Goal: Information Seeking & Learning: Compare options

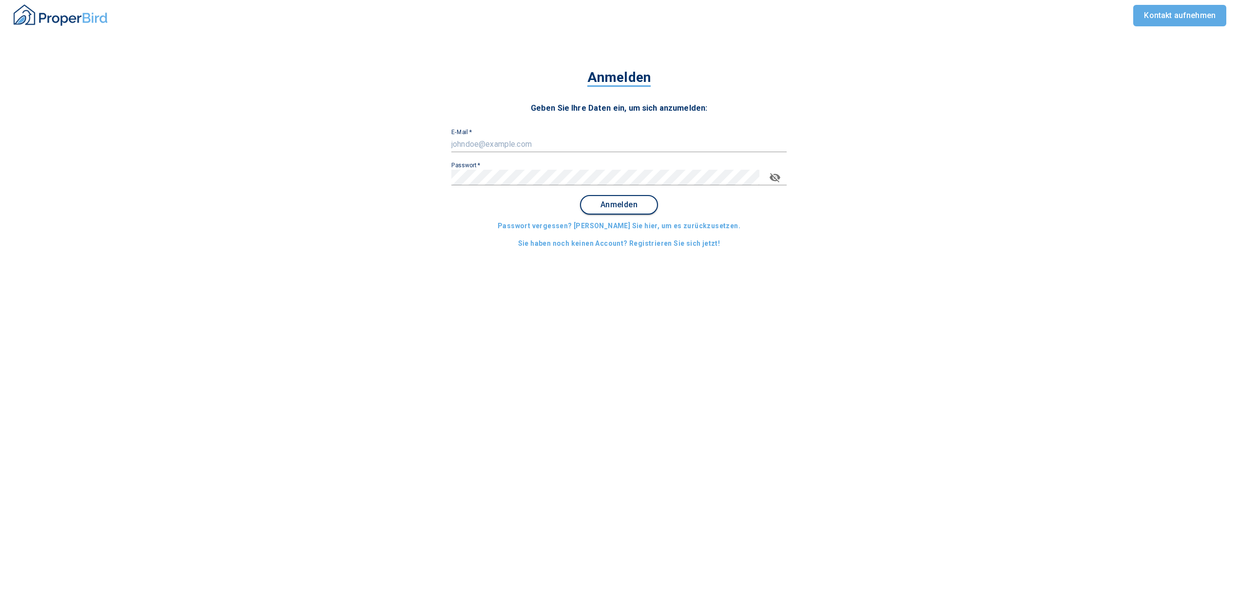
type input "[EMAIL_ADDRESS][DOMAIN_NAME]"
click at [615, 205] on span "Anmelden" at bounding box center [619, 204] width 60 height 9
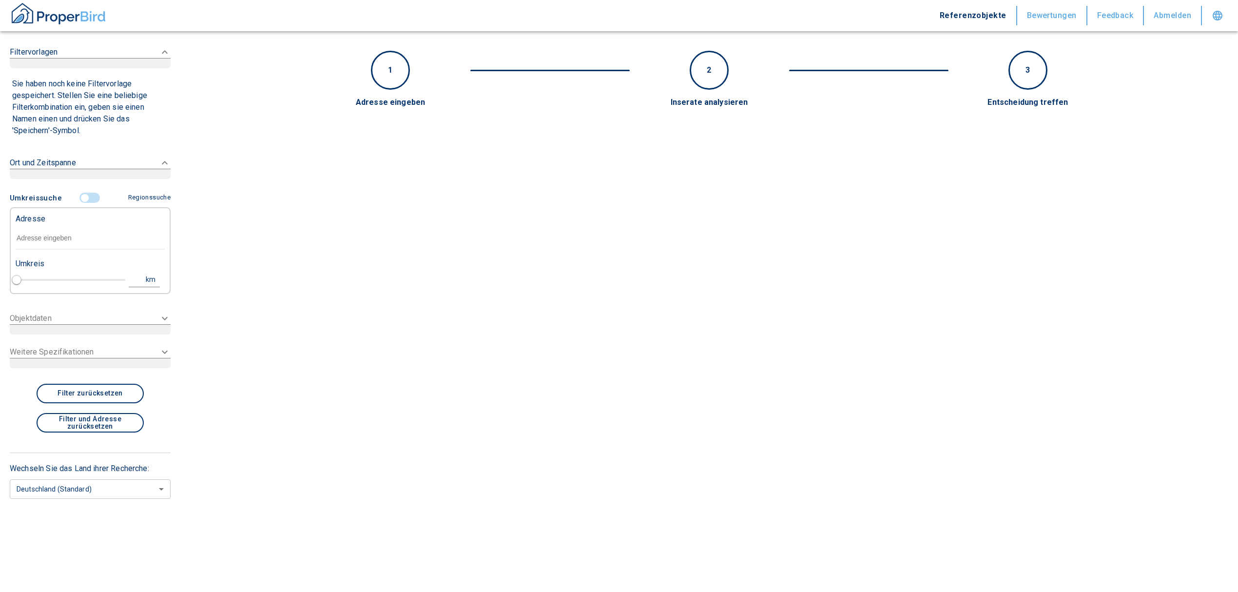
type input "2020"
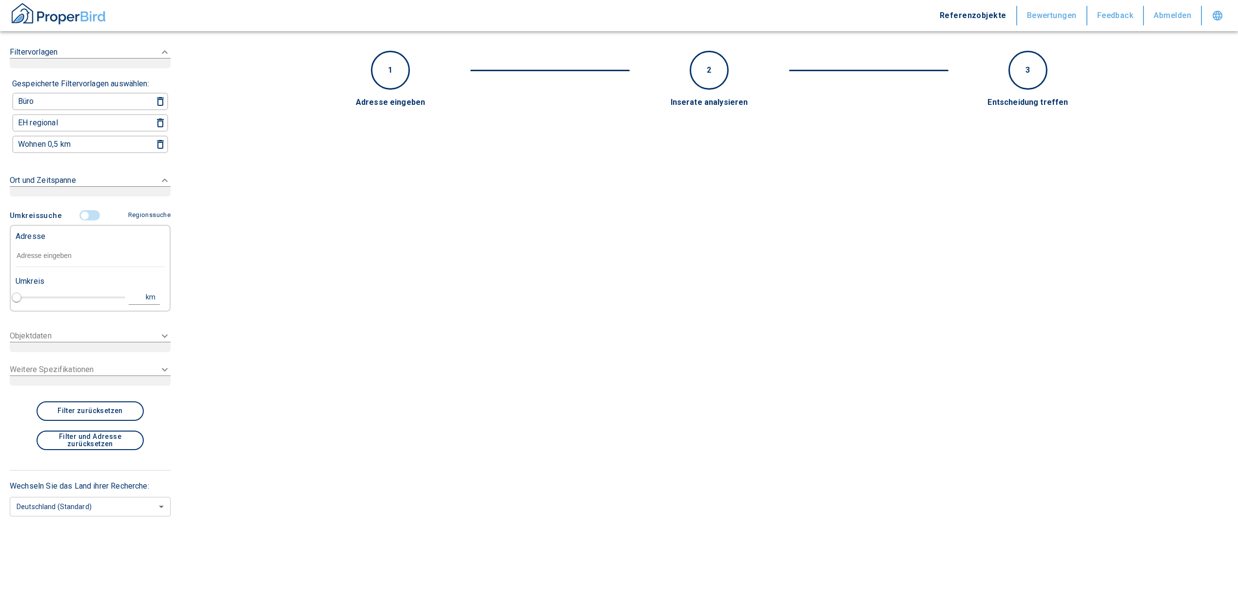
click at [71, 250] on input "text" at bounding box center [90, 256] width 149 height 22
paste input "München | Marianne-Brandt-Straße 9"
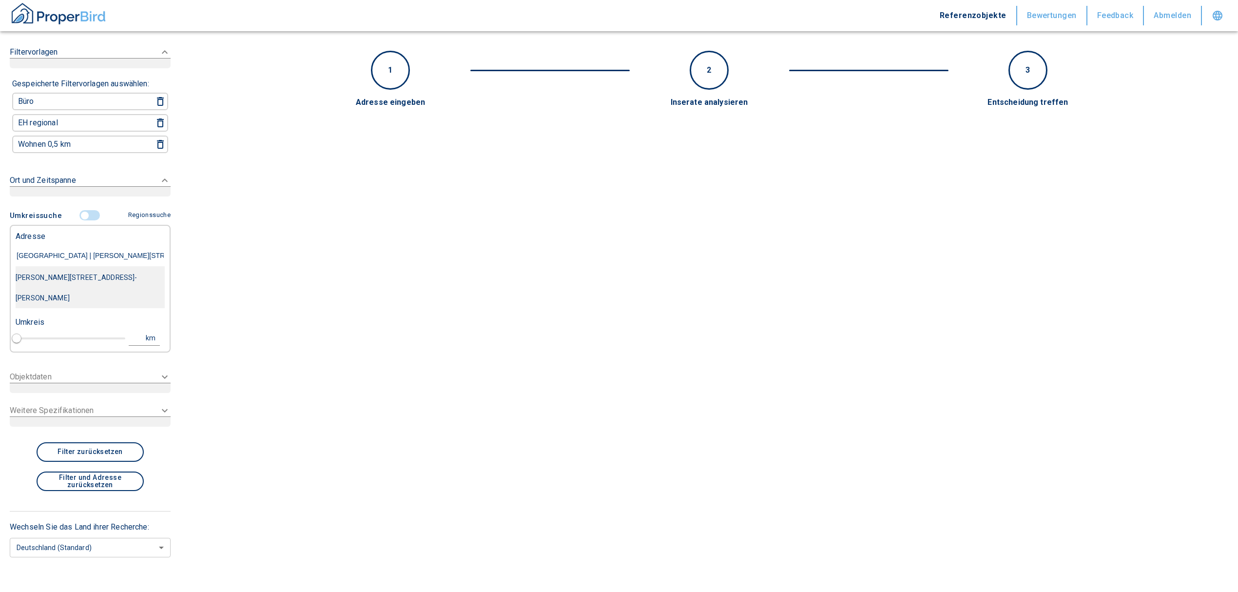
click at [80, 278] on div "Marianne-Brandt-Straße 9, München-Schwabing-Freimann" at bounding box center [90, 287] width 149 height 41
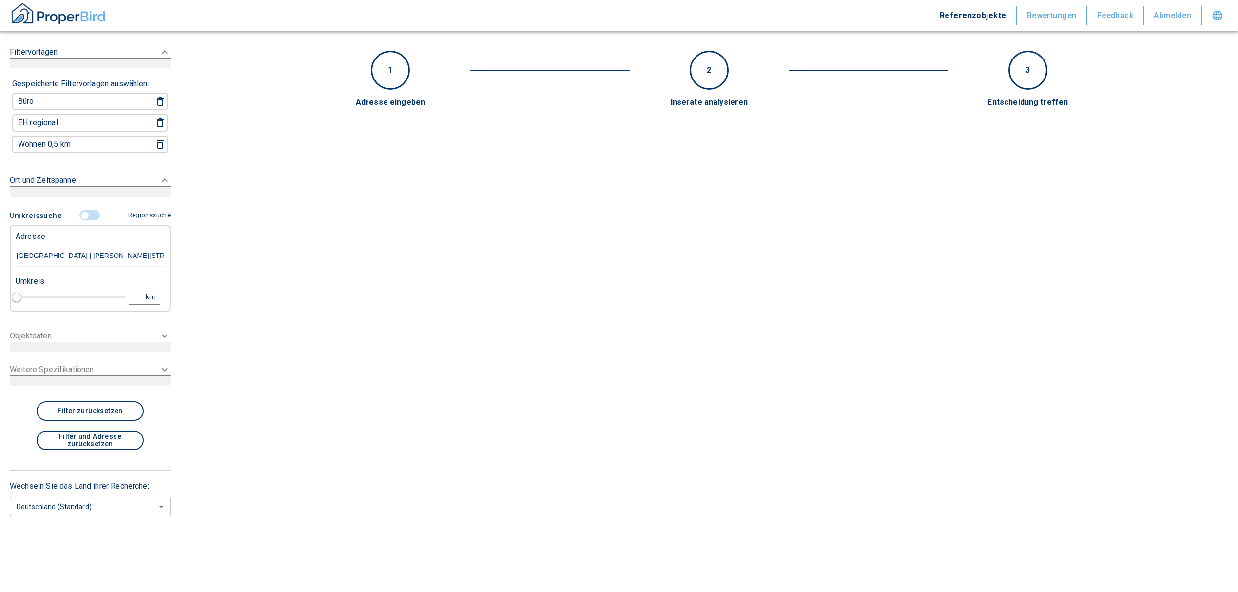
type input "Marianne-Brandt-Straße 9, München-Schwabing-Freimann"
type input "1"
type input "2020"
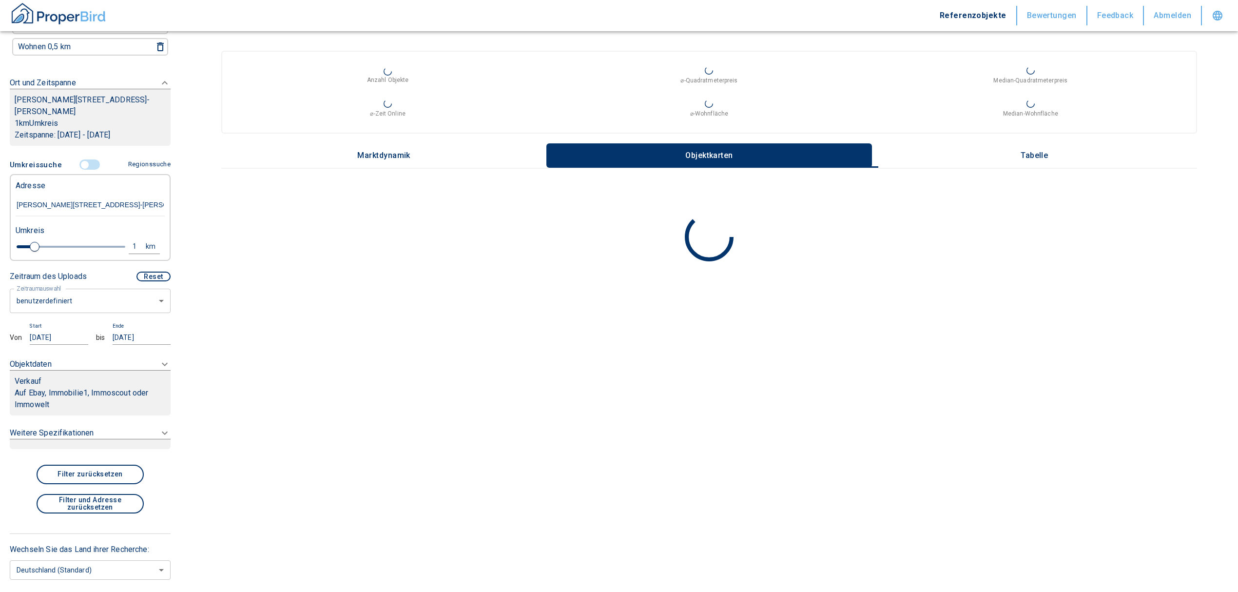
scroll to position [164, 0]
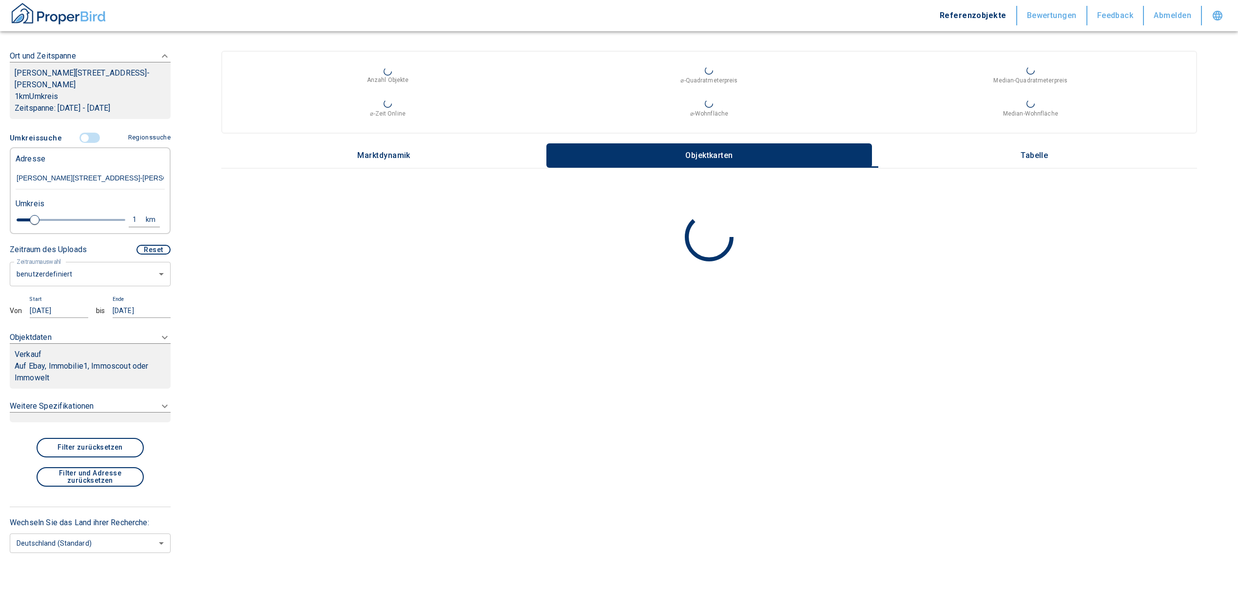
type input "Marianne-Brandt-Straße 9, München-Schwabing-Freimann"
click at [53, 277] on body "Referenzobjekte Bewertungen Feedback Abmelden Filtervorlagen Neue Filtereinstel…" at bounding box center [624, 296] width 1248 height 592
click at [53, 330] on li "letzte 6 Monate" at bounding box center [85, 331] width 151 height 17
type input "2020"
type input "6"
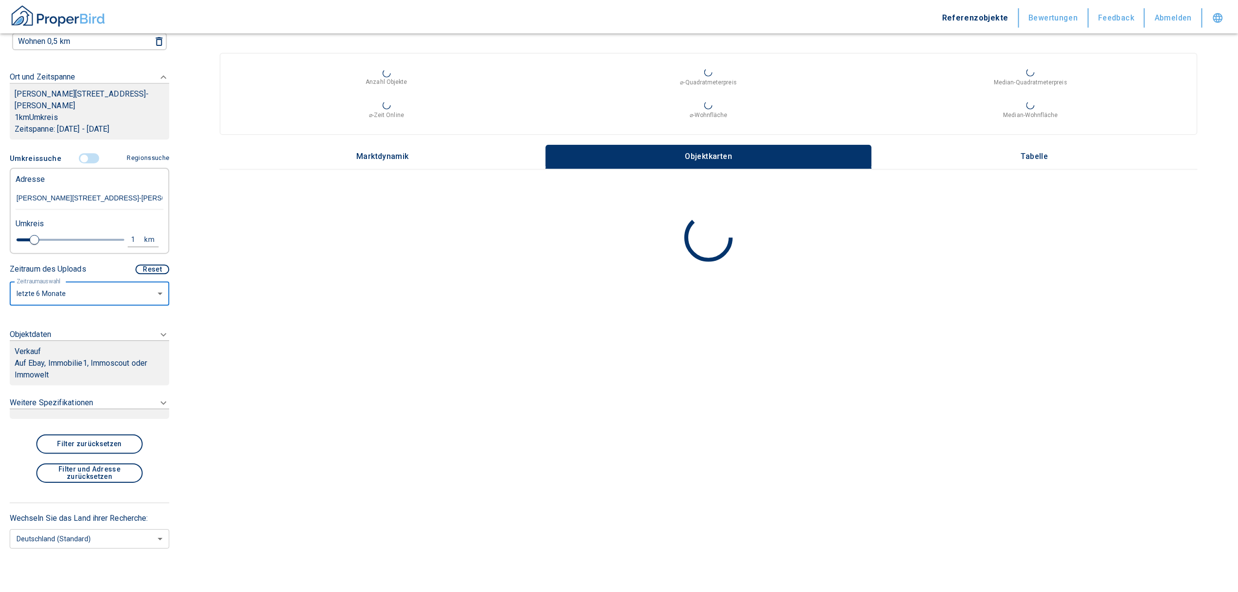
scroll to position [142, 0]
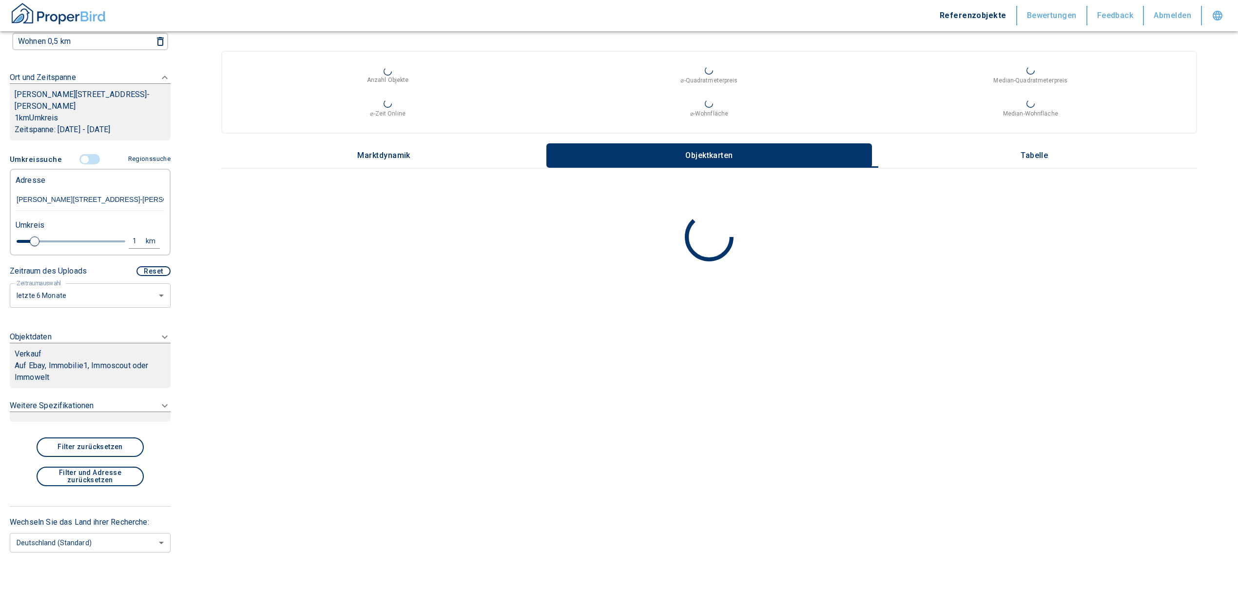
click at [63, 360] on p "Auf Ebay, Immobilie1, Immoscout oder Immowelt" at bounding box center [90, 371] width 151 height 23
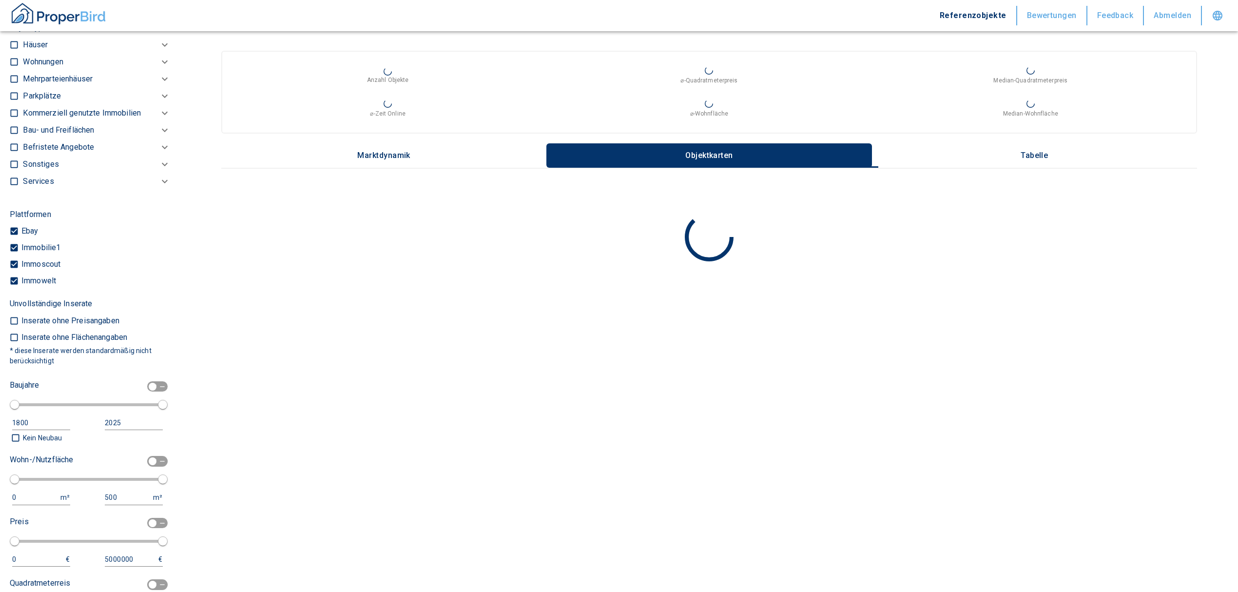
scroll to position [120, 0]
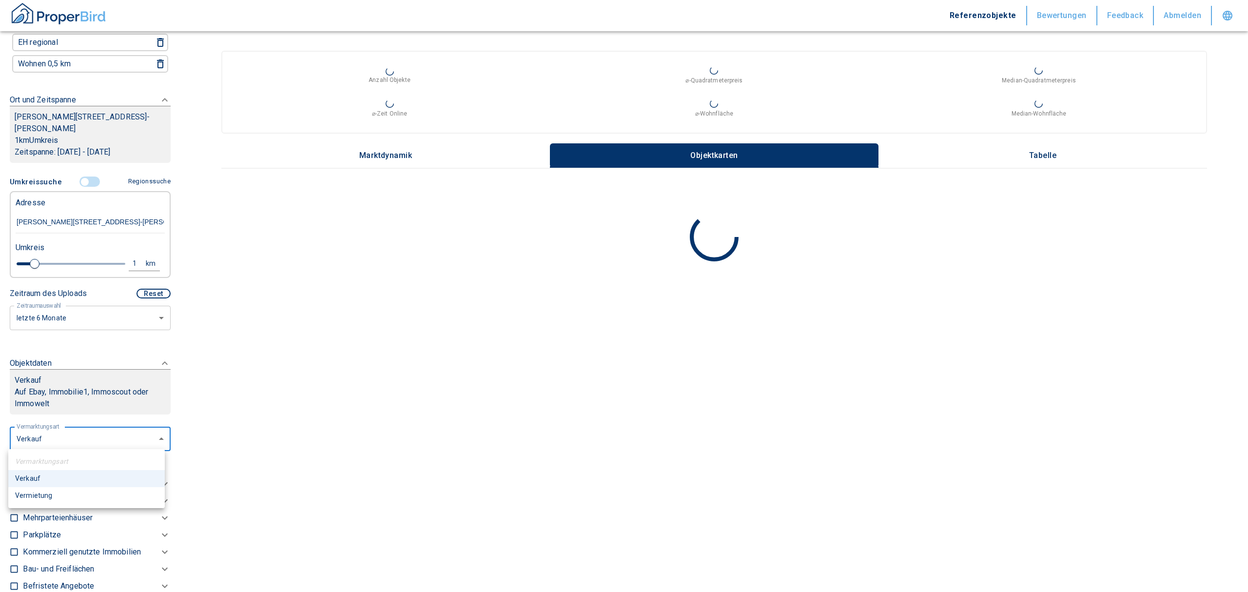
click at [71, 439] on body "Referenzobjekte Bewertungen Feedback Abmelden Filtervorlagen Neue Filtereinstel…" at bounding box center [624, 296] width 1248 height 592
click at [48, 494] on li "Vermietung" at bounding box center [86, 495] width 156 height 17
type input "rent"
type input "2020"
click at [53, 498] on p "Wohnungen" at bounding box center [43, 501] width 40 height 12
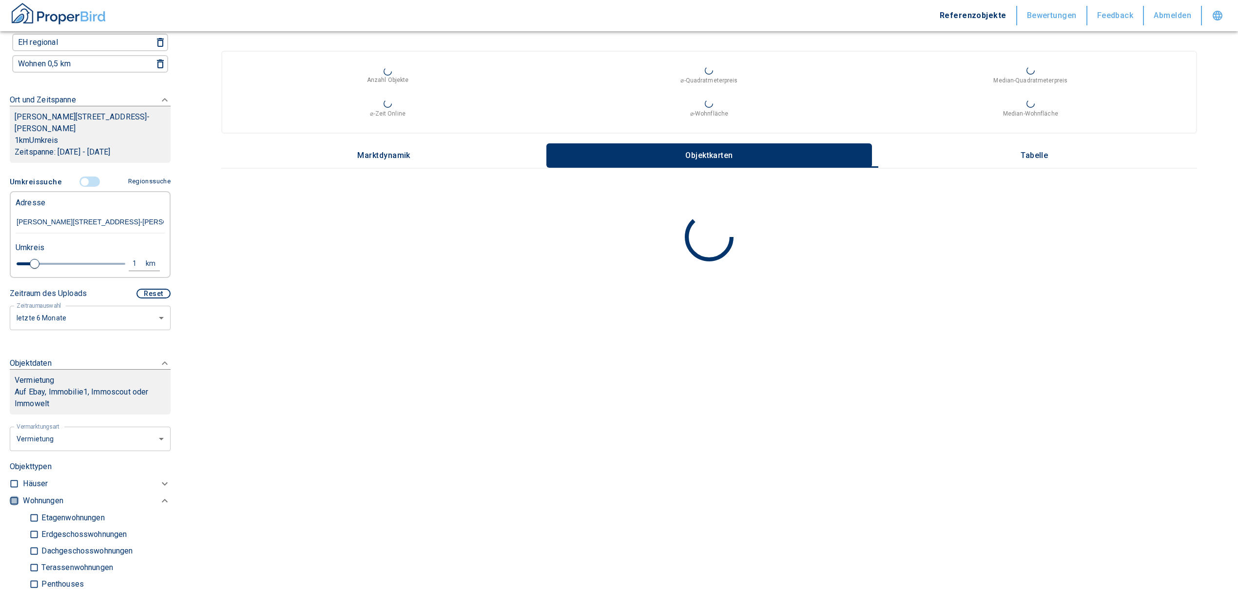
click at [14, 501] on input "checkbox" at bounding box center [14, 501] width 10 height 10
checkbox input "true"
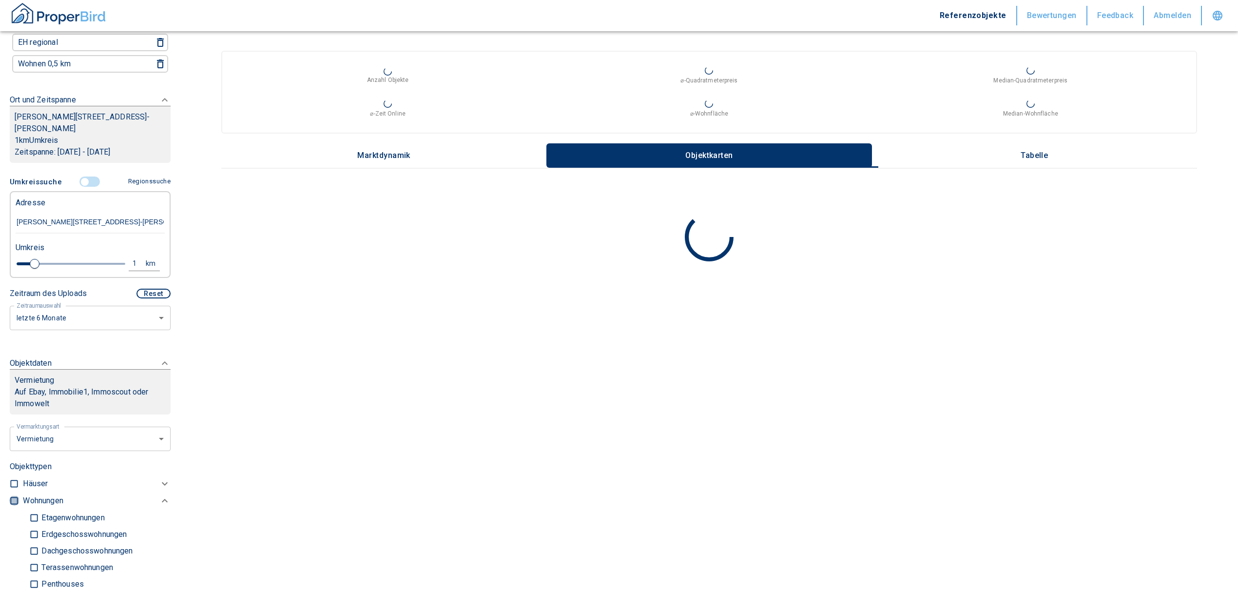
checkbox input "true"
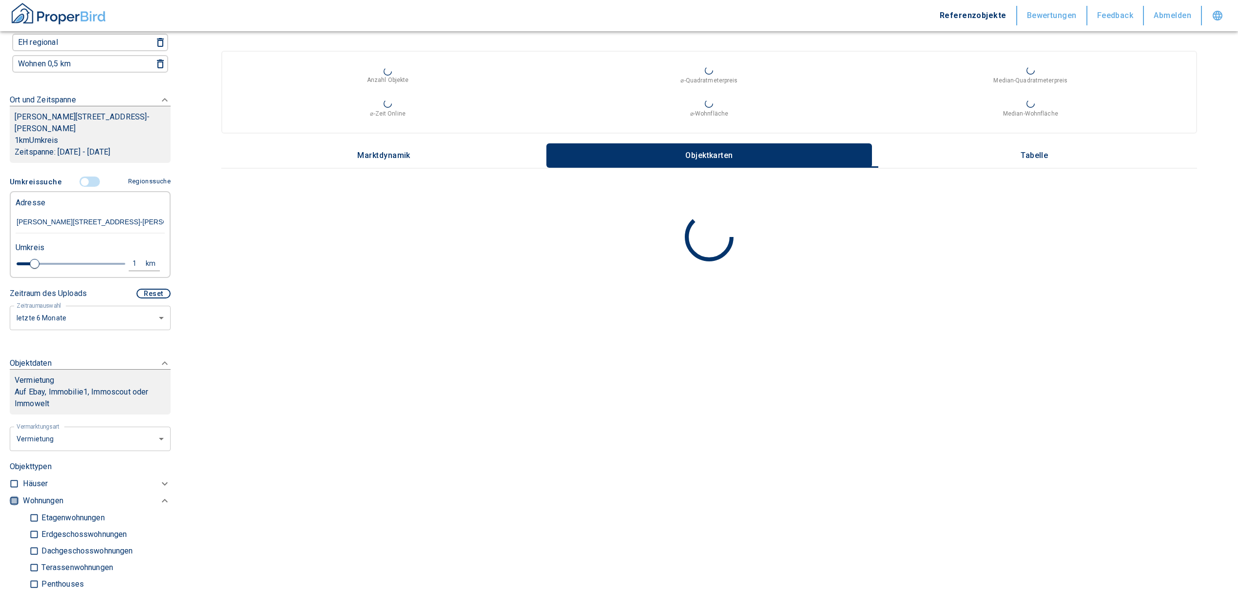
type input "2020"
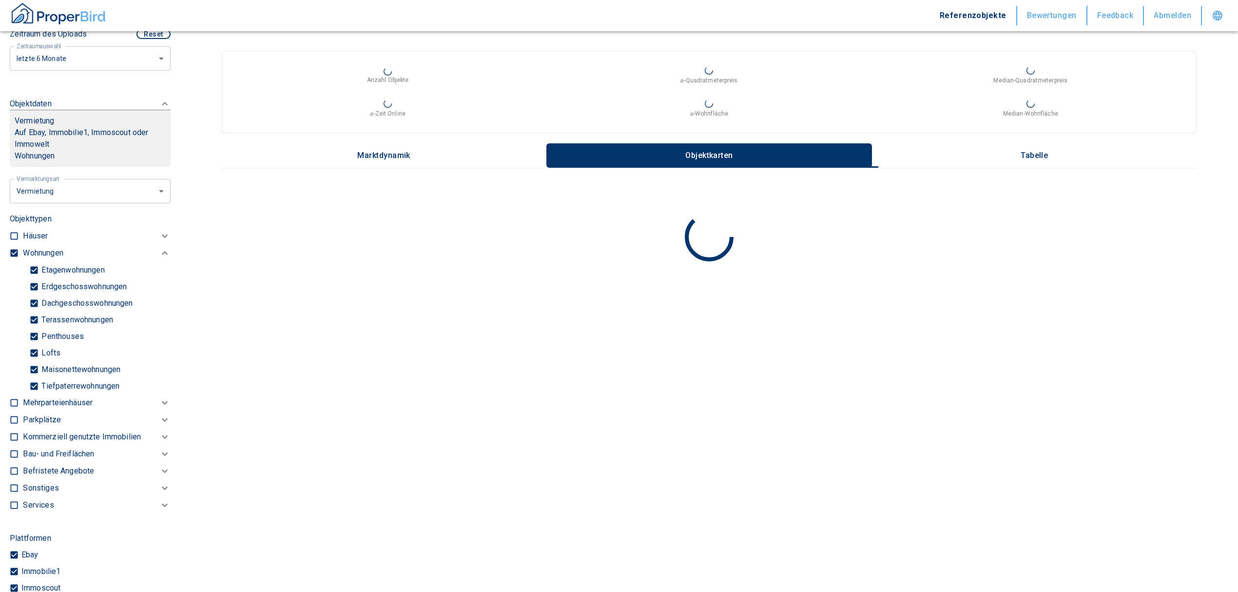
scroll to position [380, 0]
click at [39, 383] on p "Tiefpaterrewohnungen" at bounding box center [79, 385] width 80 height 8
click at [39, 383] on input "Tiefpaterrewohnungen" at bounding box center [34, 384] width 10 height 17
checkbox input "false"
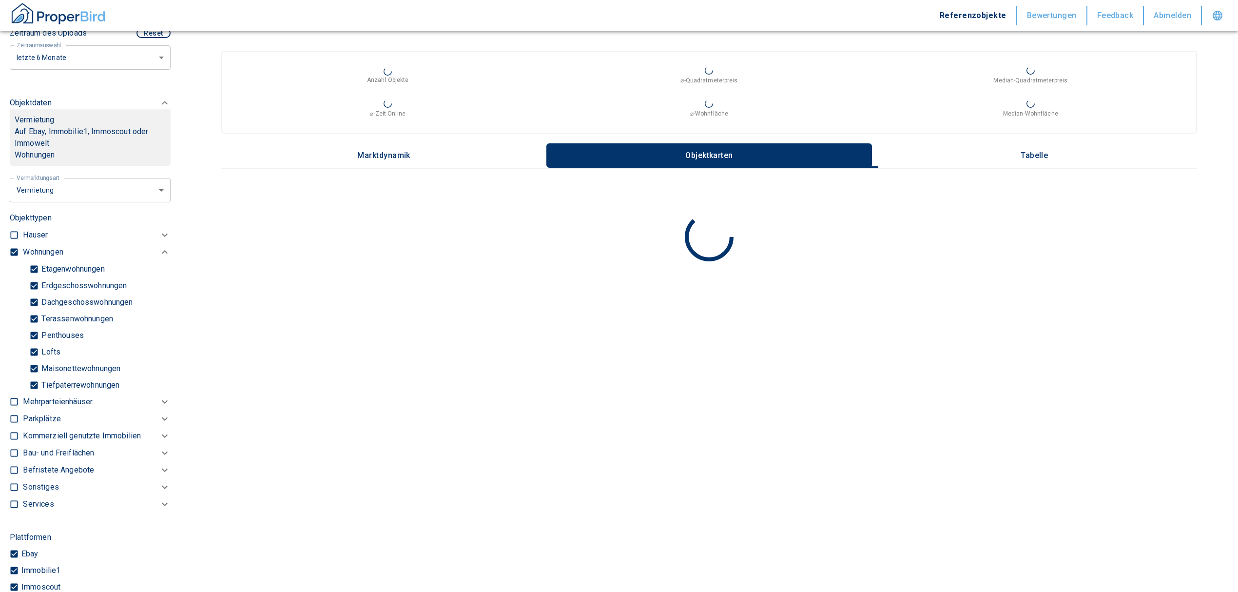
type input "2020"
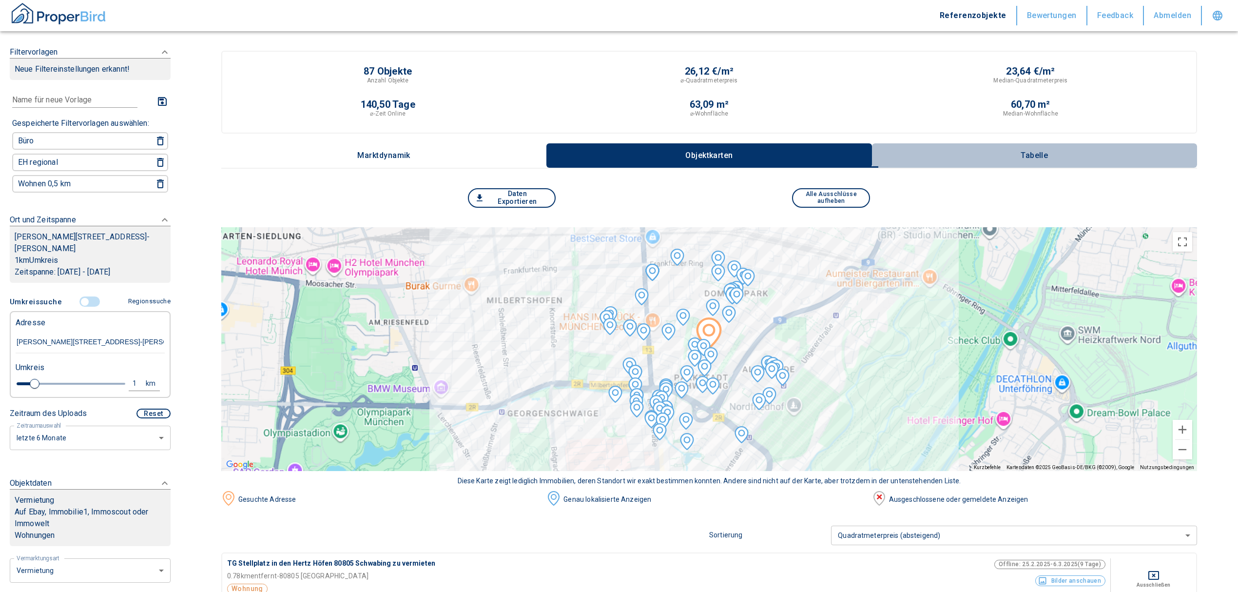
click at [1036, 151] on p "Tabelle" at bounding box center [1034, 155] width 49 height 9
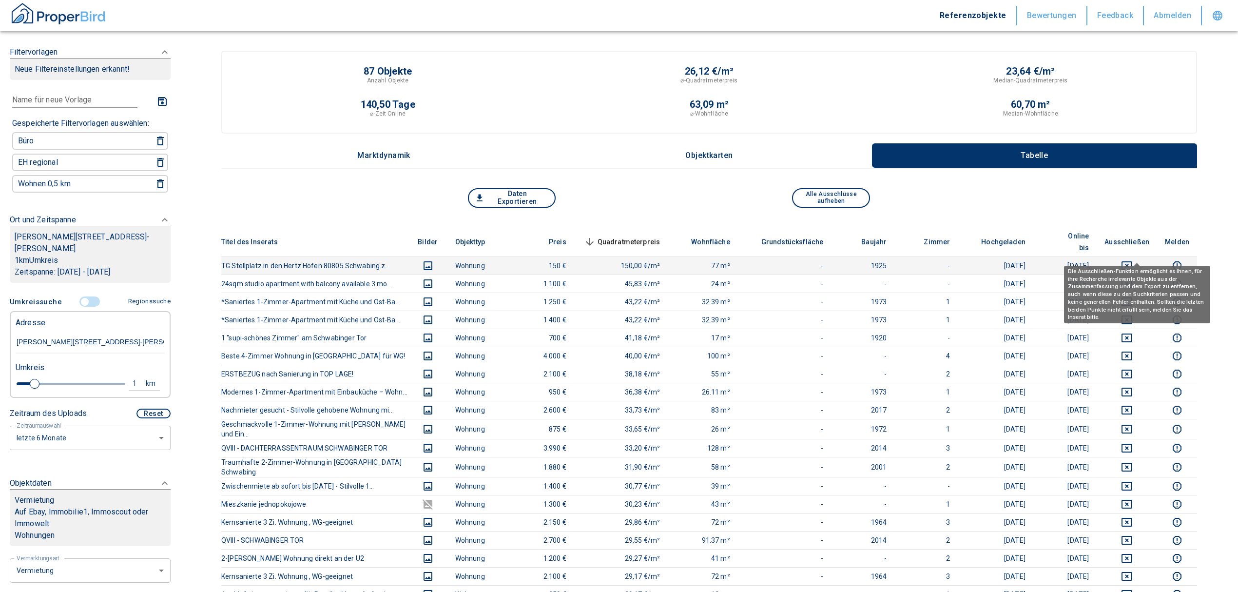
click at [1132, 261] on icon "deselect this listing" at bounding box center [1126, 265] width 11 height 9
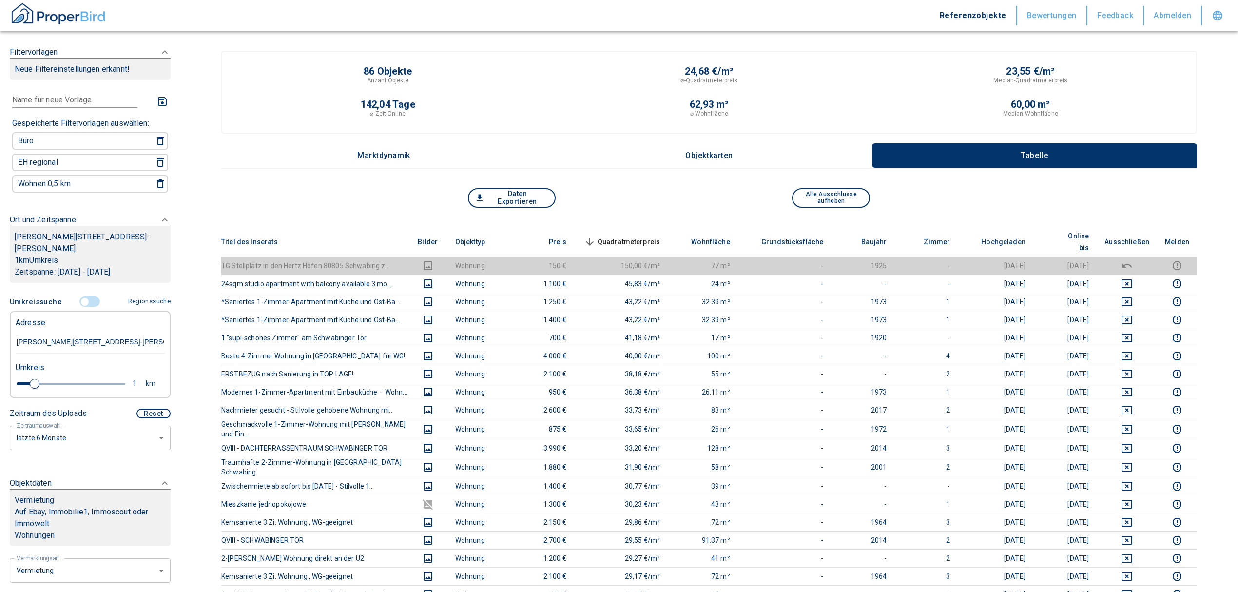
click at [131, 379] on div "1" at bounding box center [140, 383] width 18 height 12
drag, startPoint x: 64, startPoint y: 373, endPoint x: -3, endPoint y: 365, distance: 67.8
type input "0,5"
click at [135, 383] on button "Neue Suchen" at bounding box center [130, 383] width 54 height 14
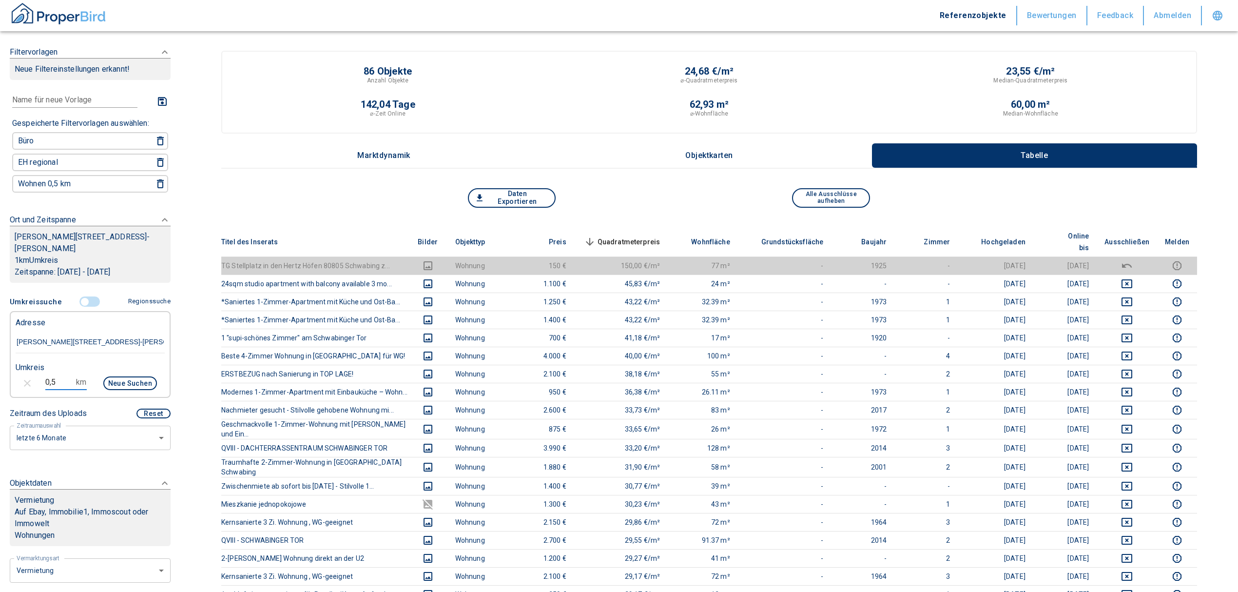
type input "2020"
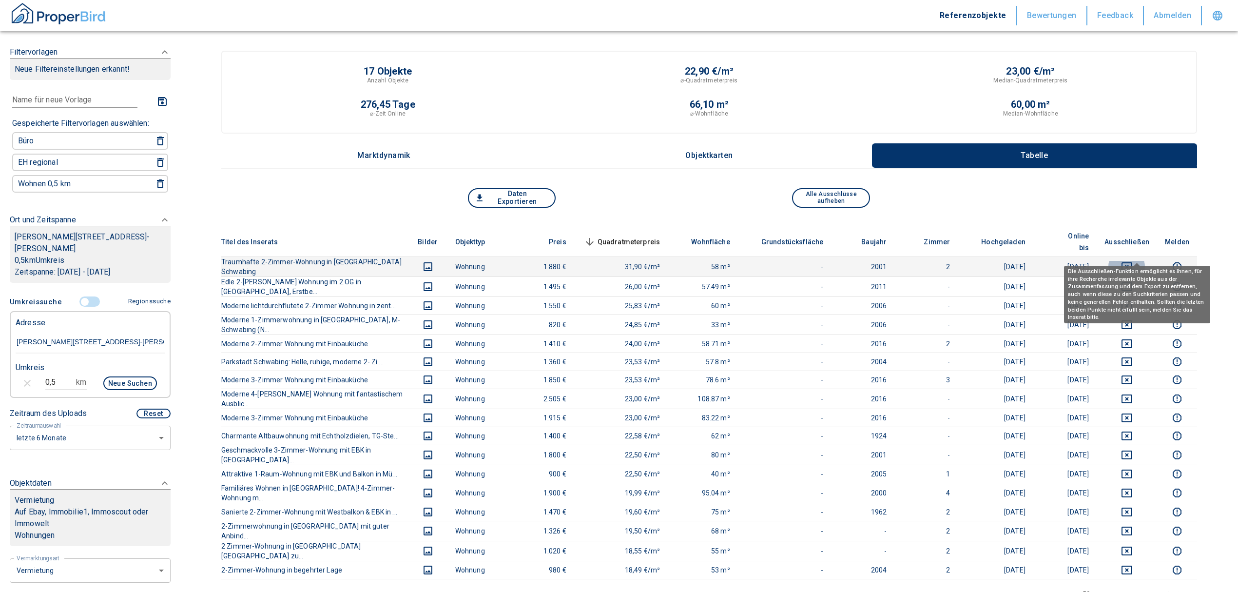
click at [1133, 261] on icon "deselect this listing" at bounding box center [1127, 267] width 12 height 12
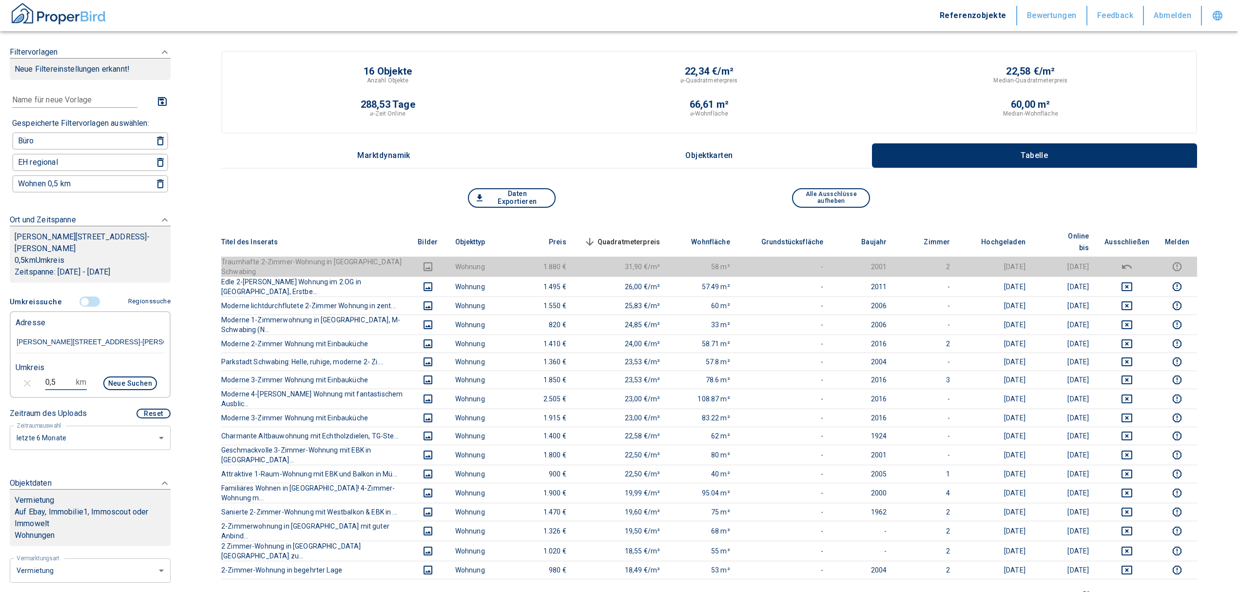
drag, startPoint x: 54, startPoint y: 377, endPoint x: 25, endPoint y: 378, distance: 28.3
click at [25, 378] on div "0,5 km Neue Suchen" at bounding box center [82, 383] width 149 height 23
type input "1,0"
click at [131, 381] on button "Neue Suchen" at bounding box center [130, 383] width 54 height 14
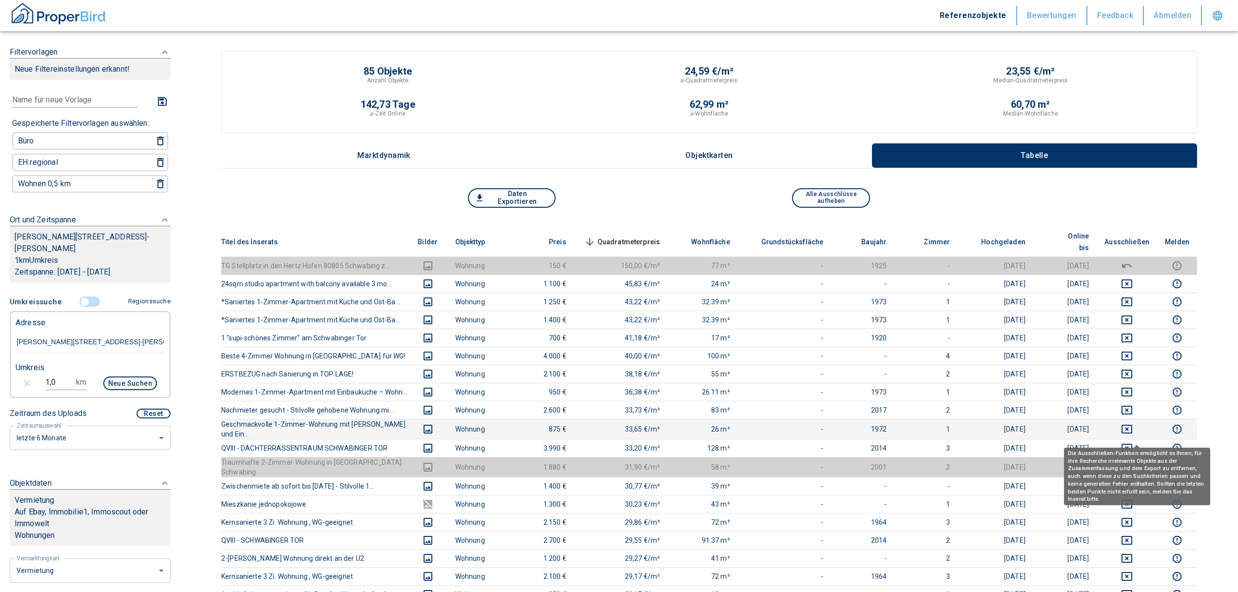
drag, startPoint x: 1134, startPoint y: 434, endPoint x: 1138, endPoint y: 414, distance: 20.6
click at [1133, 442] on icon "deselect this listing" at bounding box center [1127, 448] width 12 height 12
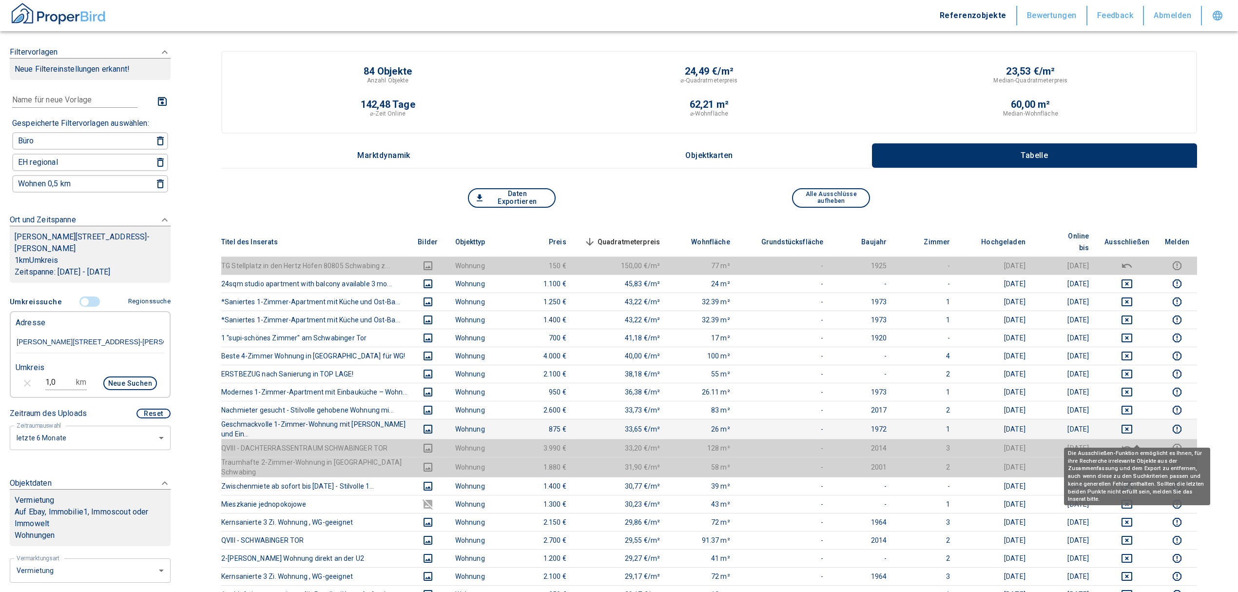
click at [1132, 424] on icon "deselect this listing" at bounding box center [1126, 428] width 11 height 9
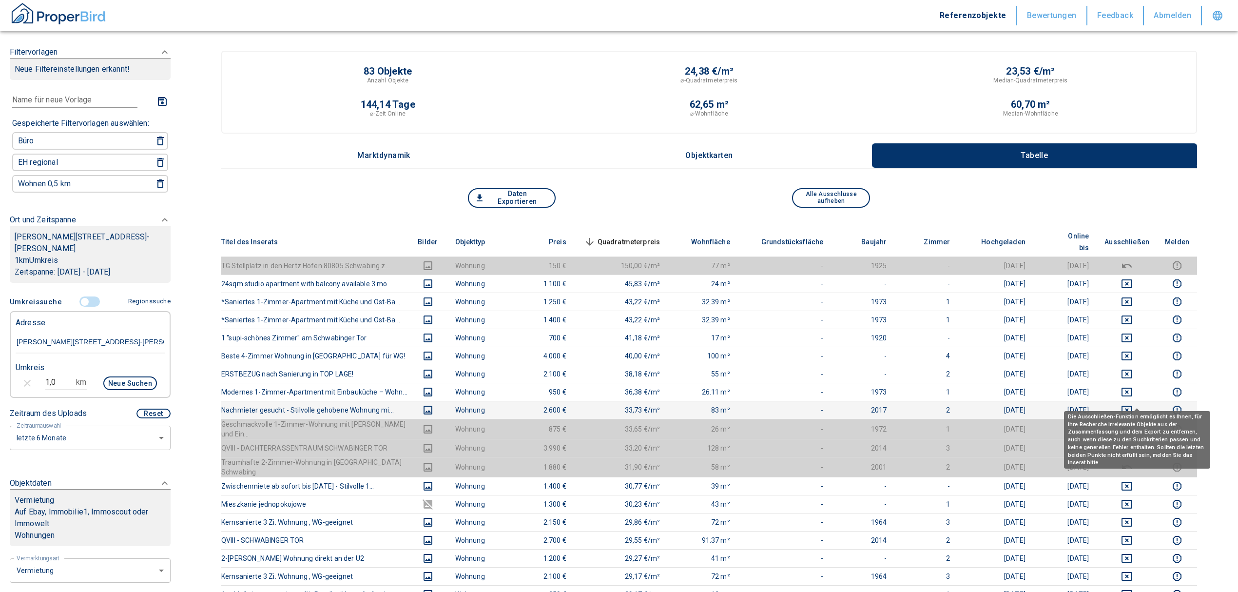
click at [1133, 404] on icon "deselect this listing" at bounding box center [1127, 410] width 12 height 12
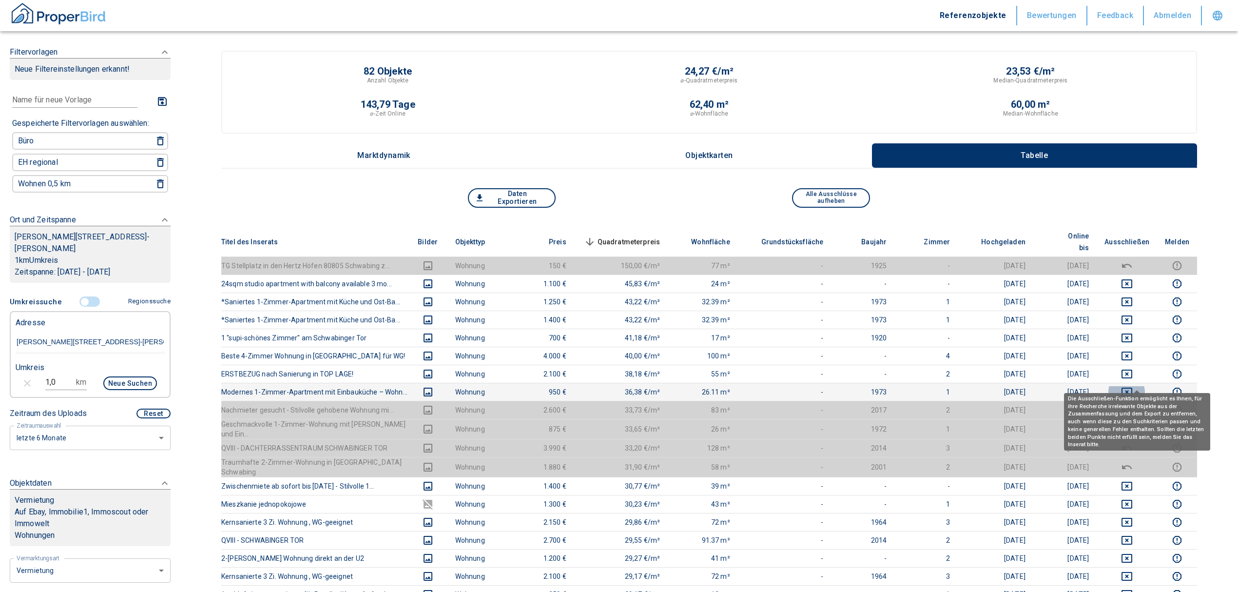
click at [1132, 387] on icon "deselect this listing" at bounding box center [1126, 391] width 11 height 9
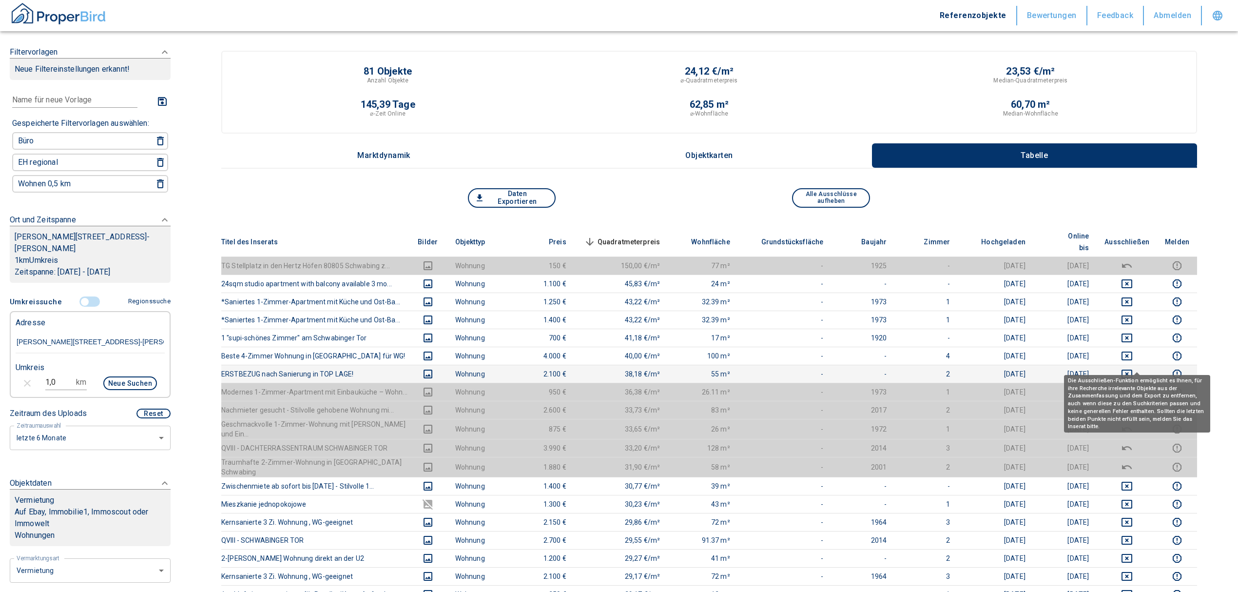
click at [1133, 368] on icon "deselect this listing" at bounding box center [1127, 374] width 12 height 12
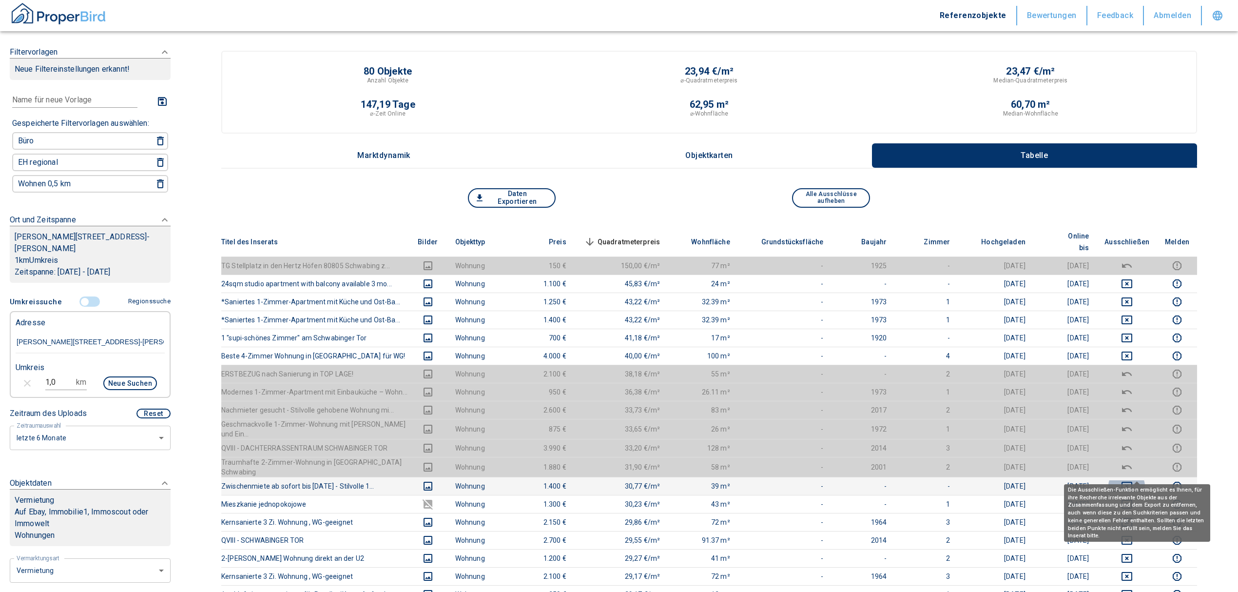
click at [1132, 481] on icon "deselect this listing" at bounding box center [1126, 485] width 11 height 9
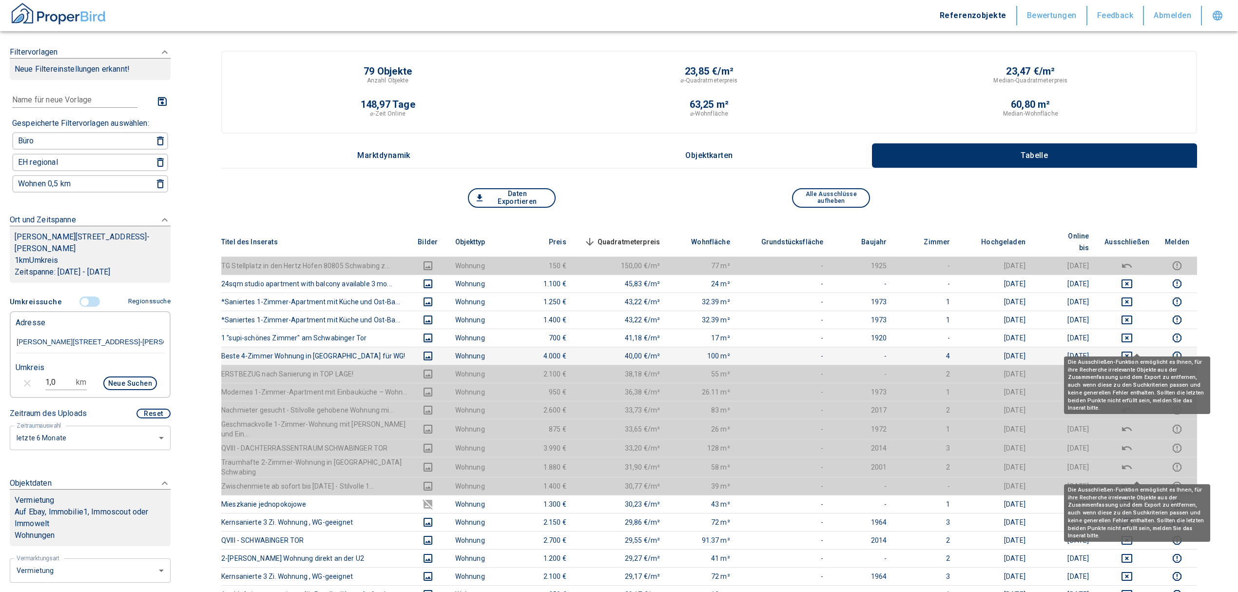
click at [1132, 351] on icon "deselect this listing" at bounding box center [1126, 355] width 11 height 9
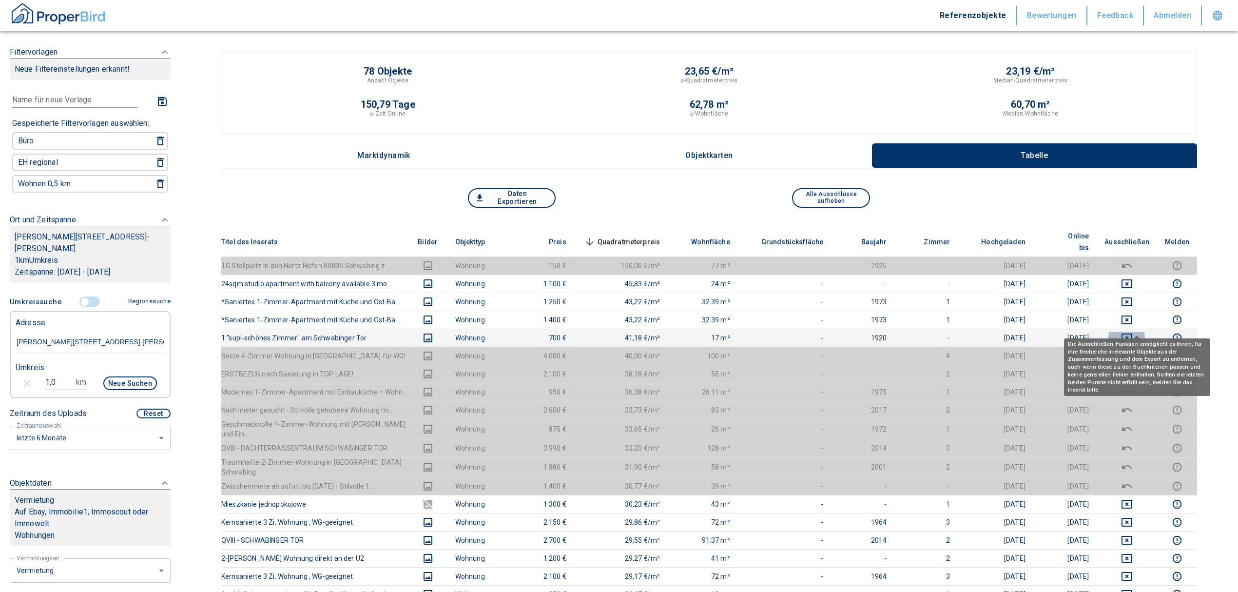
click at [1132, 333] on icon "deselect this listing" at bounding box center [1126, 337] width 11 height 9
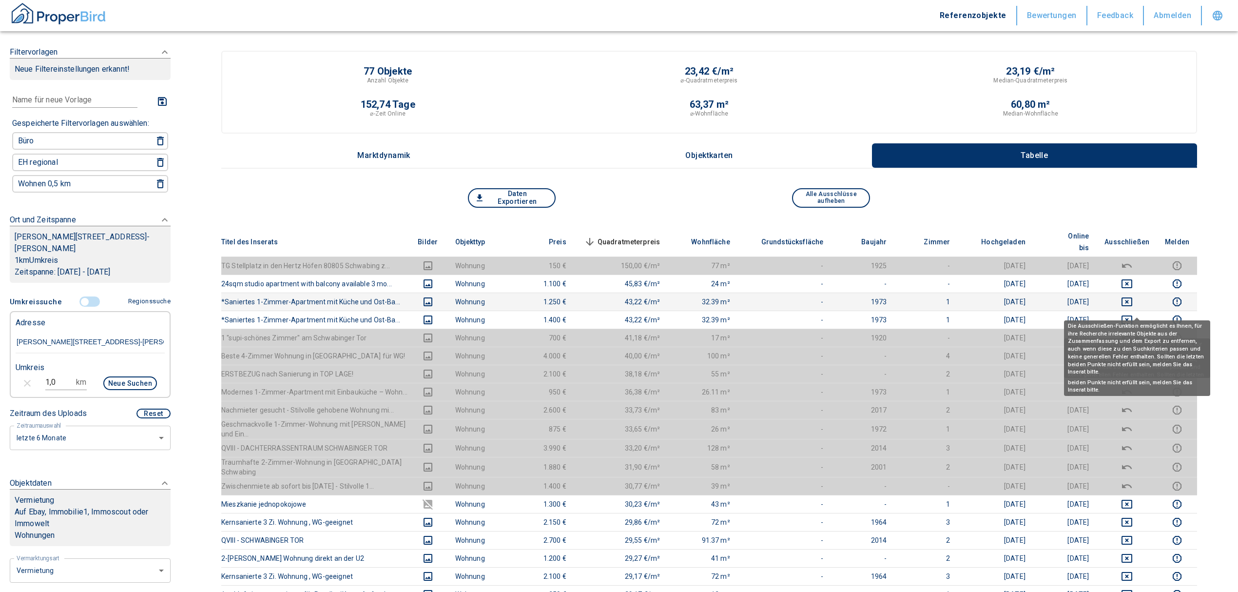
drag, startPoint x: 1136, startPoint y: 303, endPoint x: 1139, endPoint y: 295, distance: 7.7
click at [1133, 314] on icon "deselect this listing" at bounding box center [1127, 320] width 12 height 12
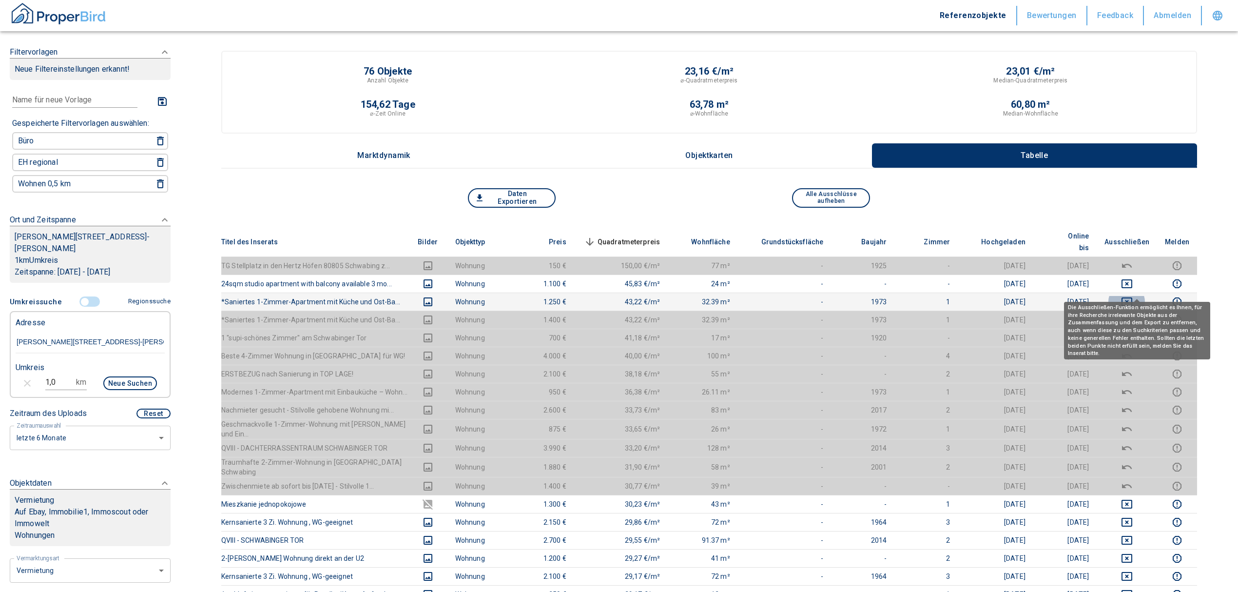
click at [1132, 297] on icon "deselect this listing" at bounding box center [1126, 301] width 11 height 9
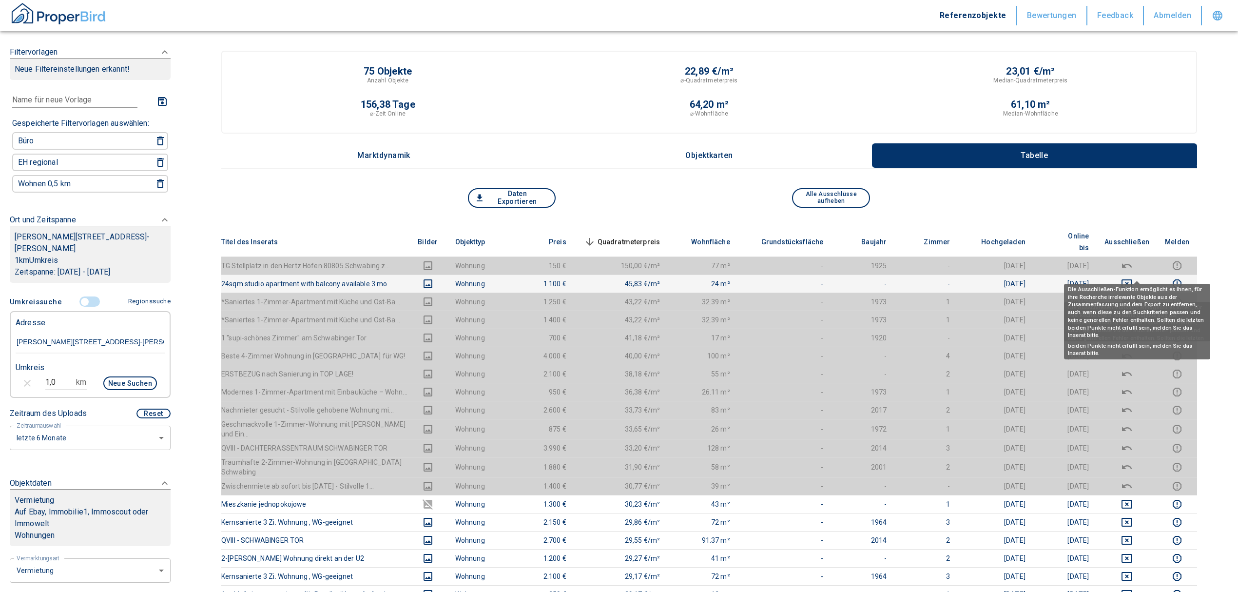
click at [1132, 279] on icon "deselect this listing" at bounding box center [1126, 283] width 11 height 9
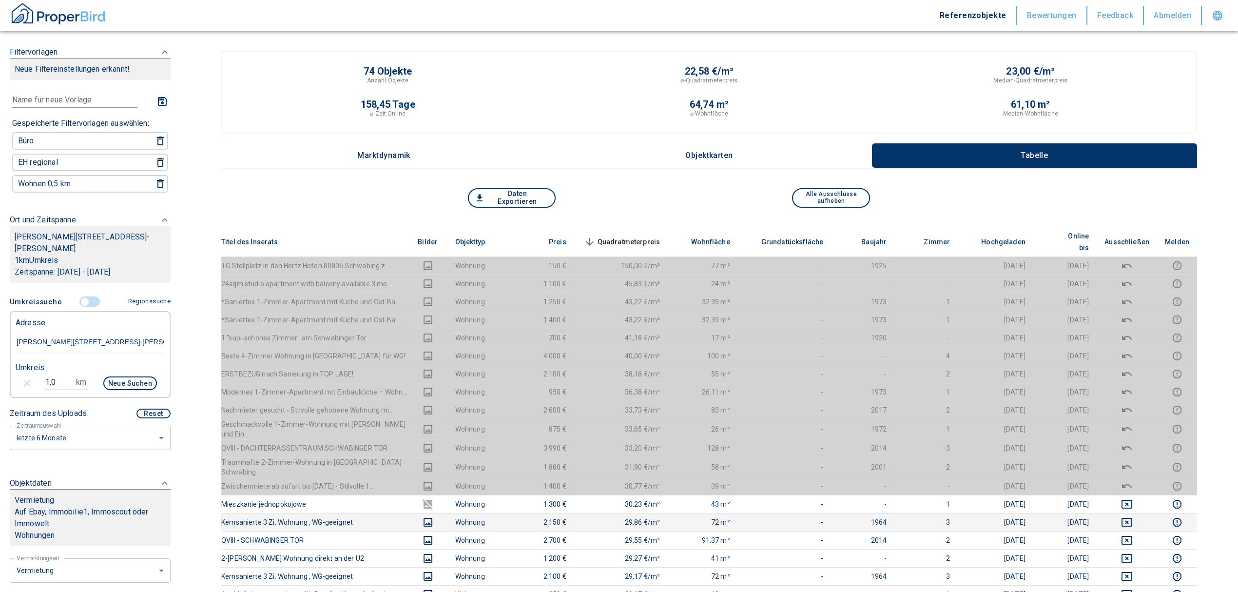
scroll to position [260, 0]
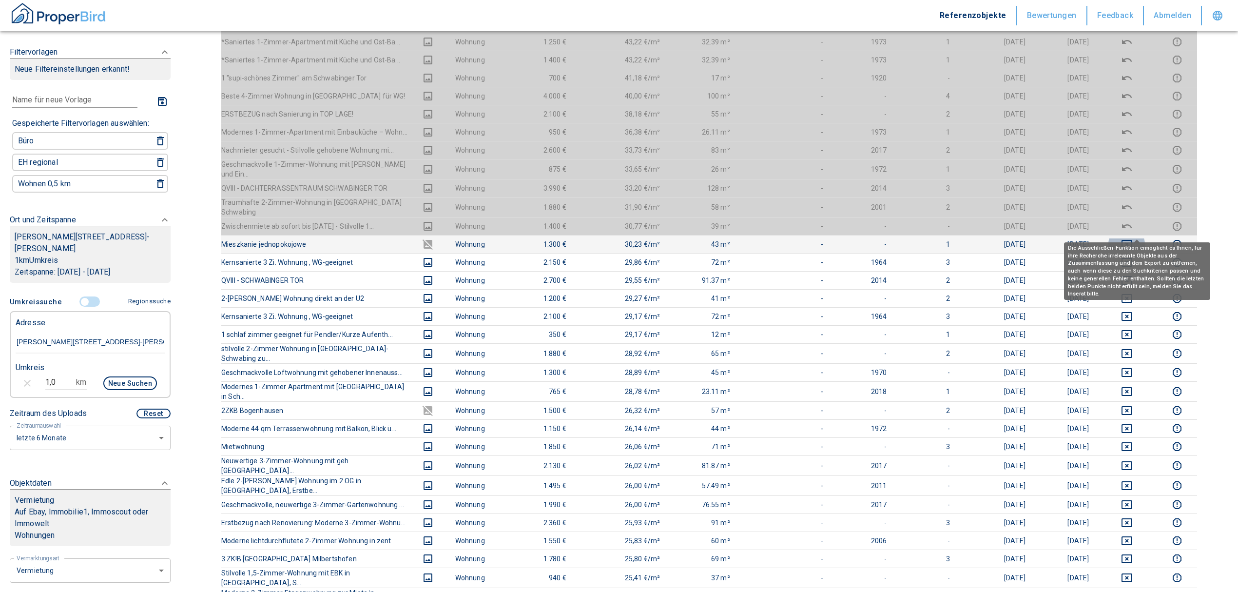
click at [1133, 238] on icon "deselect this listing" at bounding box center [1127, 244] width 12 height 12
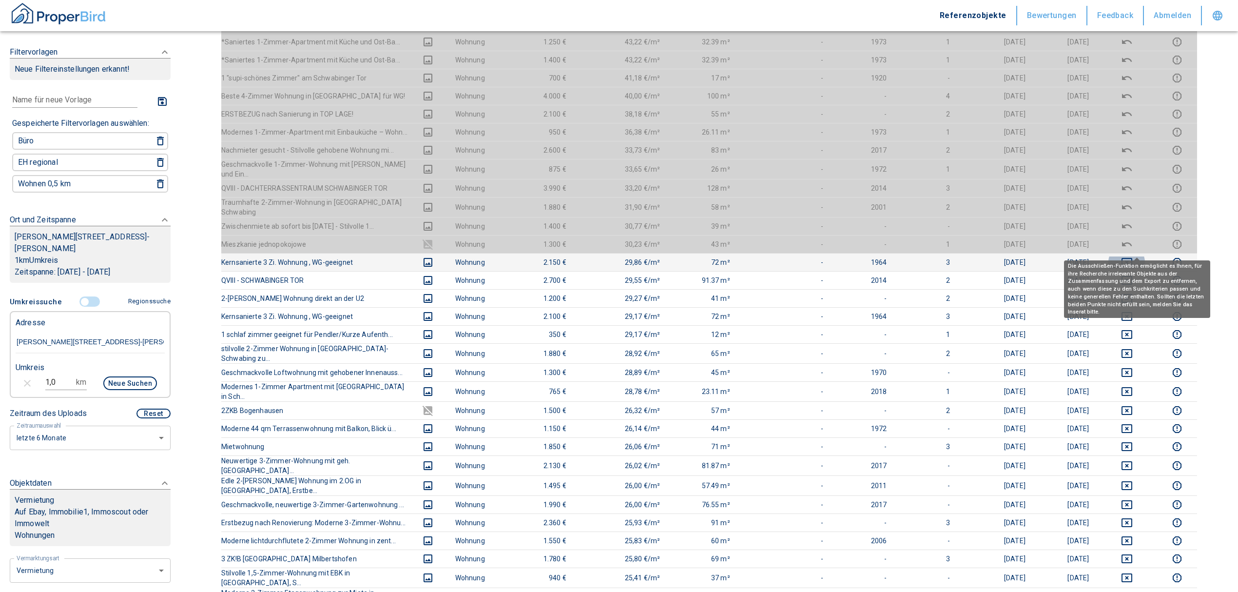
click at [1131, 258] on icon "deselect this listing" at bounding box center [1126, 262] width 11 height 9
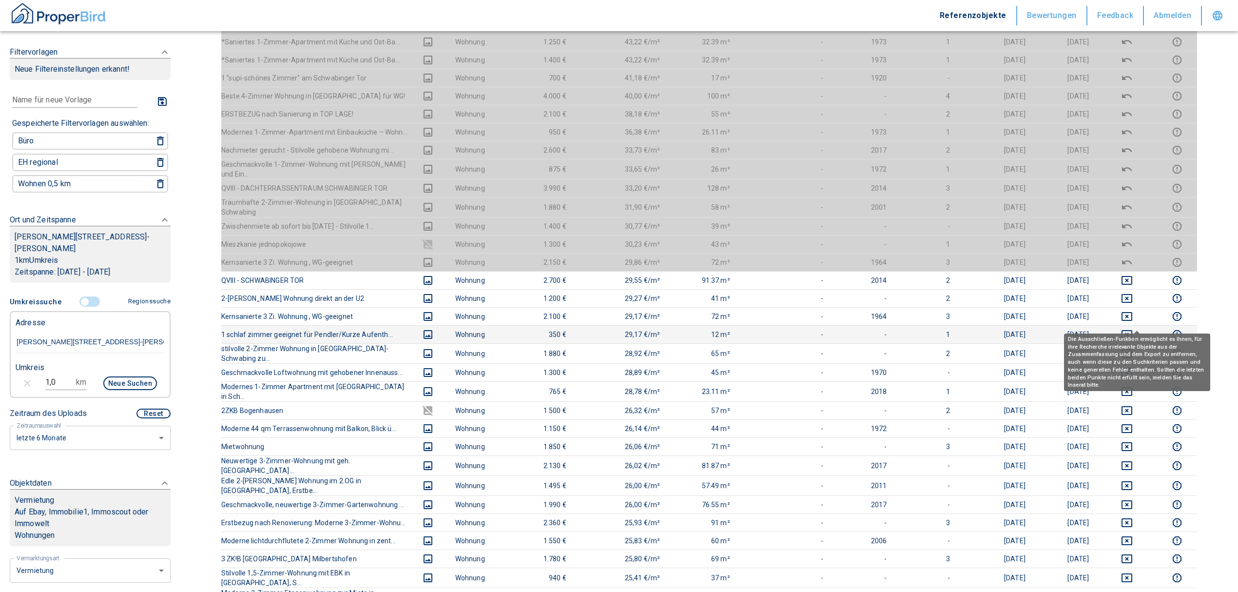
click at [1133, 328] on icon "deselect this listing" at bounding box center [1127, 334] width 12 height 12
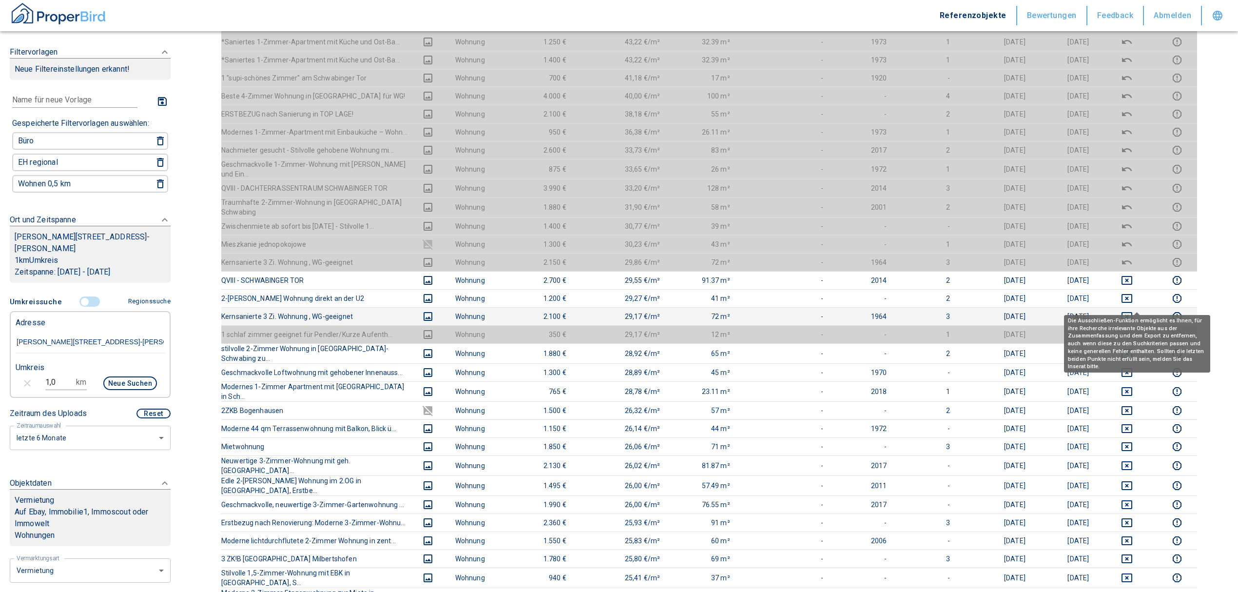
click at [1133, 310] on icon "deselect this listing" at bounding box center [1127, 316] width 12 height 12
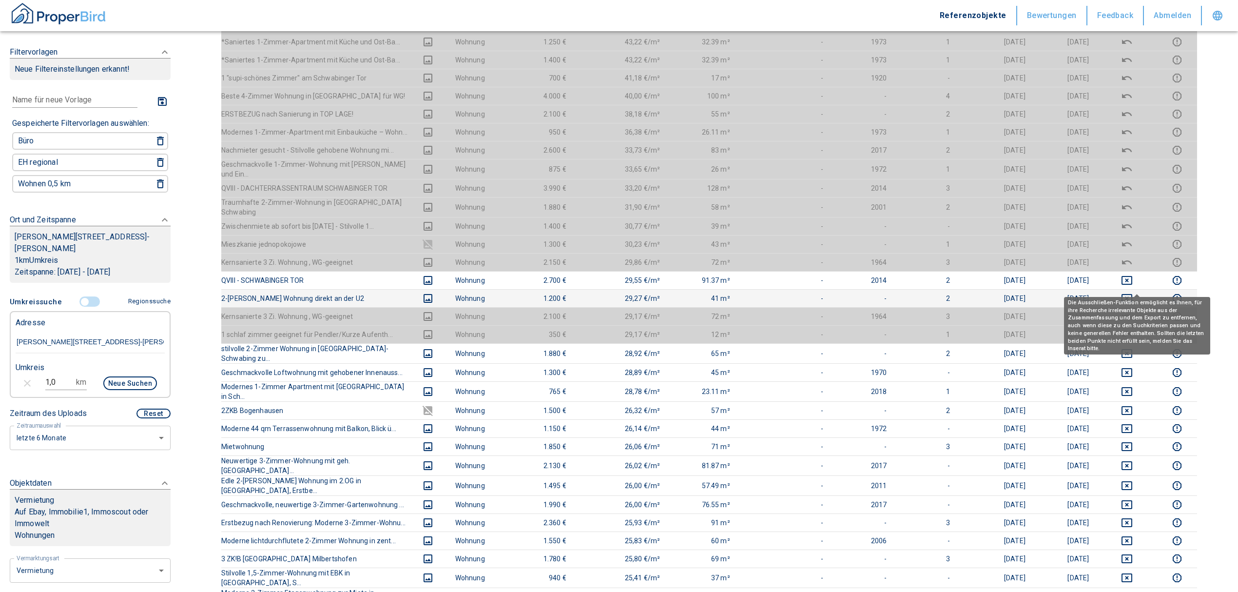
click at [1132, 294] on icon "deselect this listing" at bounding box center [1126, 298] width 11 height 9
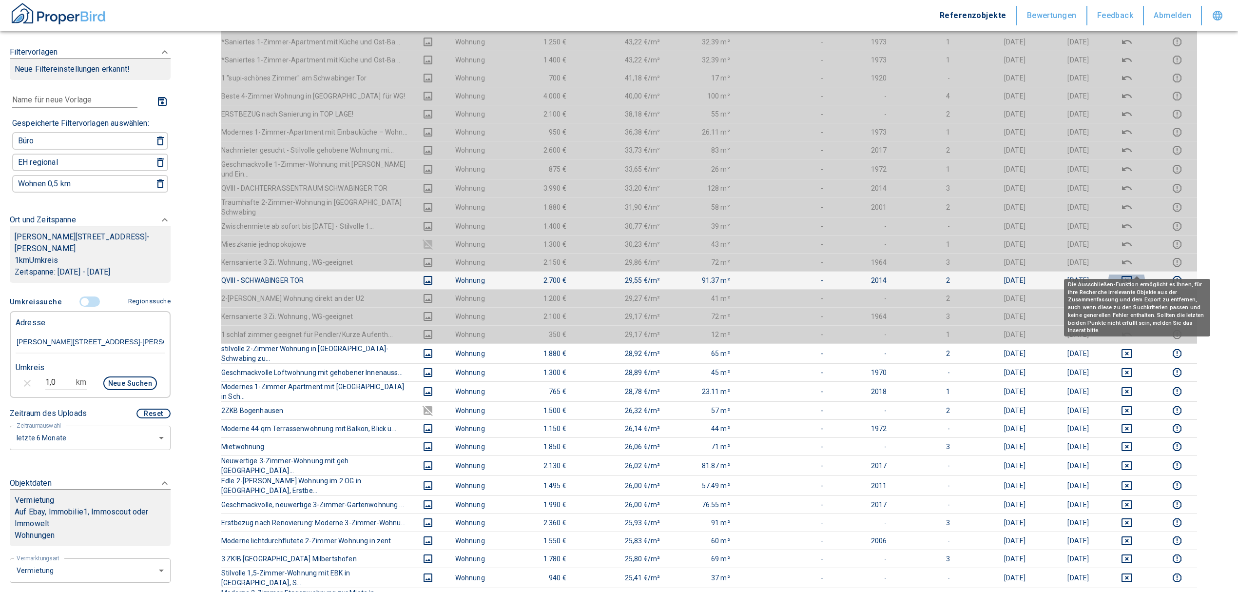
click at [1132, 276] on icon "deselect this listing" at bounding box center [1126, 280] width 11 height 9
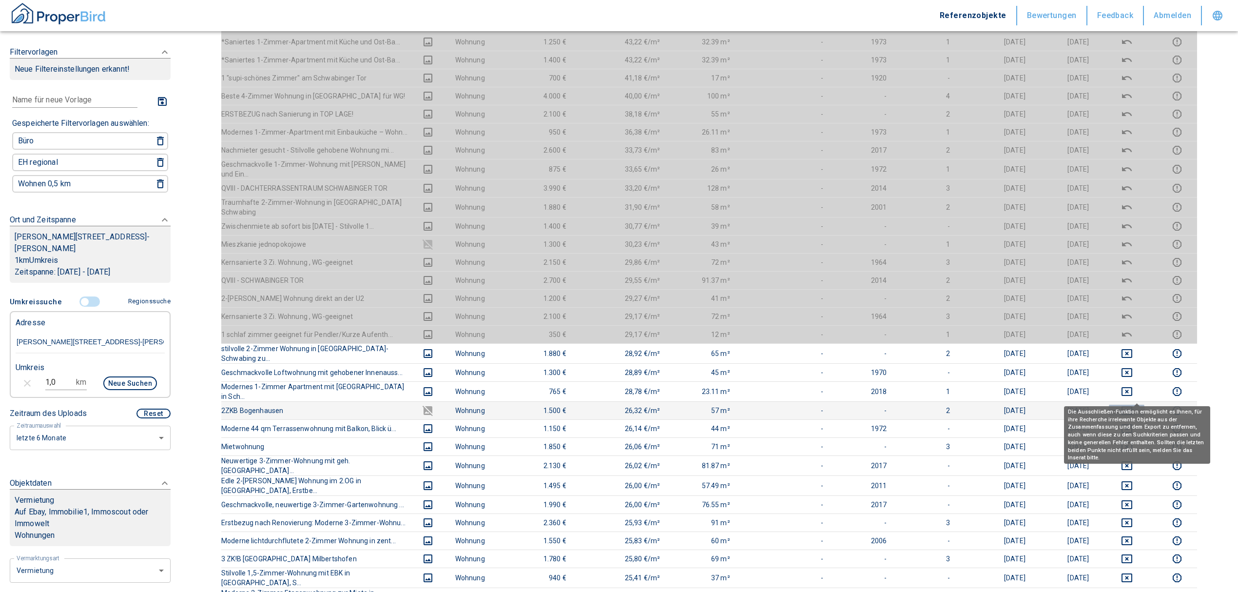
click at [1132, 406] on icon "deselect this listing" at bounding box center [1126, 410] width 11 height 9
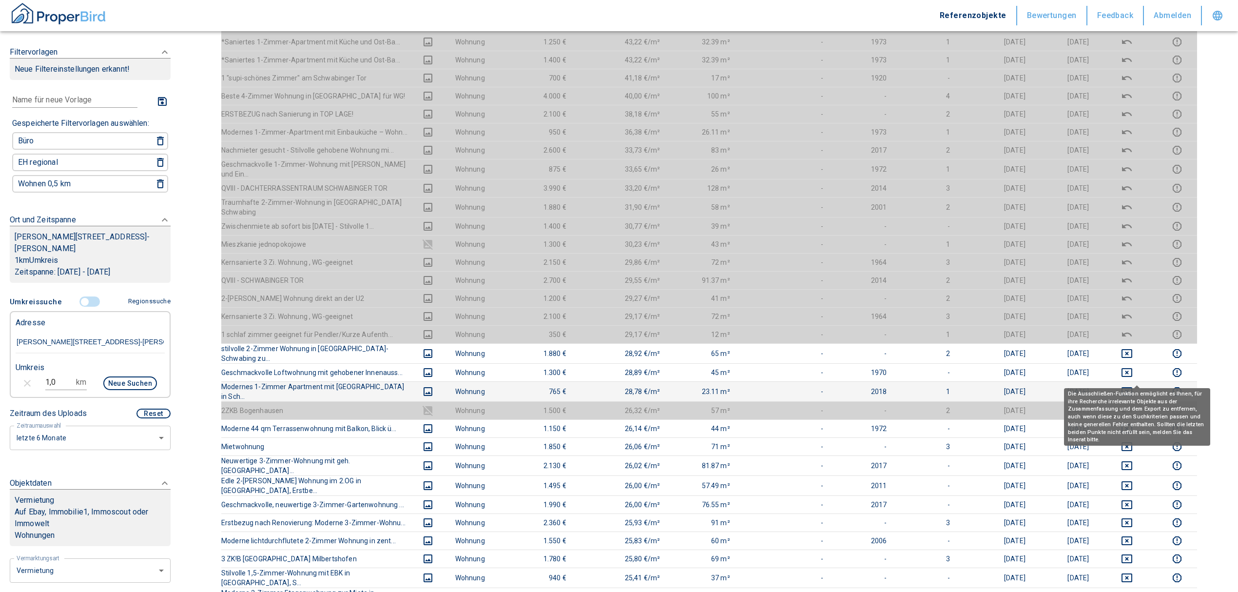
click at [1132, 387] on icon "deselect this listing" at bounding box center [1126, 391] width 11 height 9
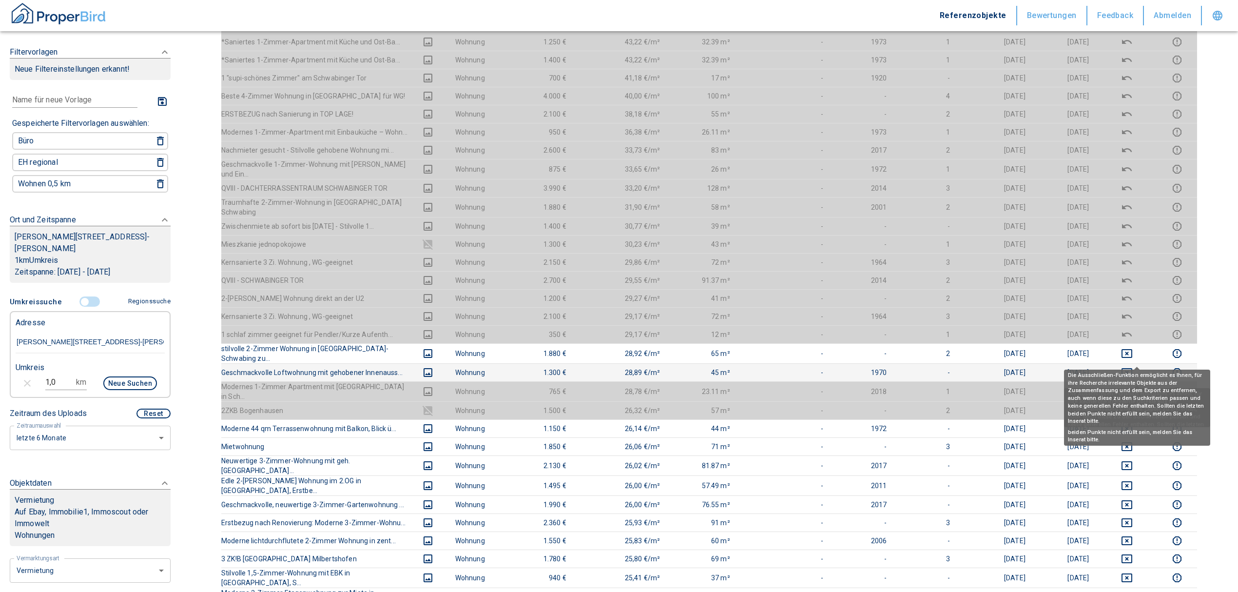
click at [1133, 366] on icon "deselect this listing" at bounding box center [1127, 372] width 12 height 12
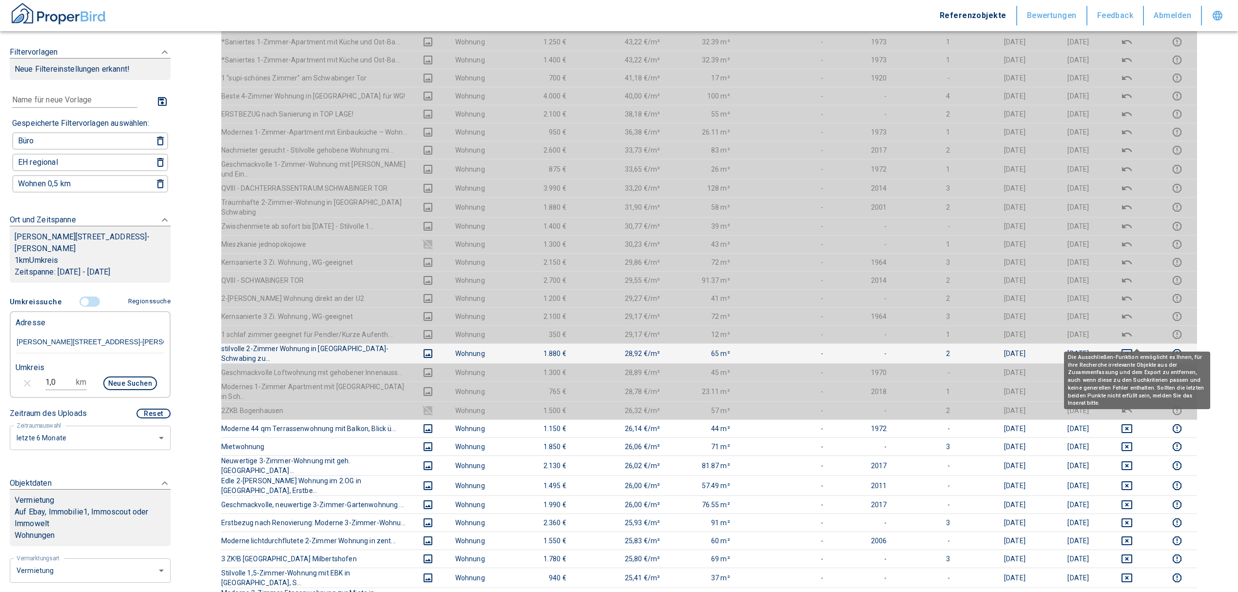
click at [1133, 347] on icon "deselect this listing" at bounding box center [1127, 353] width 12 height 12
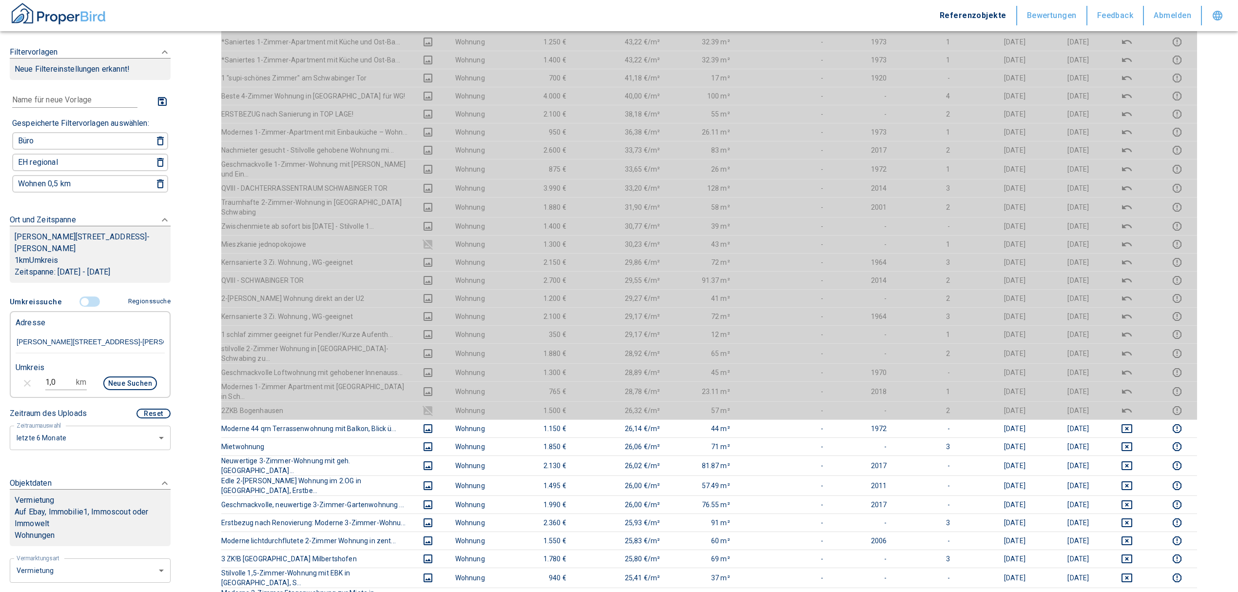
scroll to position [0, 0]
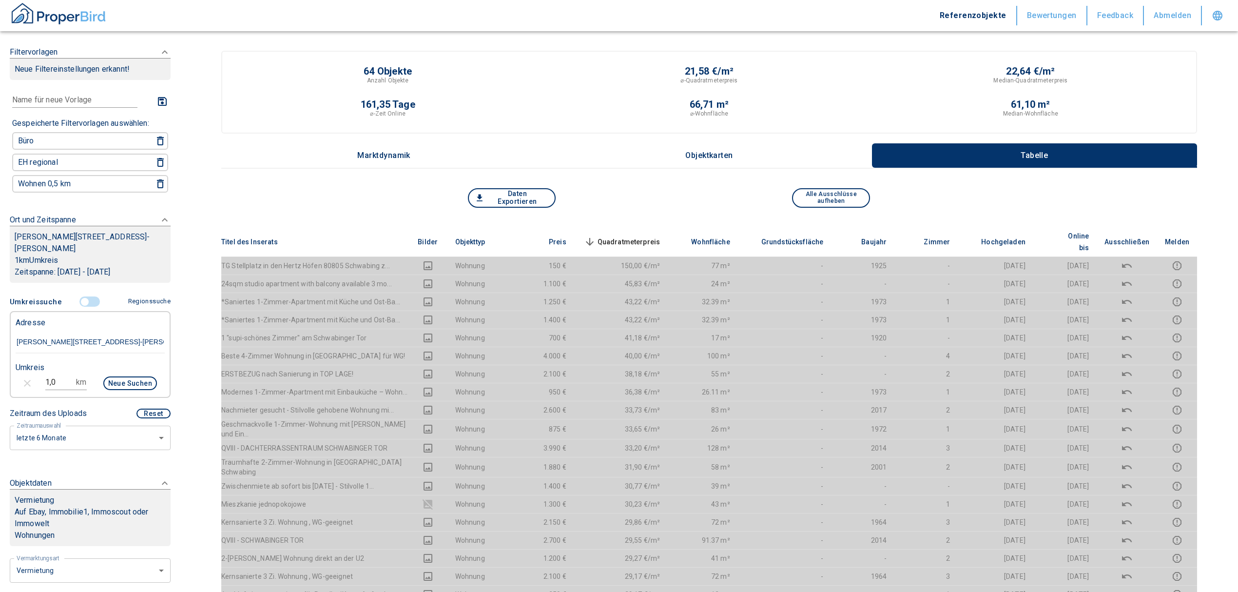
click at [650, 236] on span "Quadratmeterpreis sorted descending" at bounding box center [621, 242] width 78 height 12
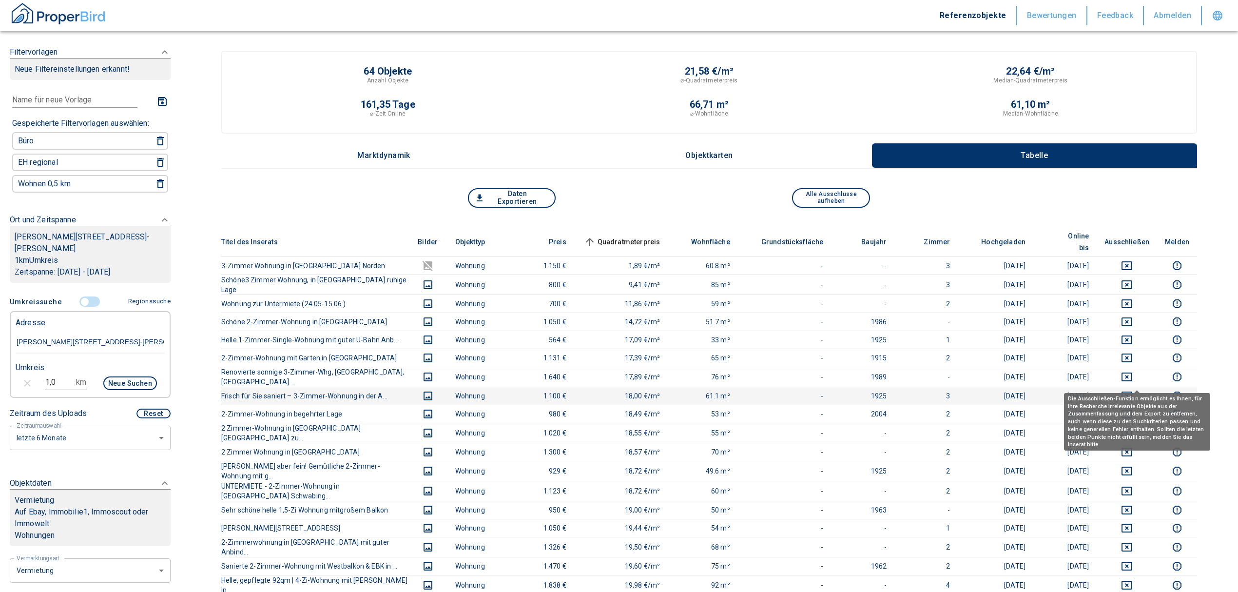
click at [1127, 390] on button "deselect this listing" at bounding box center [1126, 396] width 45 height 12
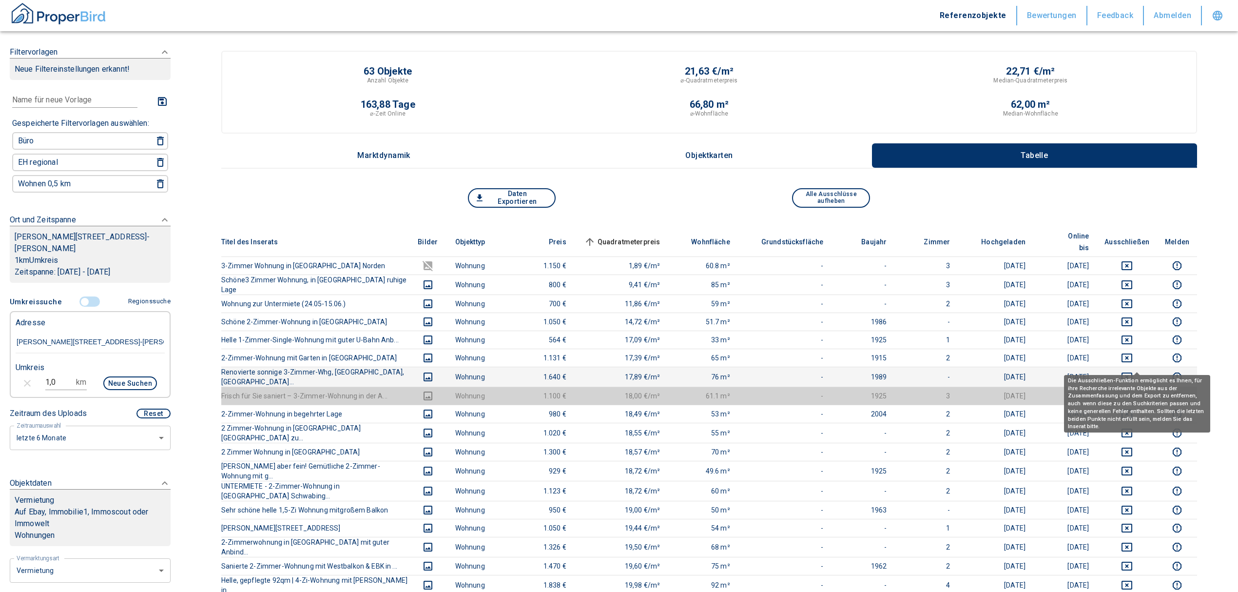
click at [1133, 371] on icon "deselect this listing" at bounding box center [1127, 377] width 12 height 12
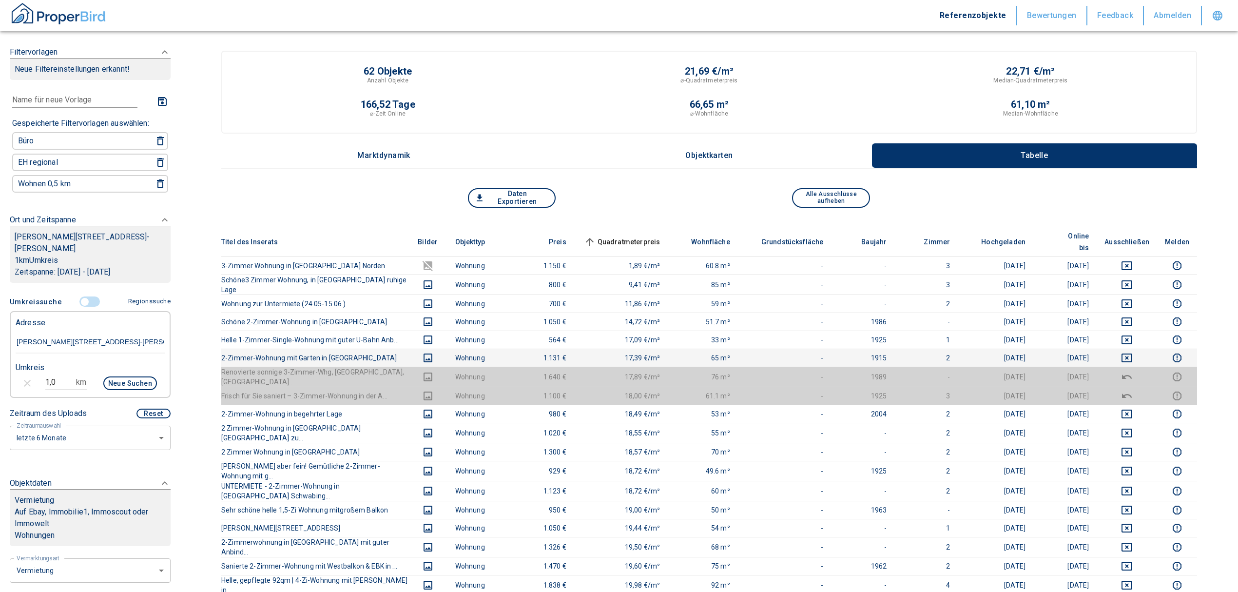
click at [1139, 348] on td at bounding box center [1127, 357] width 60 height 18
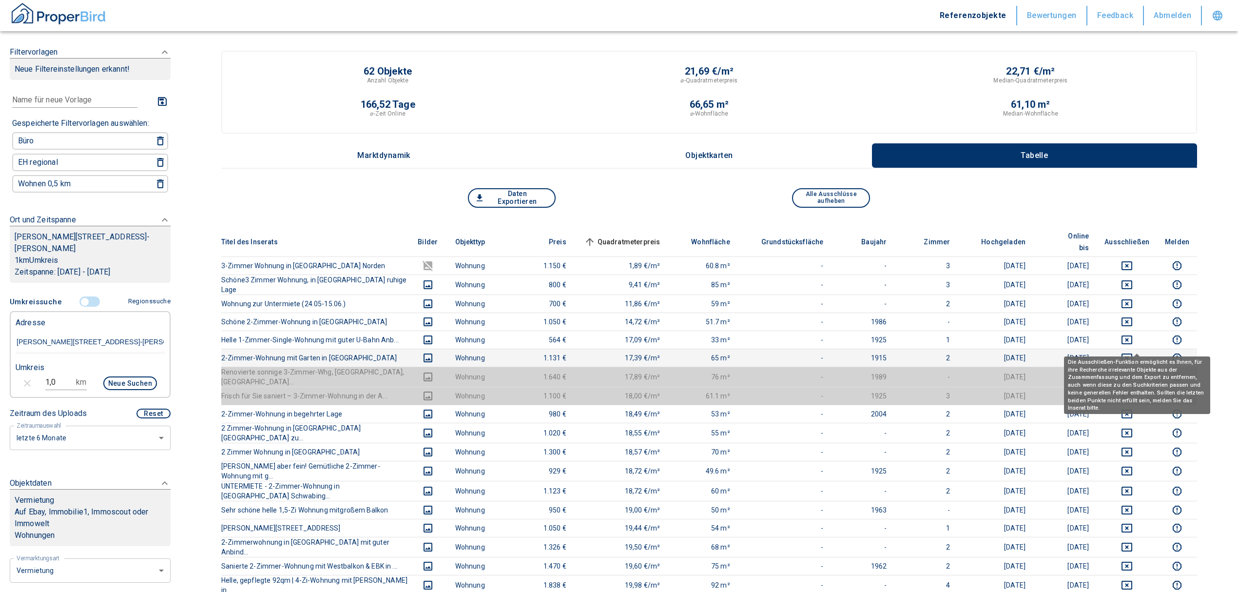
click at [1132, 353] on icon "deselect this listing" at bounding box center [1126, 357] width 11 height 9
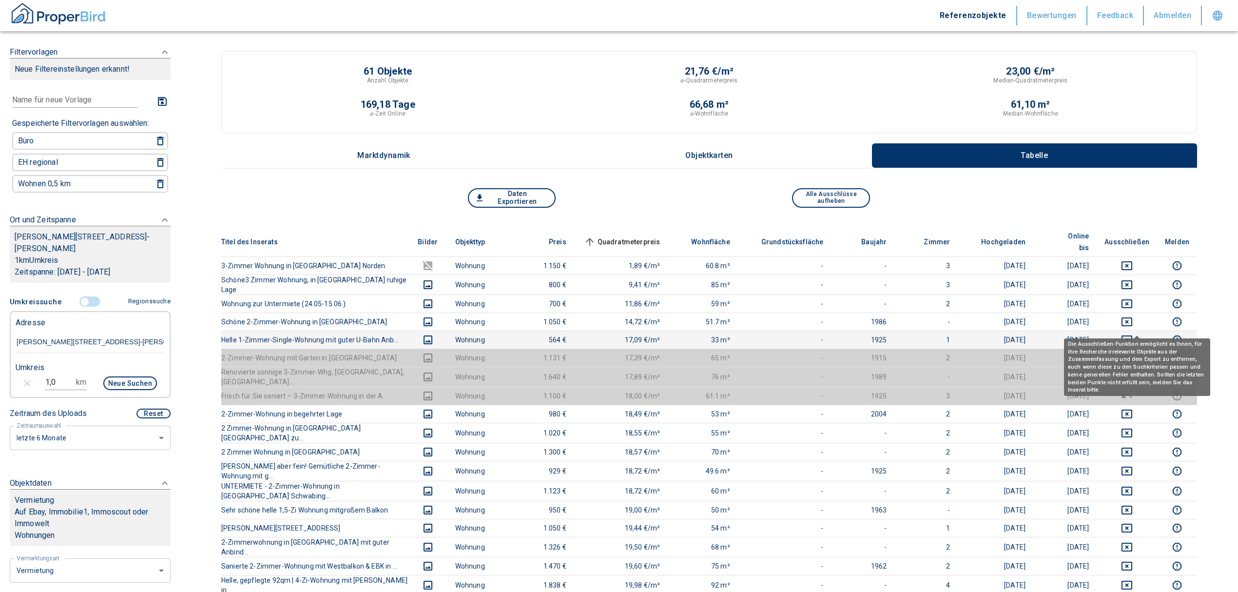
click at [1133, 334] on icon "deselect this listing" at bounding box center [1127, 340] width 12 height 12
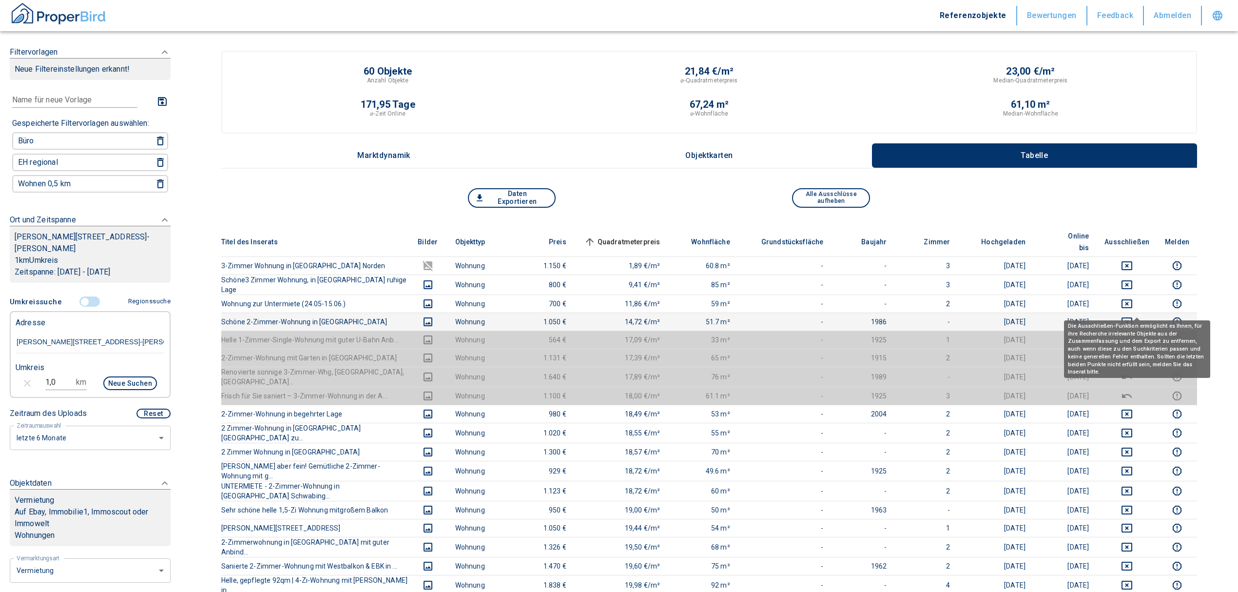
click at [1133, 316] on icon "deselect this listing" at bounding box center [1127, 322] width 12 height 12
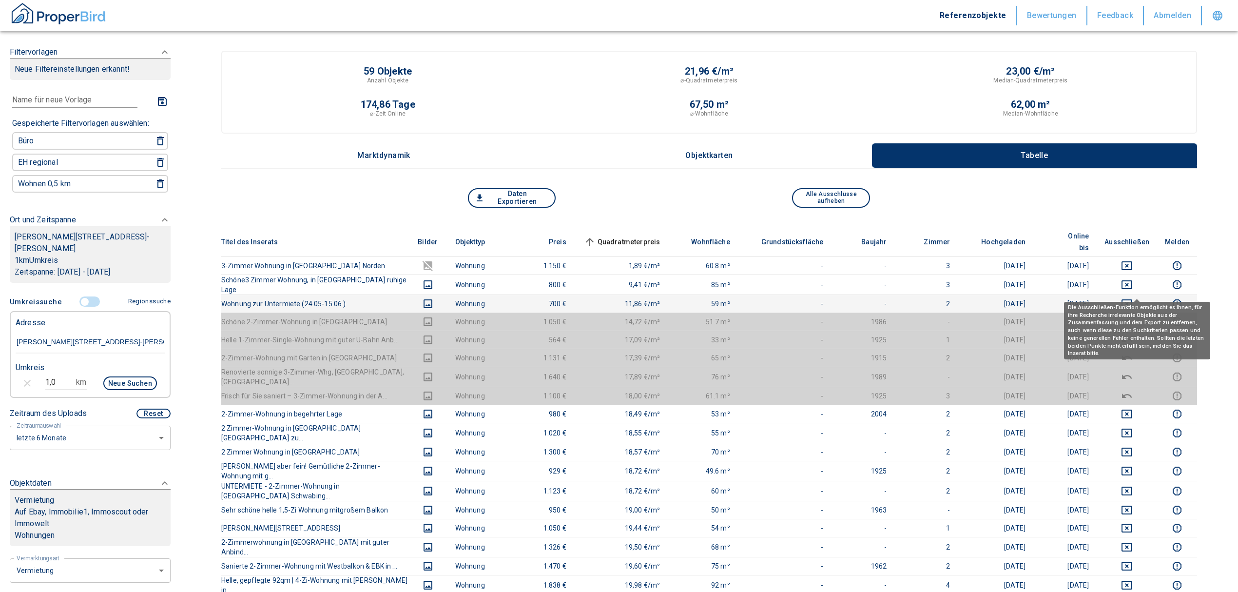
click at [1133, 298] on icon "deselect this listing" at bounding box center [1127, 304] width 12 height 12
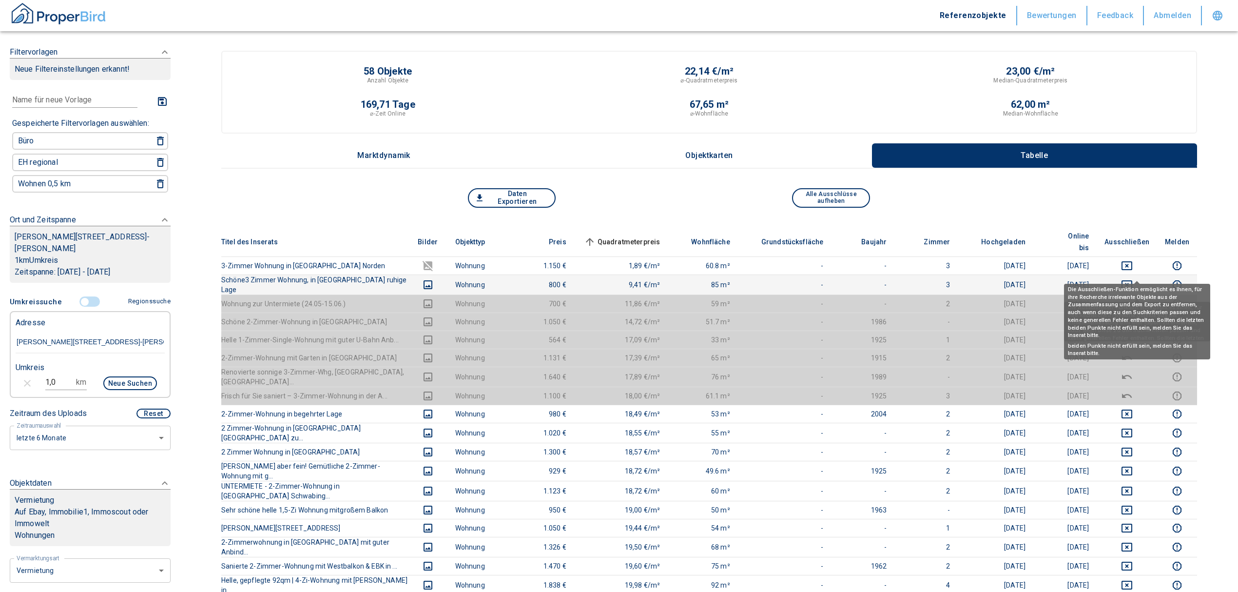
click at [1132, 280] on icon "deselect this listing" at bounding box center [1126, 284] width 11 height 9
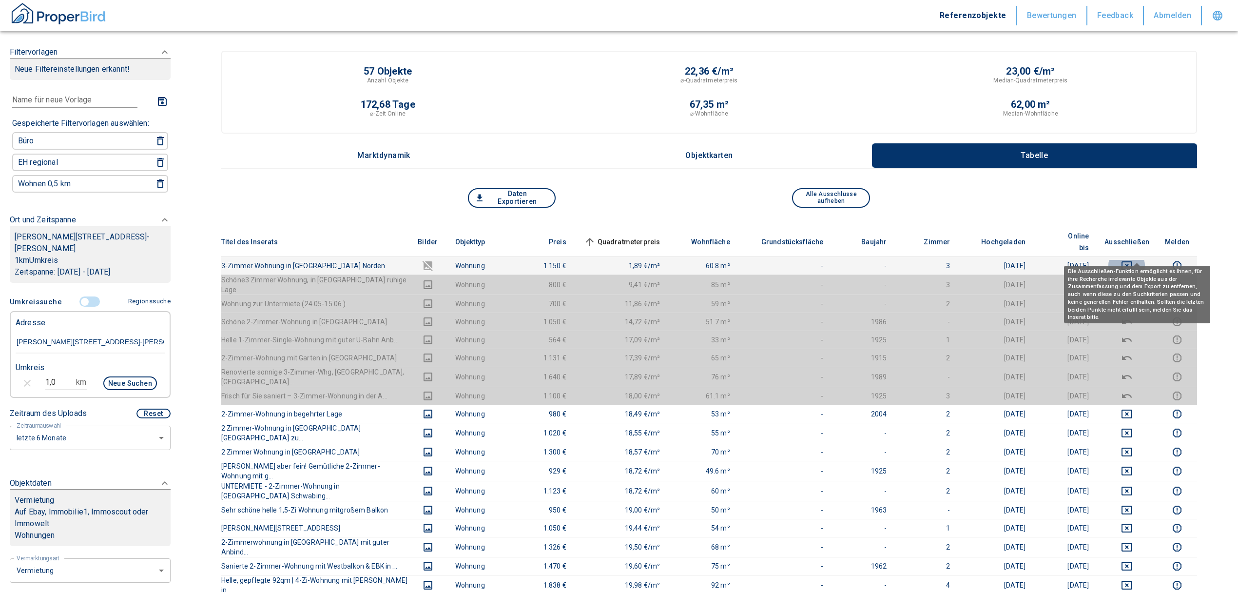
click at [1133, 260] on icon "deselect this listing" at bounding box center [1127, 266] width 12 height 12
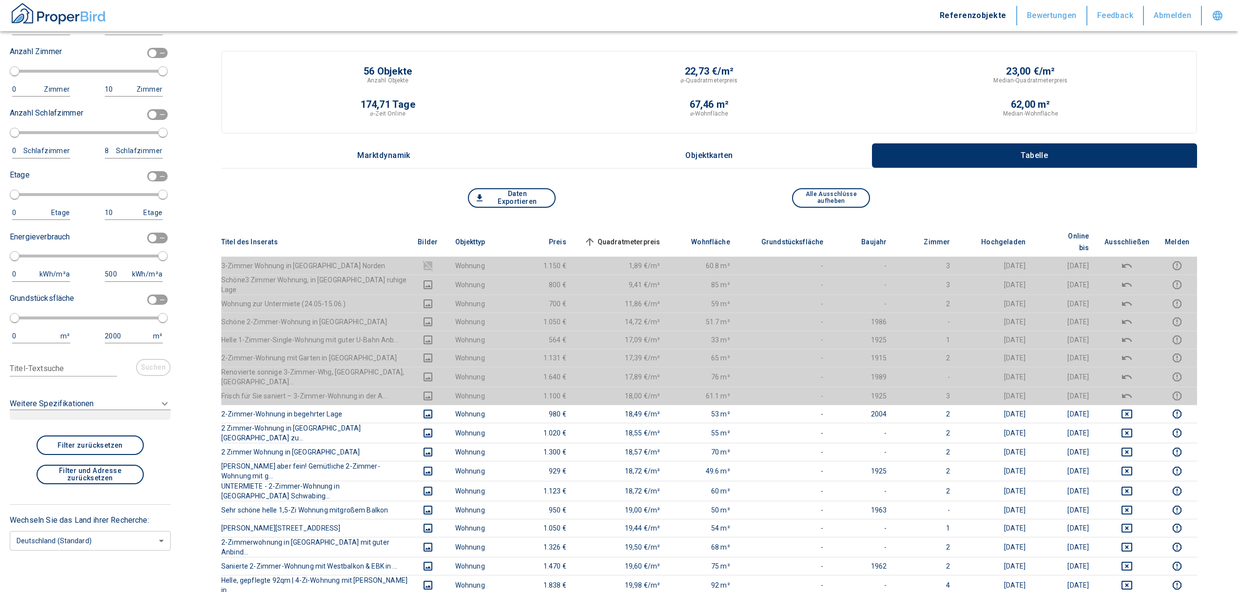
scroll to position [1304, 0]
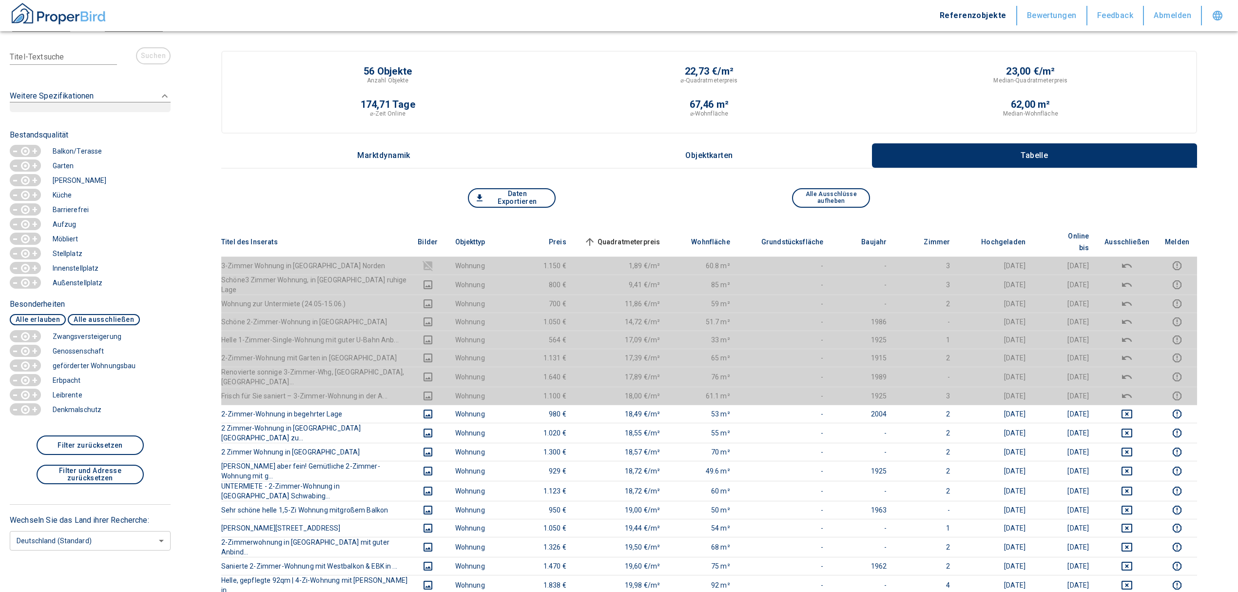
scroll to position [1615, 0]
click at [24, 367] on circle "button" at bounding box center [25, 366] width 4 height 4
type input "2020"
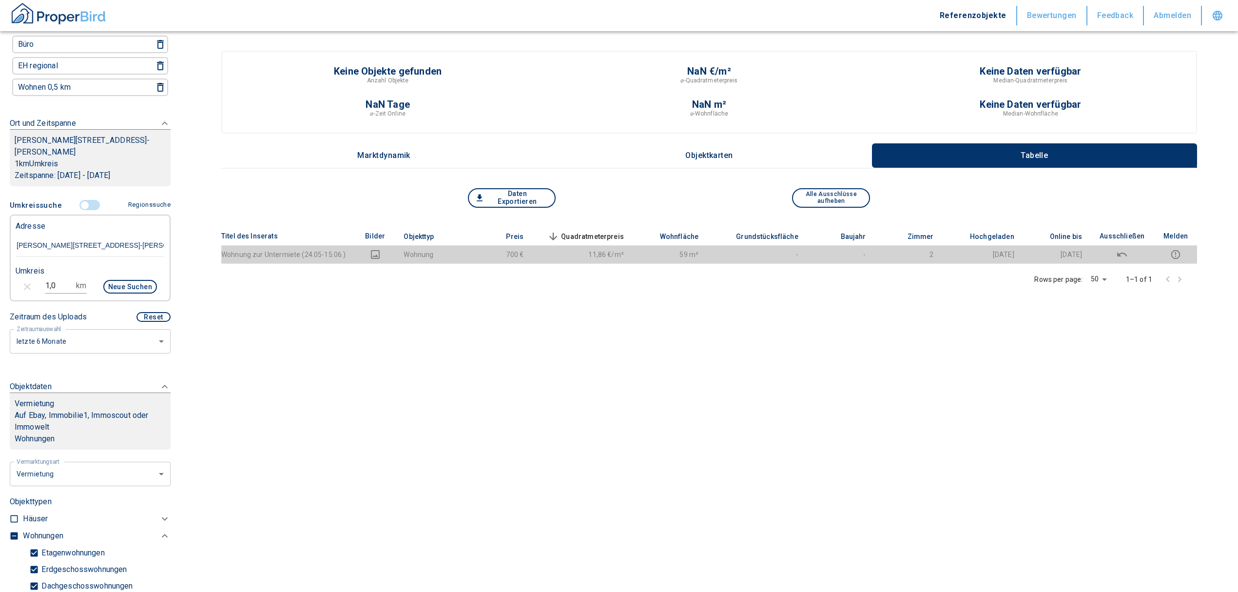
scroll to position [96, 0]
drag, startPoint x: 61, startPoint y: 278, endPoint x: 2, endPoint y: 285, distance: 59.9
click at [2, 285] on div "Filtervorlagen Neue Filtereinstellungen erkannt! Name für neue Vorlage x Gespei…" at bounding box center [90, 296] width 180 height 592
type input "5,0"
click at [125, 284] on button "Neue Suchen" at bounding box center [130, 287] width 54 height 14
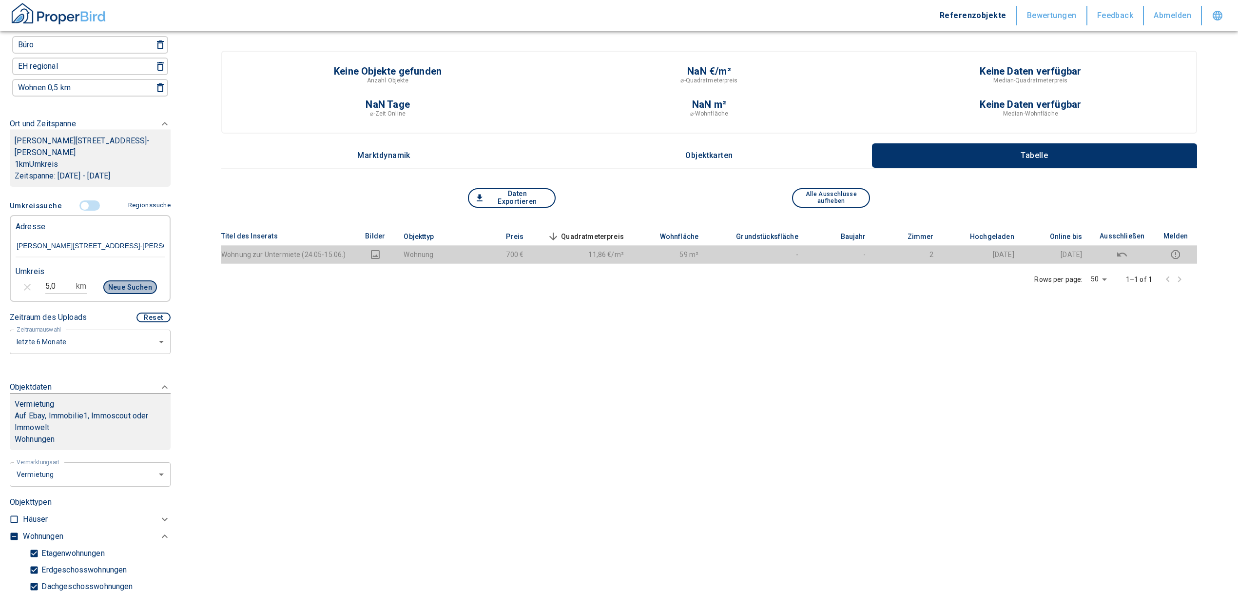
type input "2020"
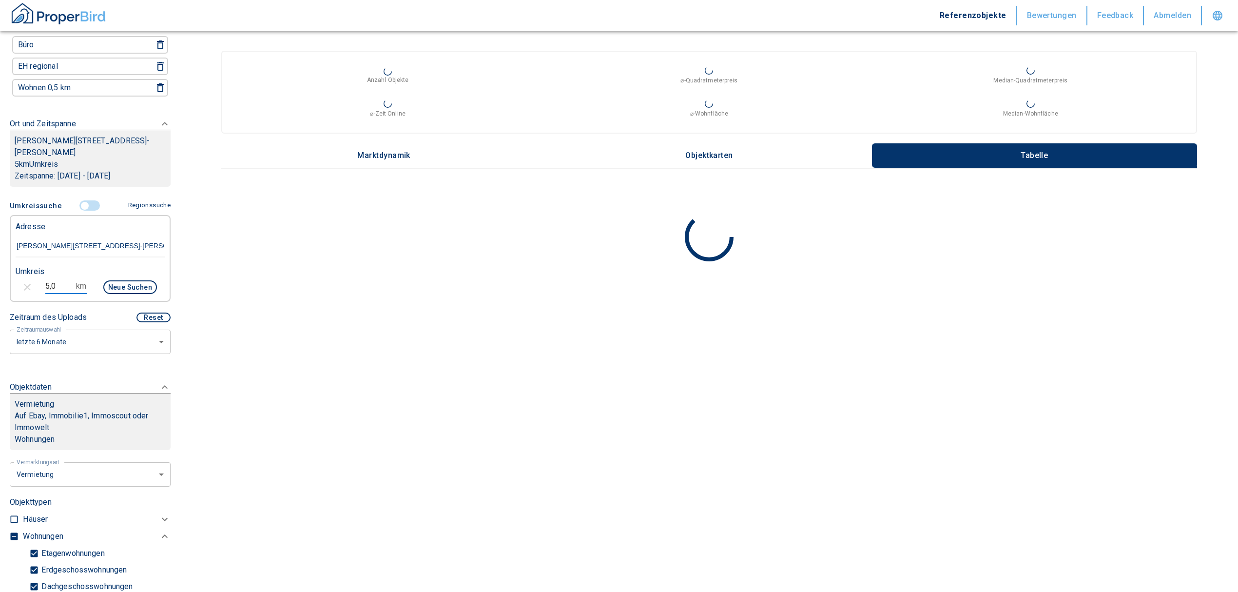
drag, startPoint x: 60, startPoint y: 285, endPoint x: 36, endPoint y: 282, distance: 25.0
click at [36, 282] on div "5,0 km Neue Suchen" at bounding box center [82, 287] width 149 height 23
type input "3,0"
click at [110, 284] on button "Neue Suchen" at bounding box center [130, 287] width 54 height 14
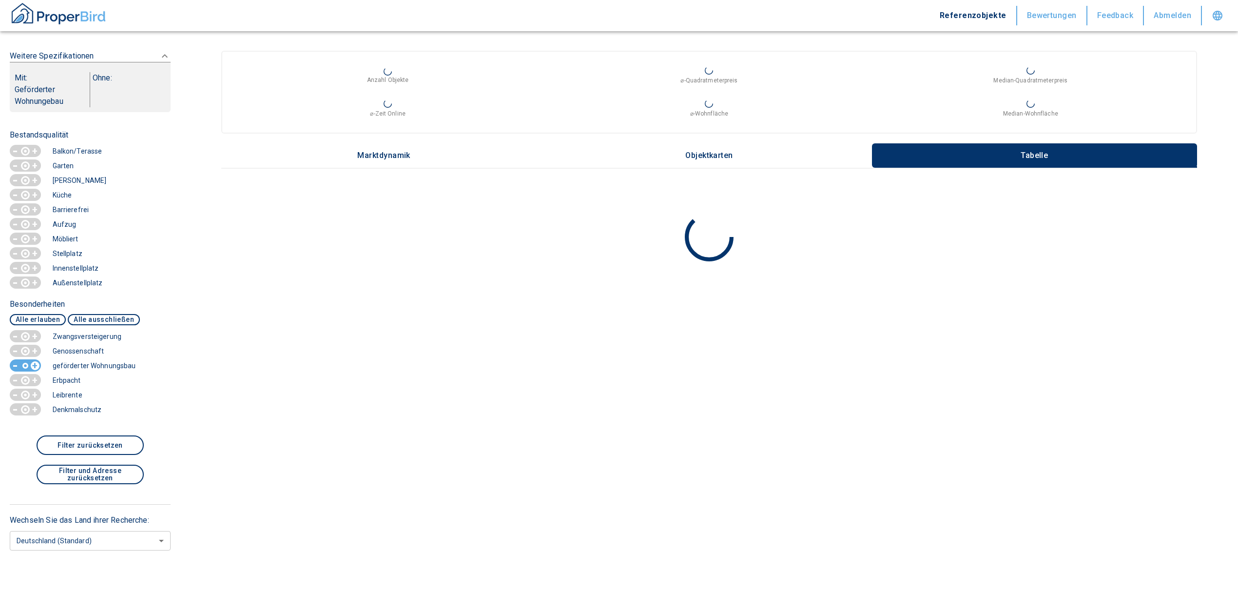
scroll to position [1655, 0]
click at [32, 364] on p "+" at bounding box center [35, 366] width 9 height 10
click at [31, 365] on p "+" at bounding box center [35, 366] width 9 height 10
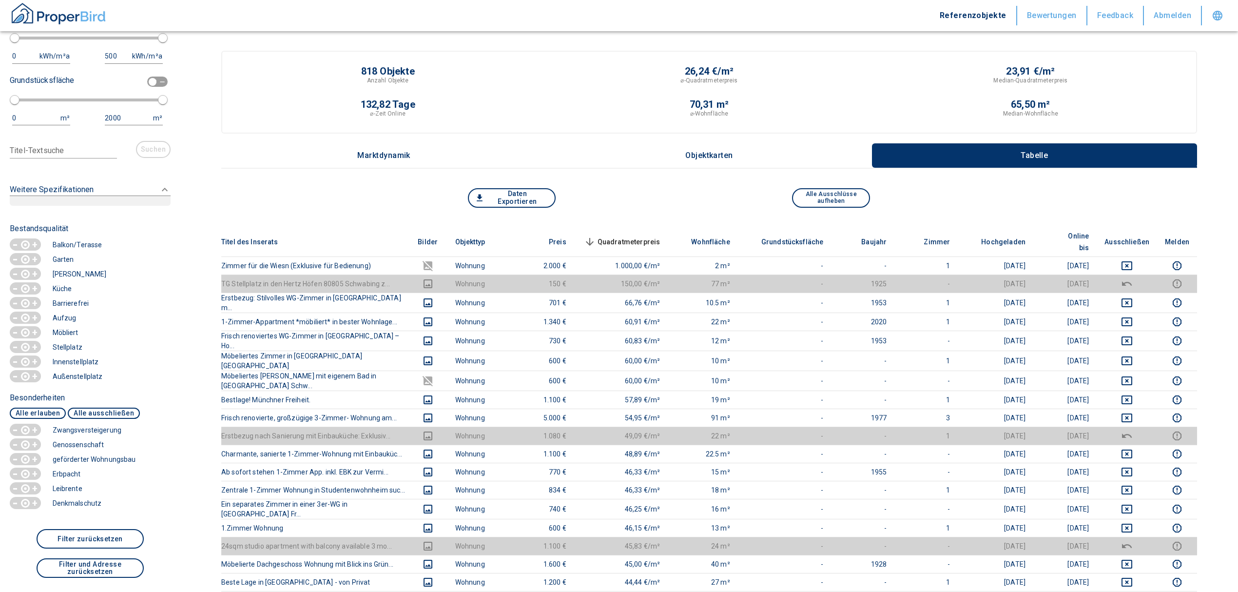
scroll to position [1615, 0]
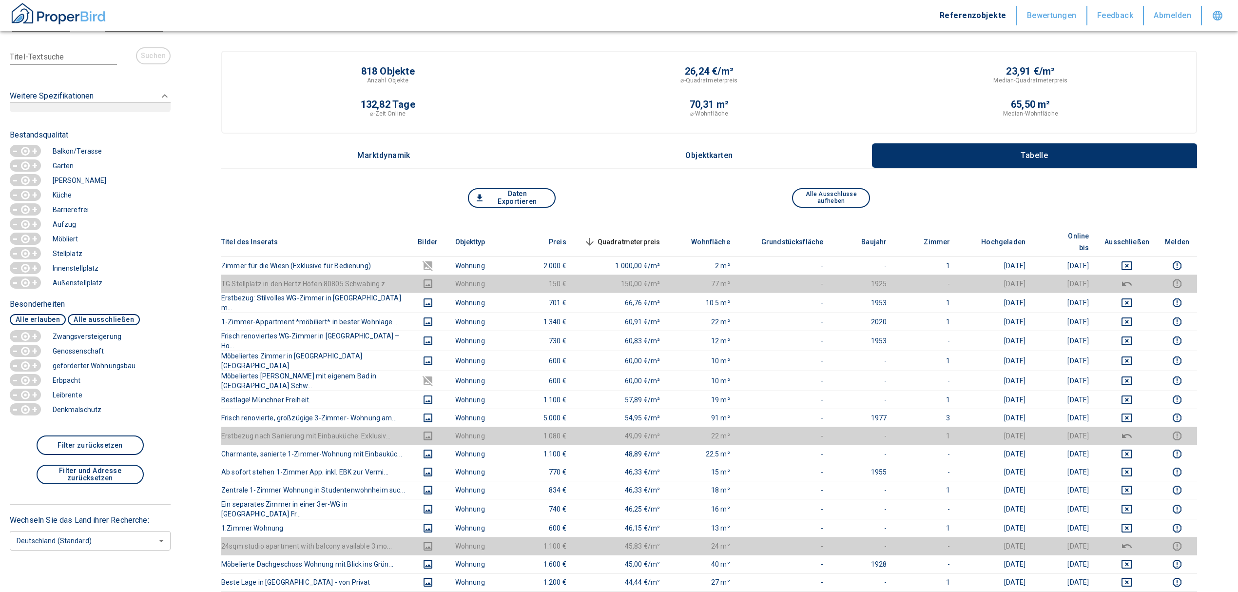
click at [651, 236] on span "Quadratmeterpreis sorted descending" at bounding box center [621, 242] width 78 height 12
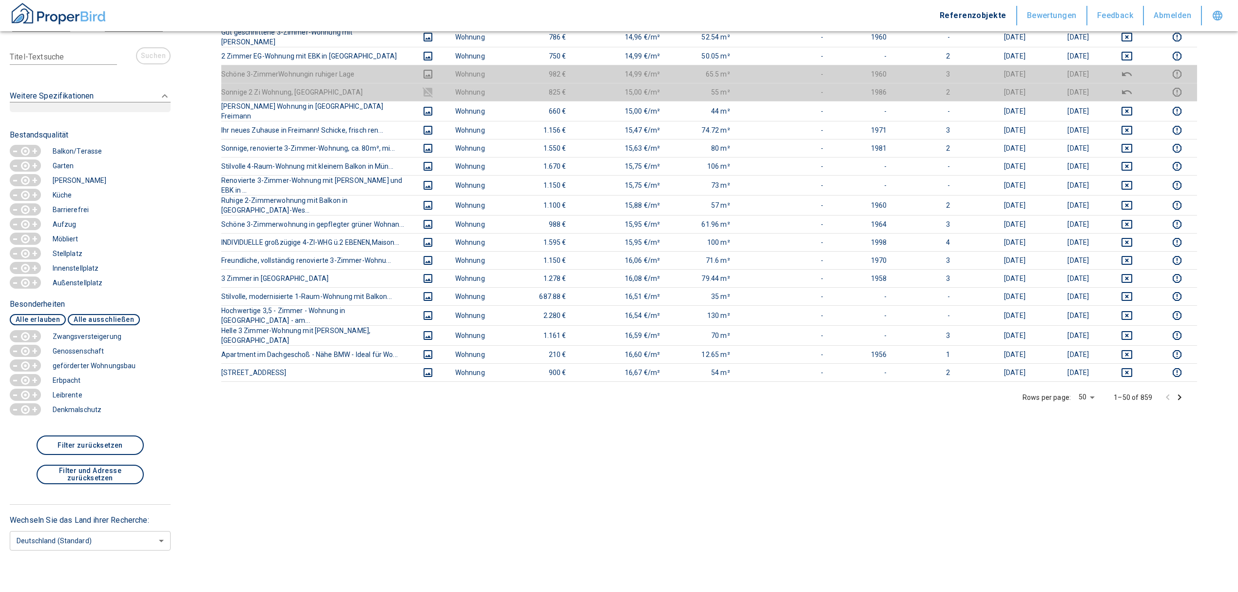
scroll to position [897, 0]
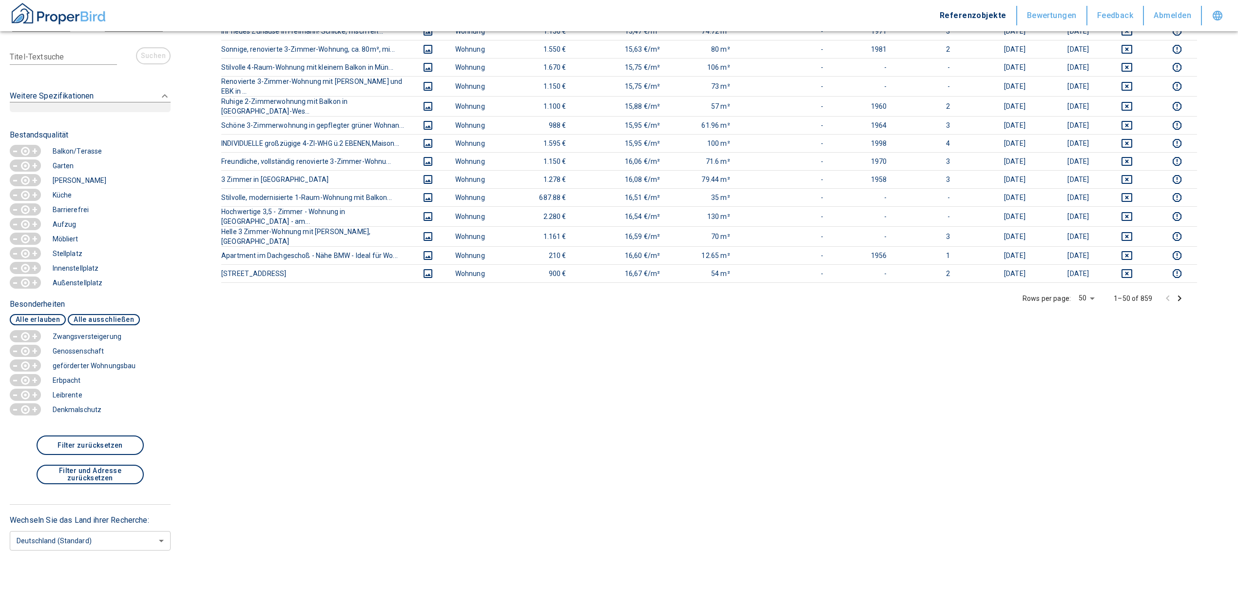
click at [25, 365] on icon "button" at bounding box center [25, 366] width 6 height 6
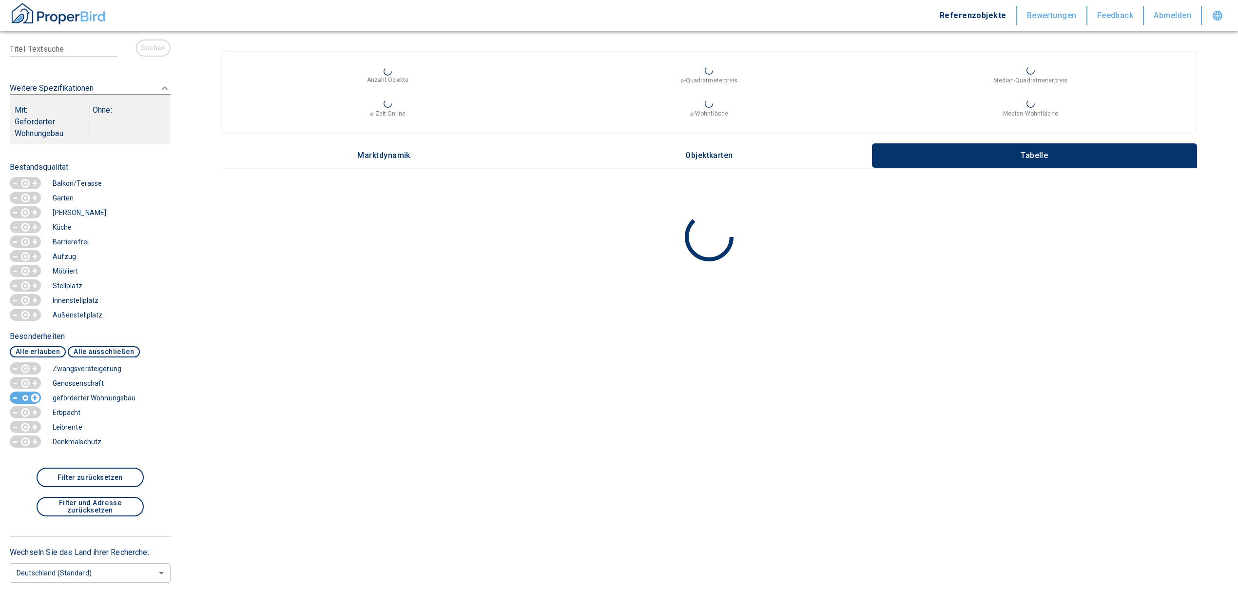
scroll to position [1655, 0]
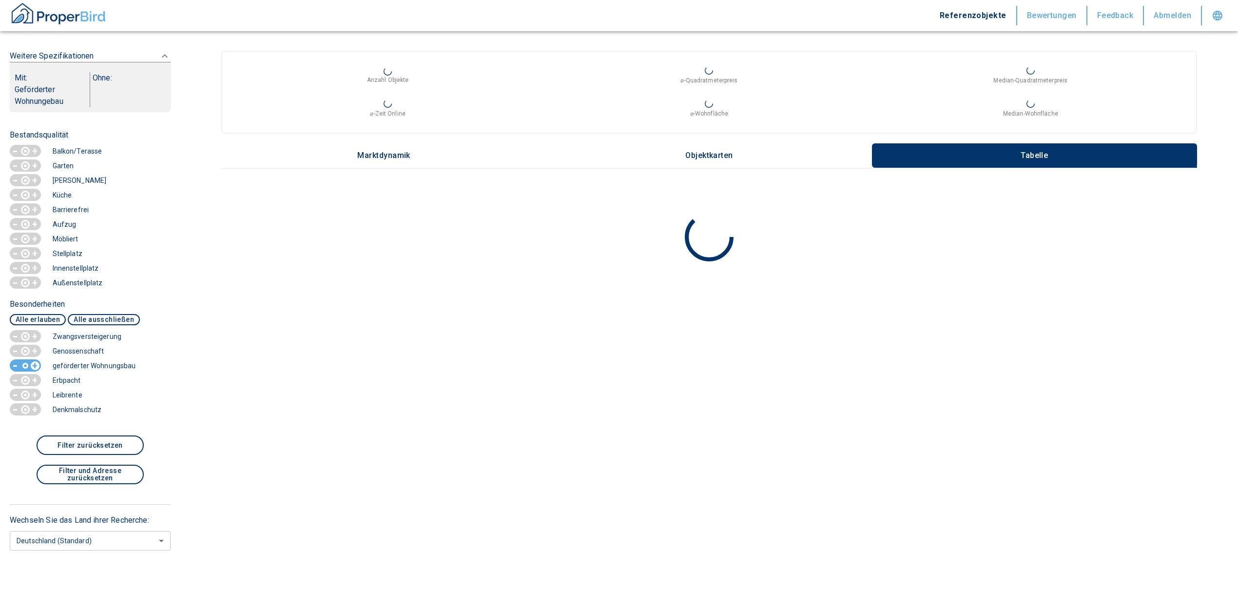
click at [28, 364] on div "button" at bounding box center [25, 366] width 9 height 12
click at [22, 364] on icon "button" at bounding box center [25, 366] width 6 height 6
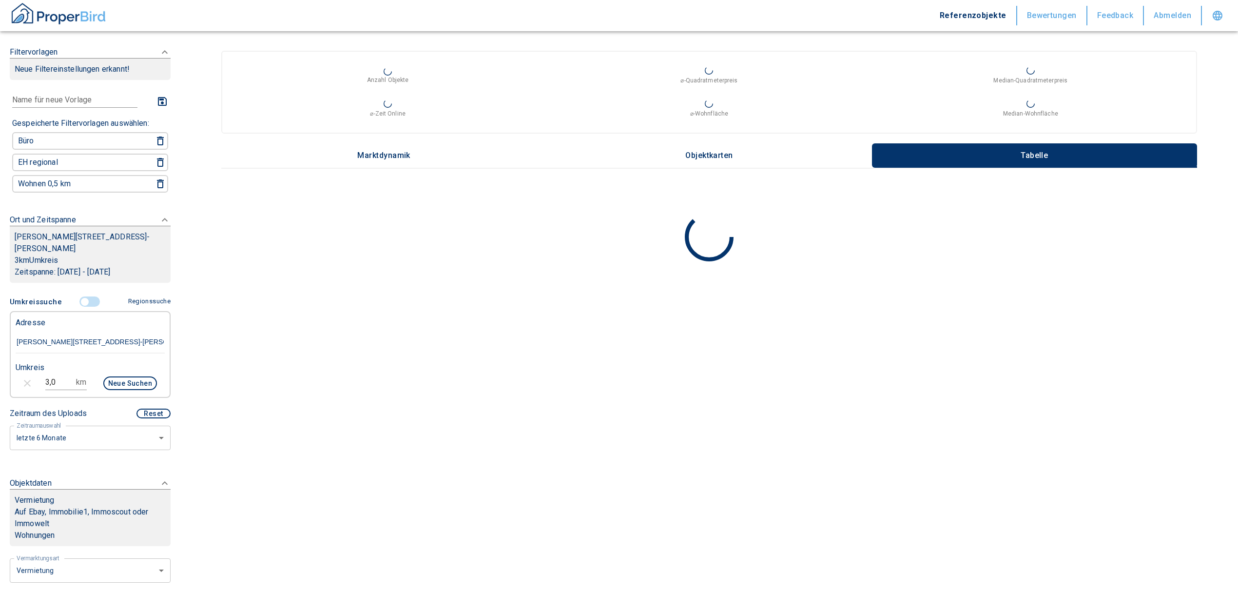
click at [39, 13] on img "button" at bounding box center [58, 13] width 97 height 24
type input "2020"
click at [67, 344] on input "Marianne-Brandt-Straße 9, München-Schwabing-Freimann" at bounding box center [90, 342] width 149 height 22
click at [82, 300] on input "controlled" at bounding box center [84, 301] width 29 height 11
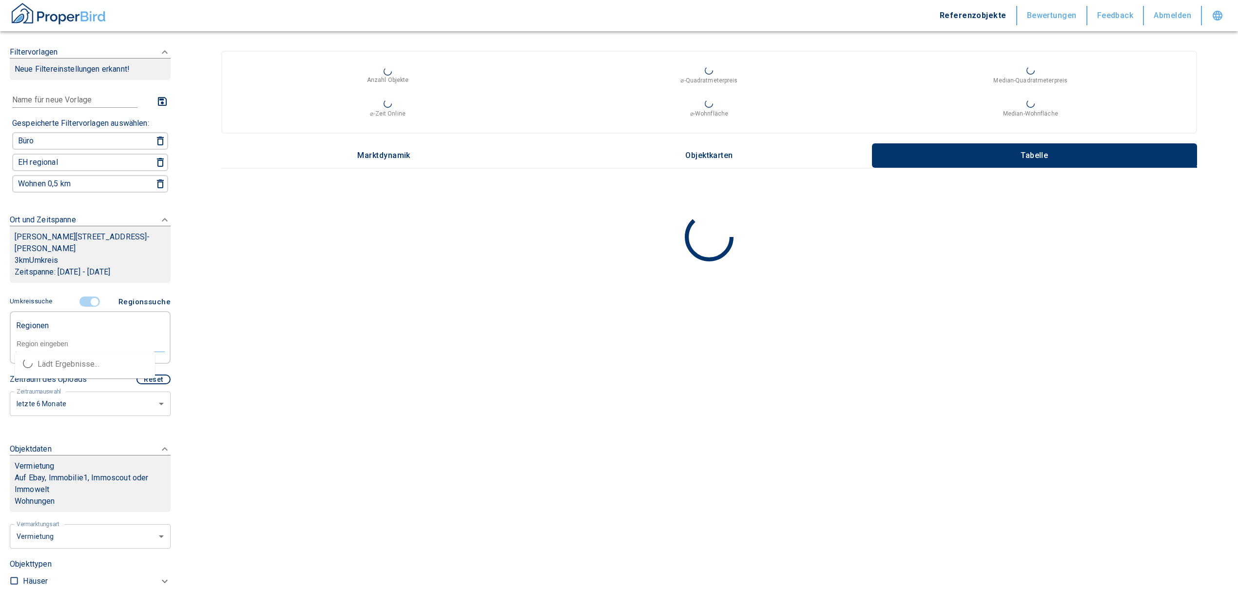
click at [30, 339] on input "text" at bounding box center [90, 343] width 149 height 9
paste input "München | Adams-Lehmann-Straße 83"
click at [51, 335] on div "München | Adams-Lehmann-Straße 83" at bounding box center [90, 342] width 149 height 17
click at [49, 342] on input "München | Adams-Lehmann-Straße 83" at bounding box center [90, 343] width 149 height 9
drag, startPoint x: 134, startPoint y: 340, endPoint x: 10, endPoint y: 348, distance: 124.0
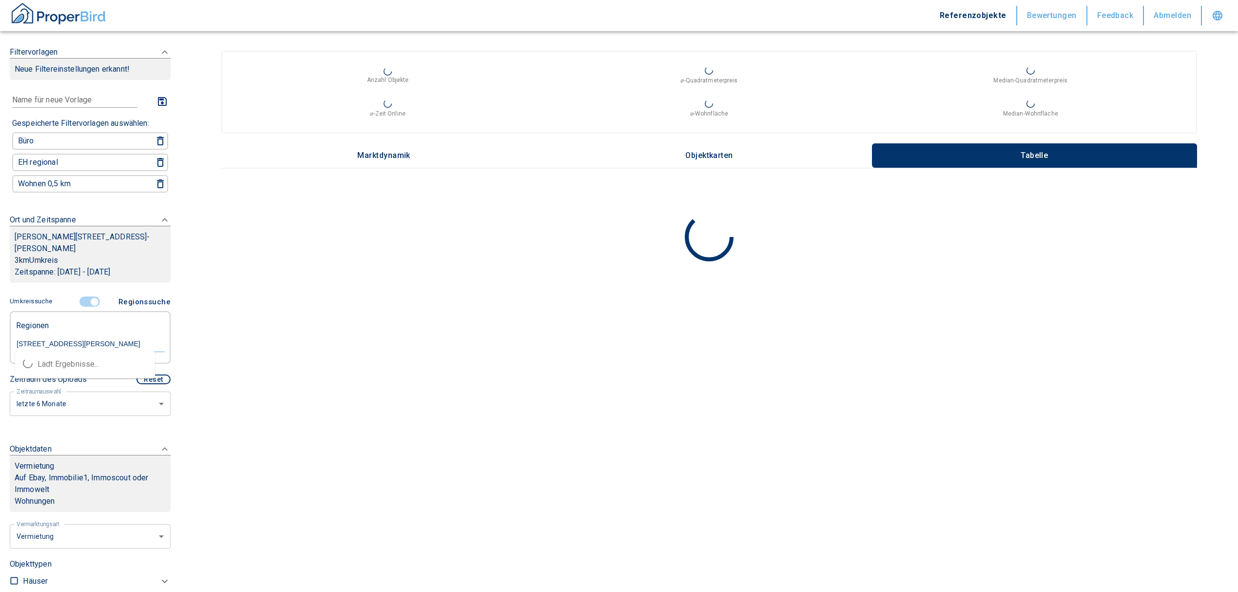
click at [10, 348] on div "Regionen München, Adams-Lehmann-Straße 83" at bounding box center [90, 337] width 161 height 53
click at [93, 339] on input "München, Adams-Lehmann-Straße 83" at bounding box center [90, 343] width 149 height 9
type input "München, Adams-Lehmann-Straße 83"
click at [86, 300] on input "controlled" at bounding box center [94, 301] width 29 height 11
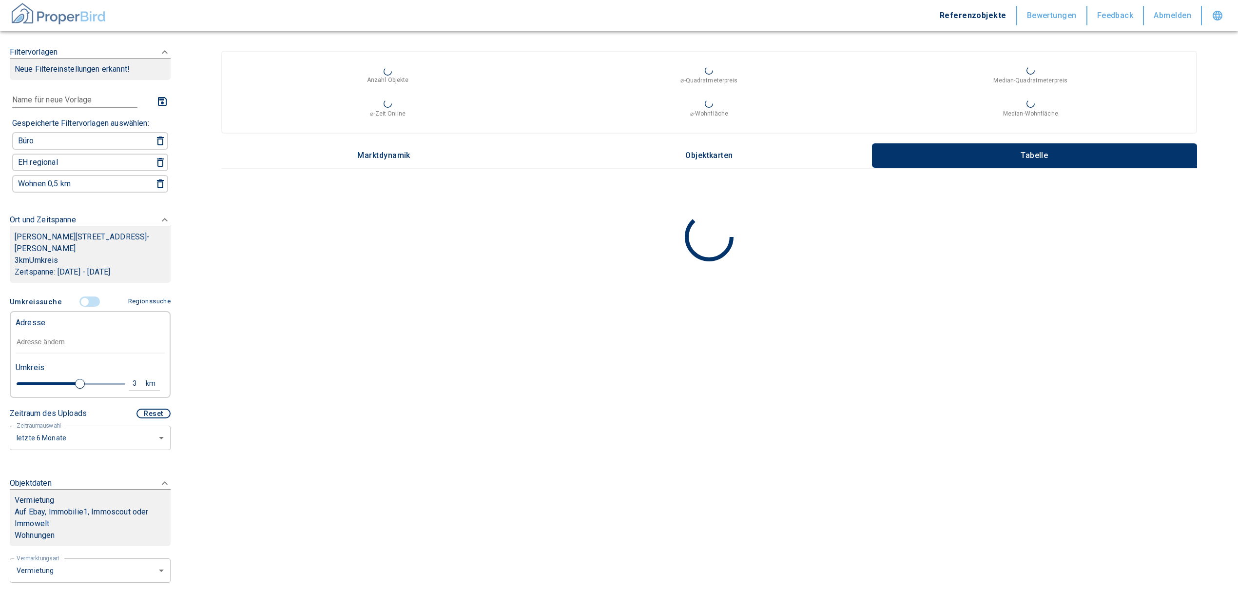
click at [43, 17] on img "button" at bounding box center [58, 13] width 97 height 24
drag, startPoint x: 61, startPoint y: 14, endPoint x: 60, endPoint y: 2, distance: 11.7
click at [61, 14] on img "button" at bounding box center [58, 13] width 97 height 24
type input "2020"
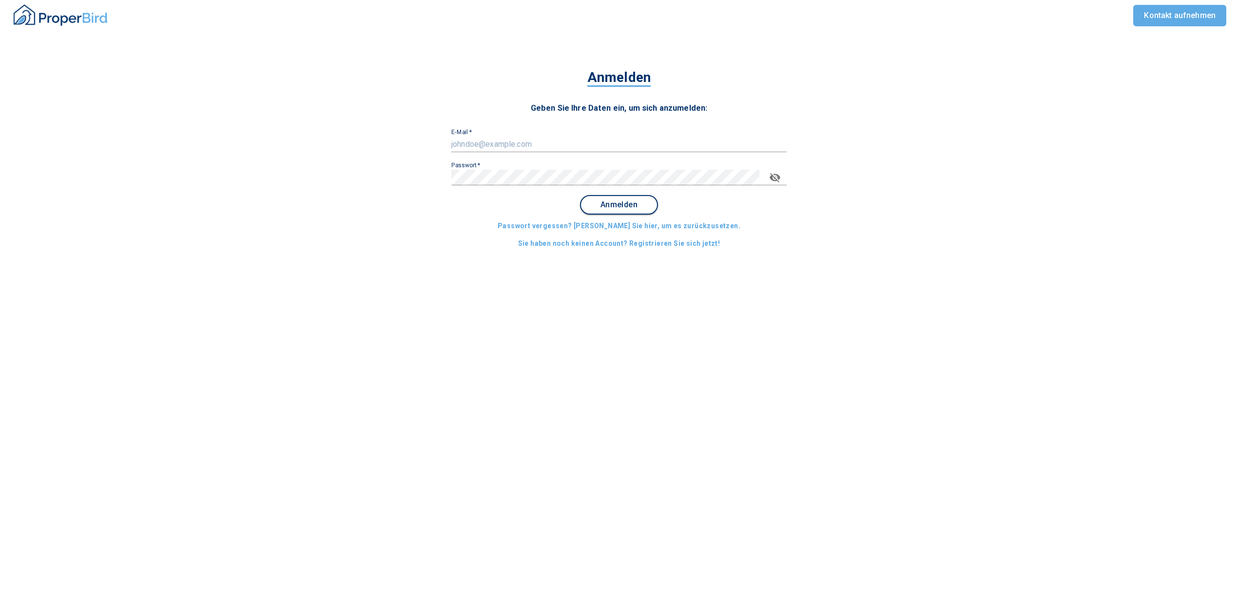
type input "[EMAIL_ADDRESS][DOMAIN_NAME]"
click at [625, 206] on span "Anmelden" at bounding box center [619, 204] width 60 height 9
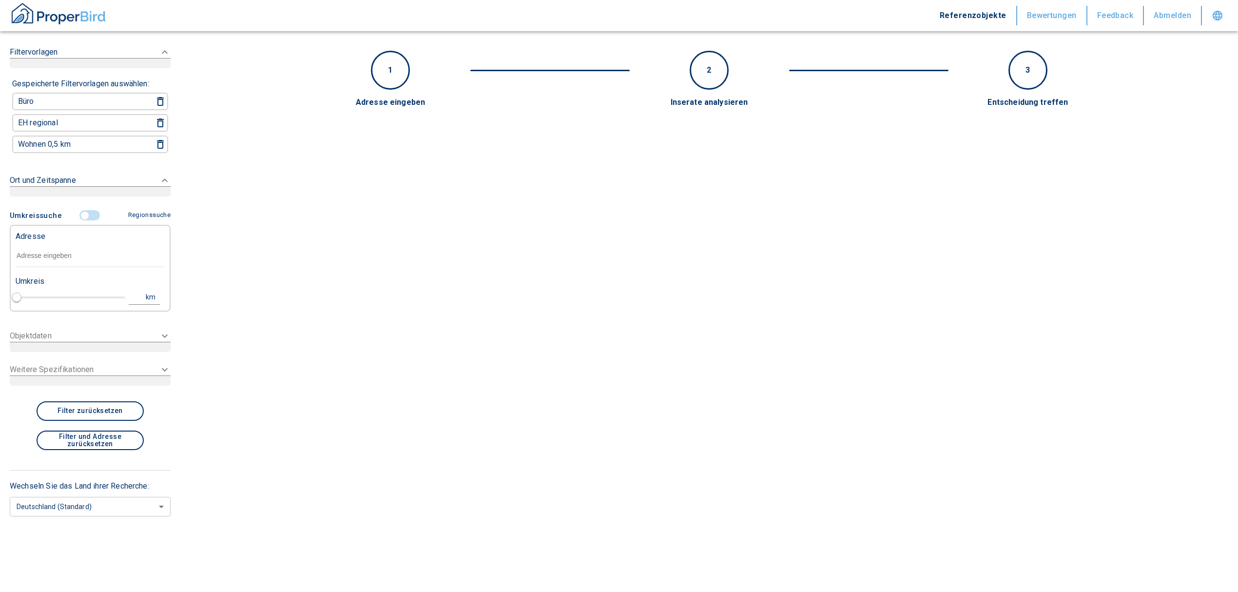
click at [54, 252] on input "text" at bounding box center [90, 256] width 149 height 22
click at [86, 211] on input "controlled" at bounding box center [84, 215] width 29 height 11
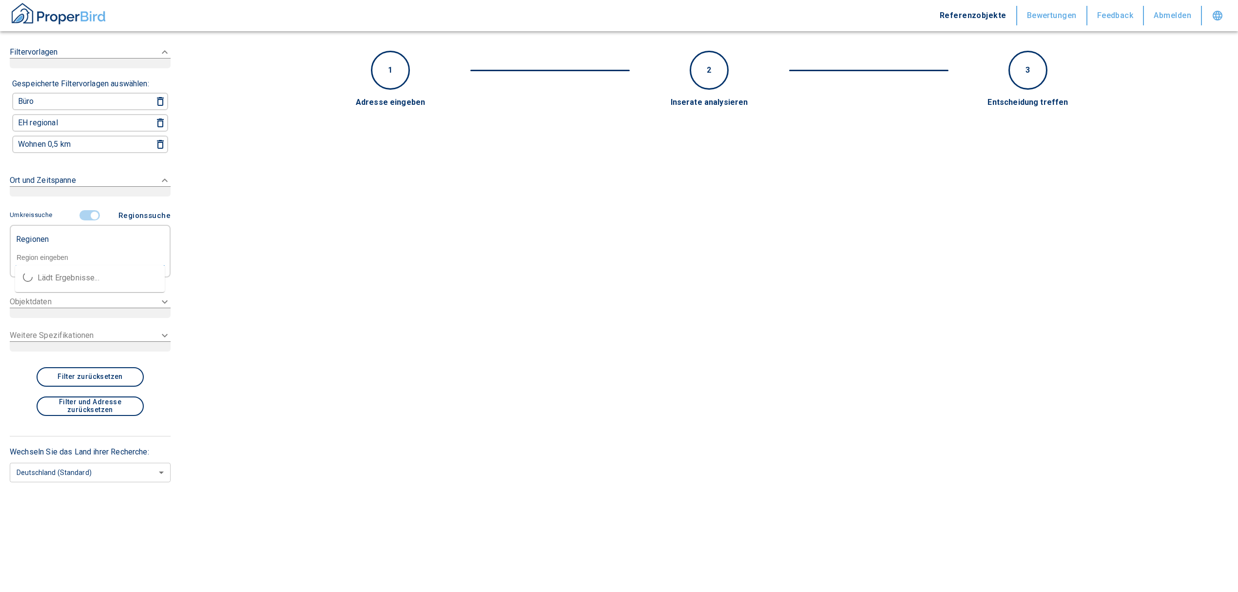
click at [57, 255] on input "text" at bounding box center [90, 257] width 149 height 9
click at [75, 278] on li "80807 [GEOGRAPHIC_DATA]" at bounding box center [90, 278] width 150 height 18
type input "80807"
type input "2020"
type input "80807 [GEOGRAPHIC_DATA]"
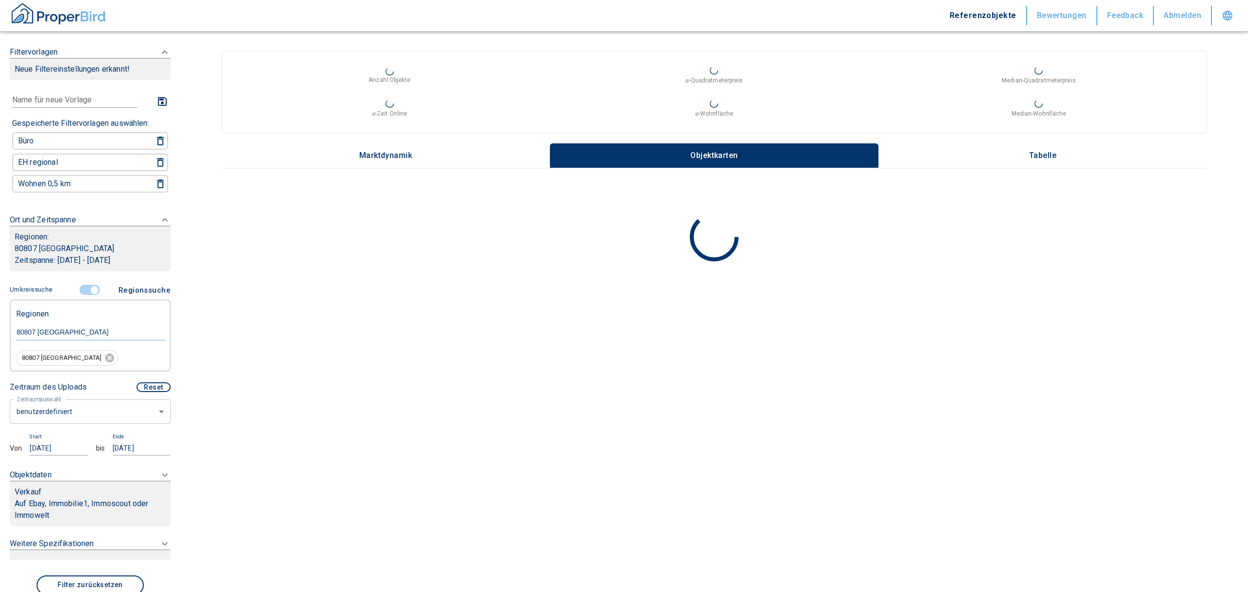
click at [65, 406] on body "Referenzobjekte Bewertungen Feedback Abmelden Filtervorlagen Neue Filtereinstel…" at bounding box center [624, 296] width 1248 height 592
click at [59, 468] on li "letzte 6 Monate" at bounding box center [85, 468] width 151 height 17
type input "2020"
type input "6"
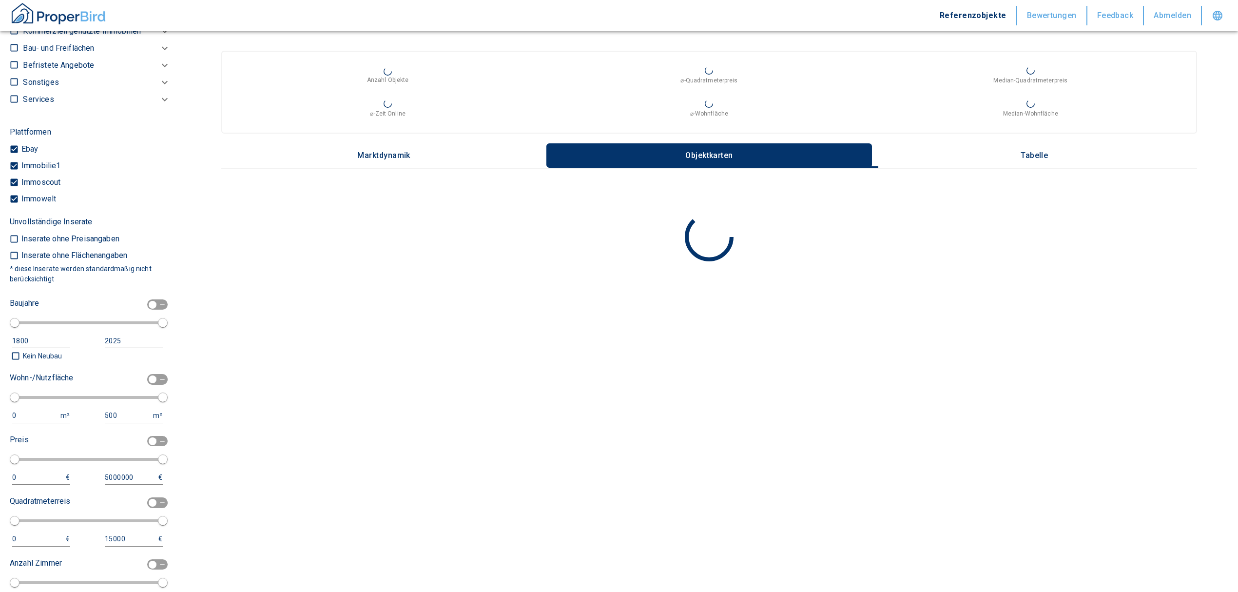
scroll to position [354, 0]
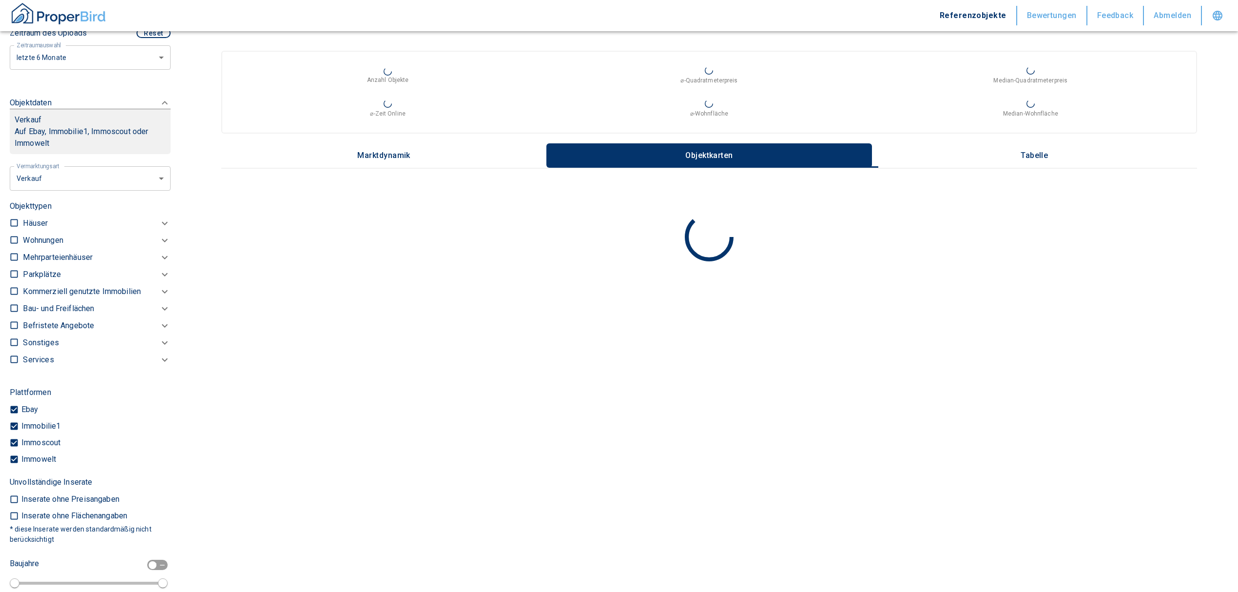
click at [11, 238] on input "checkbox" at bounding box center [14, 240] width 10 height 10
checkbox input "true"
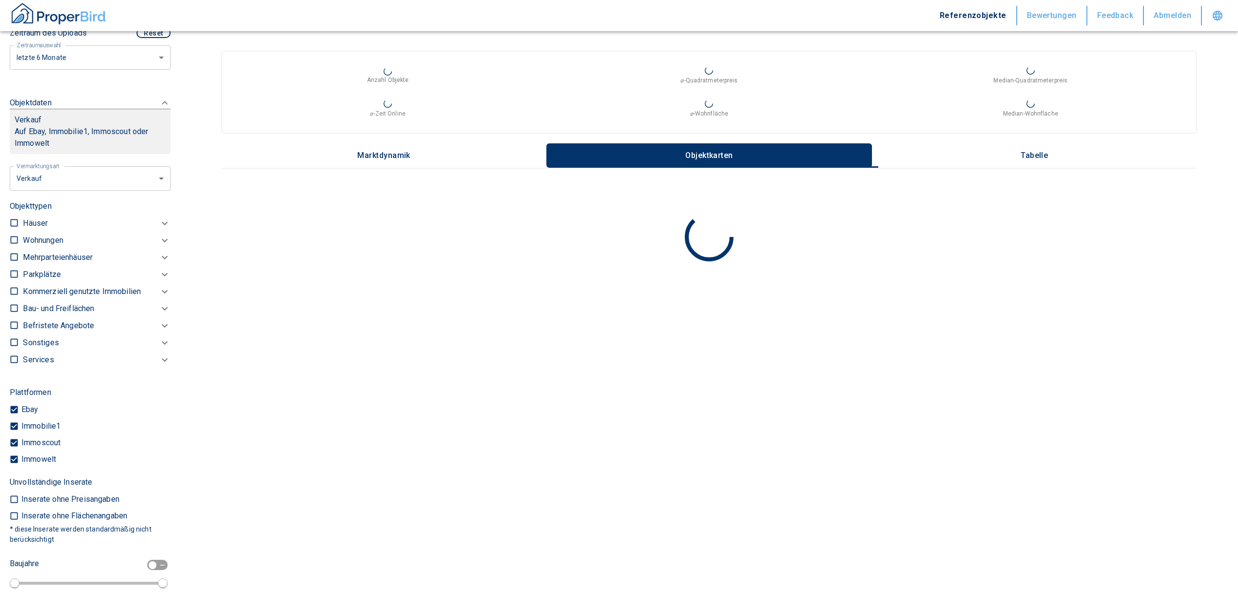
checkbox input "true"
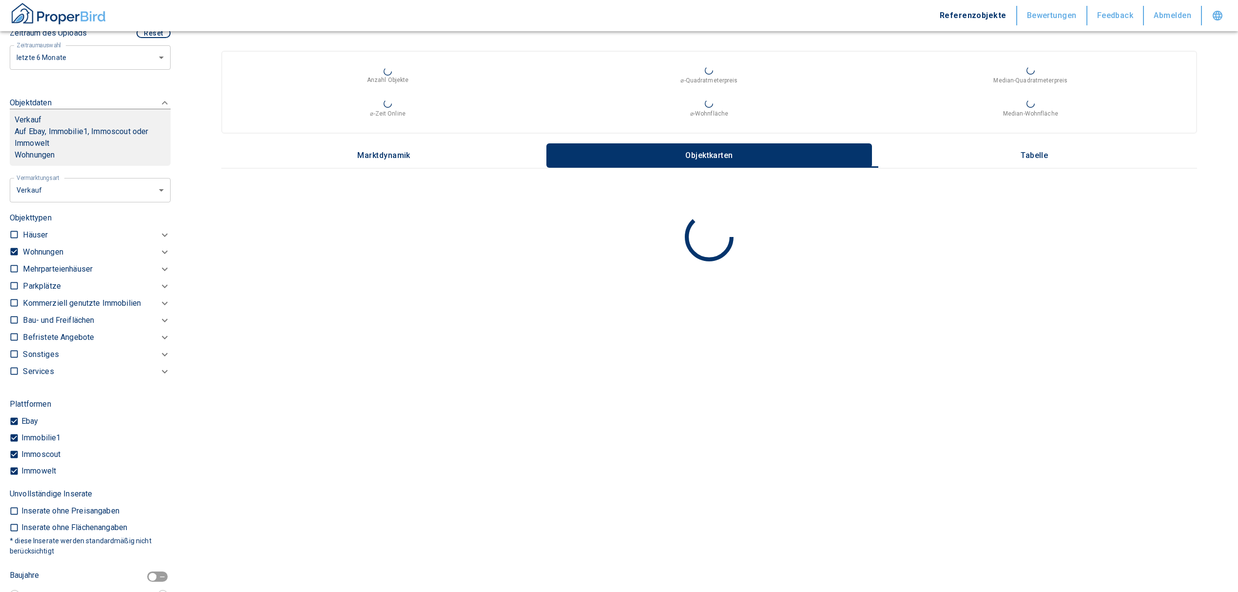
type input "2020"
click at [159, 248] on icon at bounding box center [165, 252] width 12 height 12
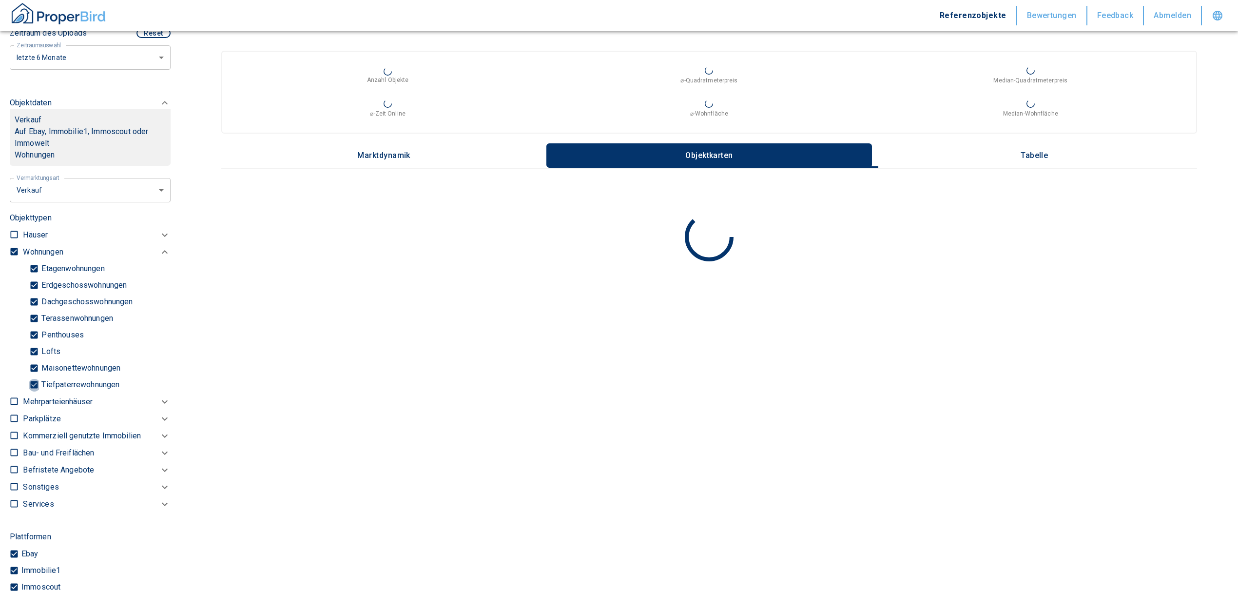
click at [30, 380] on input "Tiefpaterrewohnungen" at bounding box center [34, 384] width 10 height 17
checkbox input "false"
type input "2020"
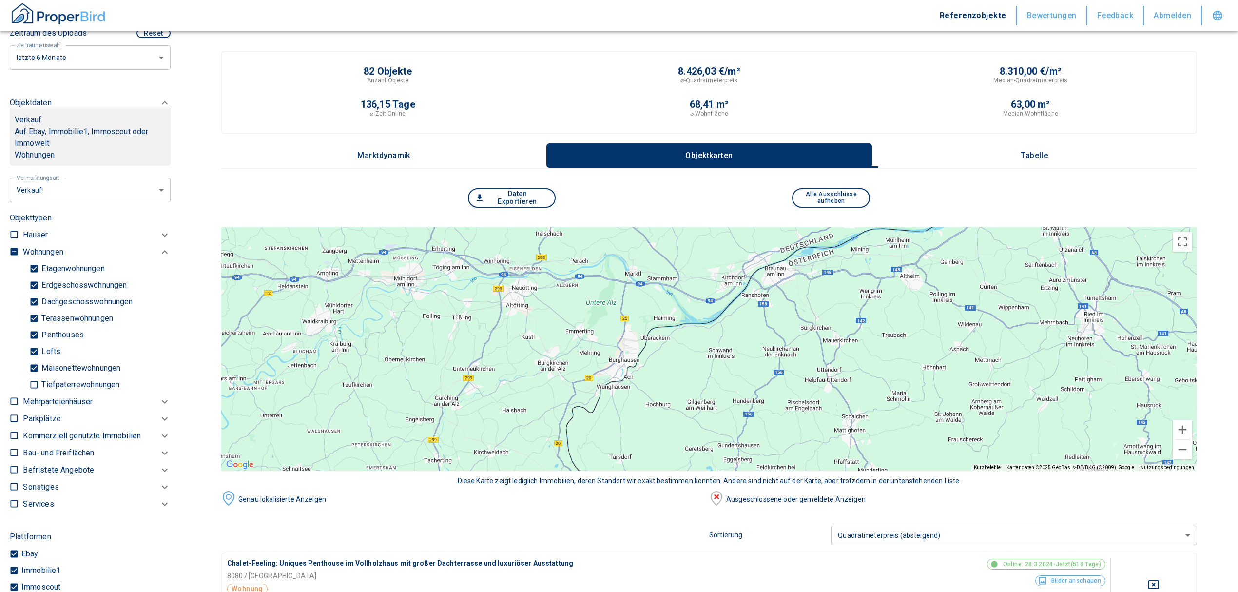
click at [1047, 156] on p "Tabelle" at bounding box center [1034, 155] width 49 height 9
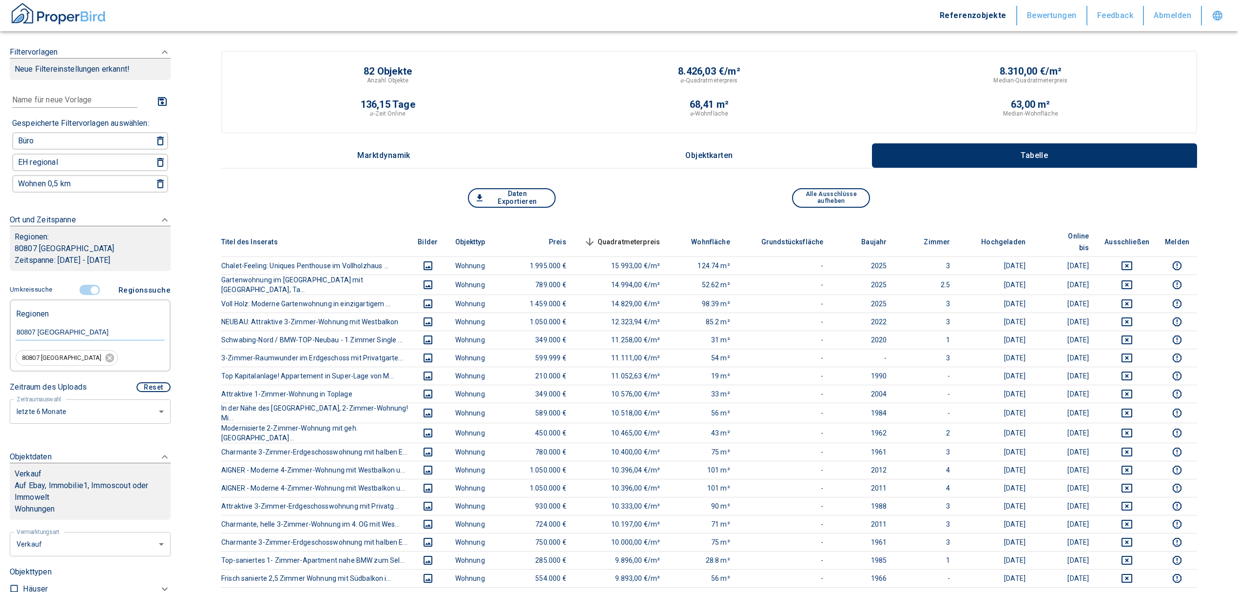
scroll to position [260, 0]
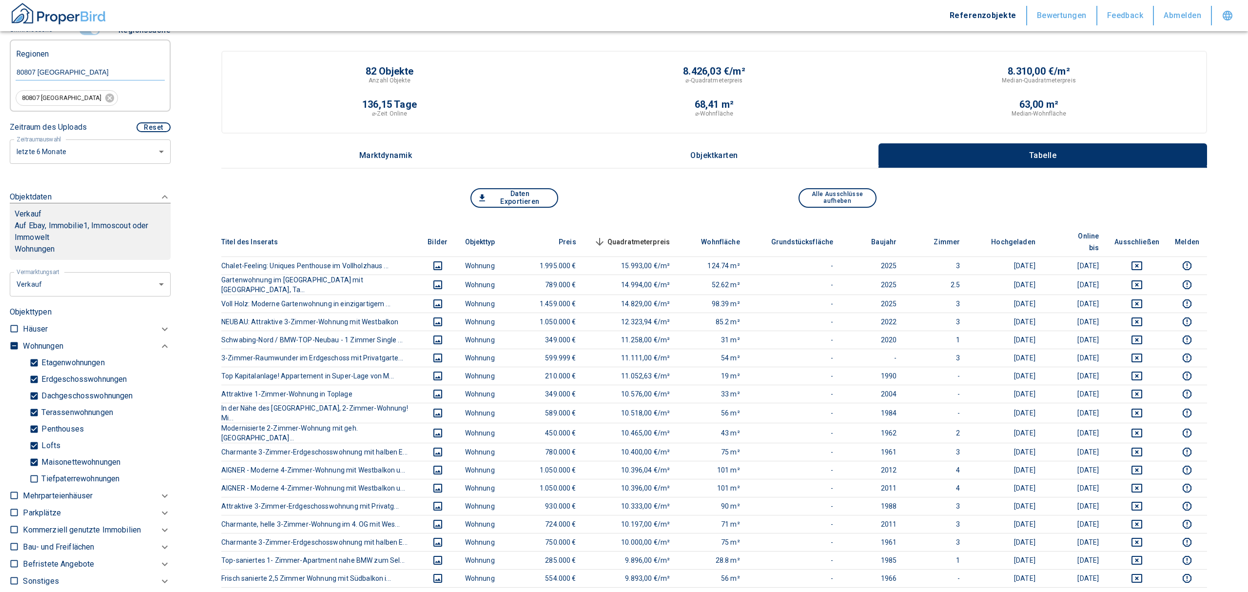
click at [52, 339] on li "Vermietung" at bounding box center [86, 341] width 156 height 17
type input "rent"
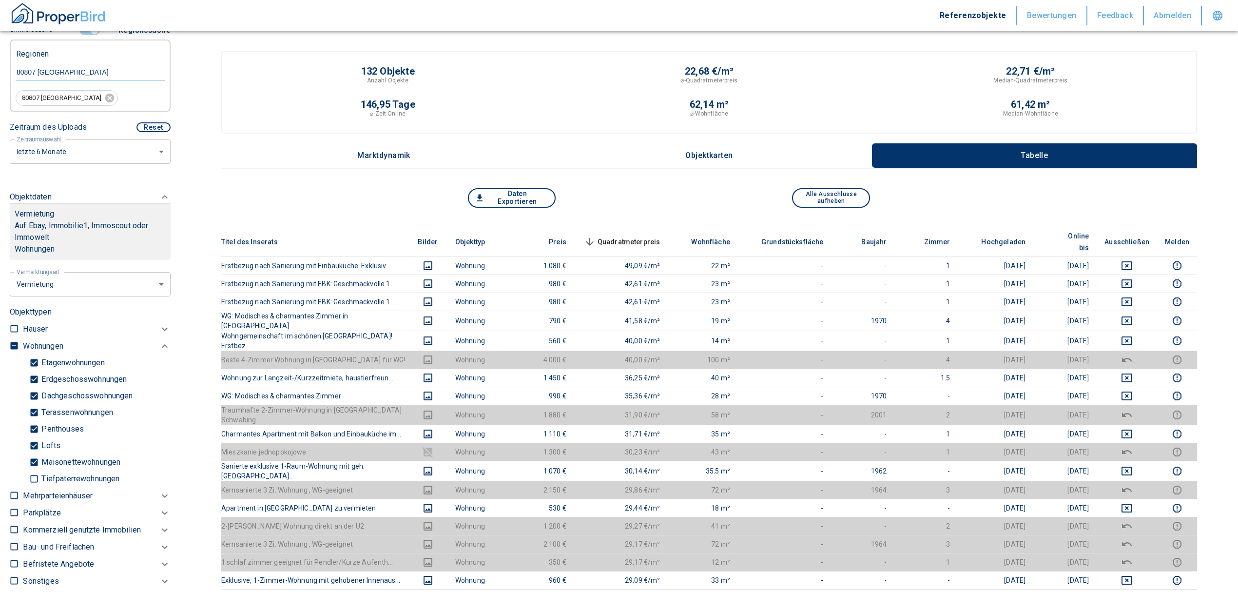
click at [660, 236] on span "Quadratmeterpreis sorted descending" at bounding box center [621, 242] width 78 height 12
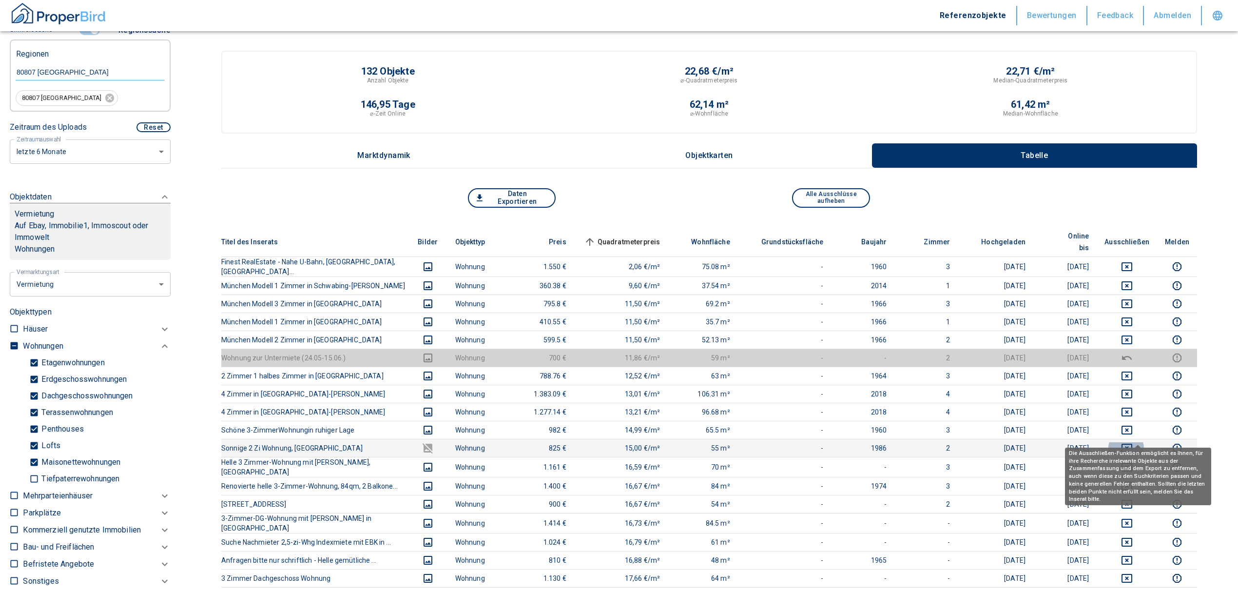
click at [1133, 442] on icon "deselect this listing" at bounding box center [1127, 448] width 12 height 12
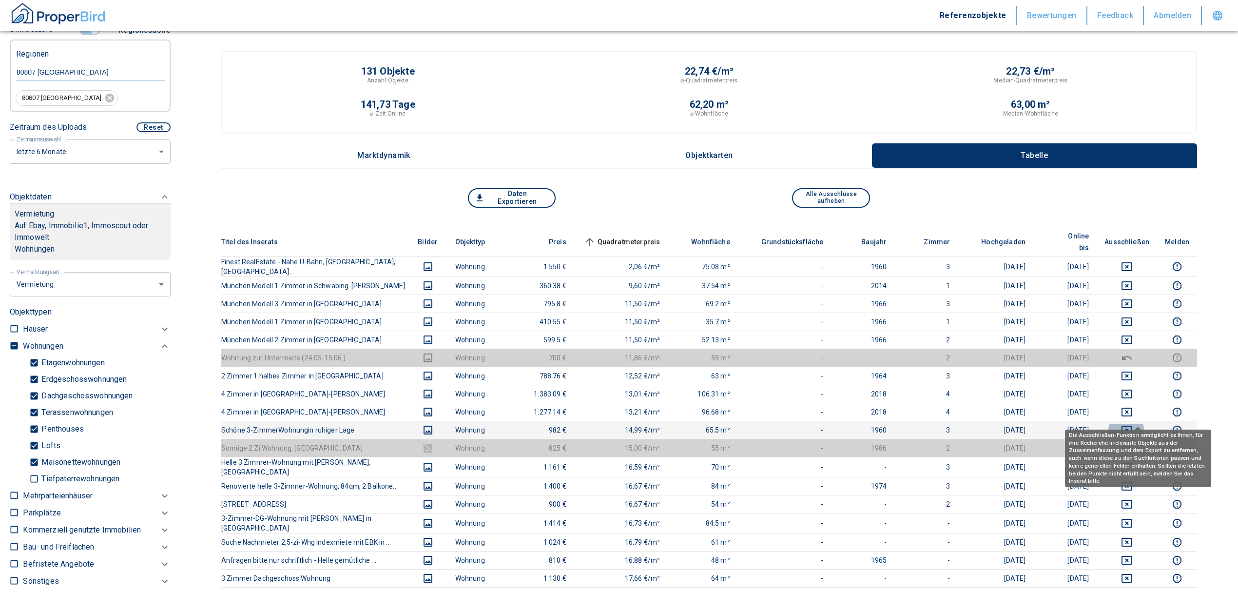
click at [1133, 424] on icon "deselect this listing" at bounding box center [1127, 430] width 12 height 12
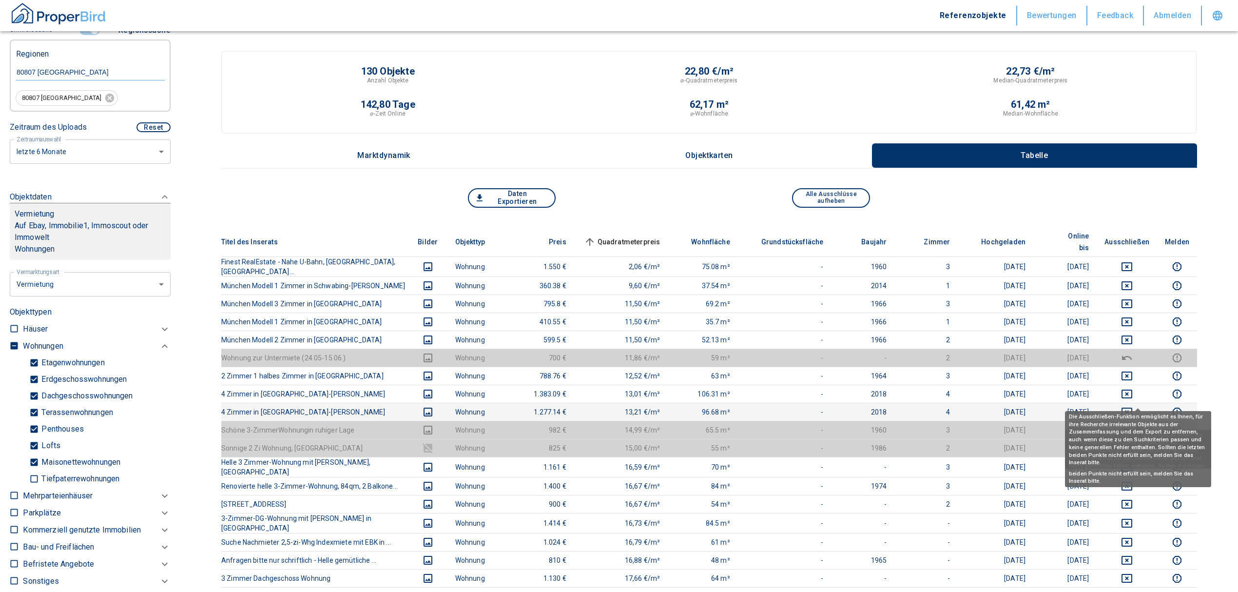
click at [1133, 406] on icon "deselect this listing" at bounding box center [1127, 412] width 12 height 12
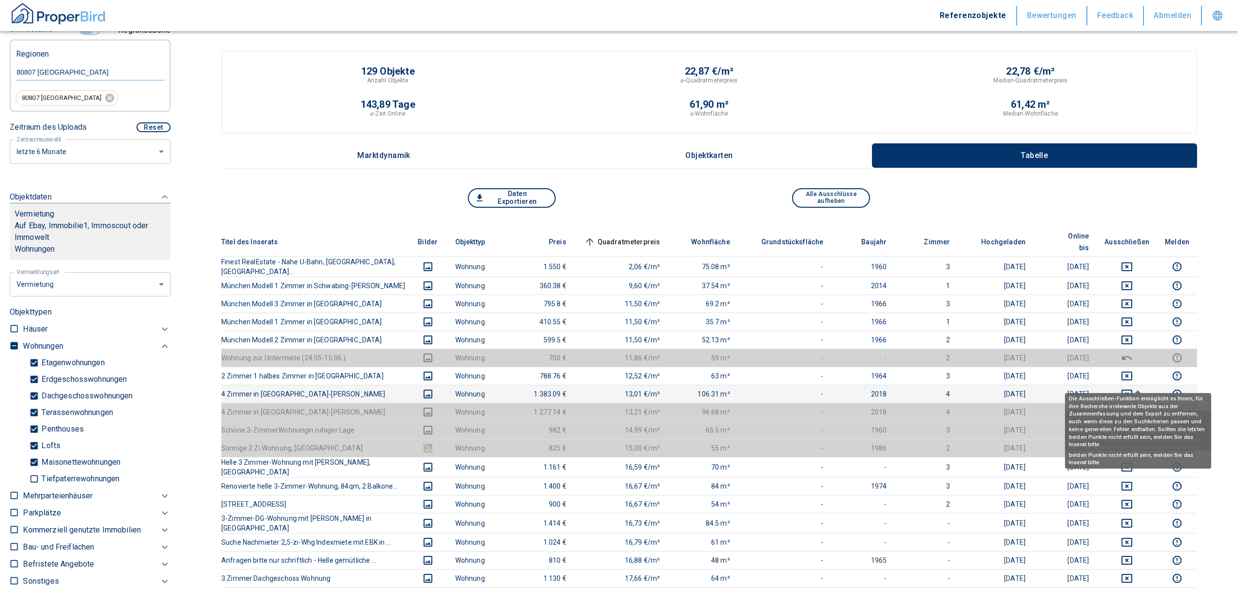
click at [1133, 388] on icon "deselect this listing" at bounding box center [1127, 394] width 12 height 12
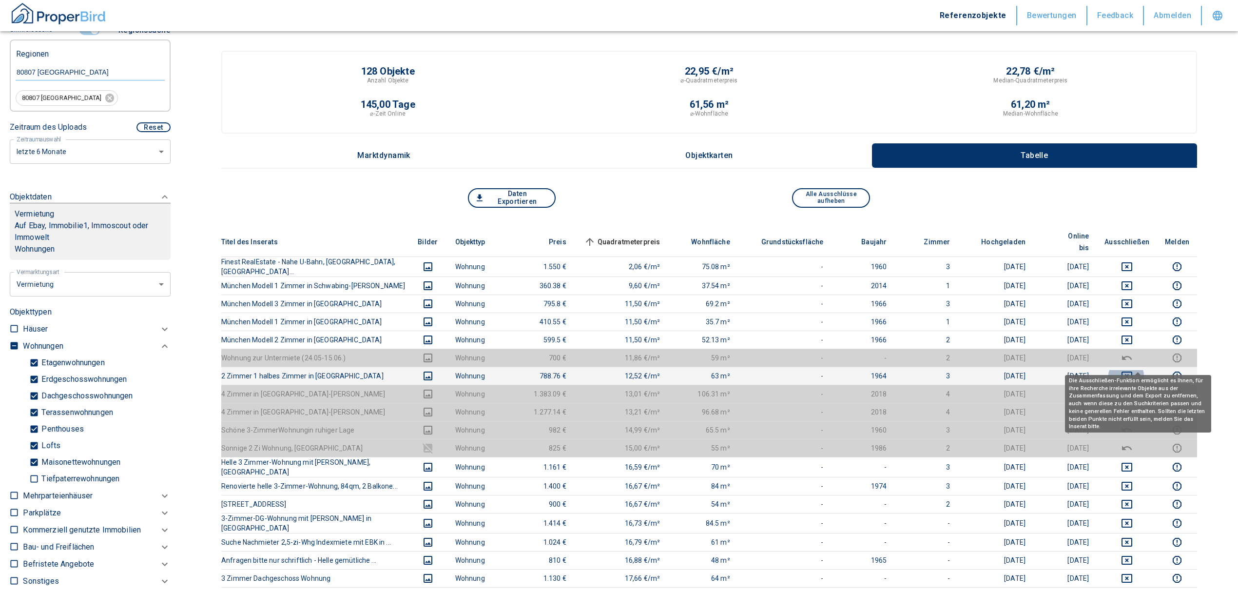
click at [1133, 370] on icon "deselect this listing" at bounding box center [1127, 376] width 12 height 12
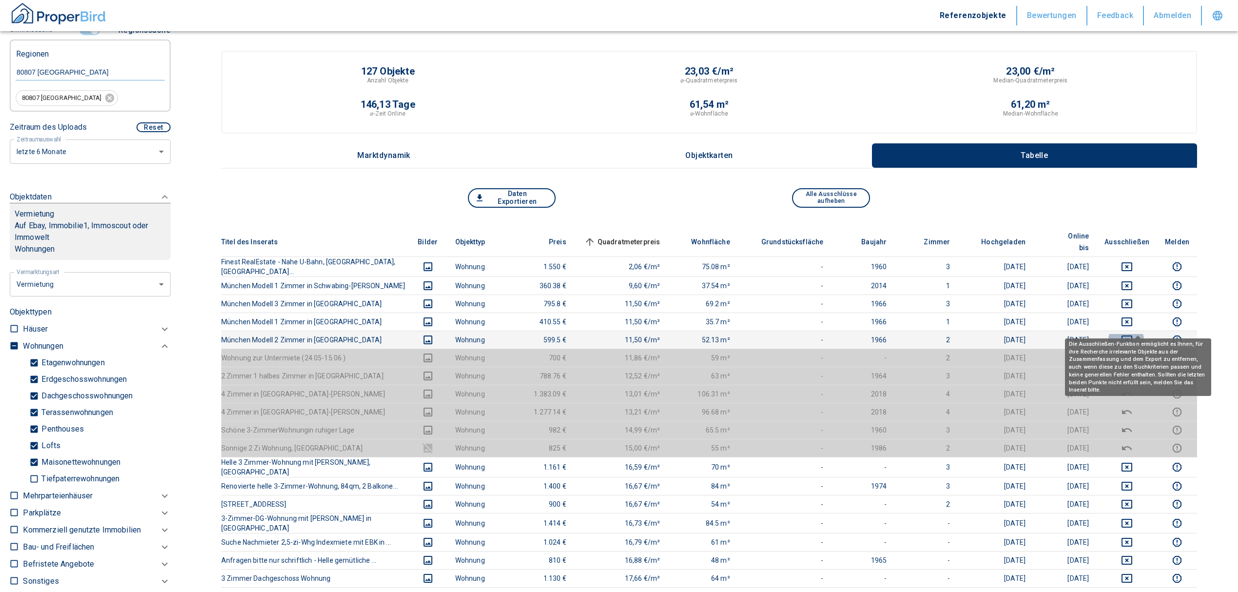
click at [1133, 334] on icon "deselect this listing" at bounding box center [1127, 340] width 12 height 12
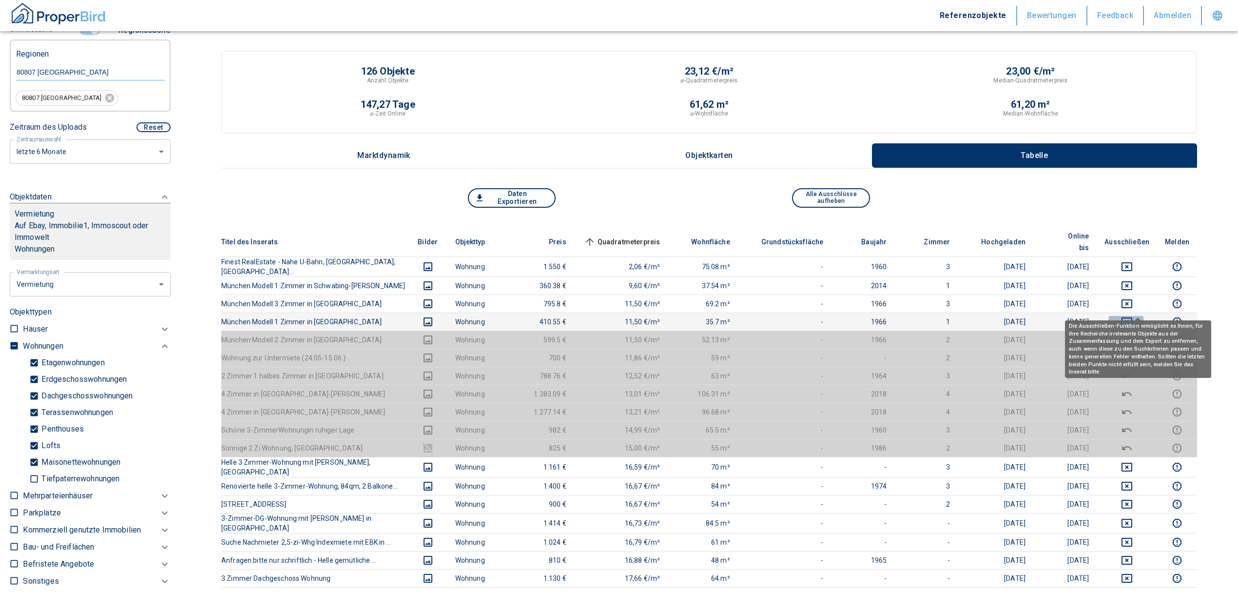
drag, startPoint x: 1135, startPoint y: 305, endPoint x: 1137, endPoint y: 286, distance: 19.1
click at [1133, 316] on icon "deselect this listing" at bounding box center [1127, 322] width 12 height 12
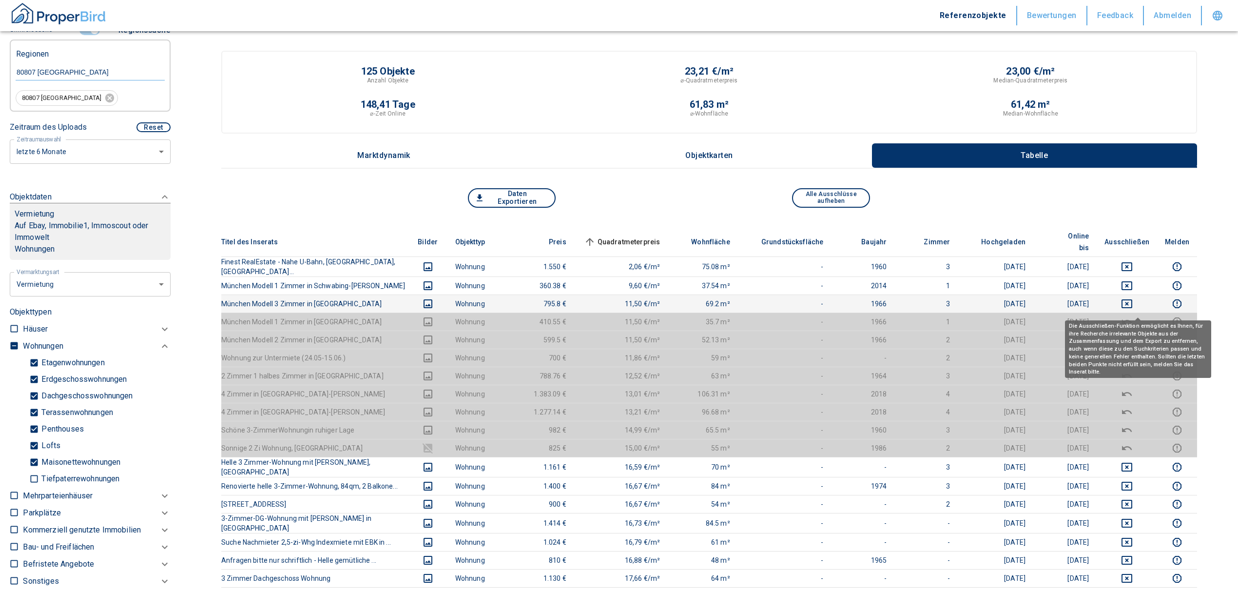
click at [1138, 294] on td at bounding box center [1127, 303] width 60 height 18
click at [1132, 299] on icon "deselect this listing" at bounding box center [1126, 303] width 11 height 9
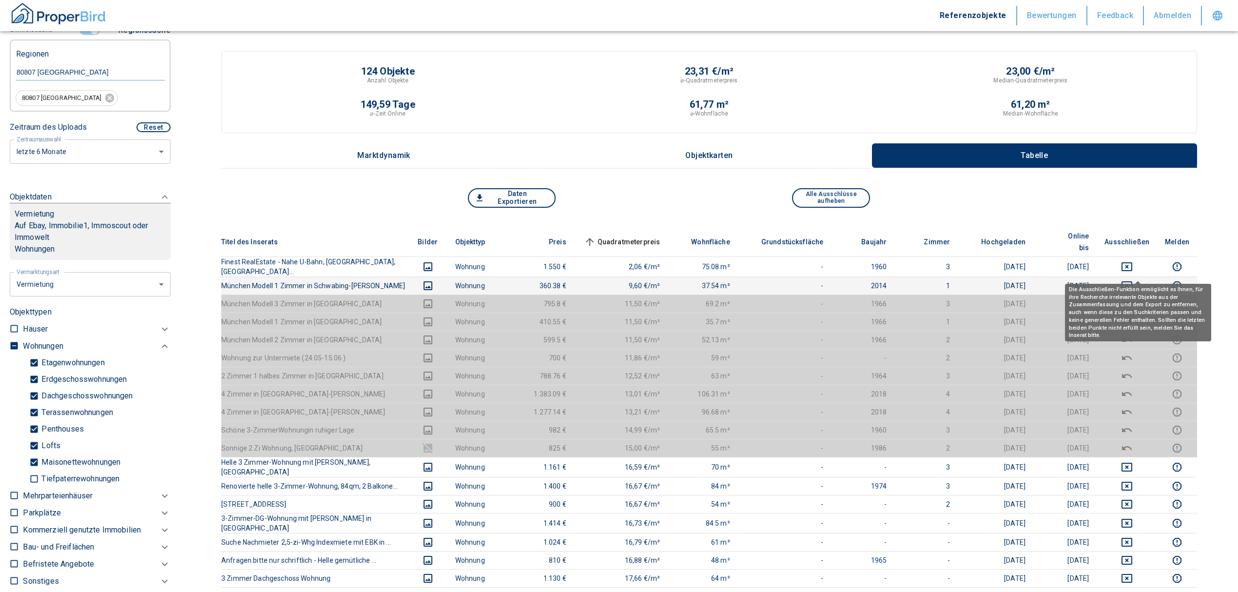
click at [1133, 280] on icon "deselect this listing" at bounding box center [1127, 286] width 12 height 12
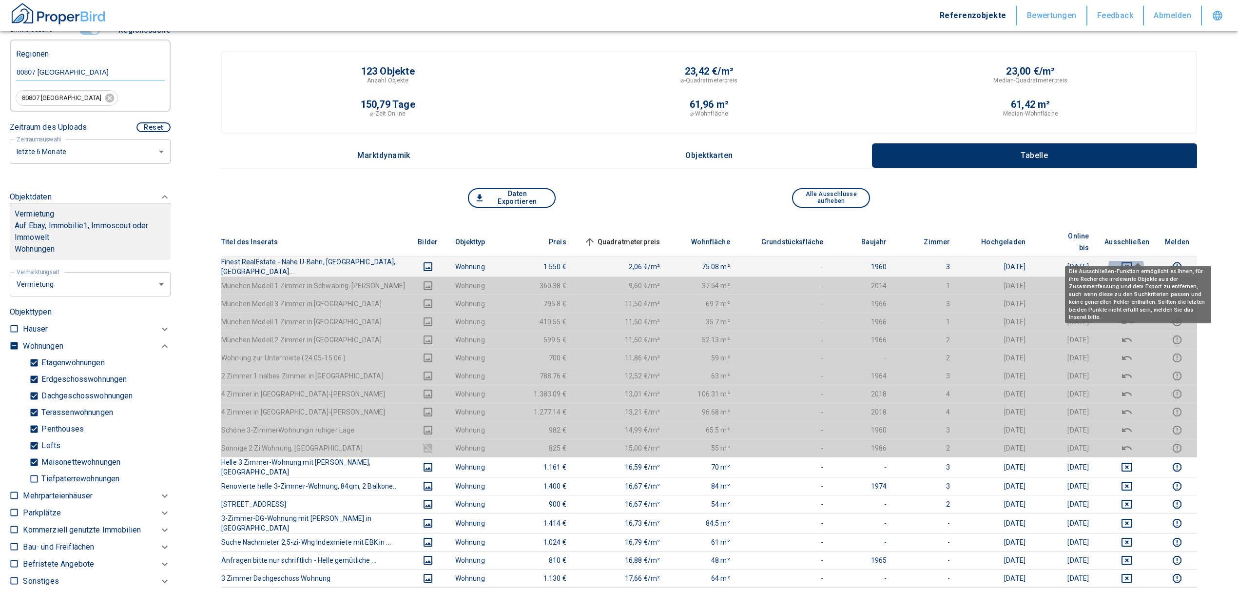
drag, startPoint x: 1137, startPoint y: 250, endPoint x: 979, endPoint y: 268, distance: 159.4
click at [1133, 261] on icon "deselect this listing" at bounding box center [1127, 267] width 12 height 12
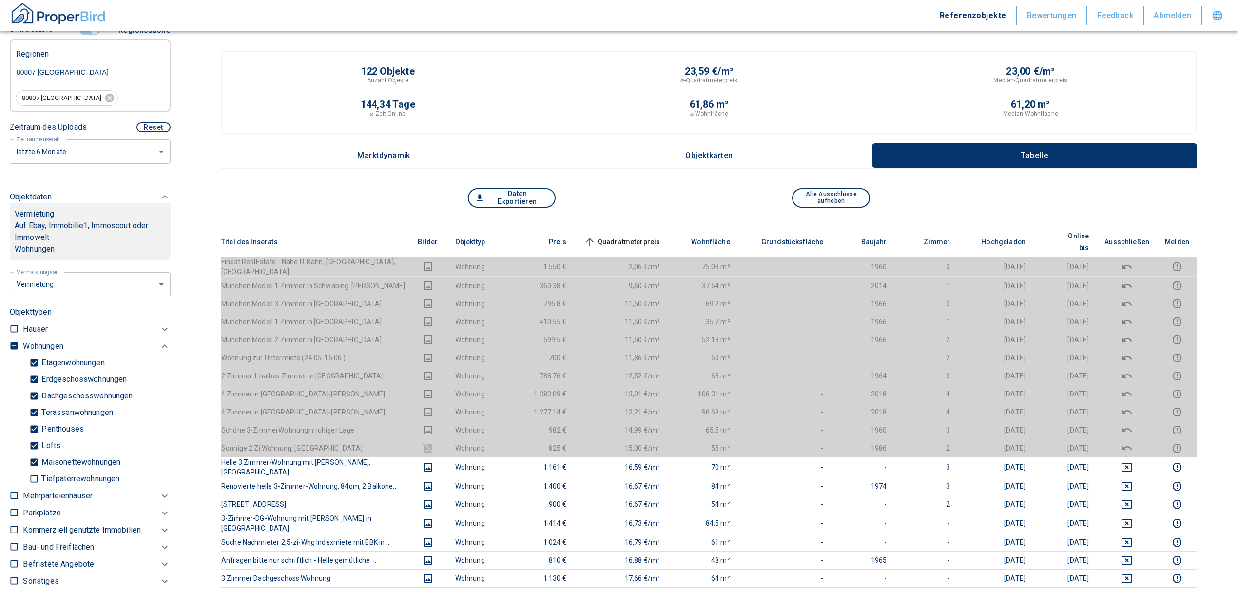
click at [628, 236] on span "Quadratmeterpreis sorted ascending" at bounding box center [621, 242] width 78 height 12
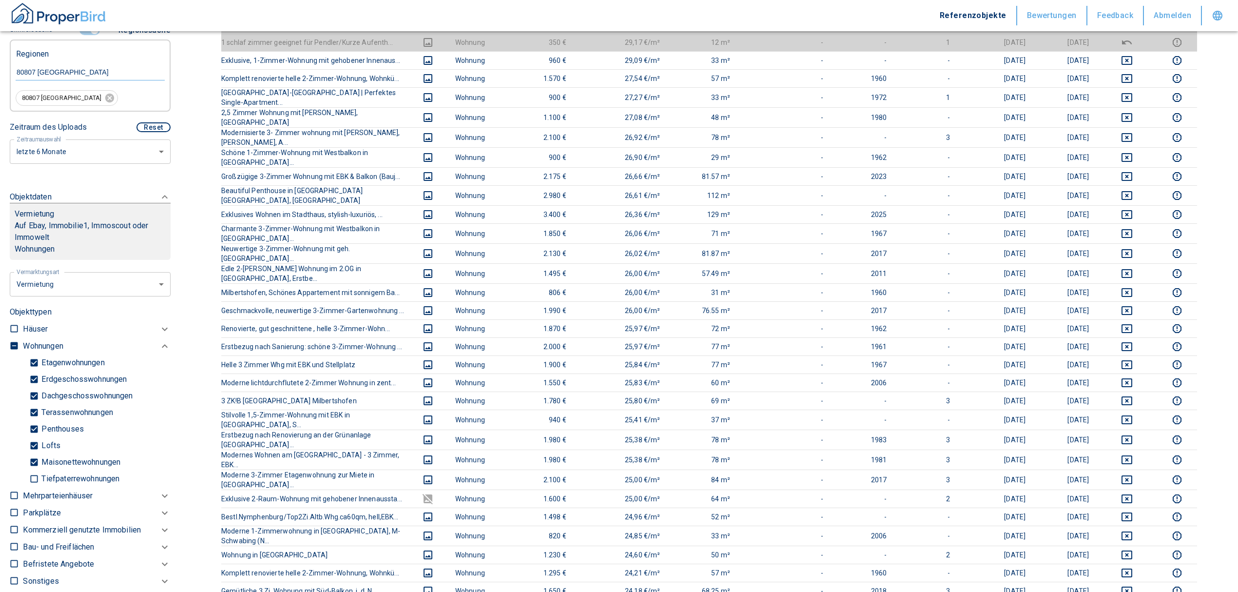
scroll to position [260, 0]
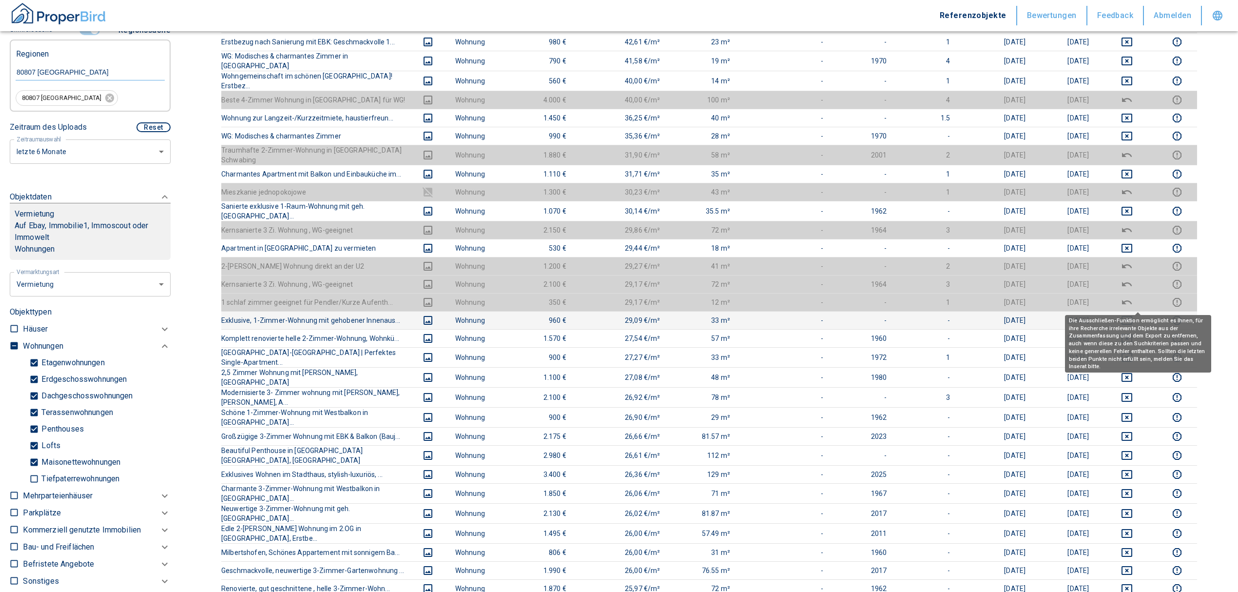
click at [1133, 314] on icon "deselect this listing" at bounding box center [1127, 320] width 12 height 12
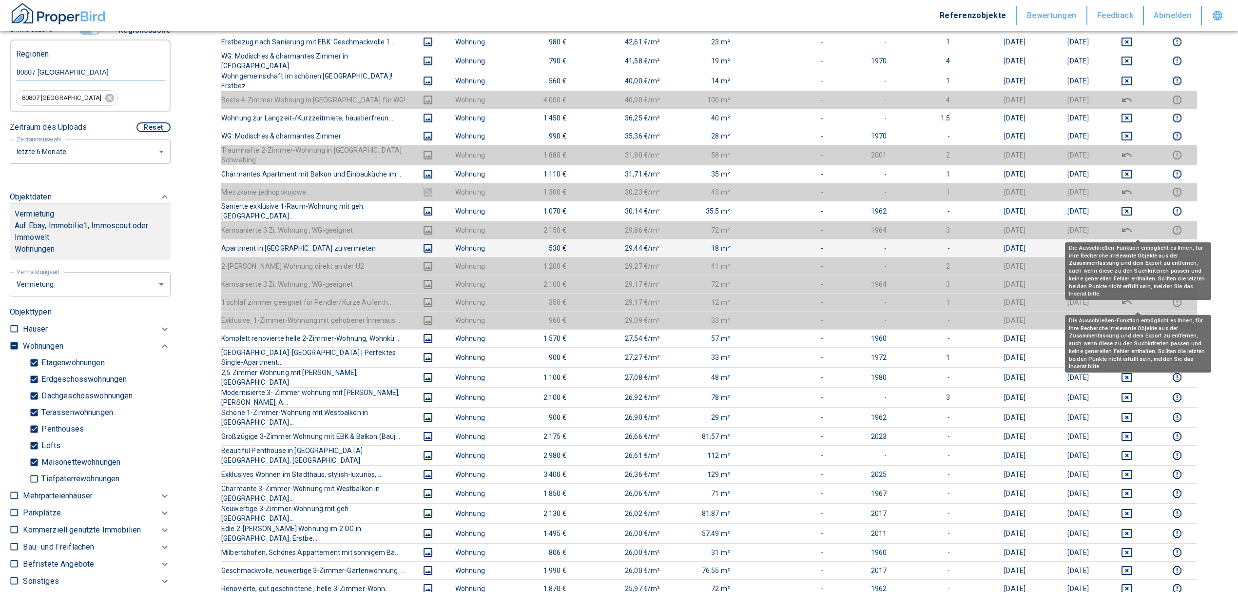
drag, startPoint x: 1135, startPoint y: 229, endPoint x: 1136, endPoint y: 203, distance: 25.8
click at [1133, 242] on icon "deselect this listing" at bounding box center [1127, 248] width 12 height 12
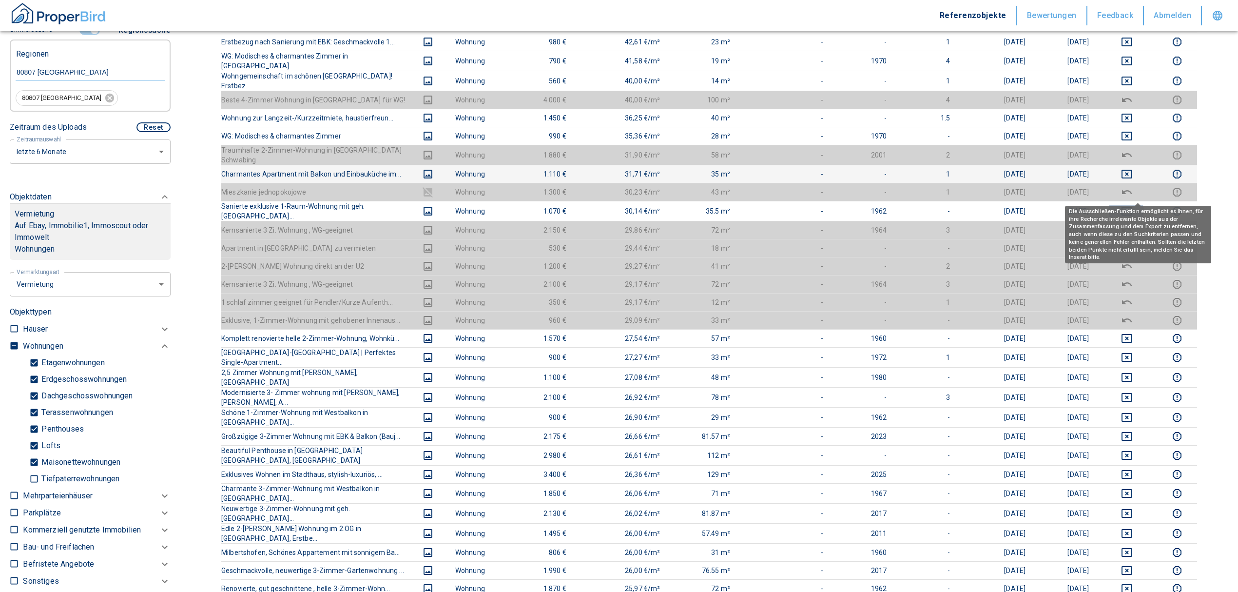
drag, startPoint x: 1137, startPoint y: 192, endPoint x: 1140, endPoint y: 164, distance: 27.9
click at [1133, 205] on icon "deselect this listing" at bounding box center [1127, 211] width 12 height 12
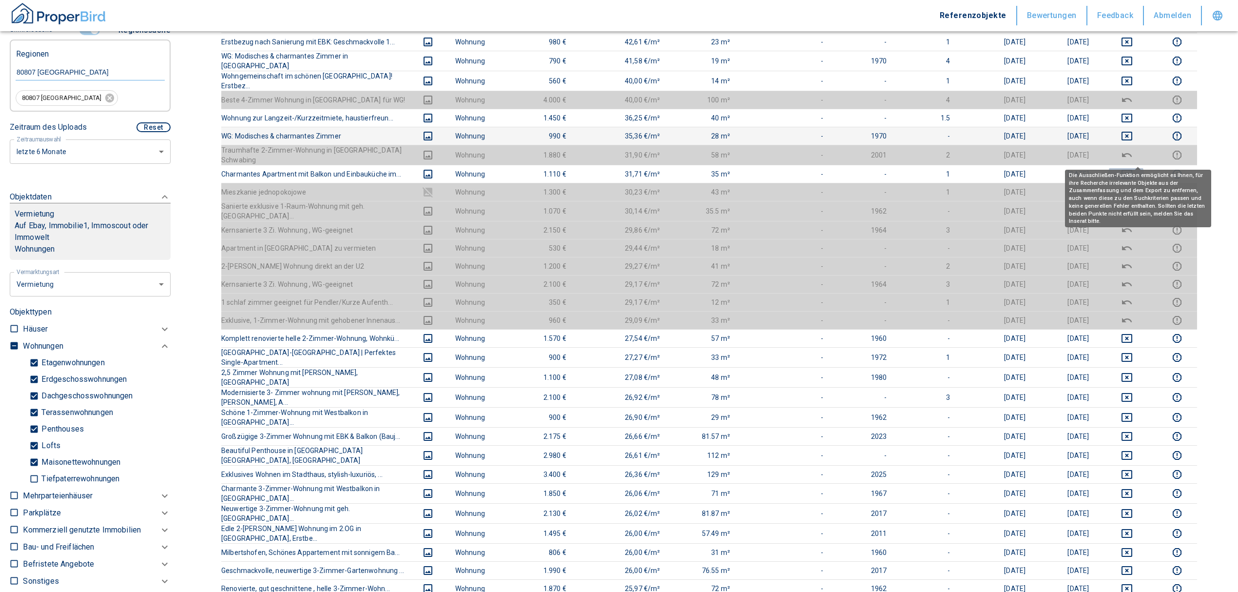
drag, startPoint x: 1140, startPoint y: 153, endPoint x: 1137, endPoint y: 121, distance: 31.3
click at [1138, 165] on td at bounding box center [1127, 174] width 60 height 18
drag, startPoint x: 1140, startPoint y: 156, endPoint x: 1139, endPoint y: 137, distance: 18.5
click at [1133, 168] on icon "deselect this listing" at bounding box center [1127, 174] width 12 height 12
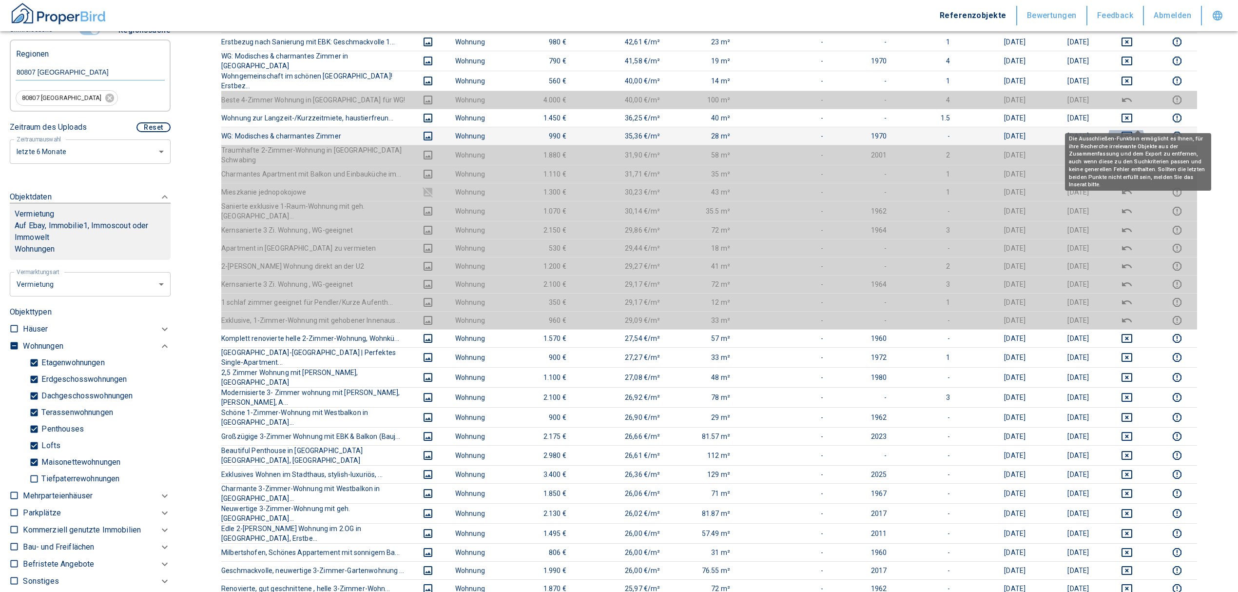
click at [1132, 132] on icon "deselect this listing" at bounding box center [1126, 136] width 11 height 9
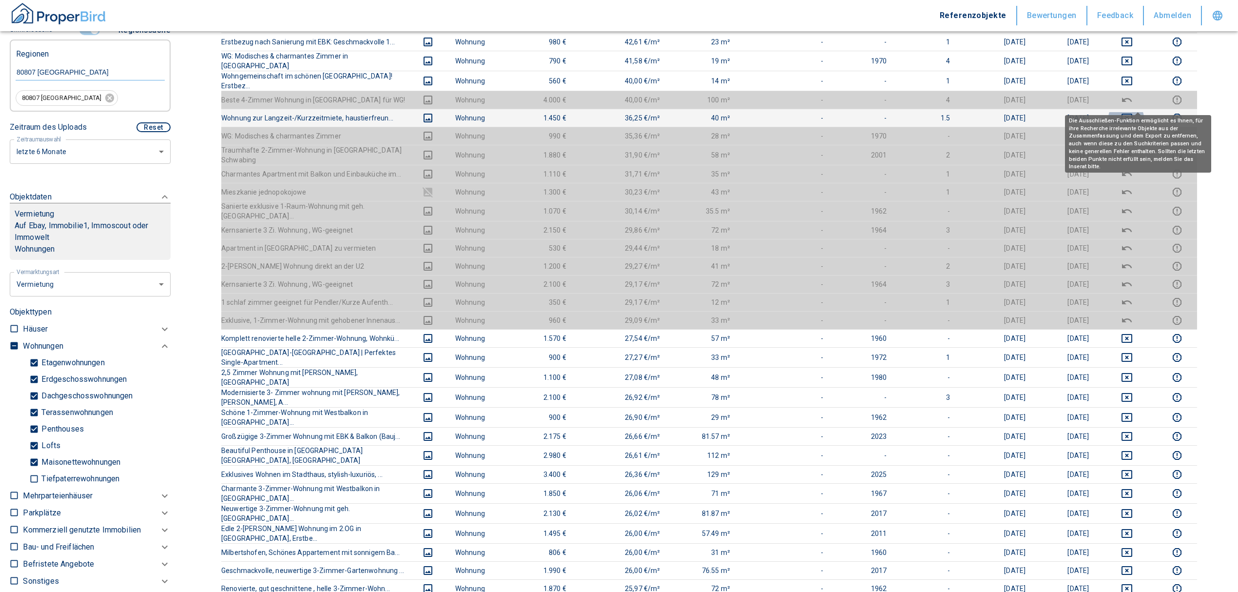
click at [1133, 112] on icon "deselect this listing" at bounding box center [1127, 118] width 12 height 12
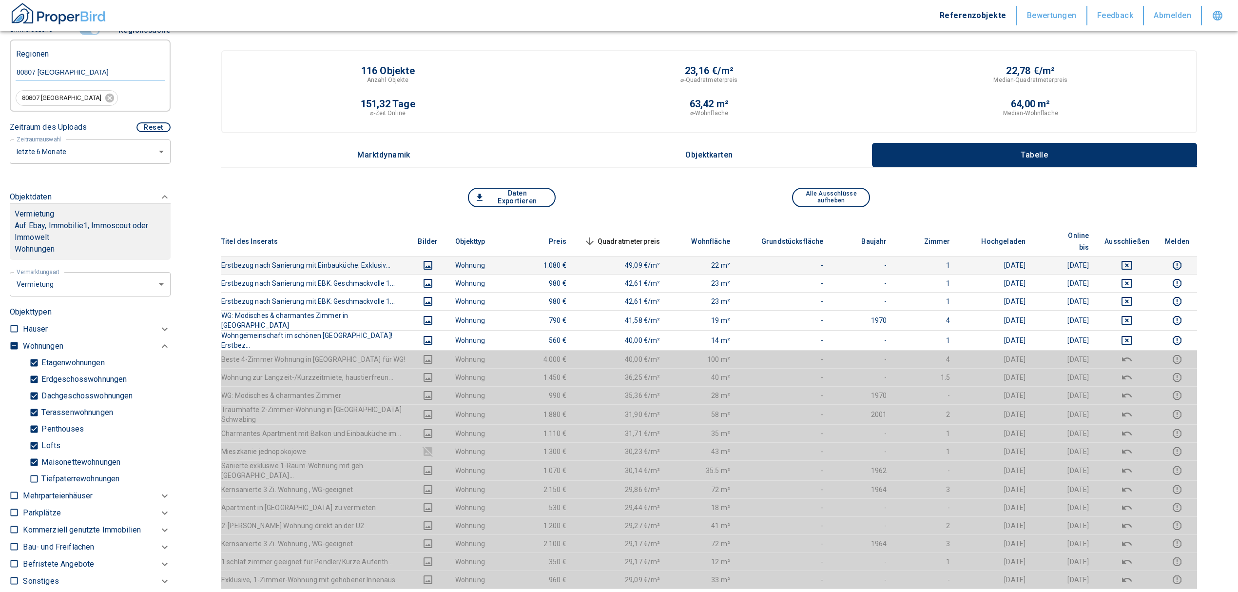
scroll to position [0, 0]
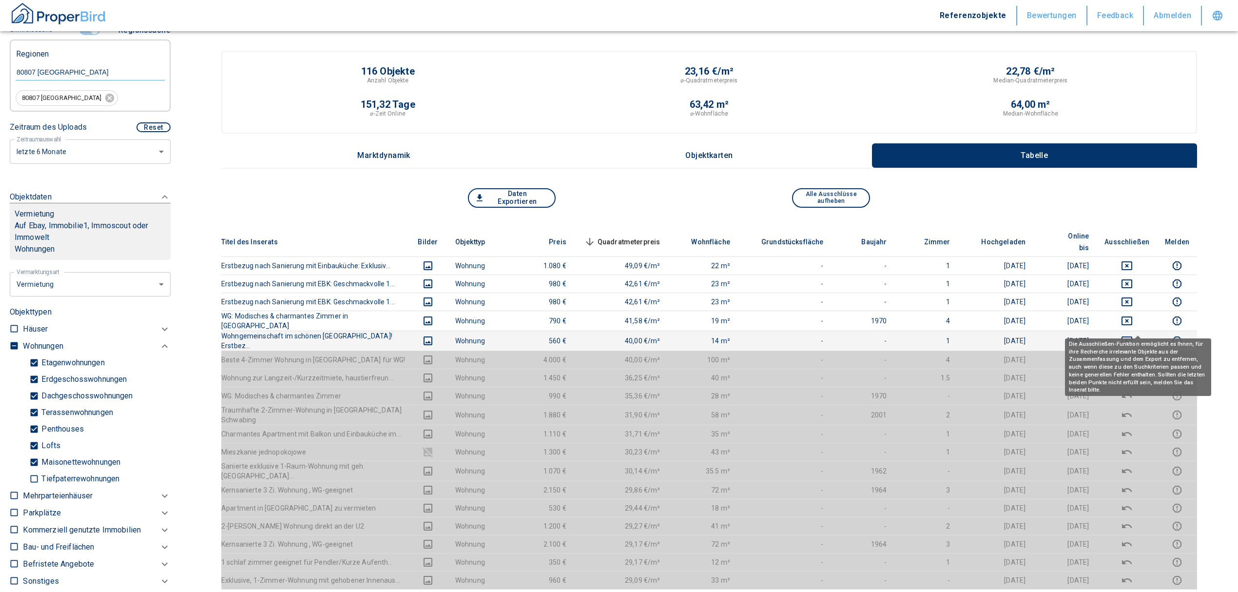
drag, startPoint x: 1140, startPoint y: 324, endPoint x: 1137, endPoint y: 315, distance: 9.2
click at [1133, 335] on icon "deselect this listing" at bounding box center [1127, 341] width 12 height 12
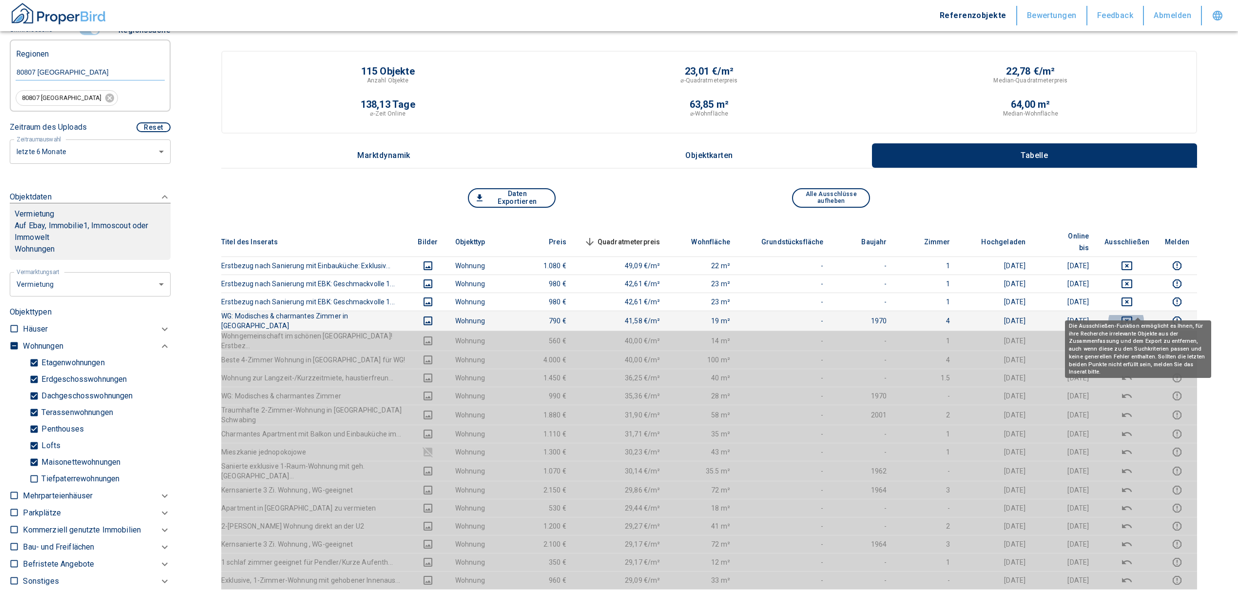
click at [1133, 315] on icon "deselect this listing" at bounding box center [1127, 321] width 12 height 12
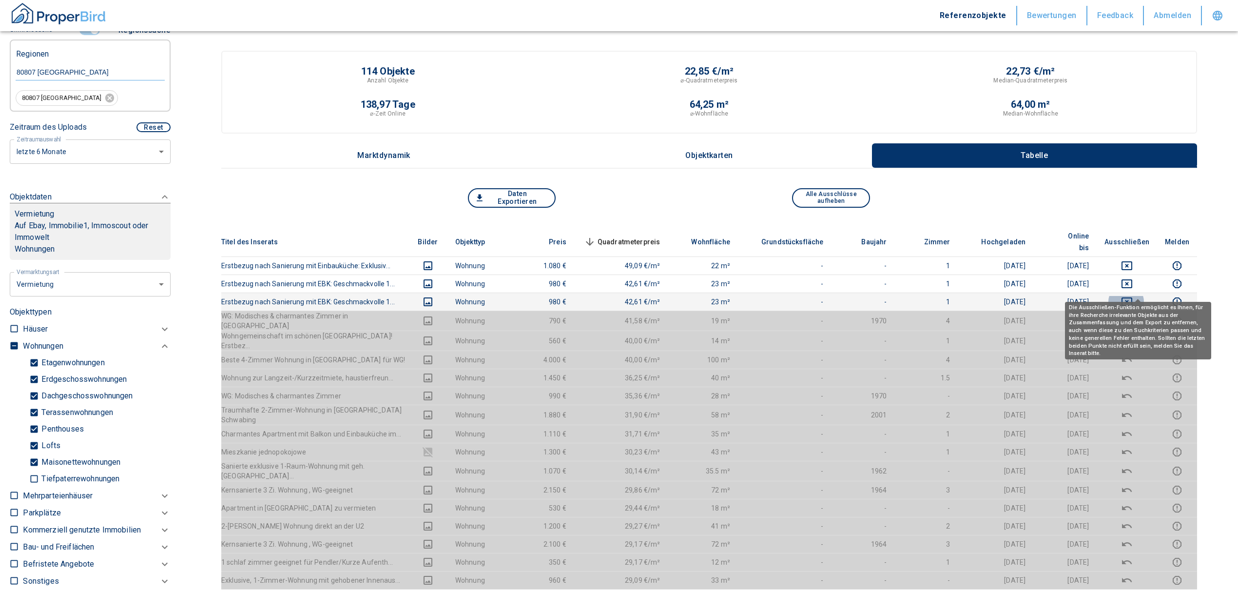
click at [1133, 296] on icon "deselect this listing" at bounding box center [1127, 302] width 12 height 12
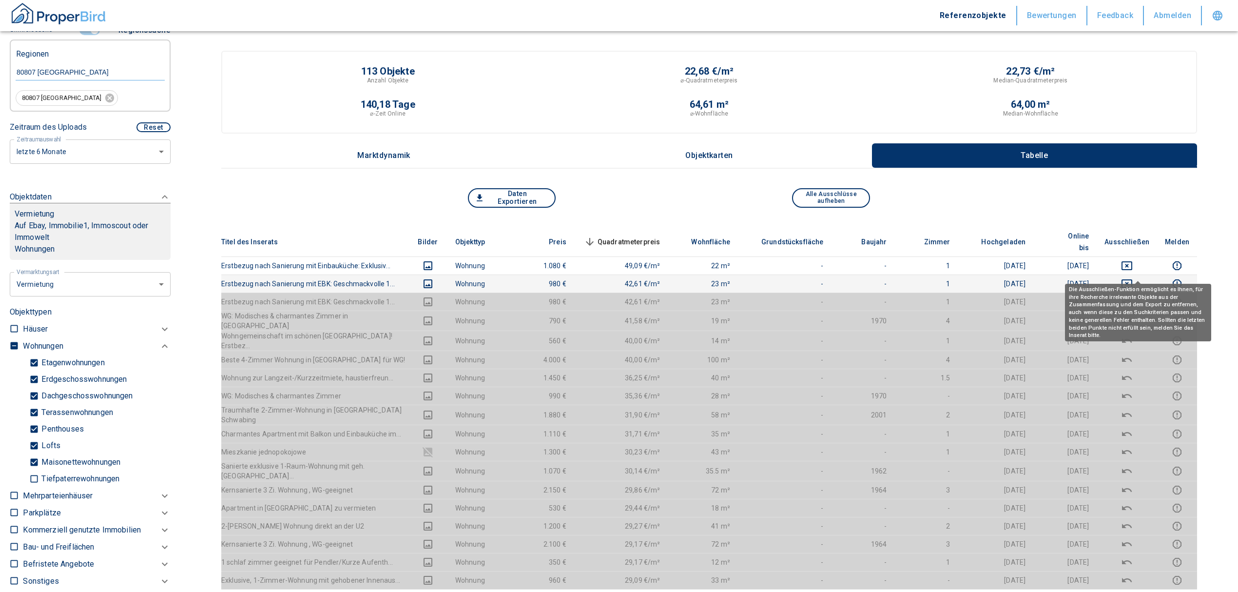
drag, startPoint x: 1139, startPoint y: 269, endPoint x: 1137, endPoint y: 261, distance: 7.9
click at [1133, 278] on icon "deselect this listing" at bounding box center [1127, 284] width 12 height 12
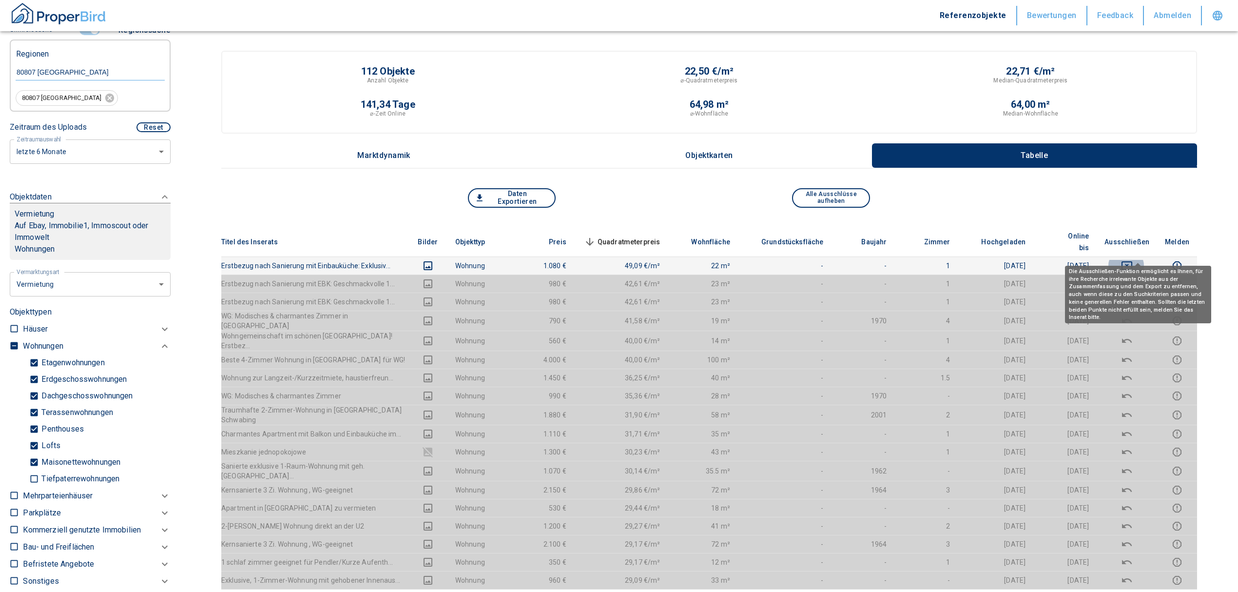
click at [1133, 260] on icon "deselect this listing" at bounding box center [1127, 266] width 12 height 12
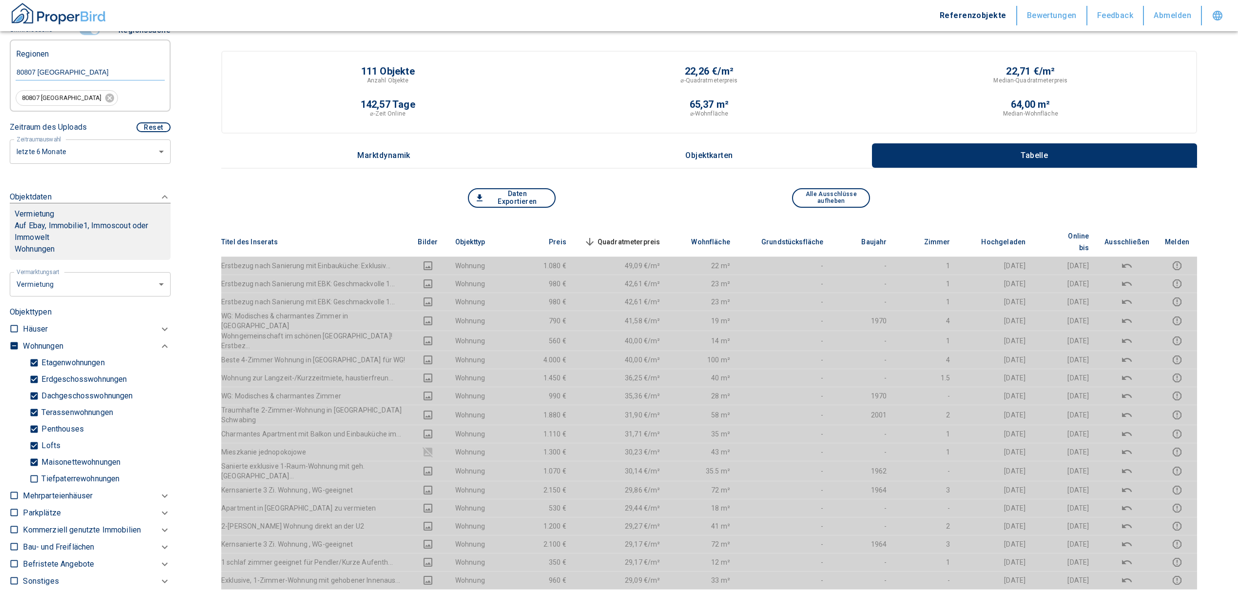
click at [659, 236] on span "Quadratmeterpreis sorted descending" at bounding box center [621, 242] width 78 height 12
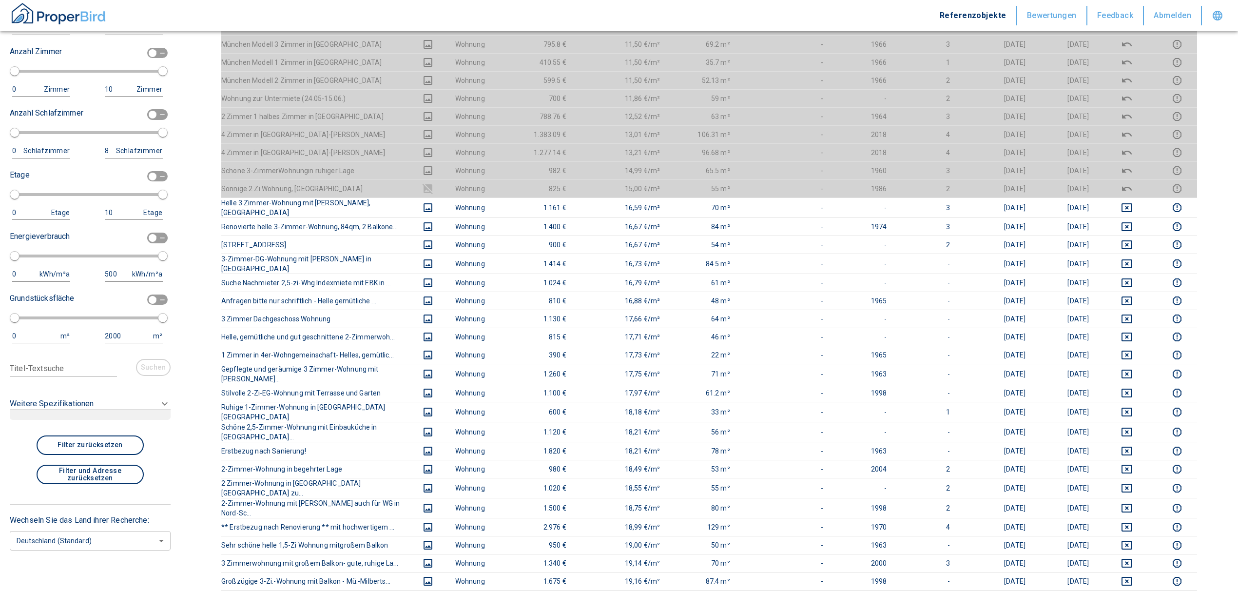
scroll to position [260, 0]
click at [161, 406] on div "Filtervorlagen Neue Filtereinstellungen erkannt! Name für neue Vorlage x Gespei…" at bounding box center [90, 296] width 180 height 592
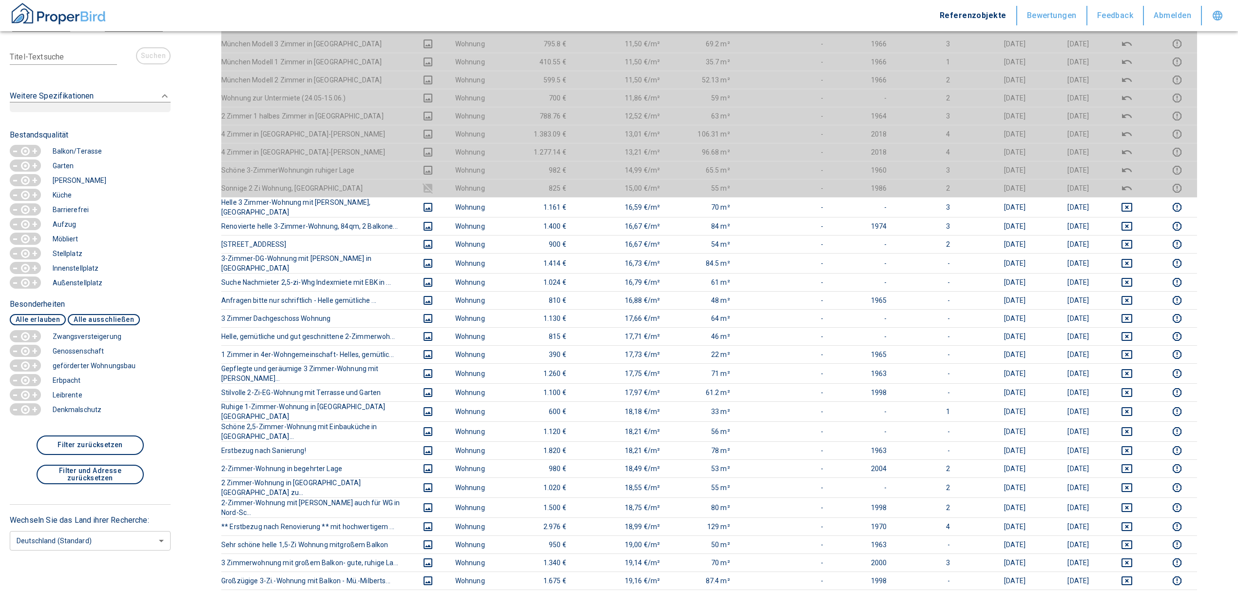
scroll to position [1589, 0]
click at [19, 364] on p "-" at bounding box center [15, 366] width 9 height 14
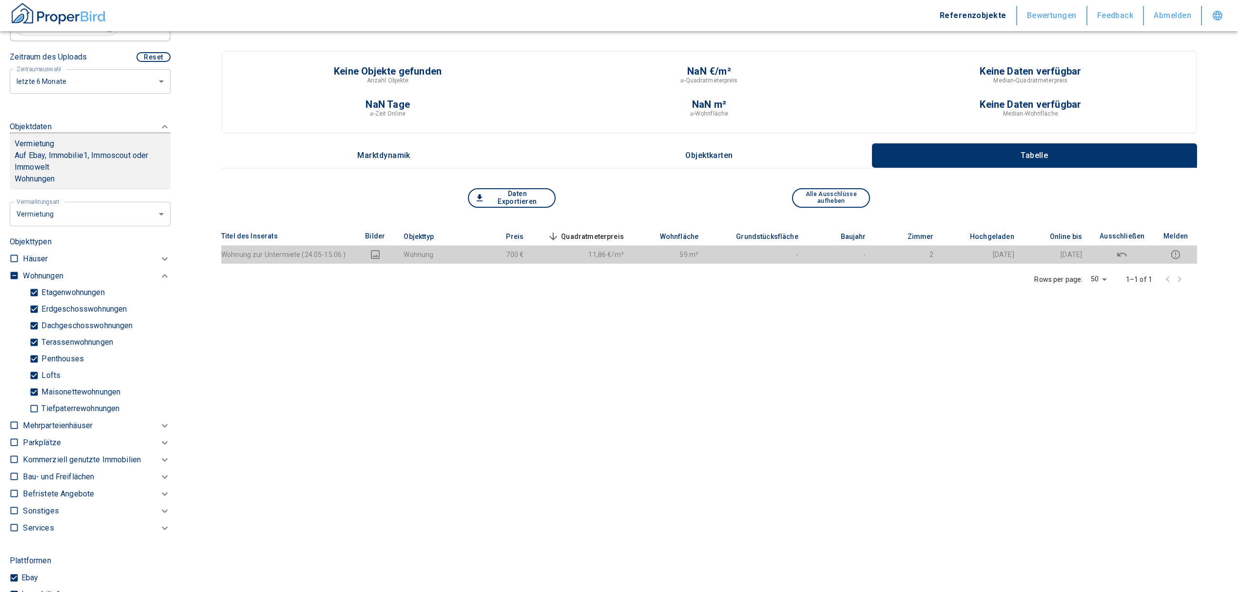
scroll to position [70, 0]
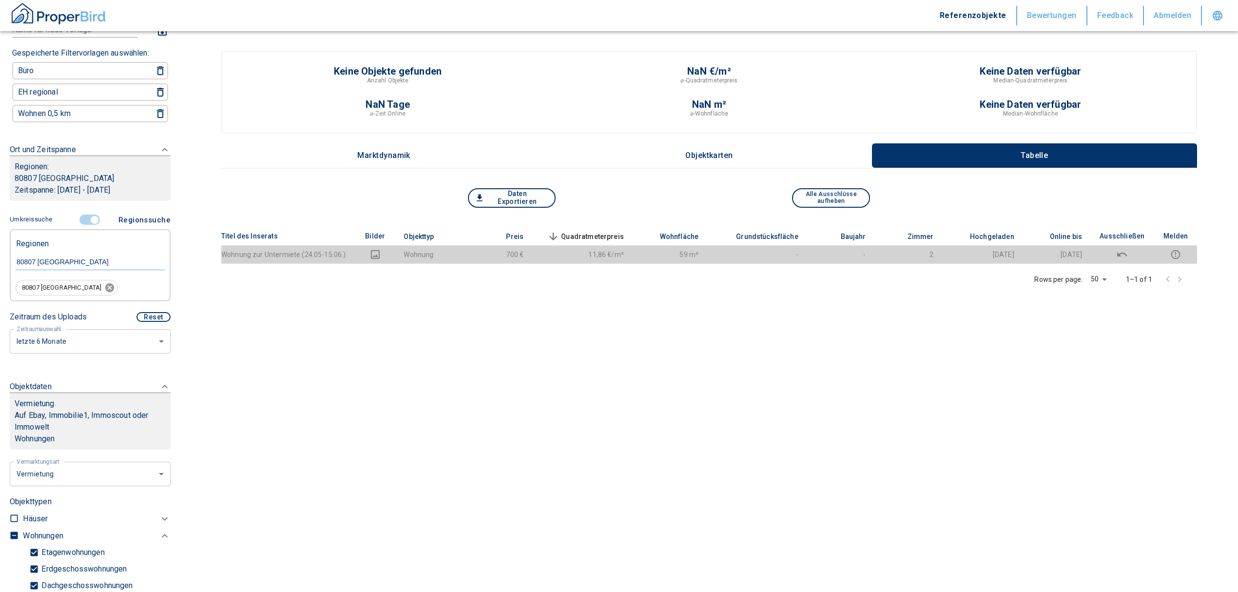
click at [105, 285] on icon at bounding box center [109, 287] width 9 height 9
type input "2020"
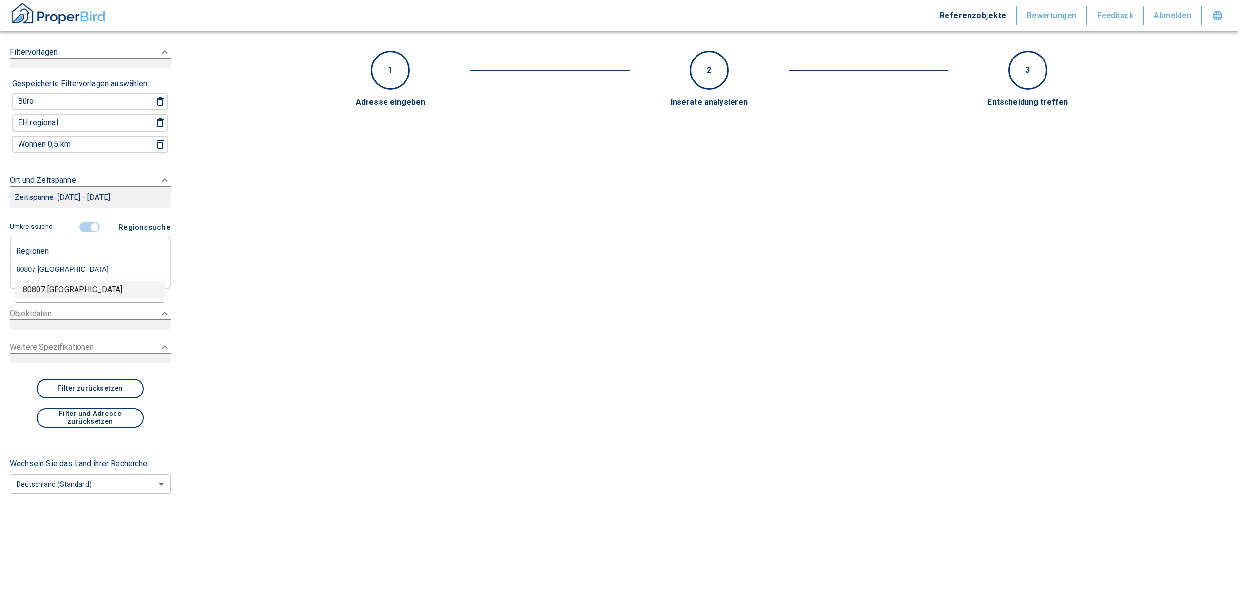
click at [73, 265] on input "80807 [GEOGRAPHIC_DATA]" at bounding box center [90, 269] width 149 height 9
drag, startPoint x: 49, startPoint y: 262, endPoint x: 18, endPoint y: 264, distance: 31.2
click at [18, 265] on input "80807 [GEOGRAPHIC_DATA]" at bounding box center [90, 269] width 149 height 9
drag, startPoint x: 73, startPoint y: 267, endPoint x: -25, endPoint y: 271, distance: 98.1
click at [0, 271] on html "Referenzobjekte Bewertungen Feedback Abmelden Filtervorlagen Gespeicherte Filte…" at bounding box center [619, 296] width 1238 height 592
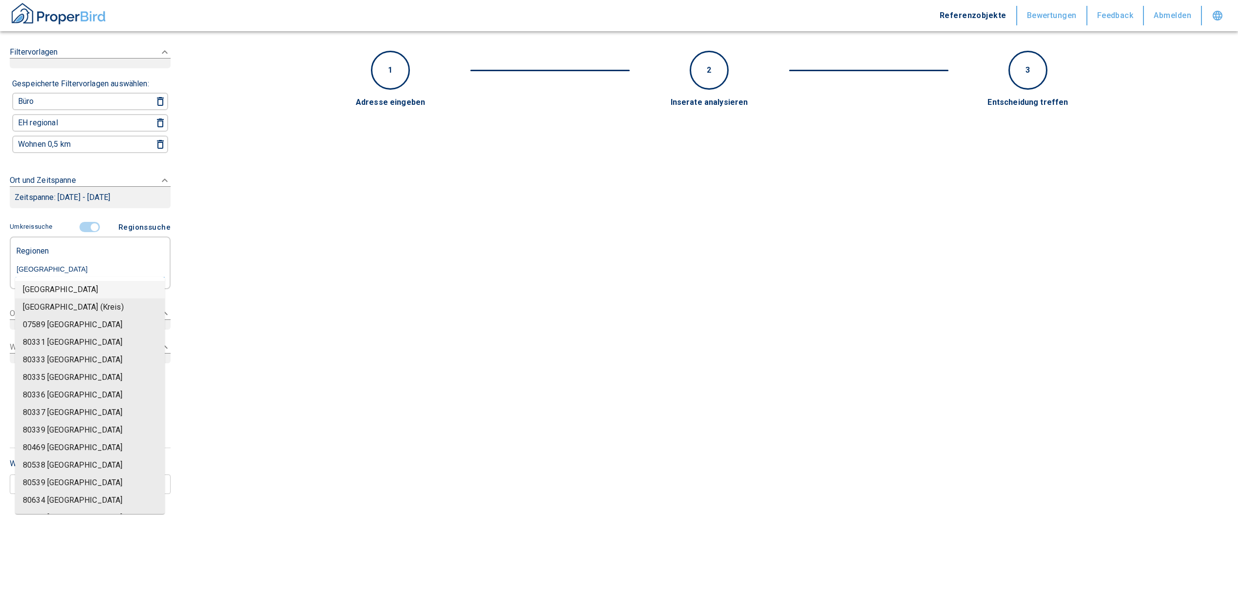
click at [56, 290] on li "[GEOGRAPHIC_DATA]" at bounding box center [90, 290] width 150 height 18
type input "[GEOGRAPHIC_DATA]"
type input "2020"
type input "[GEOGRAPHIC_DATA]"
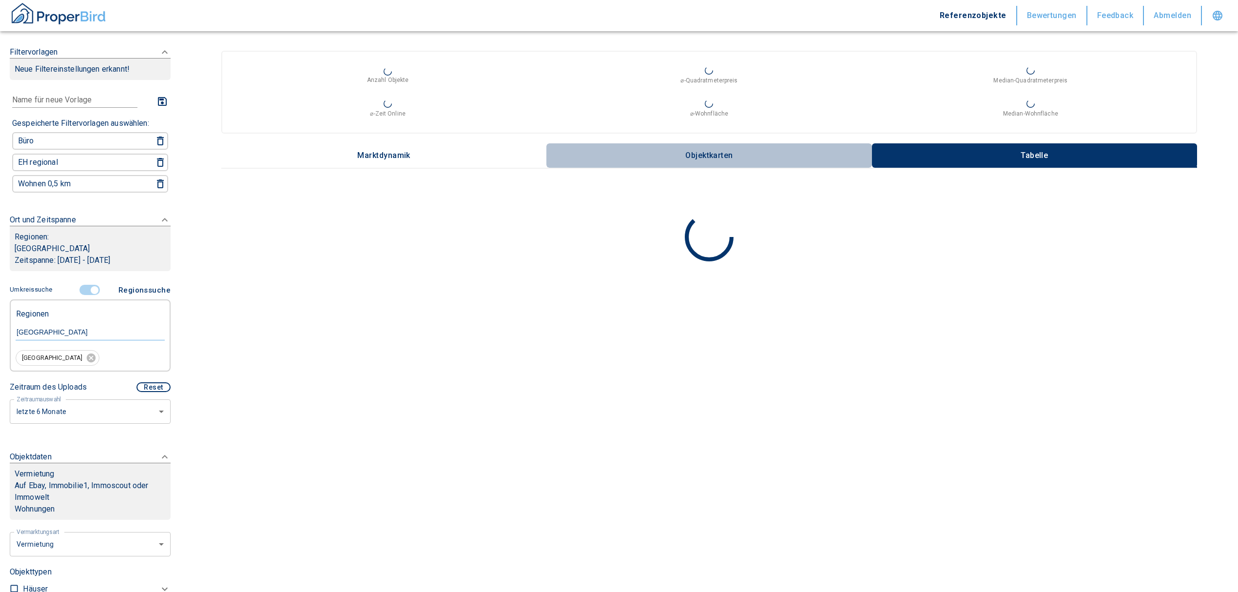
click at [700, 158] on p "Objektkarten" at bounding box center [709, 155] width 49 height 9
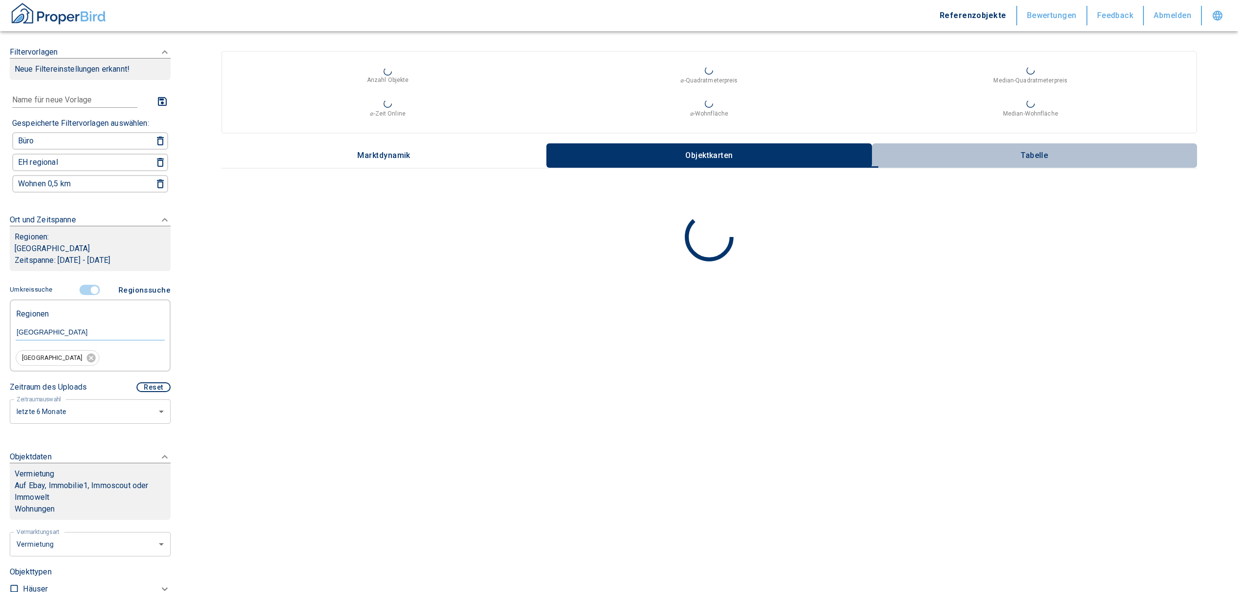
click at [1039, 155] on p "Tabelle" at bounding box center [1034, 155] width 49 height 9
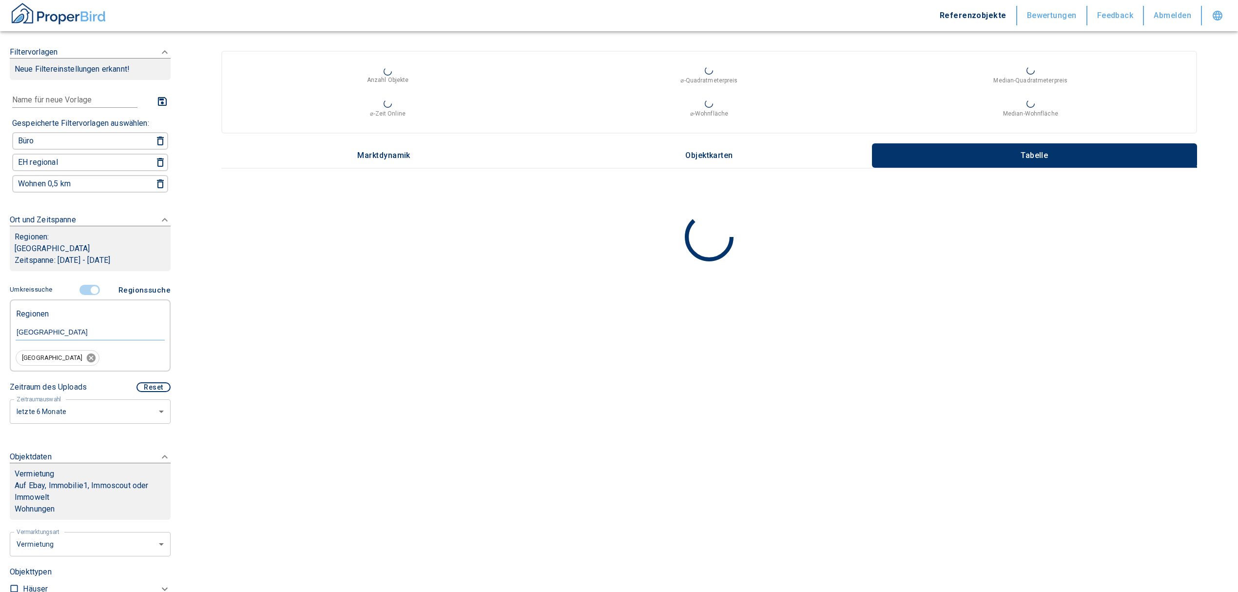
click at [86, 352] on icon at bounding box center [91, 357] width 11 height 11
type input "2020"
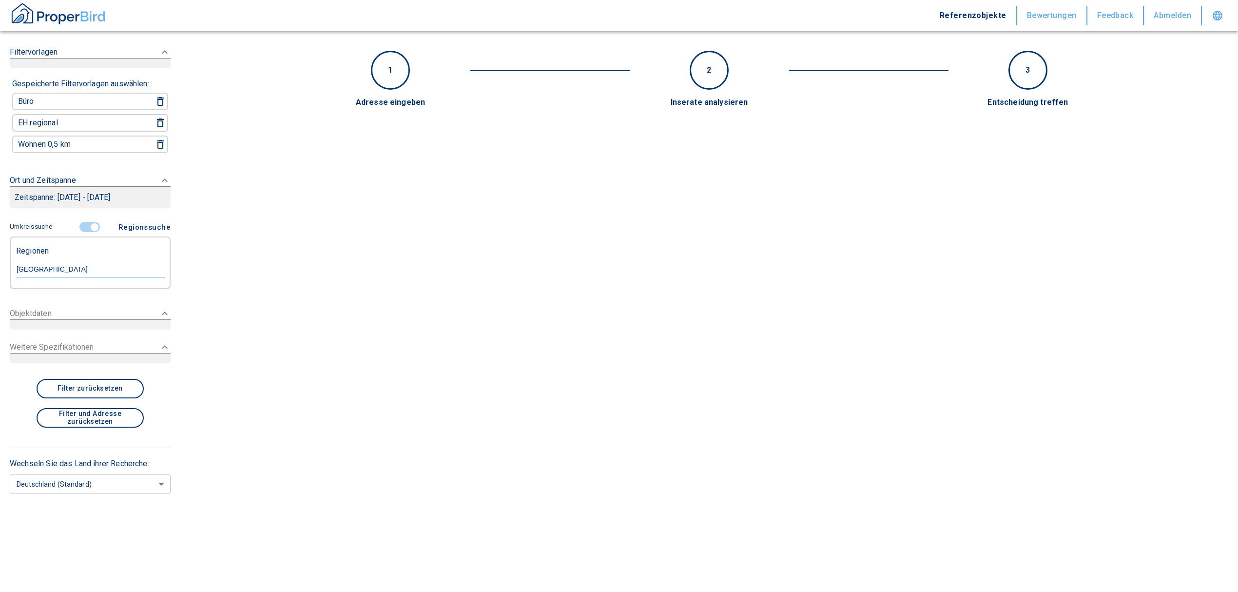
click at [323, 459] on main "1 2 3 Adresse eingeben Inserate analysieren Entscheidung treffen Umkreissuche R…" at bounding box center [709, 296] width 1058 height 592
click at [78, 266] on input "[GEOGRAPHIC_DATA]" at bounding box center [90, 269] width 149 height 9
click at [58, 288] on li "80807 [GEOGRAPHIC_DATA]" at bounding box center [90, 290] width 150 height 18
type input "80807"
type input "2020"
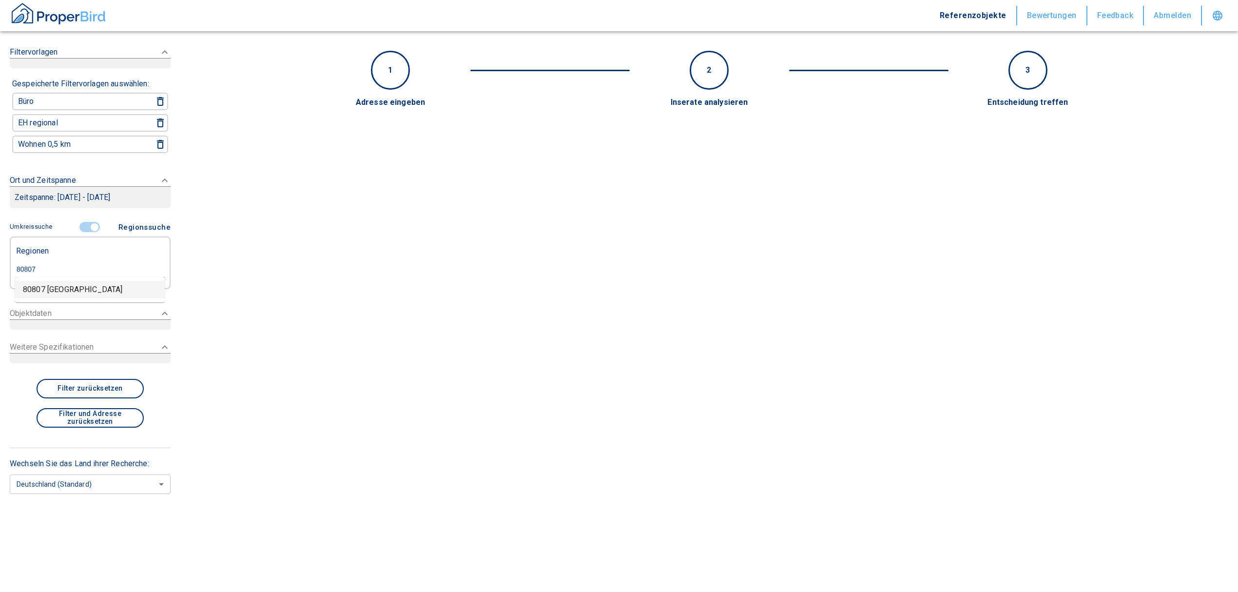
type input "80807 [GEOGRAPHIC_DATA]"
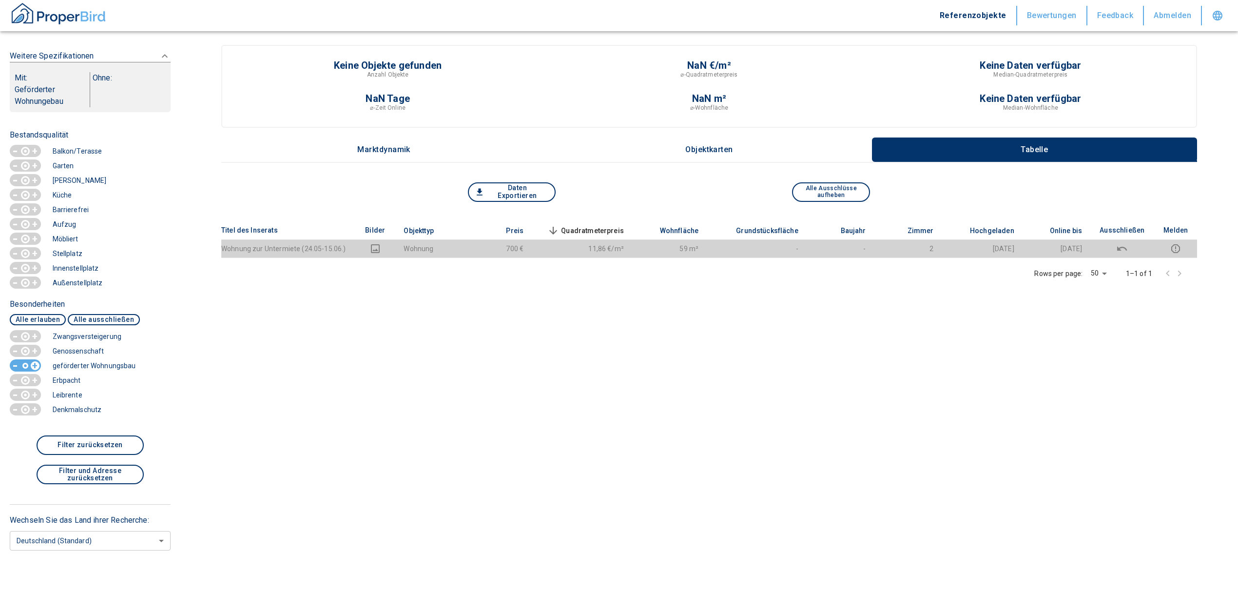
scroll to position [1630, 0]
click at [26, 369] on div "button" at bounding box center [25, 366] width 9 height 12
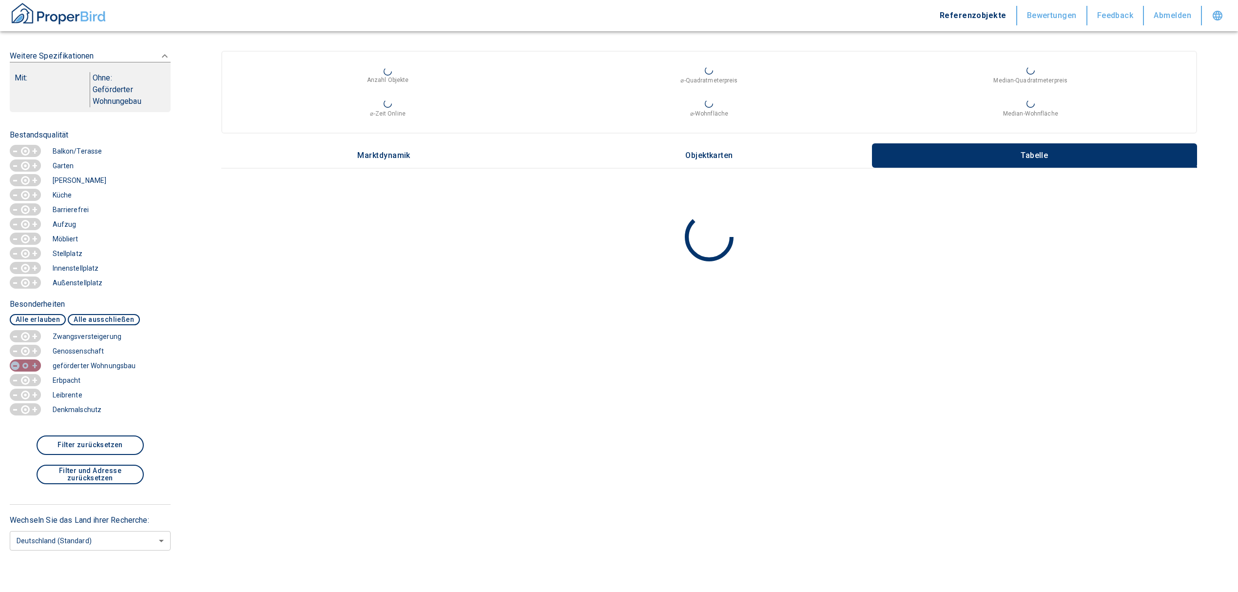
click at [31, 366] on p "+" at bounding box center [35, 366] width 9 height 10
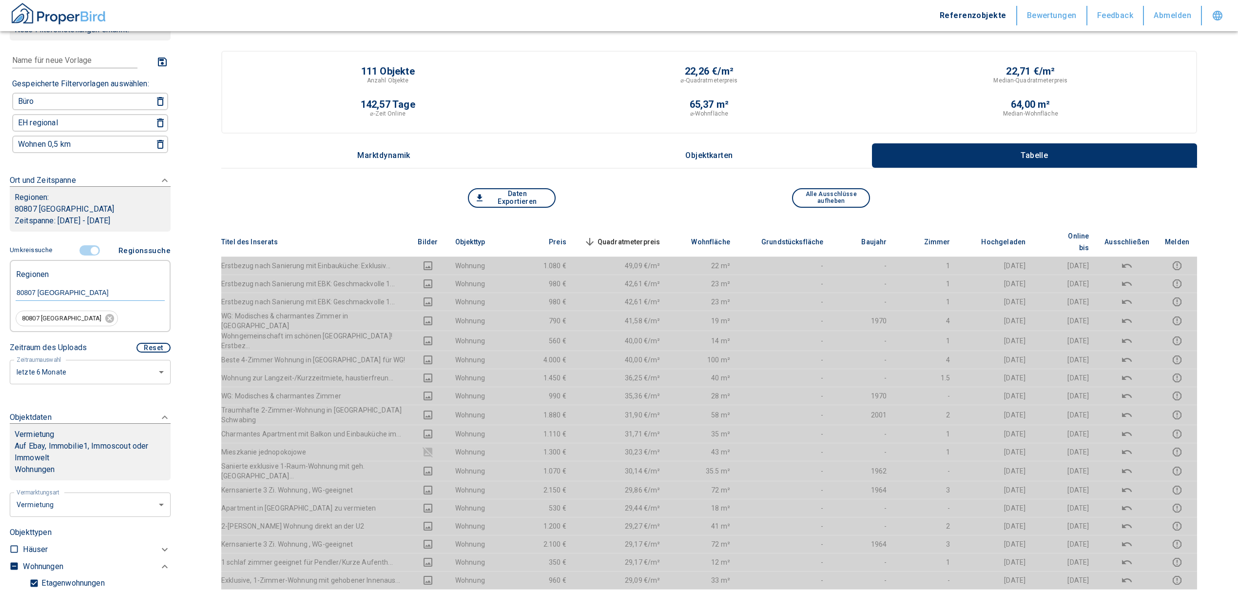
scroll to position [38, 0]
click at [104, 318] on icon at bounding box center [109, 320] width 11 height 11
type input "2020"
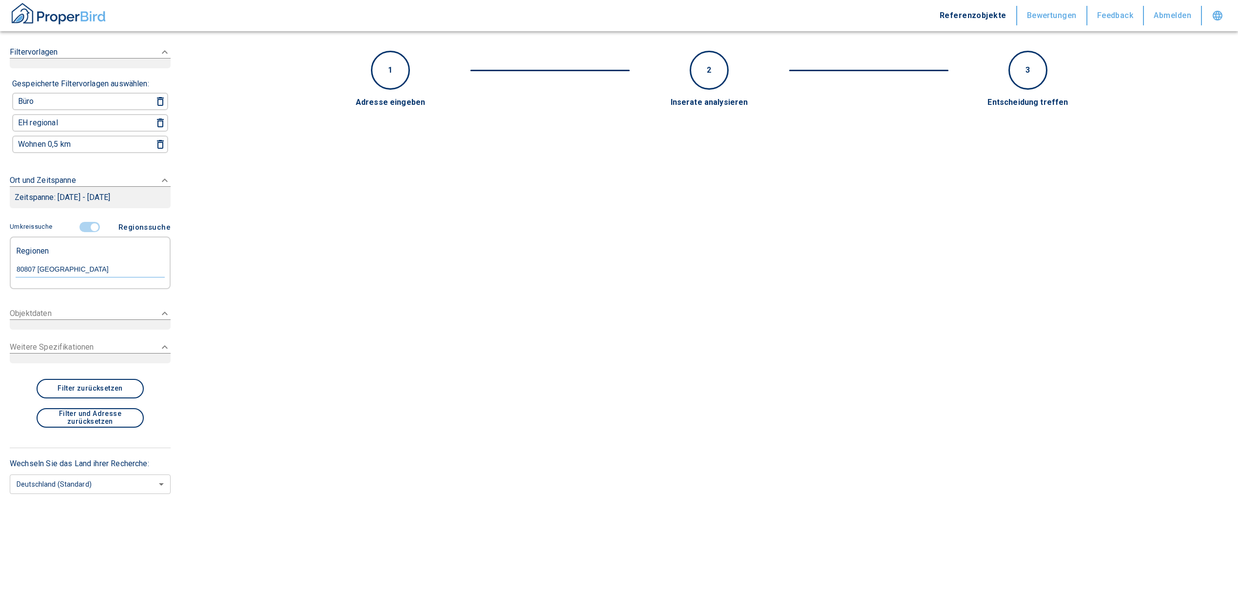
click at [68, 265] on input "80807 [GEOGRAPHIC_DATA]" at bounding box center [90, 269] width 149 height 9
click at [86, 291] on li "80797 [GEOGRAPHIC_DATA]" at bounding box center [90, 290] width 150 height 18
type input "80797"
type input "2020"
type input "80797 [GEOGRAPHIC_DATA]"
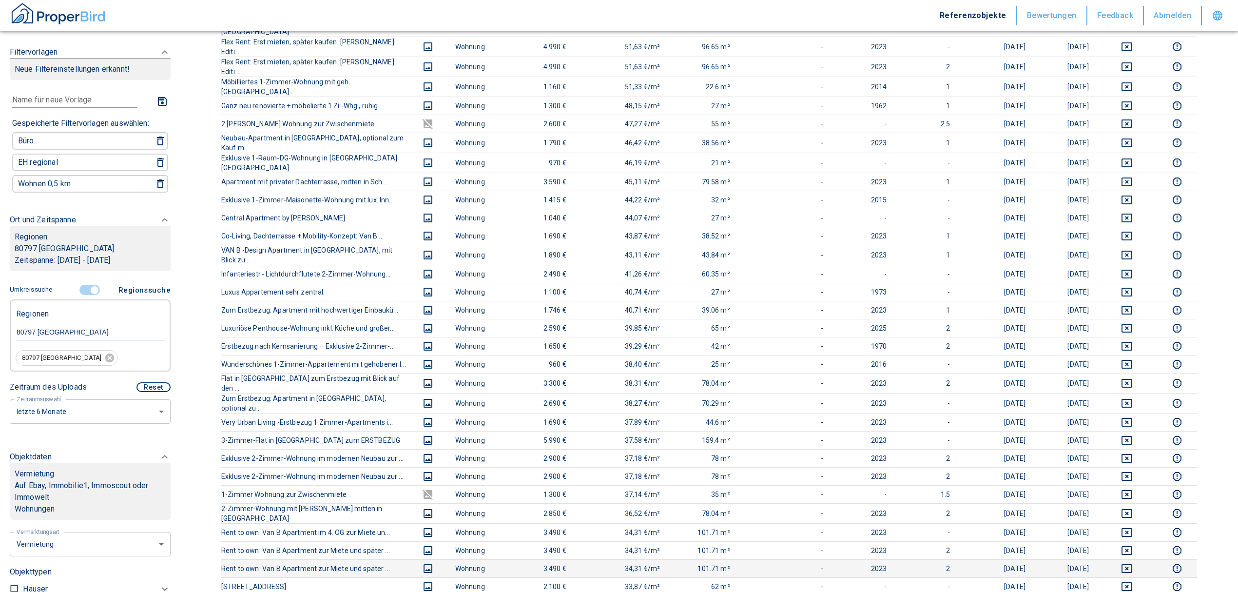
scroll to position [519, 0]
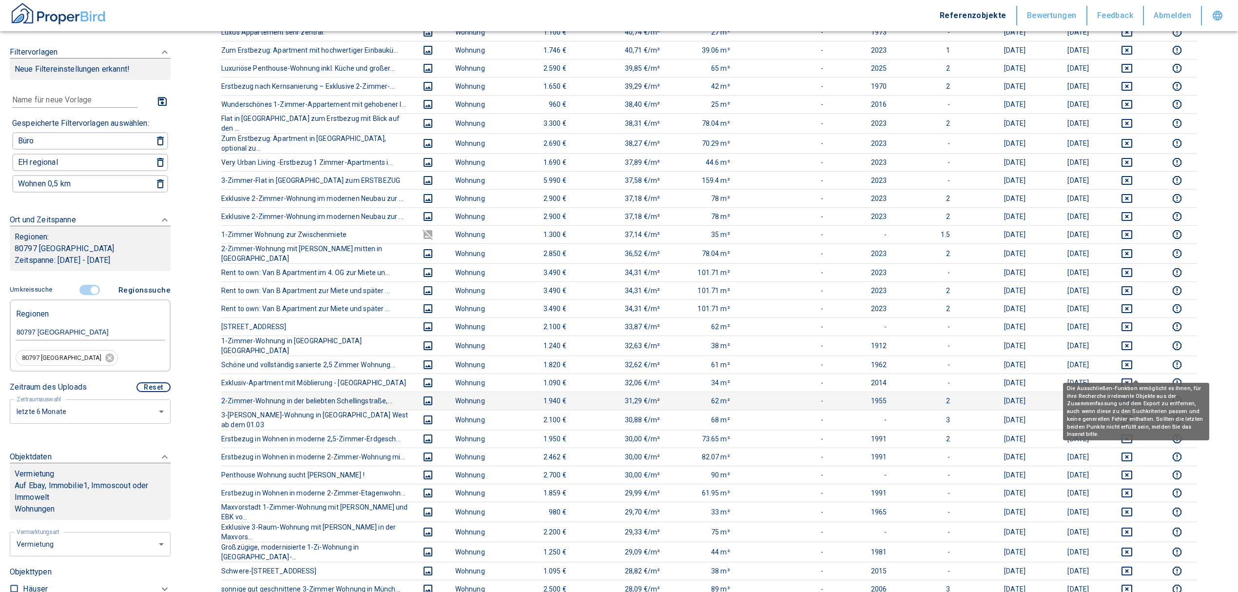
click at [1119, 395] on button "deselect this listing" at bounding box center [1126, 401] width 45 height 12
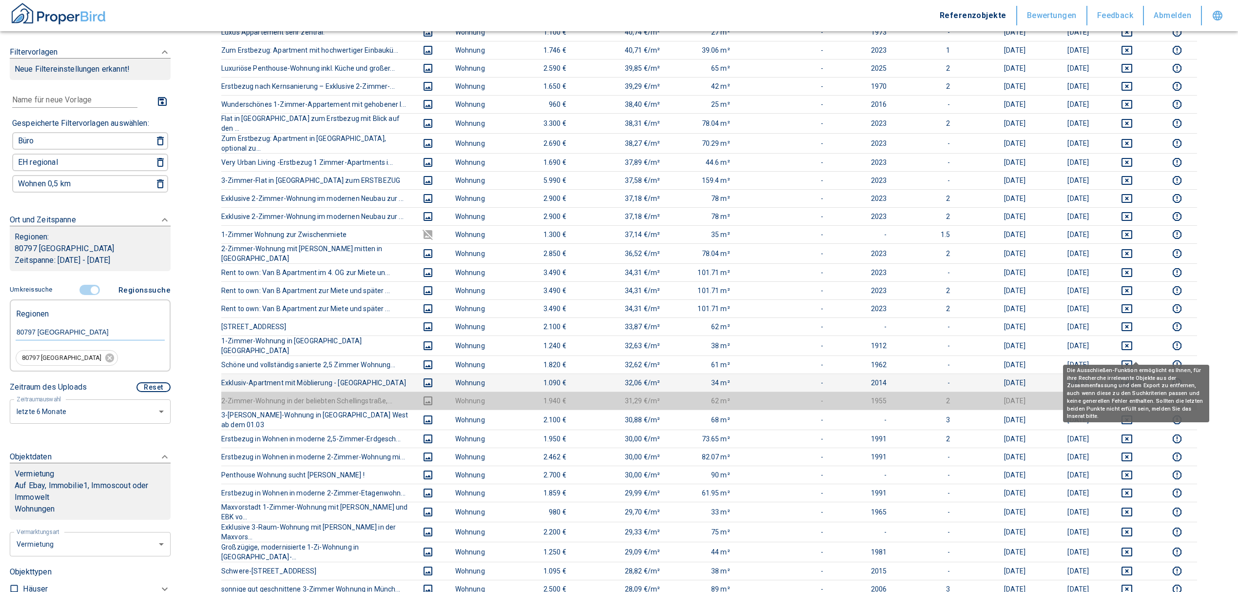
click at [1133, 377] on icon "deselect this listing" at bounding box center [1127, 383] width 12 height 12
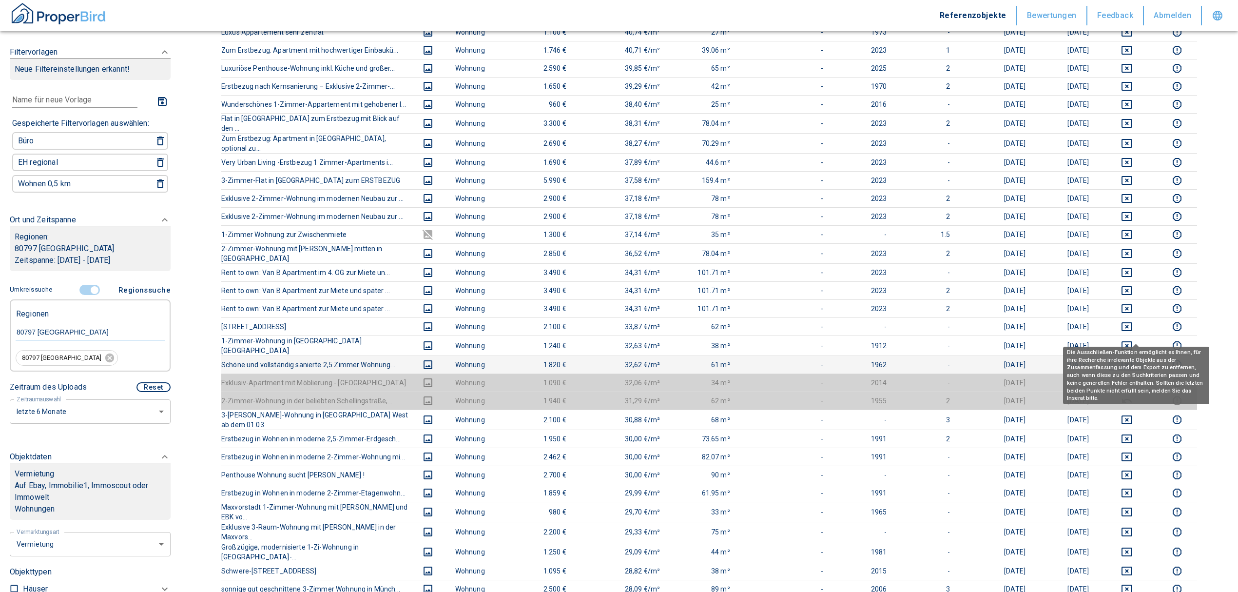
click at [1133, 359] on icon "deselect this listing" at bounding box center [1127, 365] width 12 height 12
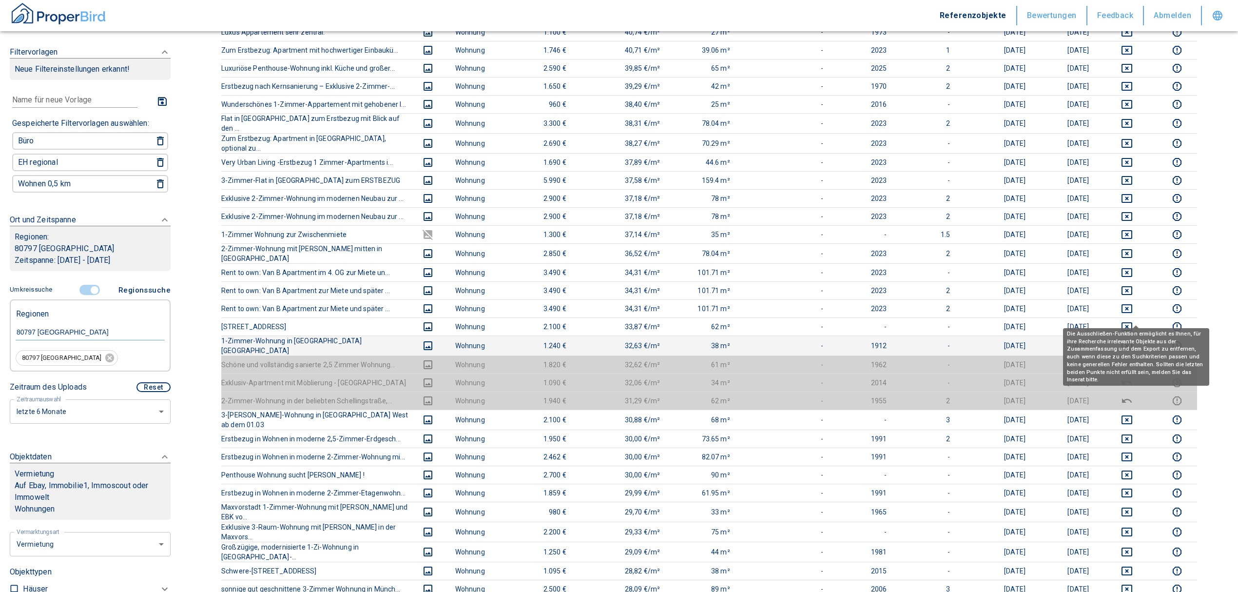
click at [1133, 340] on icon "deselect this listing" at bounding box center [1127, 346] width 12 height 12
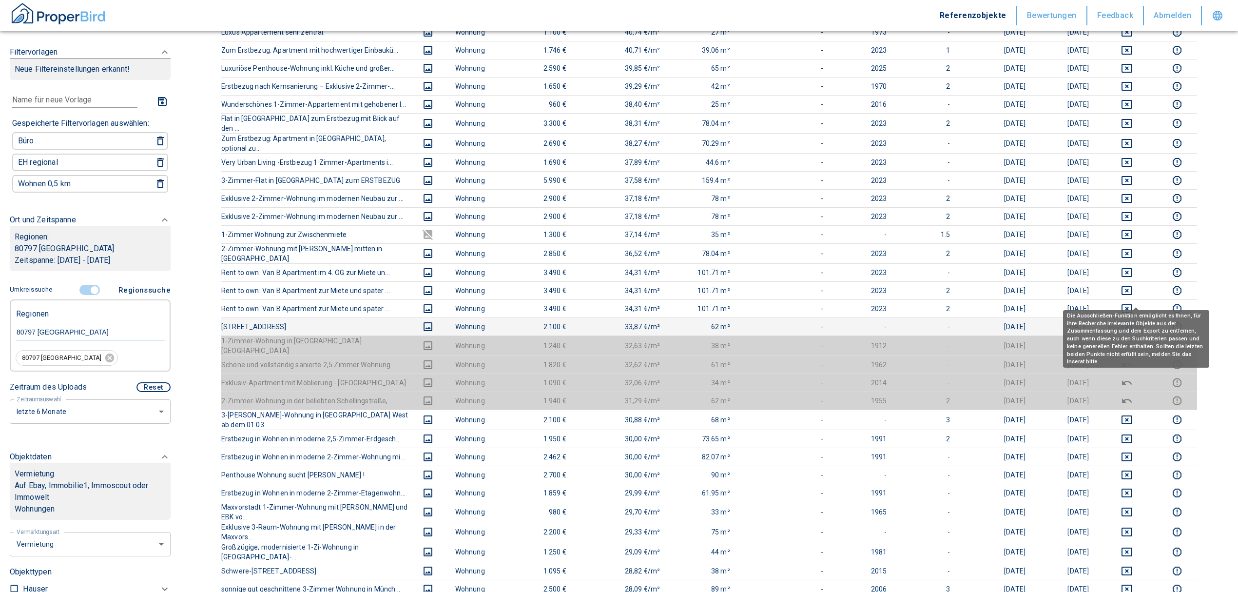
click at [1132, 322] on icon "deselect this listing" at bounding box center [1126, 326] width 11 height 9
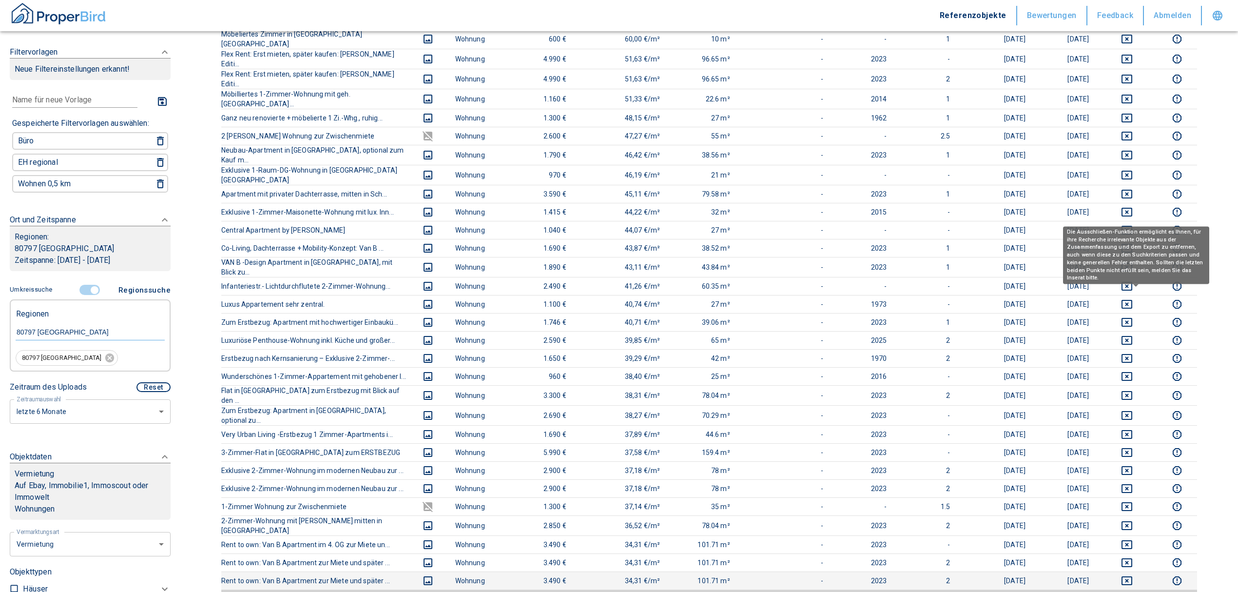
scroll to position [260, 0]
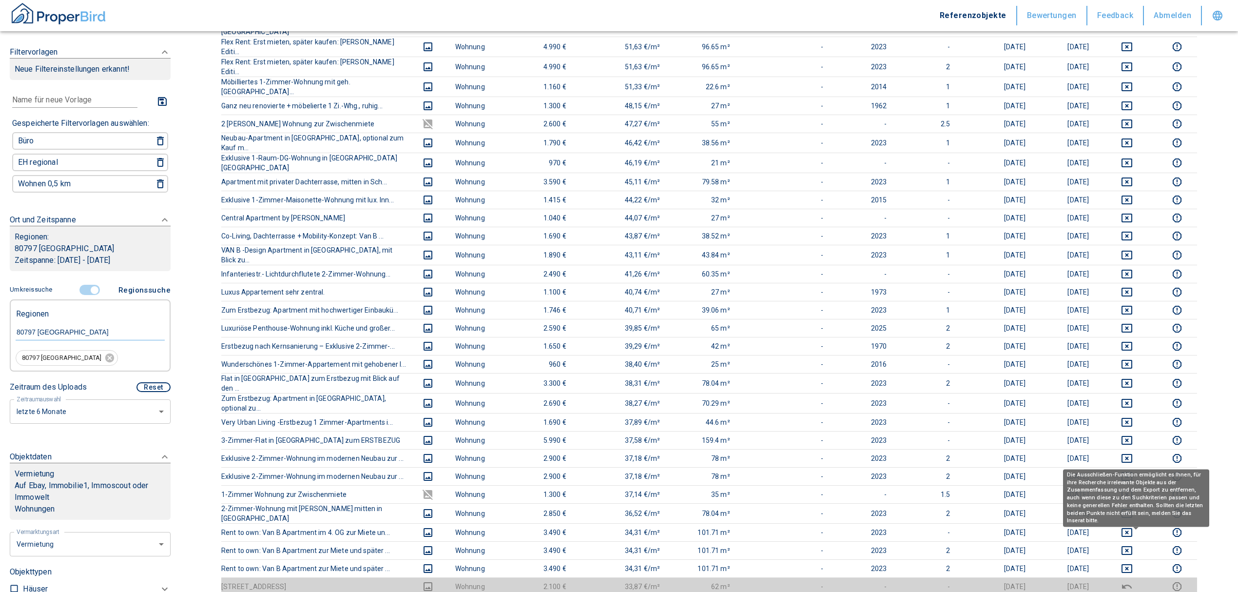
click at [1135, 533] on div "Die Ausschließen-Funktion ermöglicht es Ihnen, für ihre Recherche irrelevante O…" at bounding box center [1136, 501] width 146 height 64
click at [1133, 562] on icon "deselect this listing" at bounding box center [1127, 568] width 12 height 12
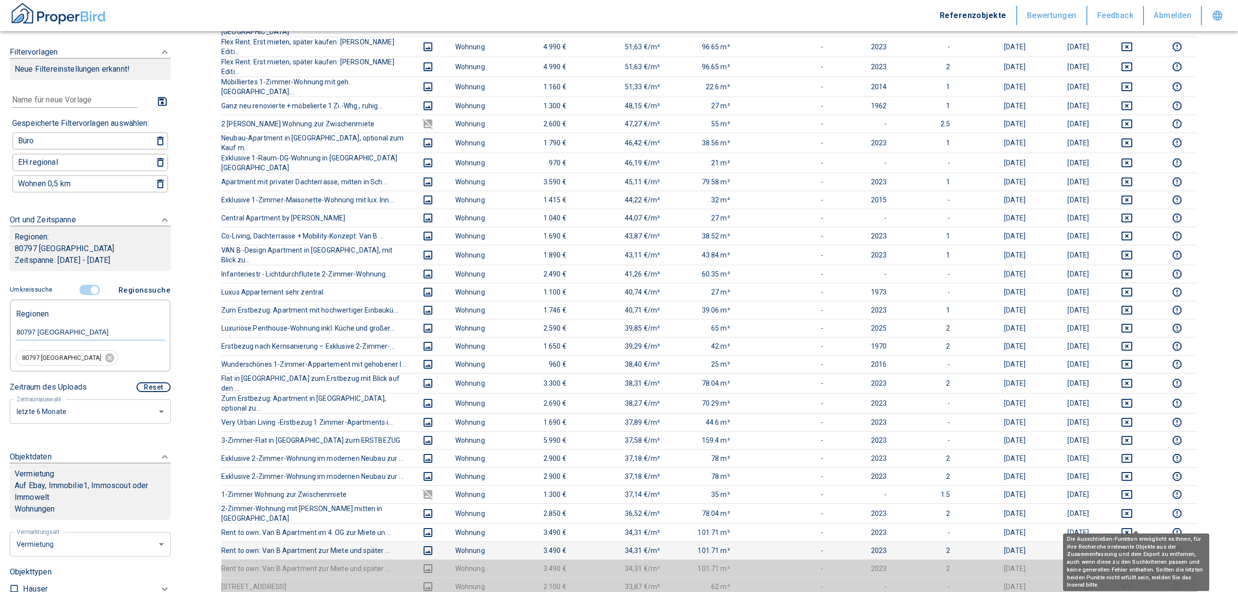
click at [1133, 544] on icon "deselect this listing" at bounding box center [1127, 550] width 12 height 12
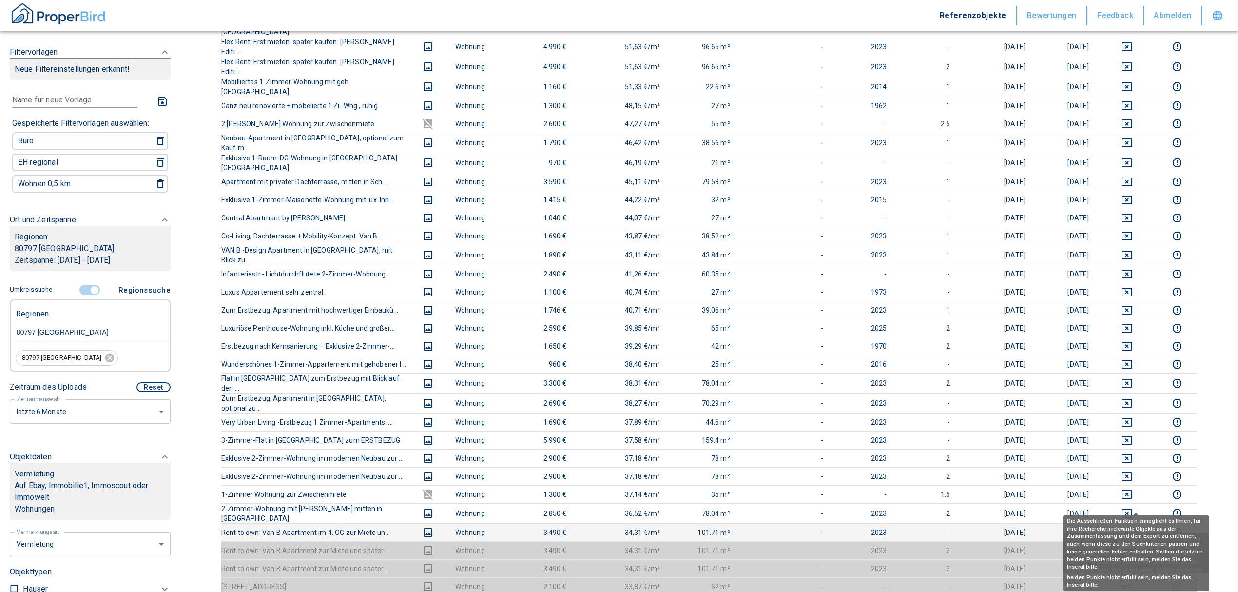
drag, startPoint x: 1139, startPoint y: 501, endPoint x: 1137, endPoint y: 494, distance: 7.6
click at [1133, 526] on icon "deselect this listing" at bounding box center [1127, 532] width 12 height 12
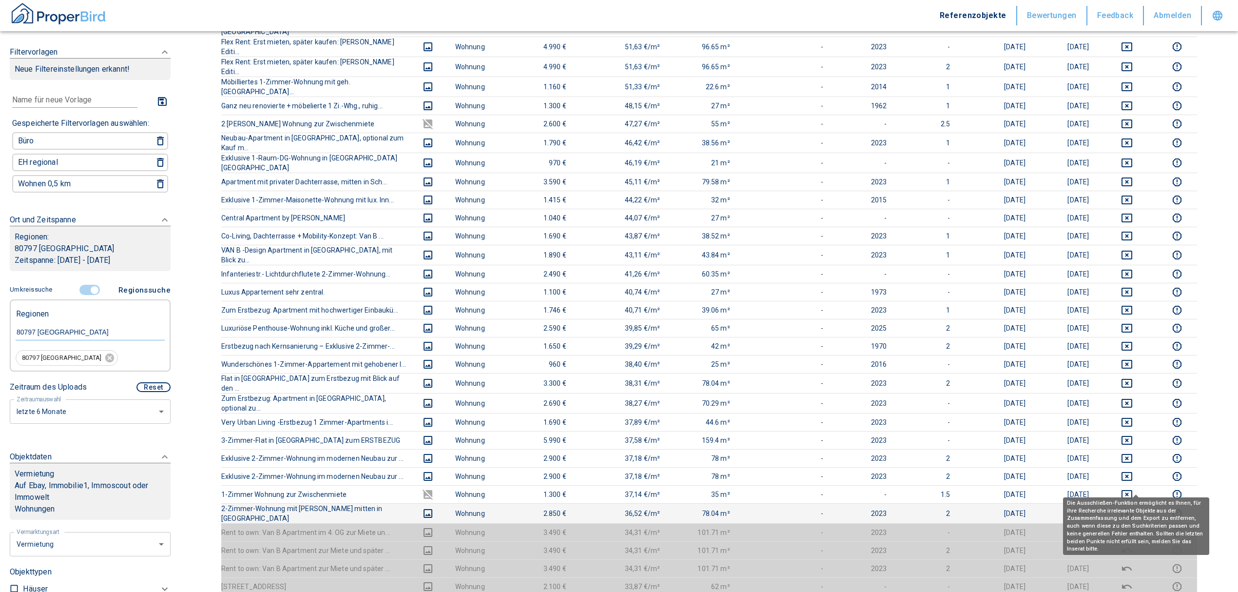
click at [1132, 509] on icon "deselect this listing" at bounding box center [1126, 513] width 11 height 9
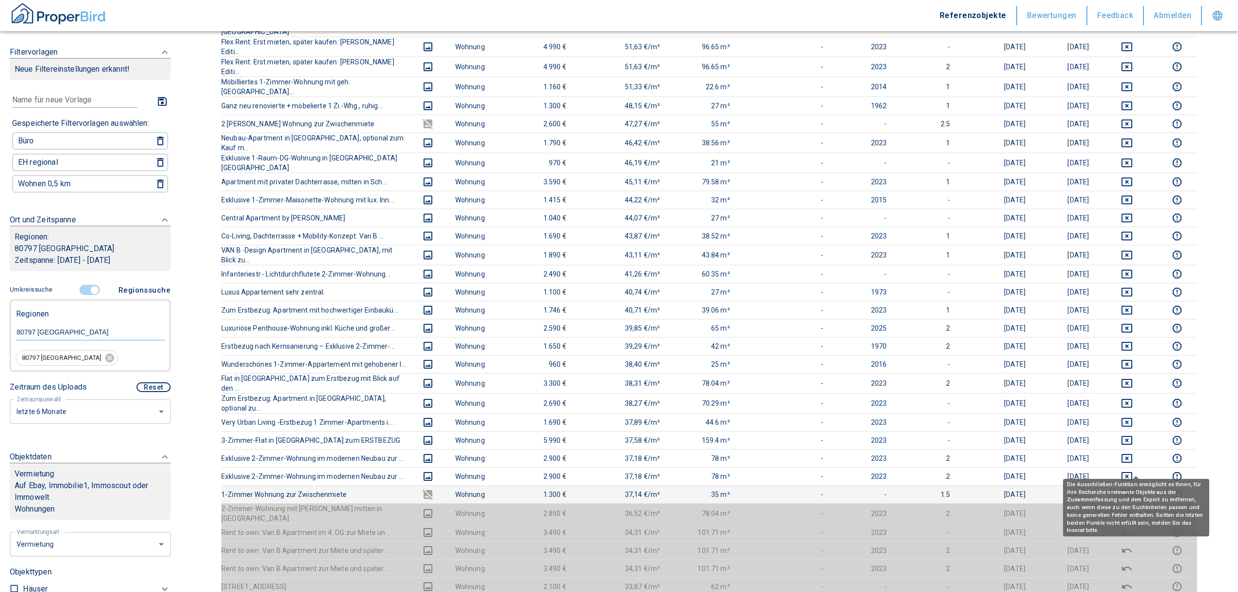
click at [1133, 488] on icon "deselect this listing" at bounding box center [1127, 494] width 12 height 12
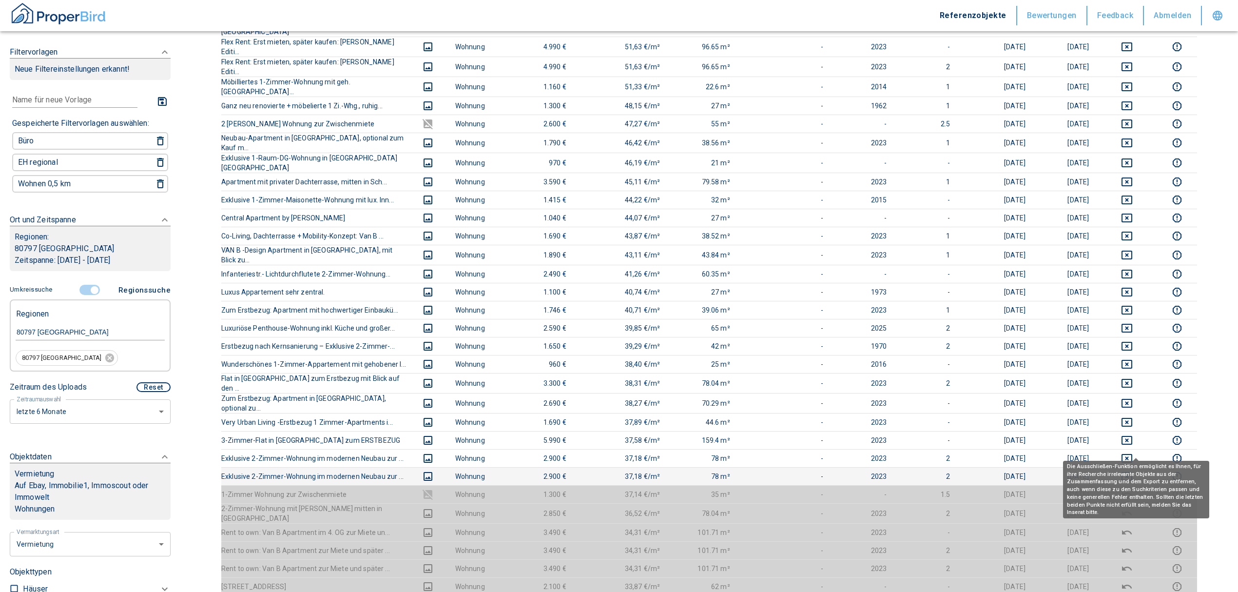
click at [1133, 470] on icon "deselect this listing" at bounding box center [1127, 476] width 12 height 12
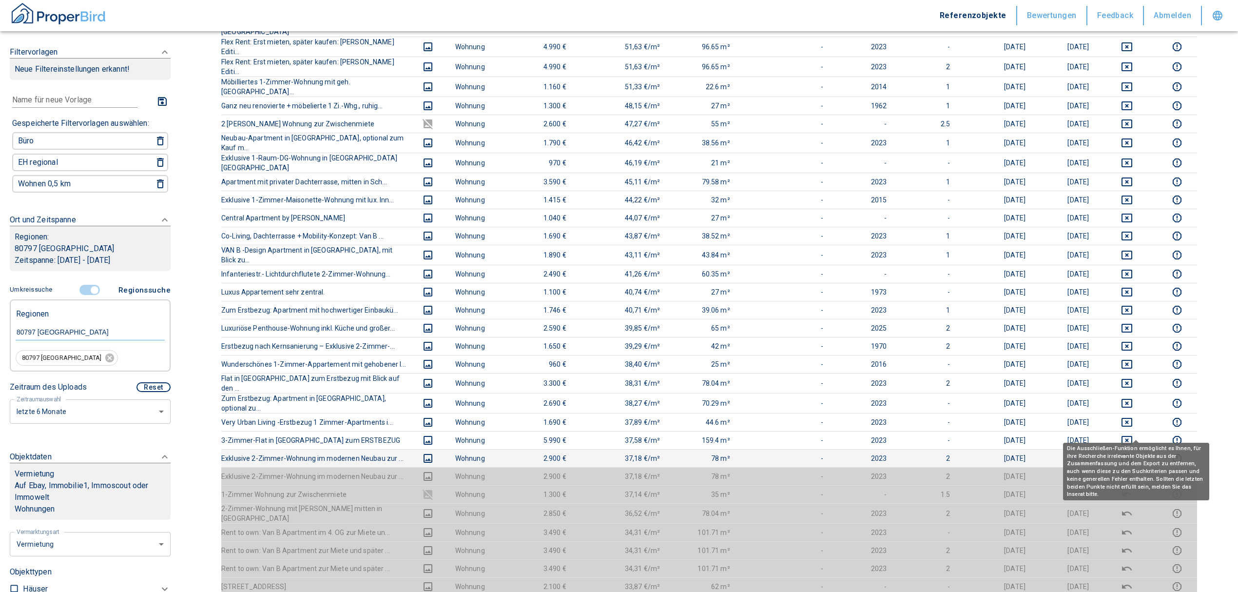
click at [1133, 452] on icon "deselect this listing" at bounding box center [1127, 458] width 12 height 12
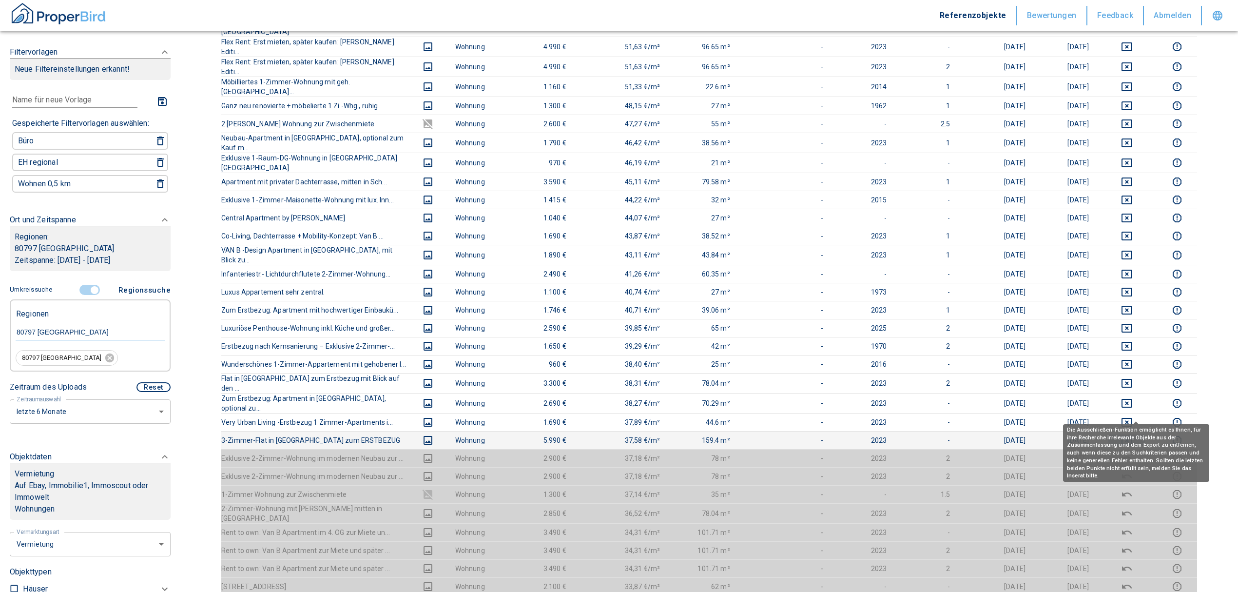
drag, startPoint x: 1137, startPoint y: 412, endPoint x: 1135, endPoint y: 404, distance: 7.9
click at [1132, 436] on icon "deselect this listing" at bounding box center [1126, 440] width 11 height 9
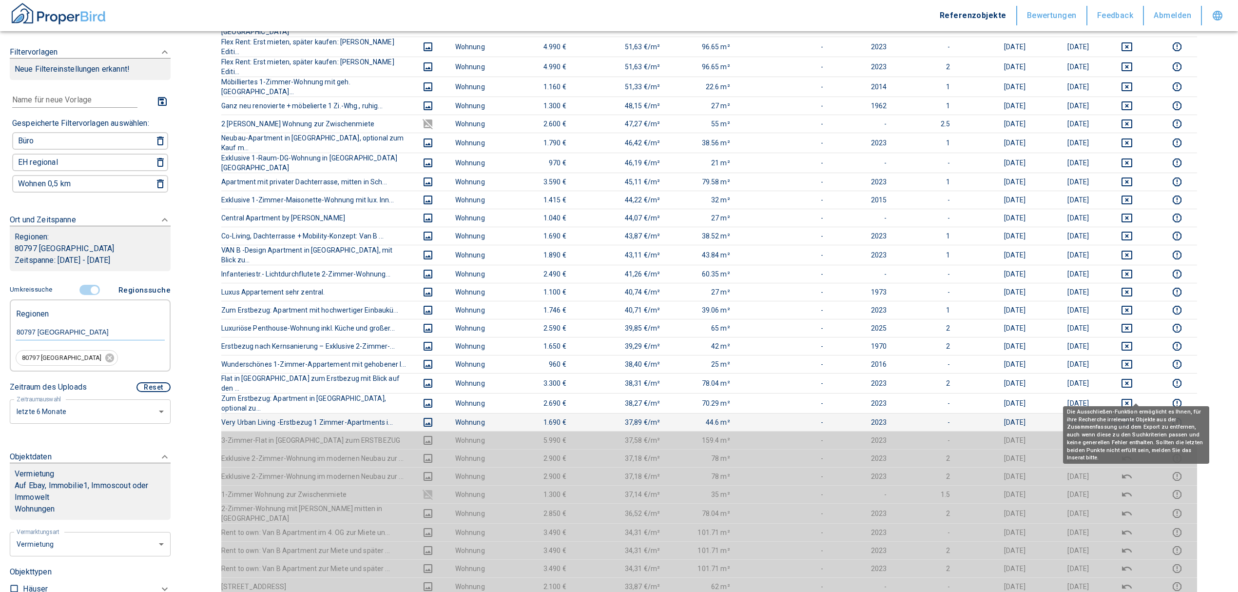
click at [1133, 416] on icon "deselect this listing" at bounding box center [1127, 422] width 12 height 12
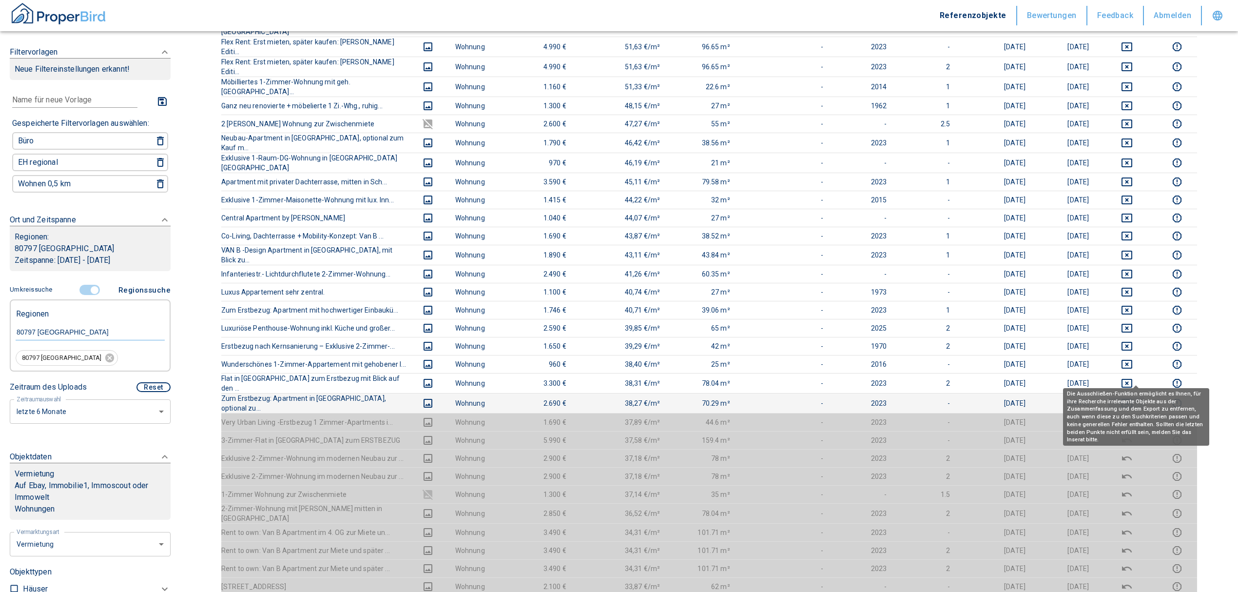
click at [1133, 397] on icon "deselect this listing" at bounding box center [1127, 403] width 12 height 12
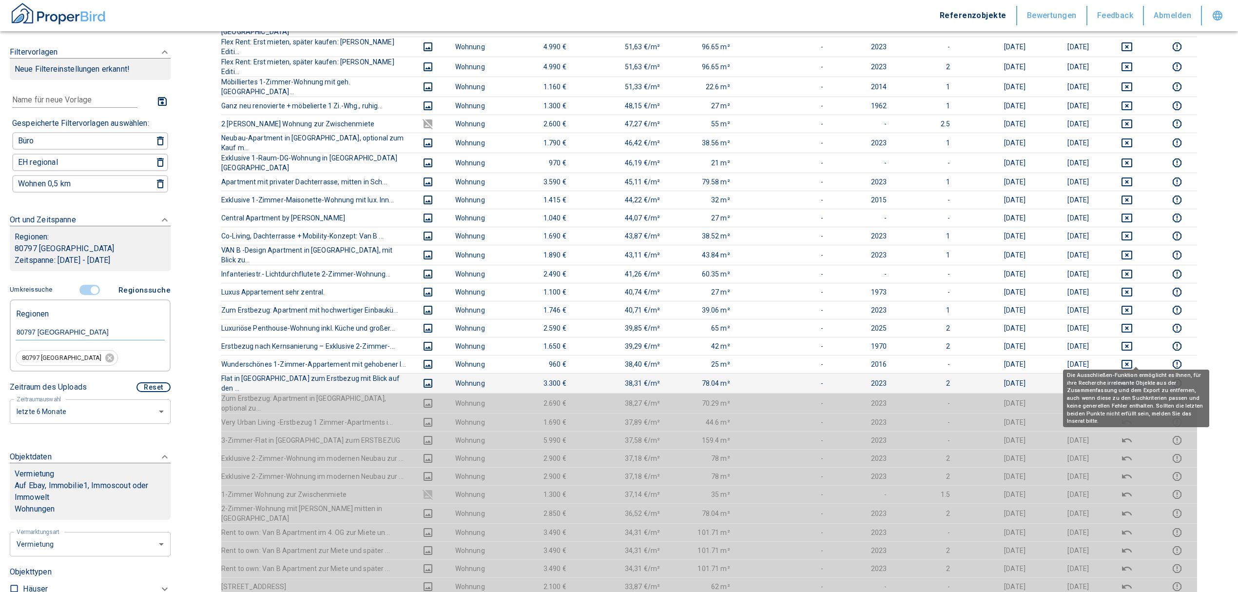
click at [1133, 377] on icon "deselect this listing" at bounding box center [1127, 383] width 12 height 12
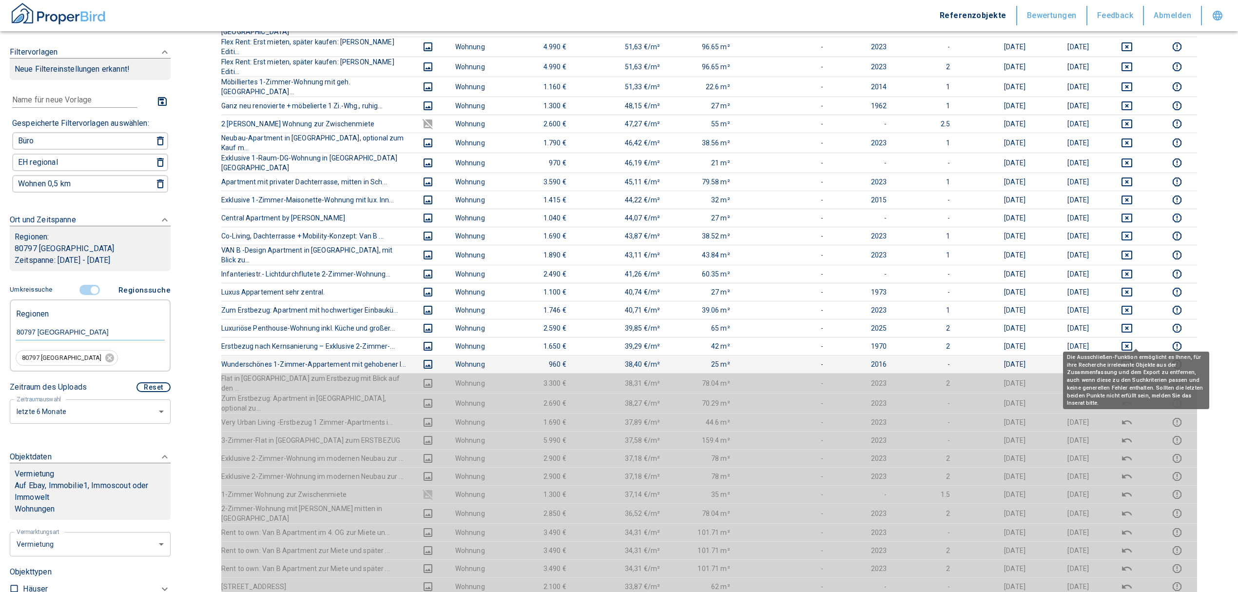
click at [1132, 360] on icon "deselect this listing" at bounding box center [1126, 364] width 11 height 9
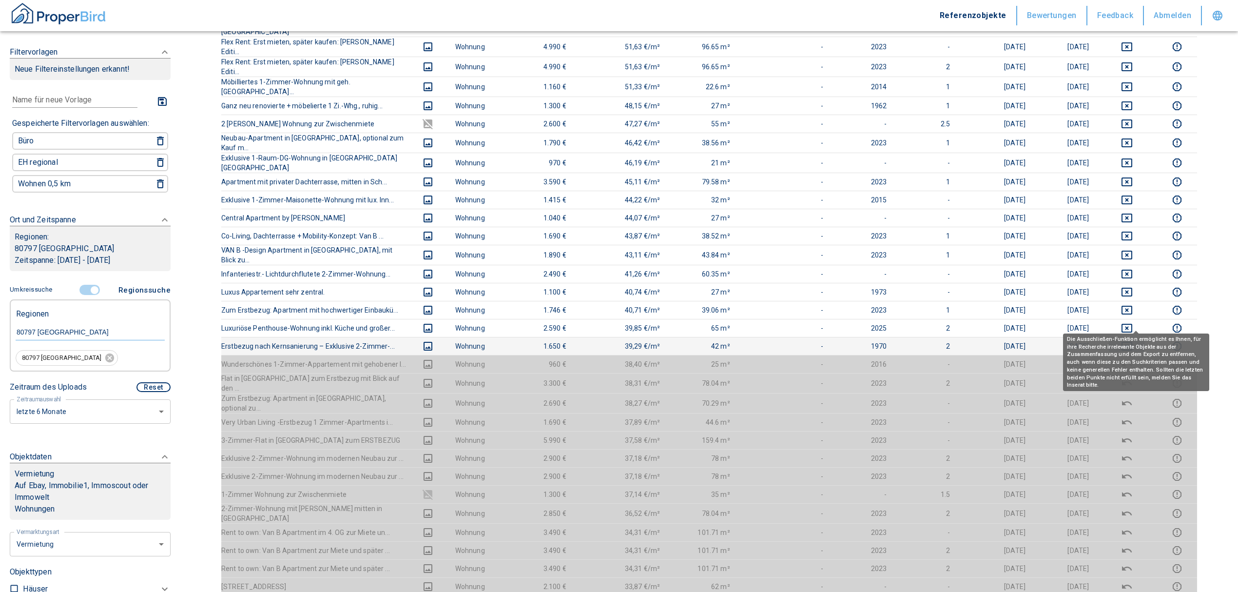
click at [1133, 340] on icon "deselect this listing" at bounding box center [1127, 346] width 12 height 12
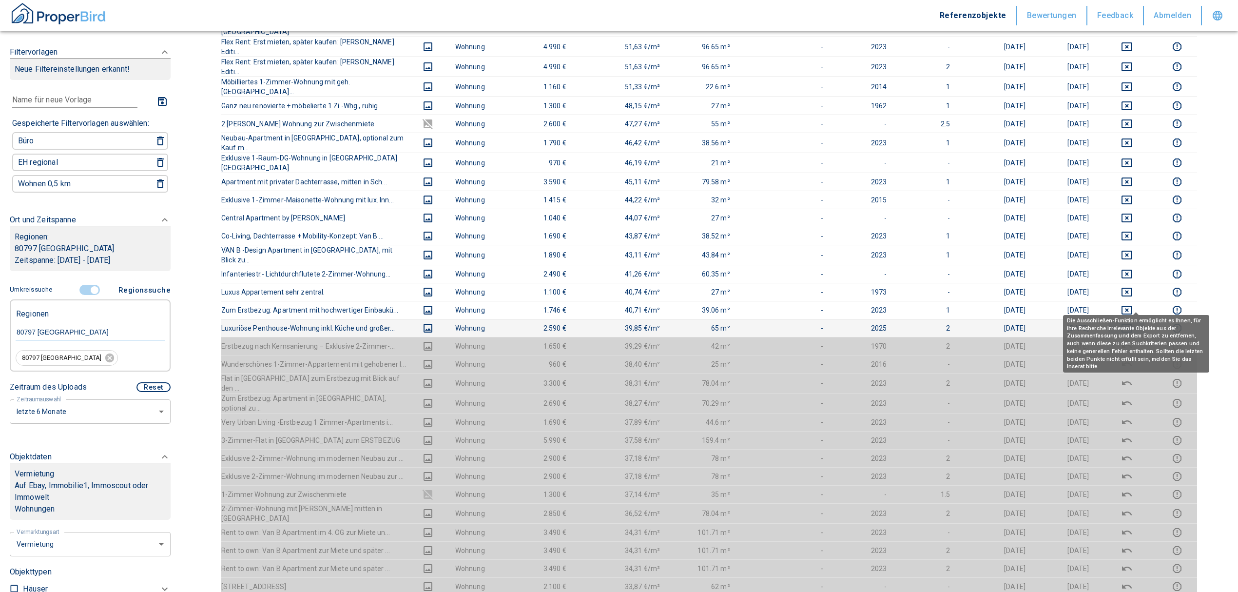
click at [1133, 322] on icon "deselect this listing" at bounding box center [1127, 328] width 12 height 12
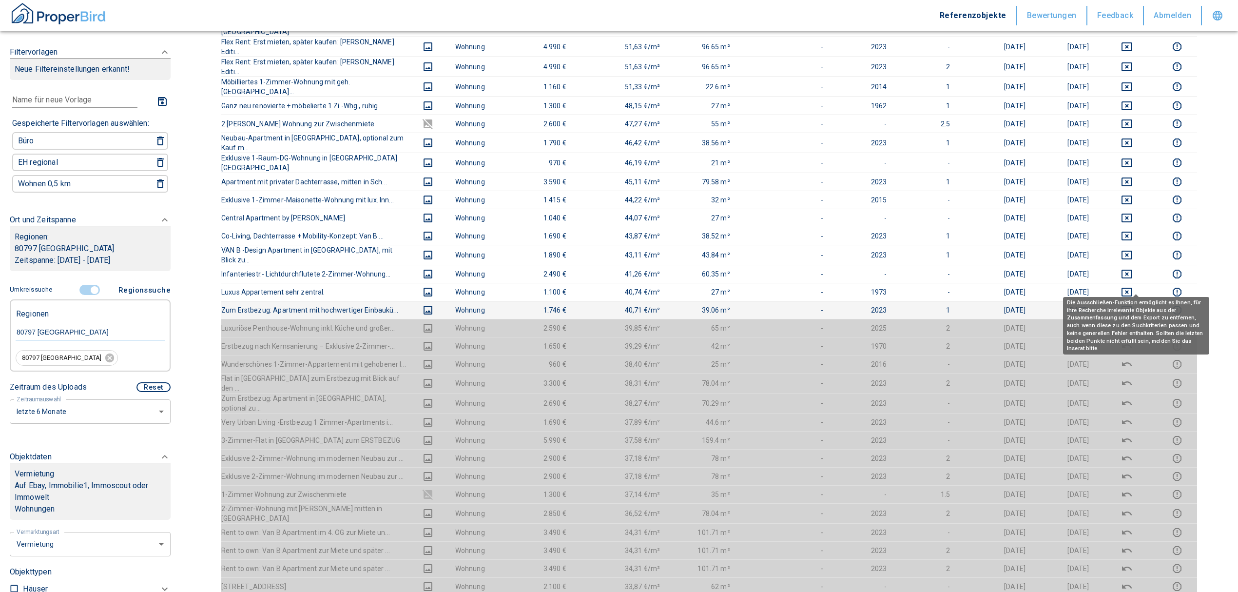
click at [1133, 304] on icon "deselect this listing" at bounding box center [1127, 310] width 12 height 12
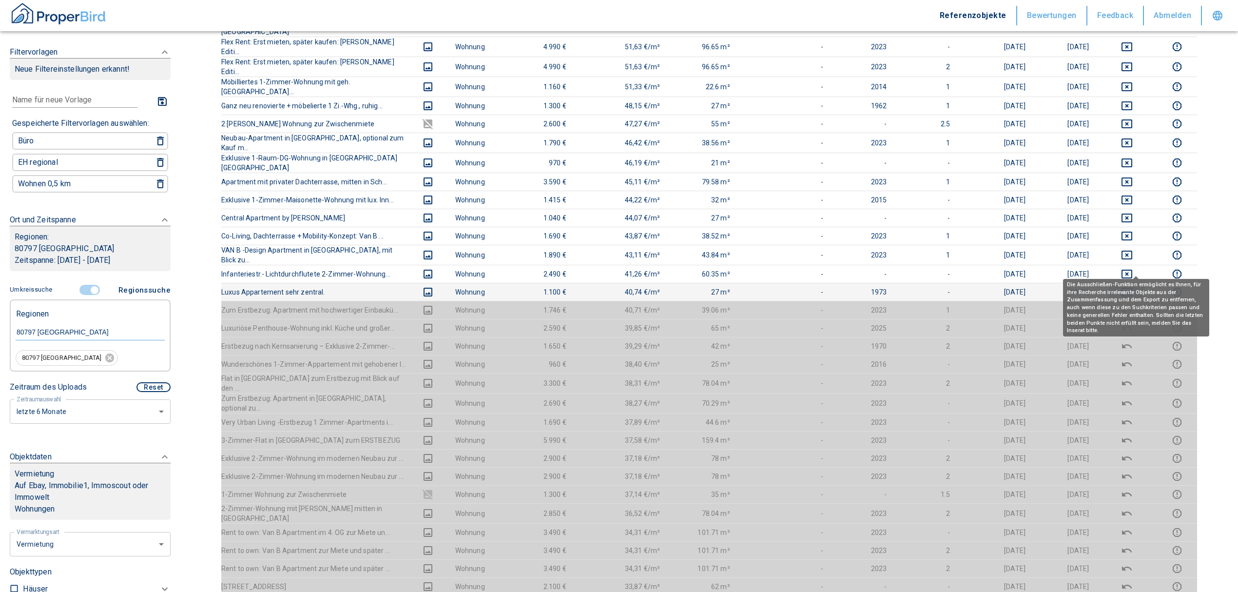
click at [1133, 286] on icon "deselect this listing" at bounding box center [1127, 292] width 12 height 12
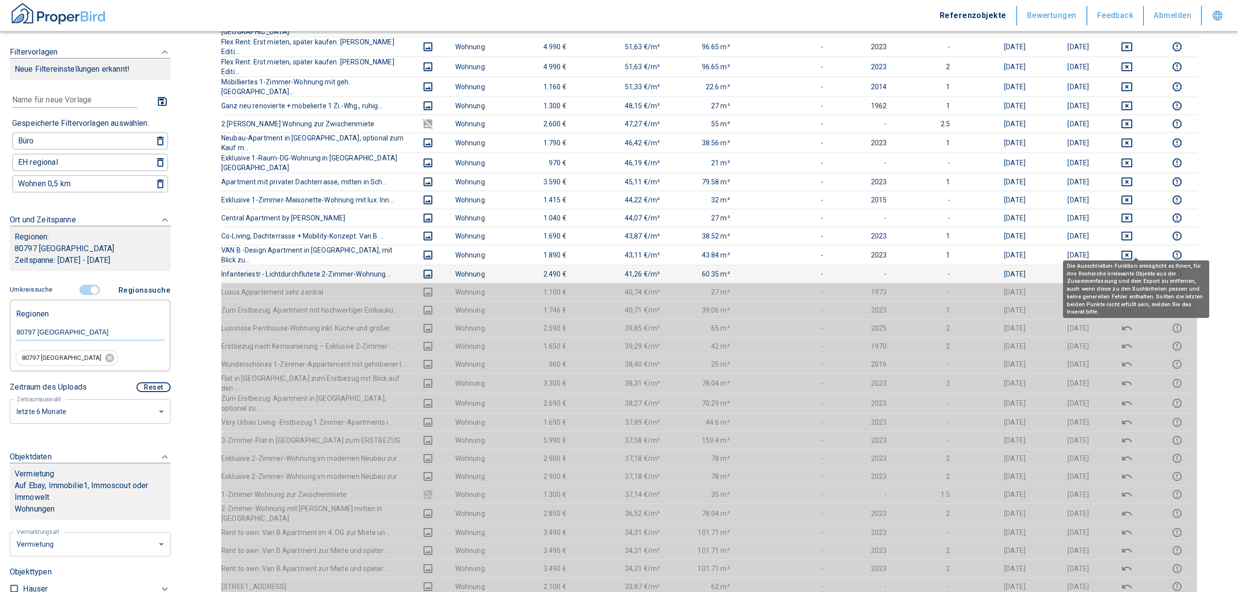
click at [1133, 268] on icon "deselect this listing" at bounding box center [1127, 274] width 12 height 12
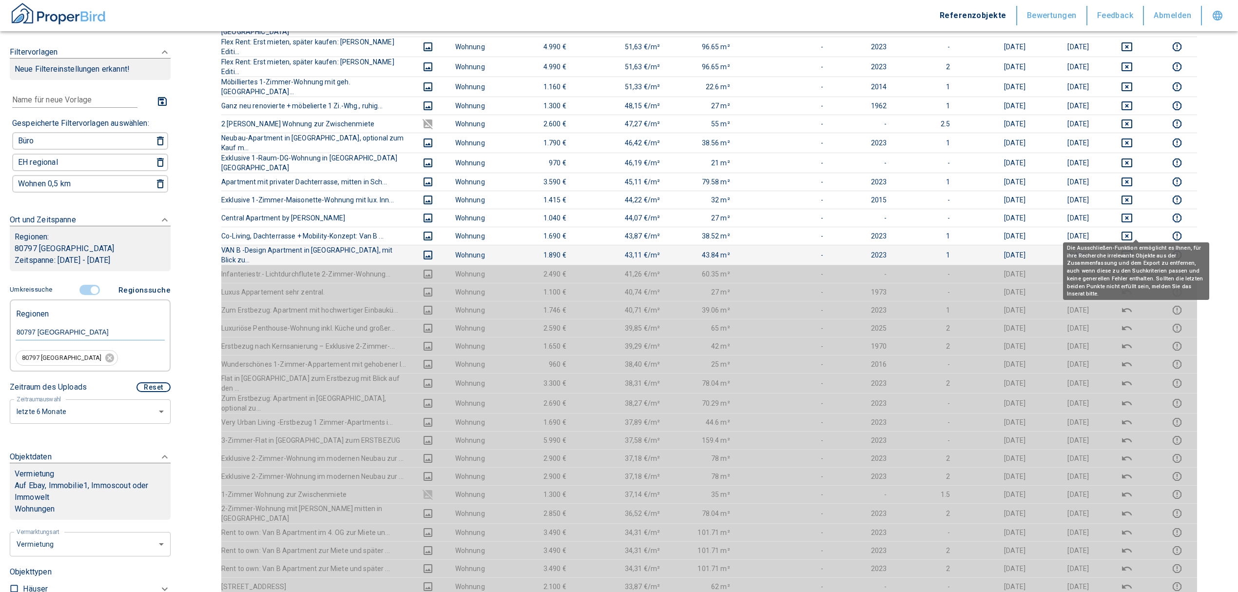
click at [1132, 250] on icon "deselect this listing" at bounding box center [1126, 254] width 11 height 9
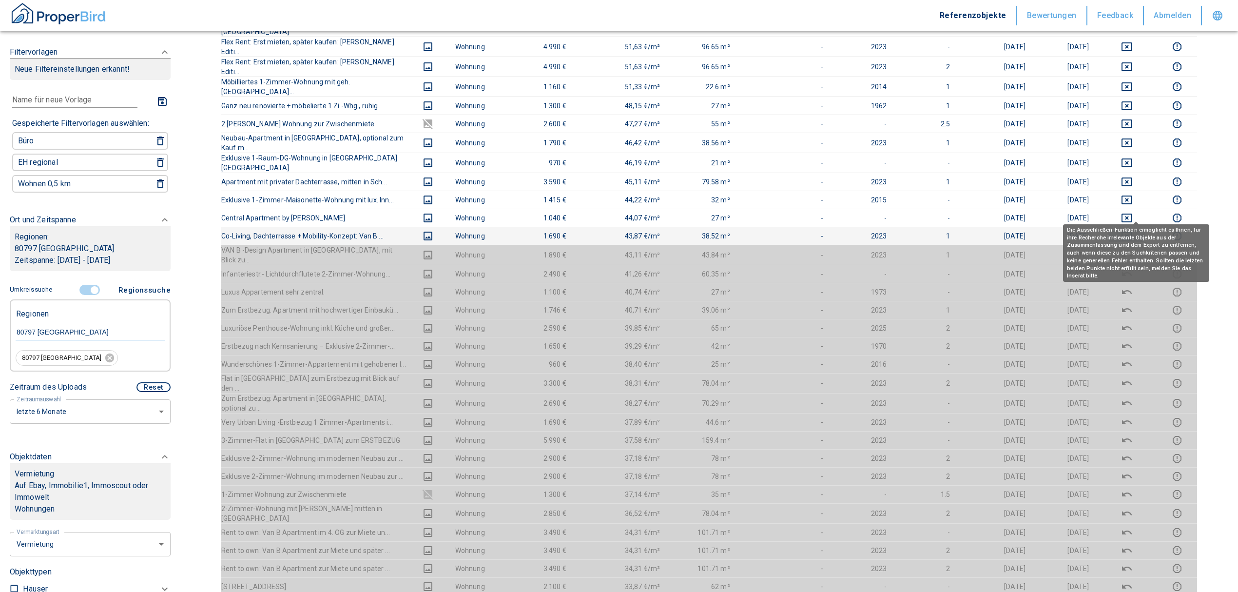
click at [1132, 231] on icon "deselect this listing" at bounding box center [1126, 235] width 11 height 9
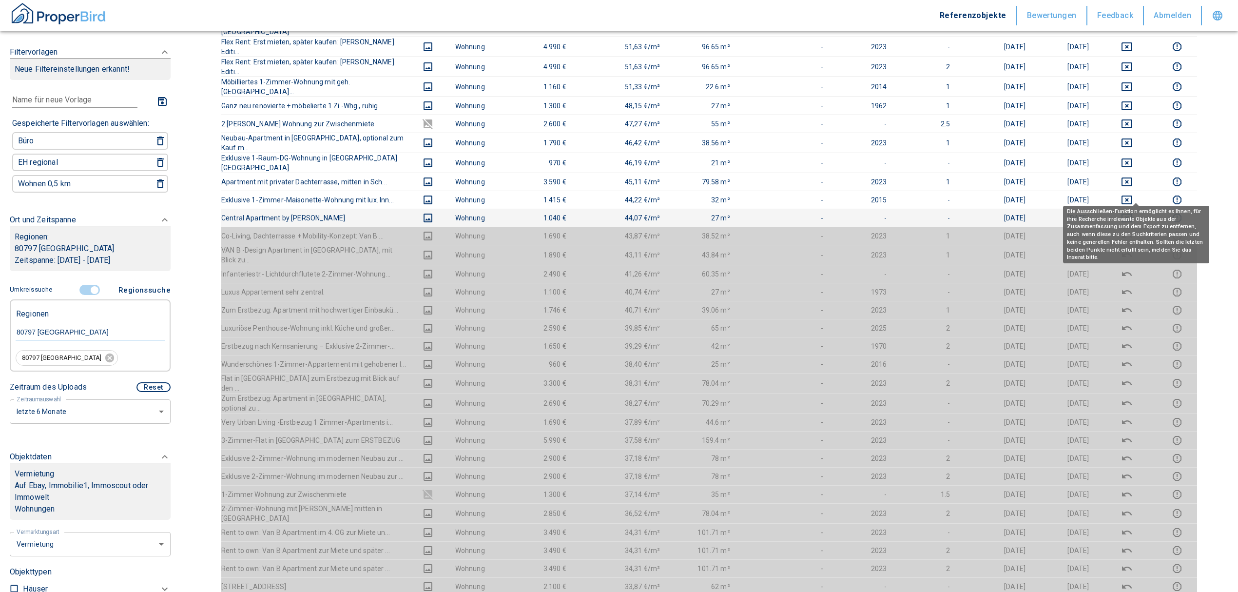
click at [1142, 212] on button "deselect this listing" at bounding box center [1126, 218] width 45 height 12
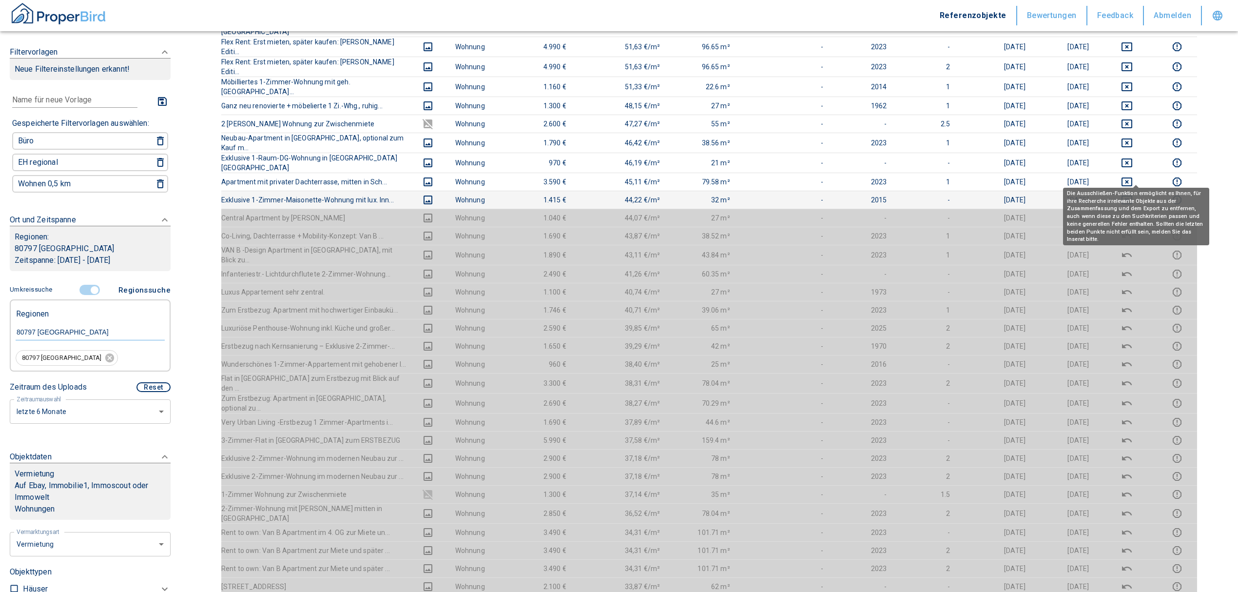
click at [1132, 195] on icon "deselect this listing" at bounding box center [1126, 199] width 11 height 9
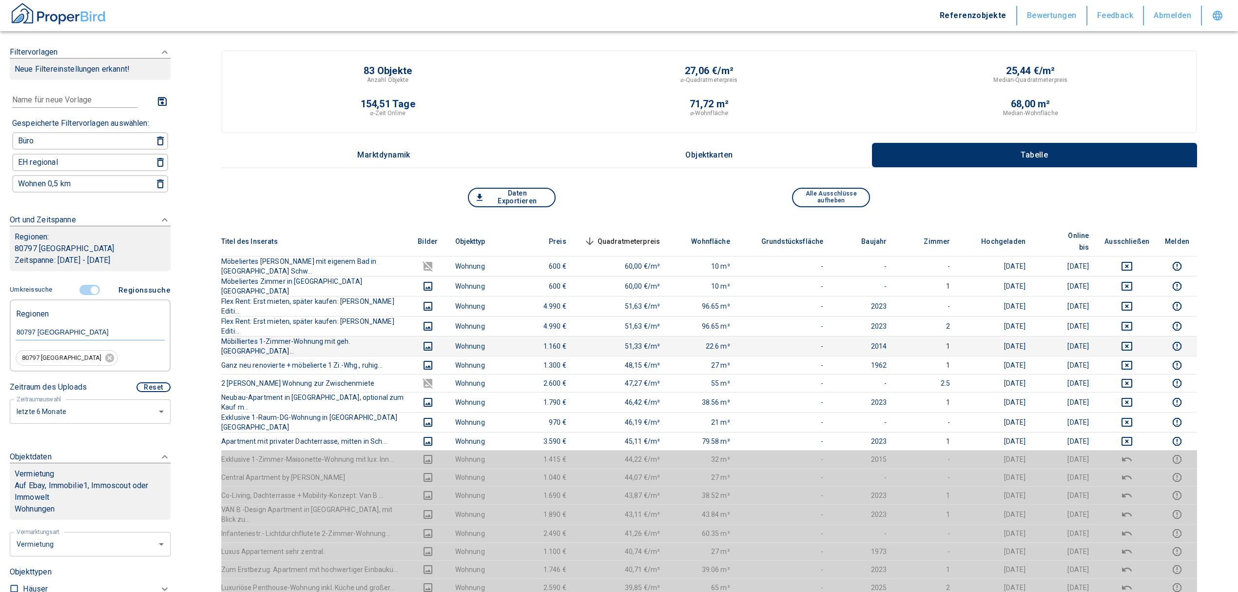
scroll to position [0, 0]
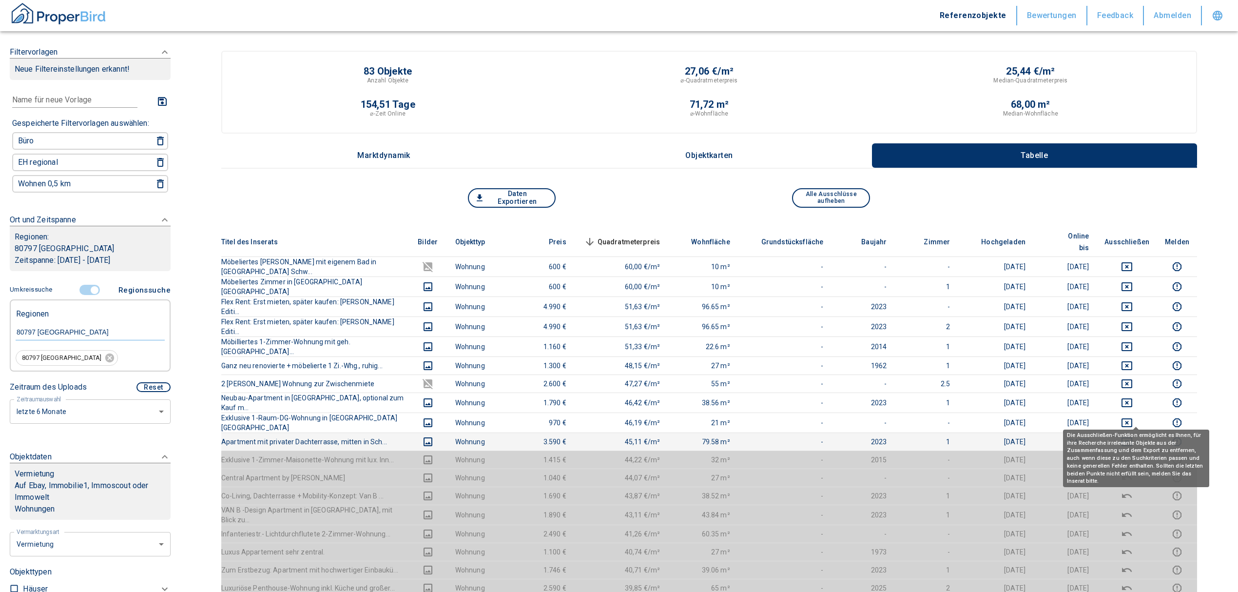
click at [1132, 437] on icon "deselect this listing" at bounding box center [1126, 441] width 11 height 9
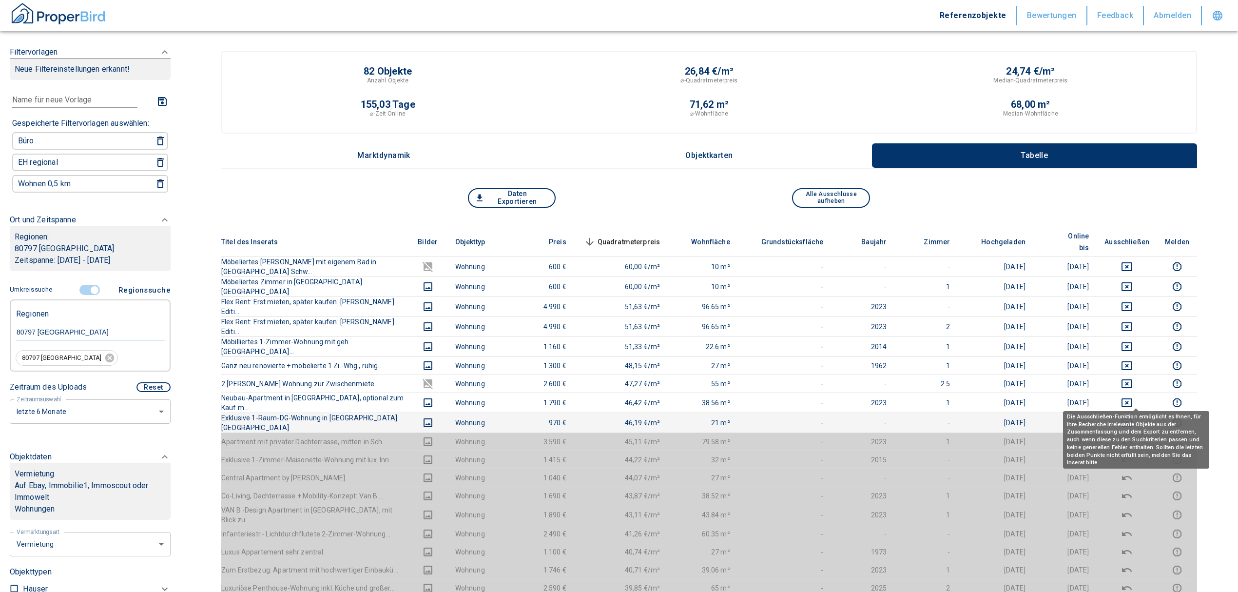
click at [1132, 418] on icon "deselect this listing" at bounding box center [1126, 422] width 11 height 9
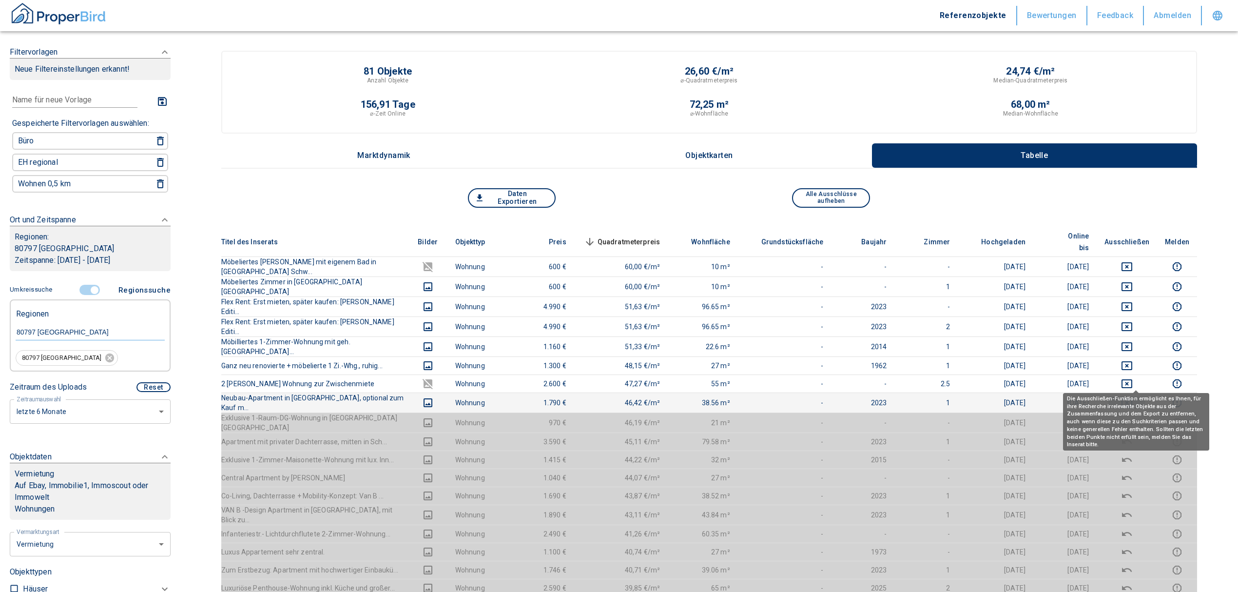
click at [1132, 398] on icon "deselect this listing" at bounding box center [1126, 402] width 11 height 9
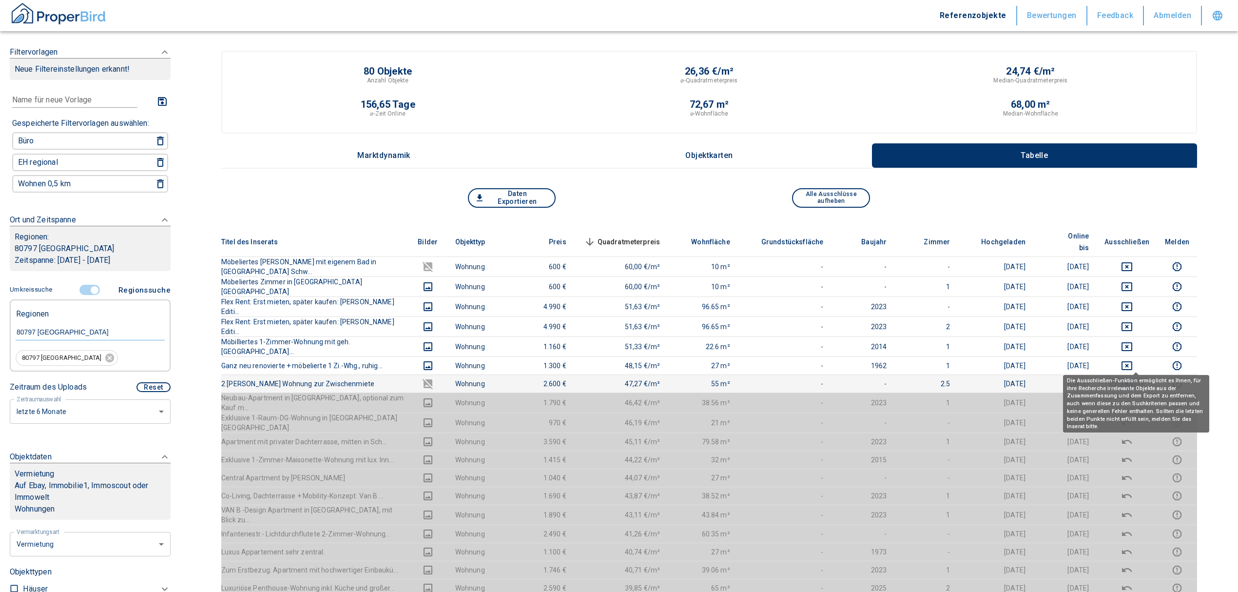
click at [1133, 378] on icon "deselect this listing" at bounding box center [1127, 384] width 12 height 12
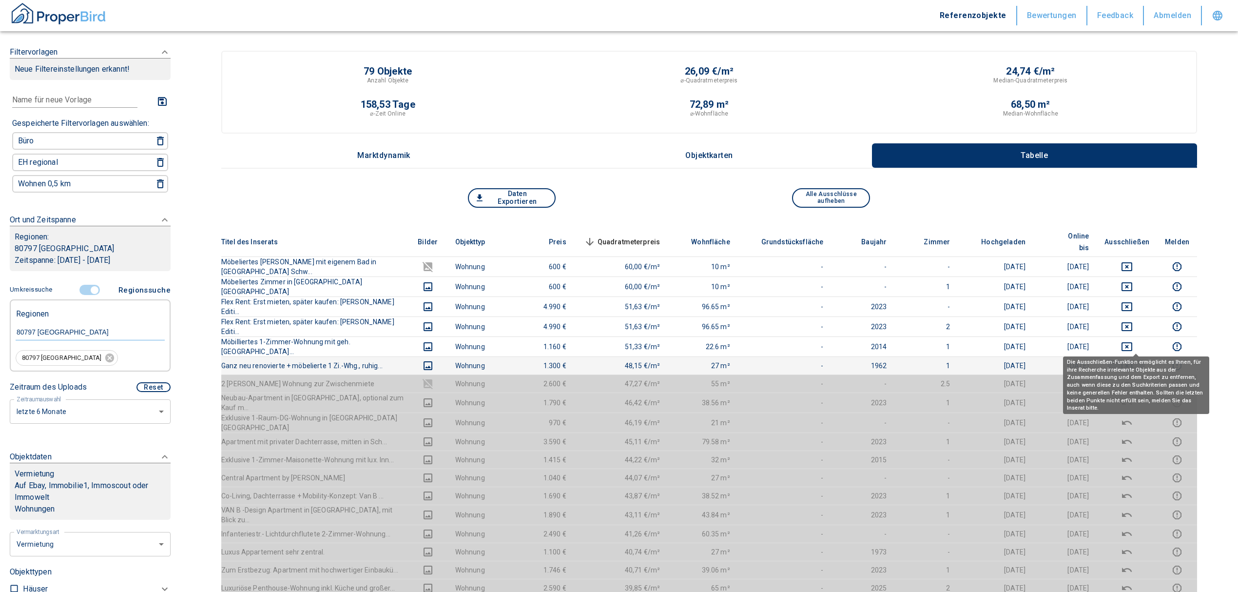
click at [1132, 361] on icon "deselect this listing" at bounding box center [1126, 365] width 11 height 9
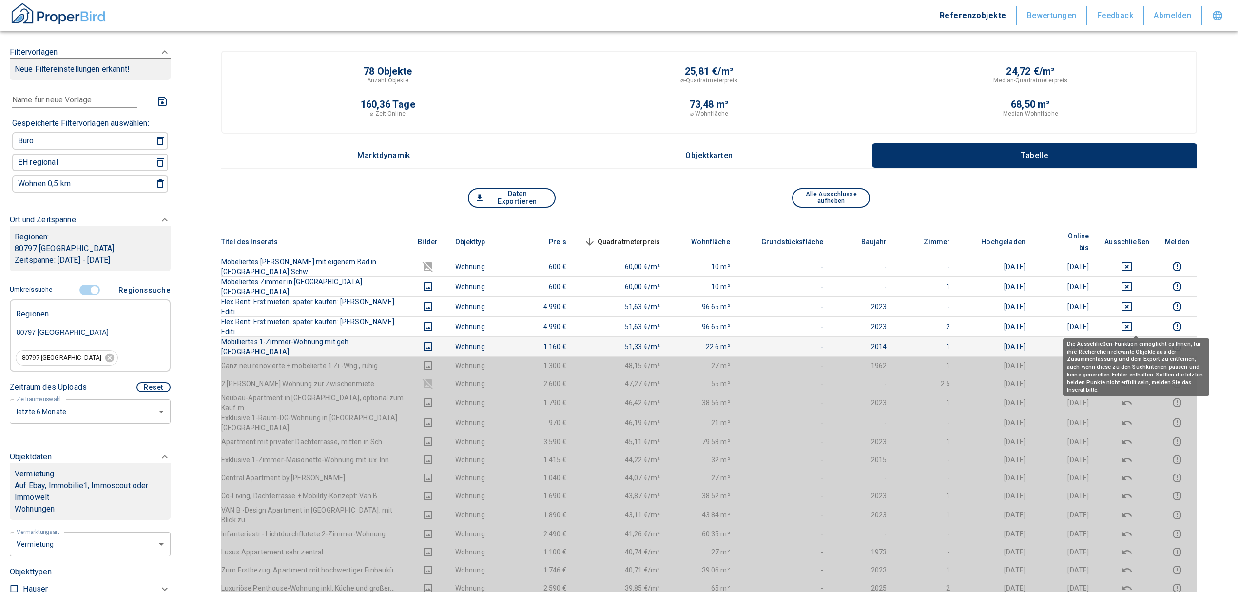
click at [1133, 341] on icon "deselect this listing" at bounding box center [1127, 347] width 12 height 12
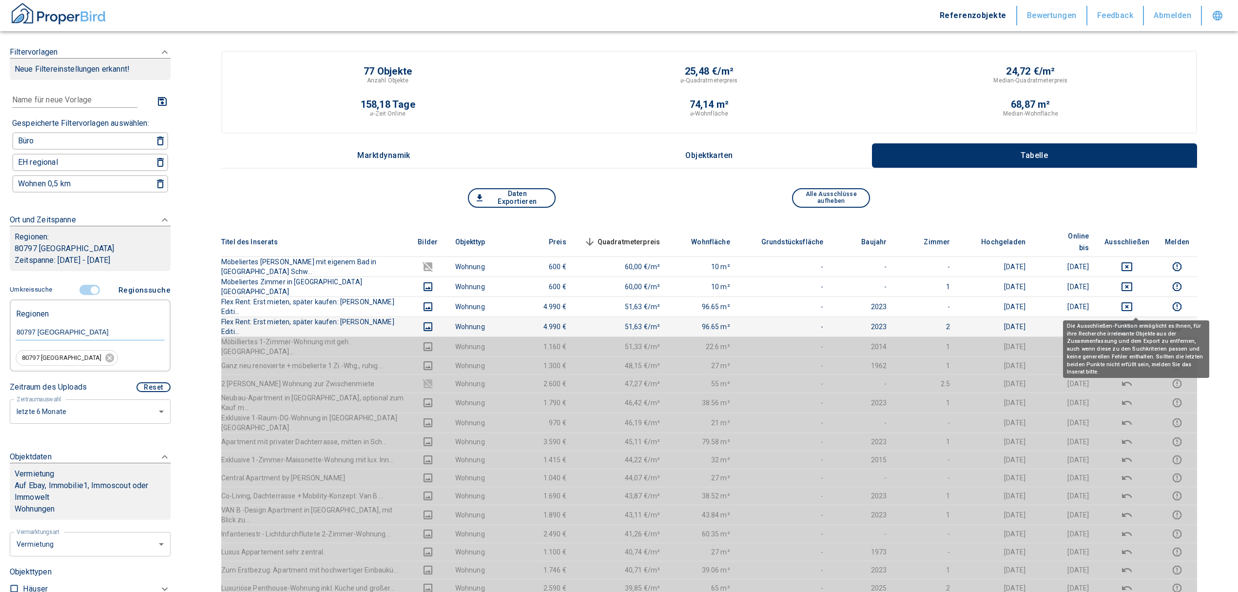
drag, startPoint x: 1138, startPoint y: 306, endPoint x: 1134, endPoint y: 289, distance: 17.3
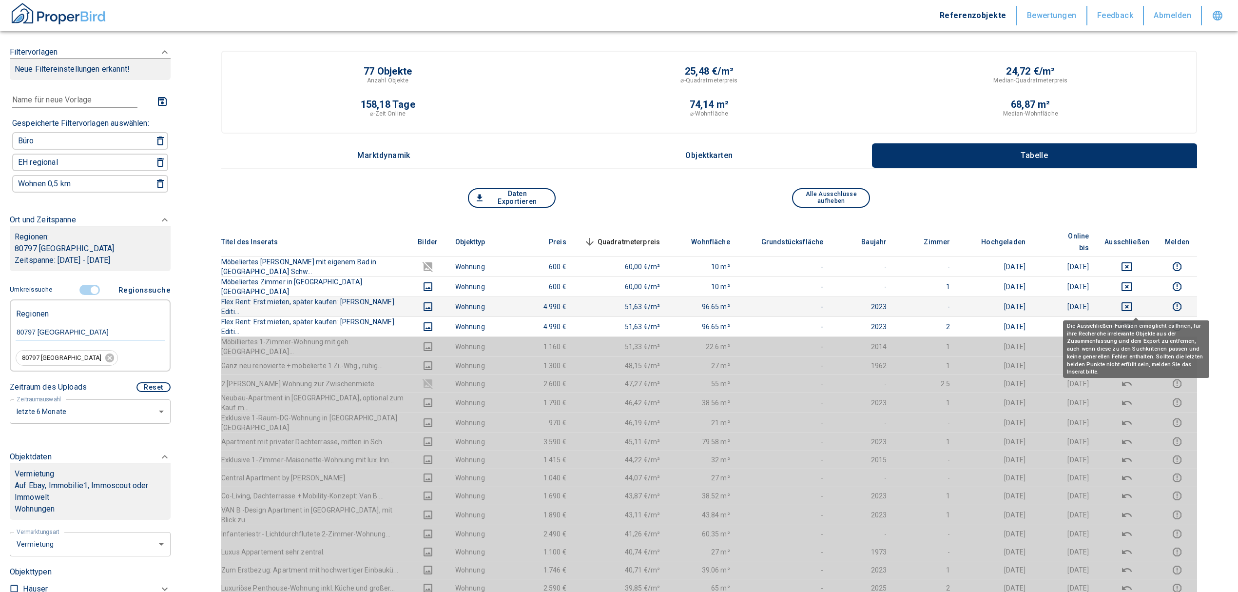
click at [1133, 321] on icon "deselect this listing" at bounding box center [1127, 327] width 12 height 12
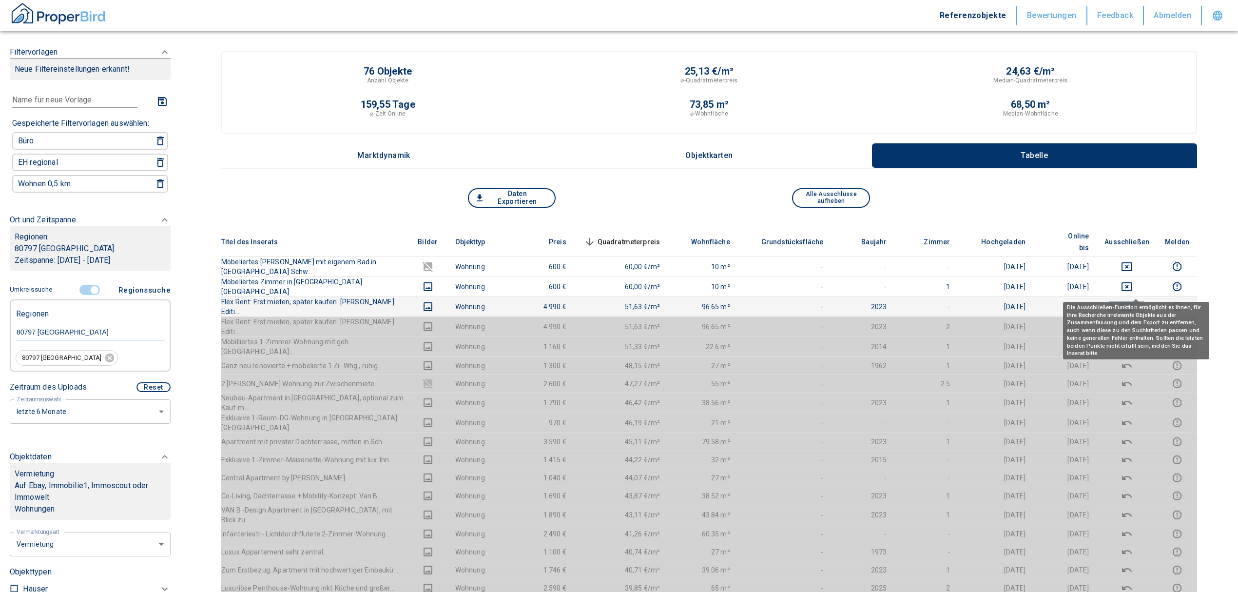
click at [1133, 301] on icon "deselect this listing" at bounding box center [1127, 307] width 12 height 12
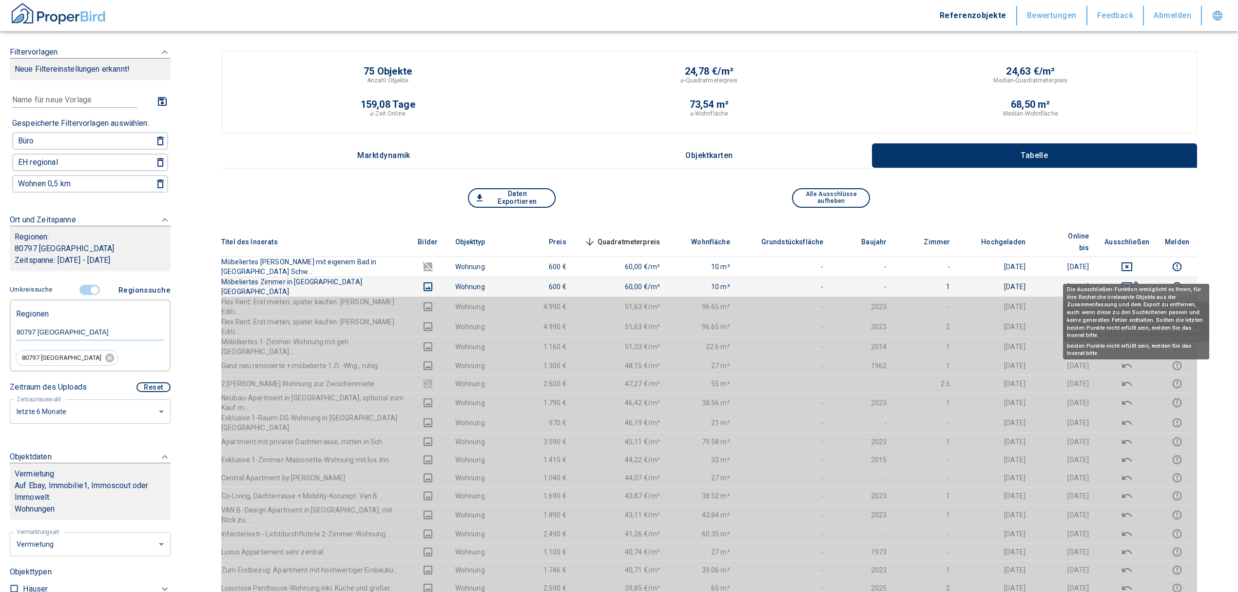
click at [1133, 281] on icon "deselect this listing" at bounding box center [1127, 287] width 12 height 12
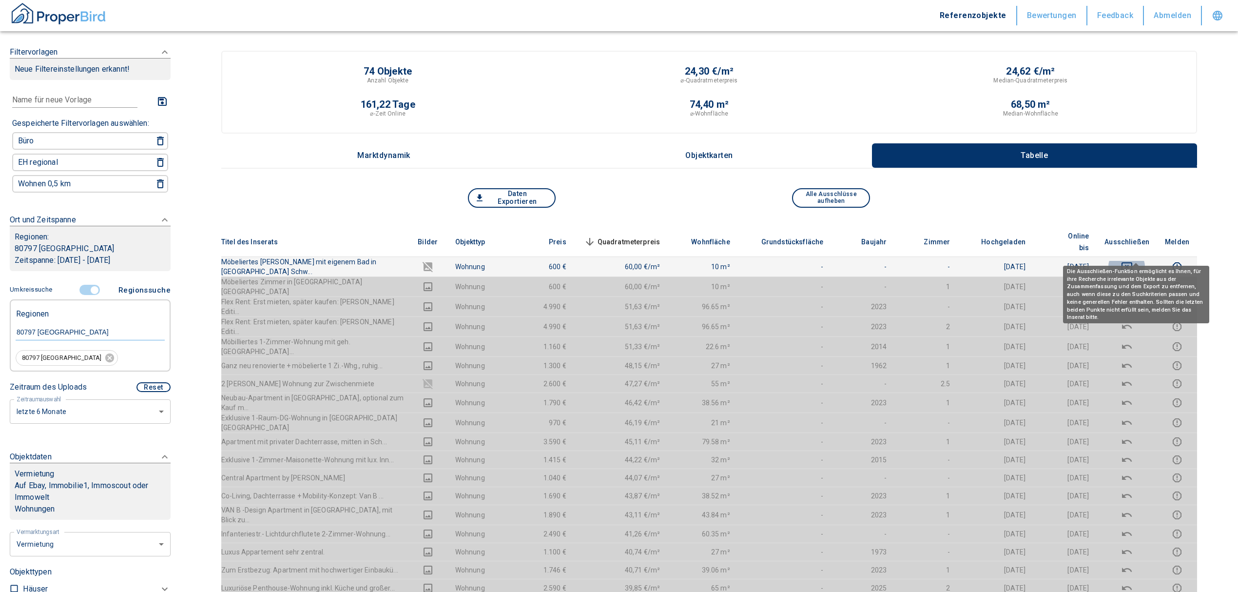
click at [1132, 262] on icon "deselect this listing" at bounding box center [1126, 266] width 11 height 9
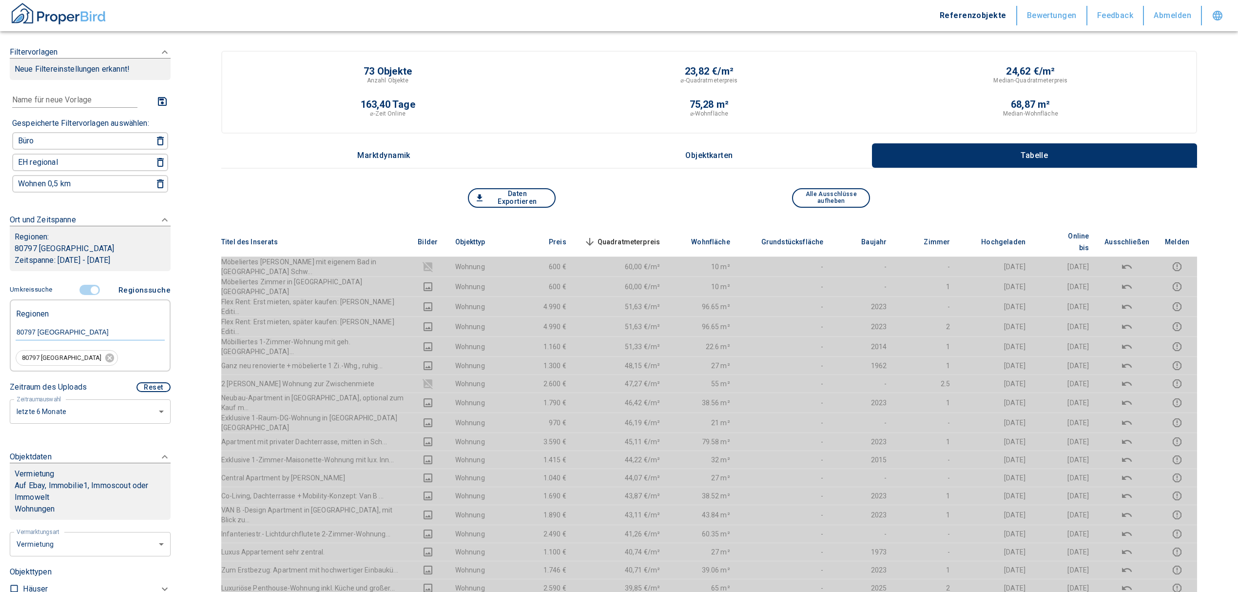
click at [643, 236] on span "Quadratmeterpreis sorted descending" at bounding box center [621, 242] width 78 height 12
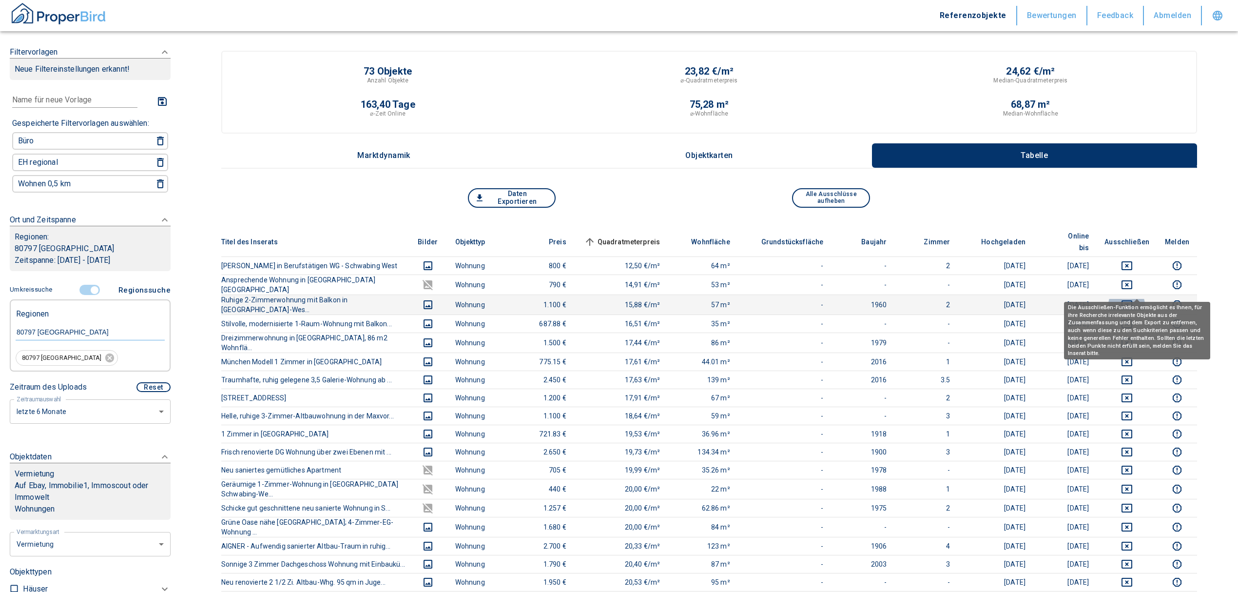
click at [1133, 299] on icon "deselect this listing" at bounding box center [1127, 305] width 12 height 12
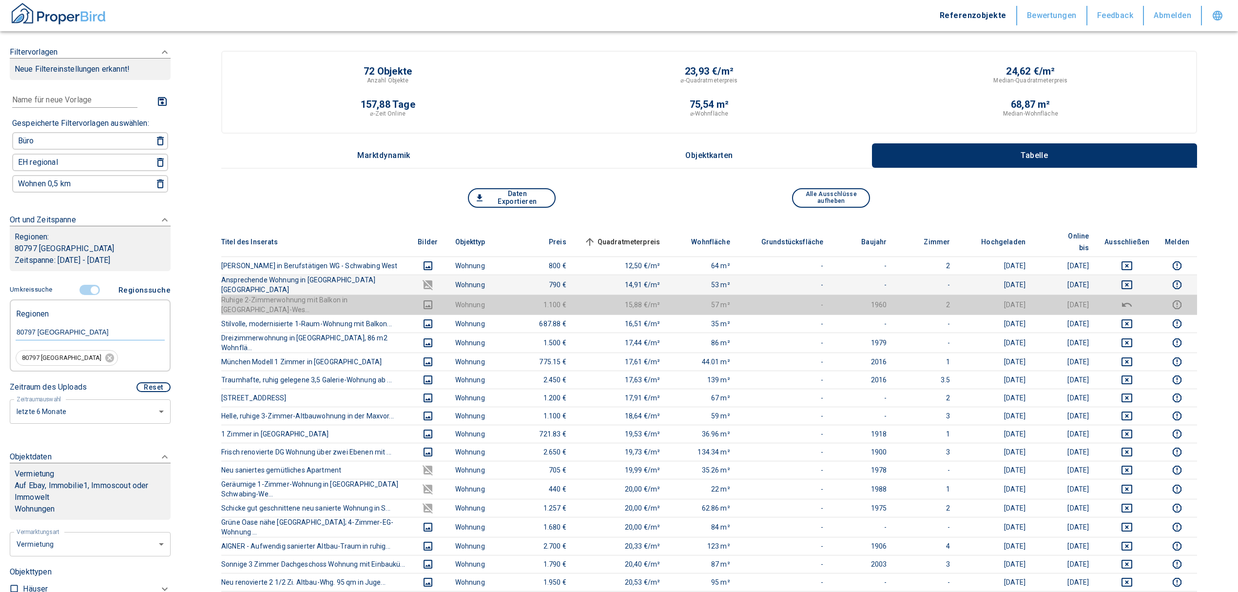
click at [1137, 274] on td at bounding box center [1127, 284] width 60 height 20
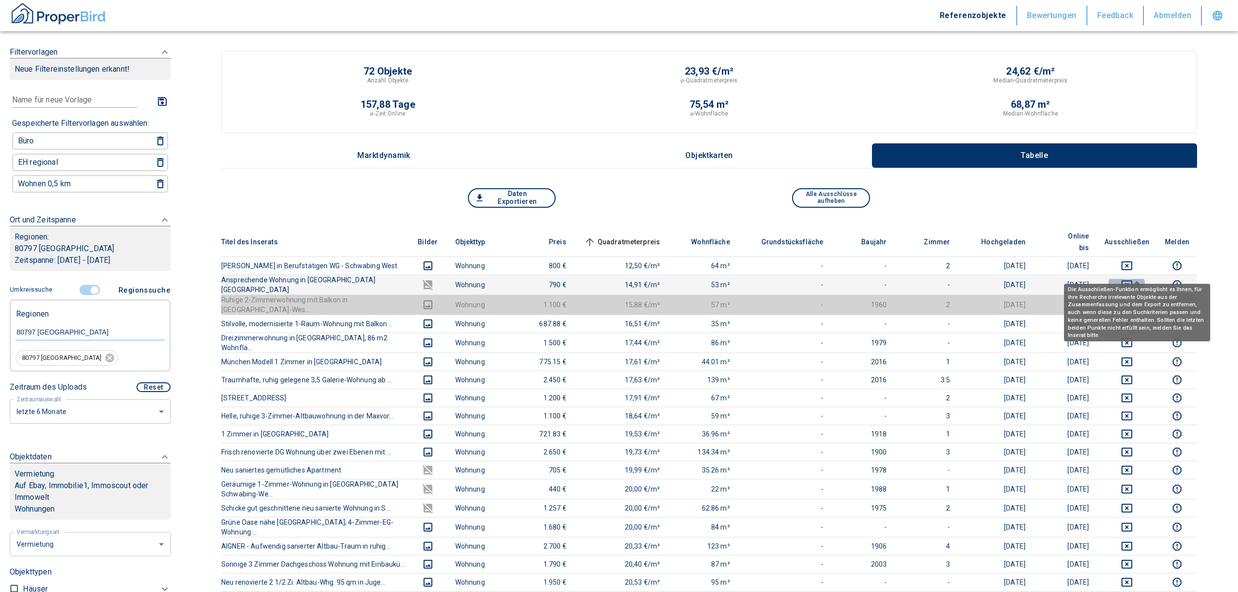
click at [1133, 279] on icon "deselect this listing" at bounding box center [1127, 285] width 12 height 12
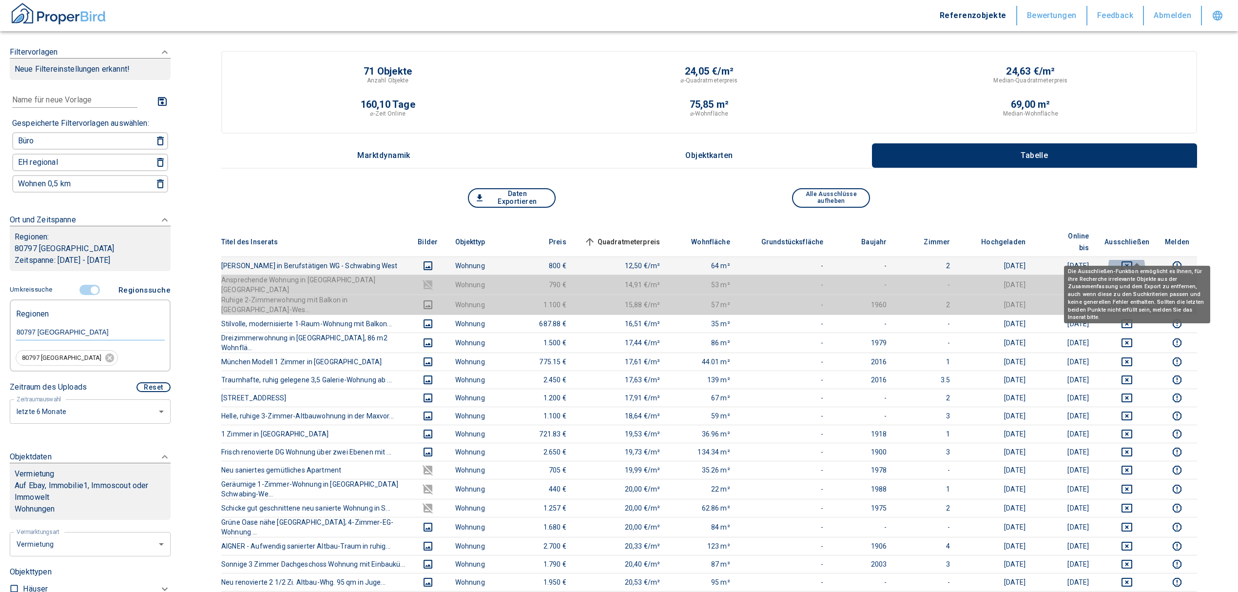
click at [1133, 260] on icon "deselect this listing" at bounding box center [1127, 266] width 12 height 12
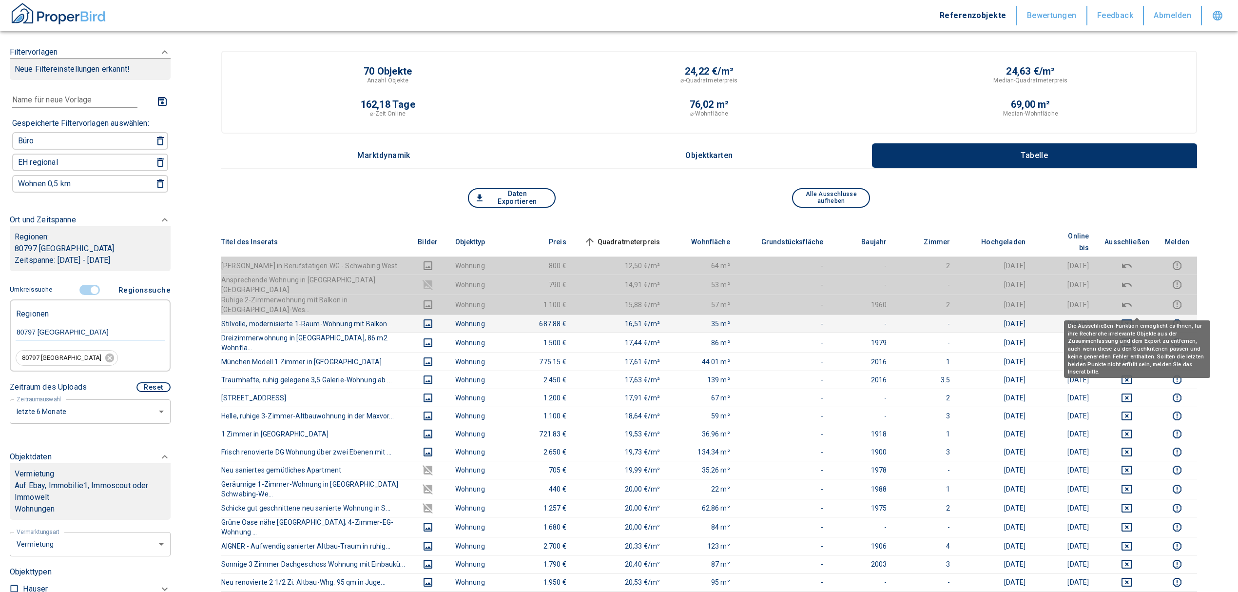
click at [1145, 318] on button "deselect this listing" at bounding box center [1126, 324] width 45 height 12
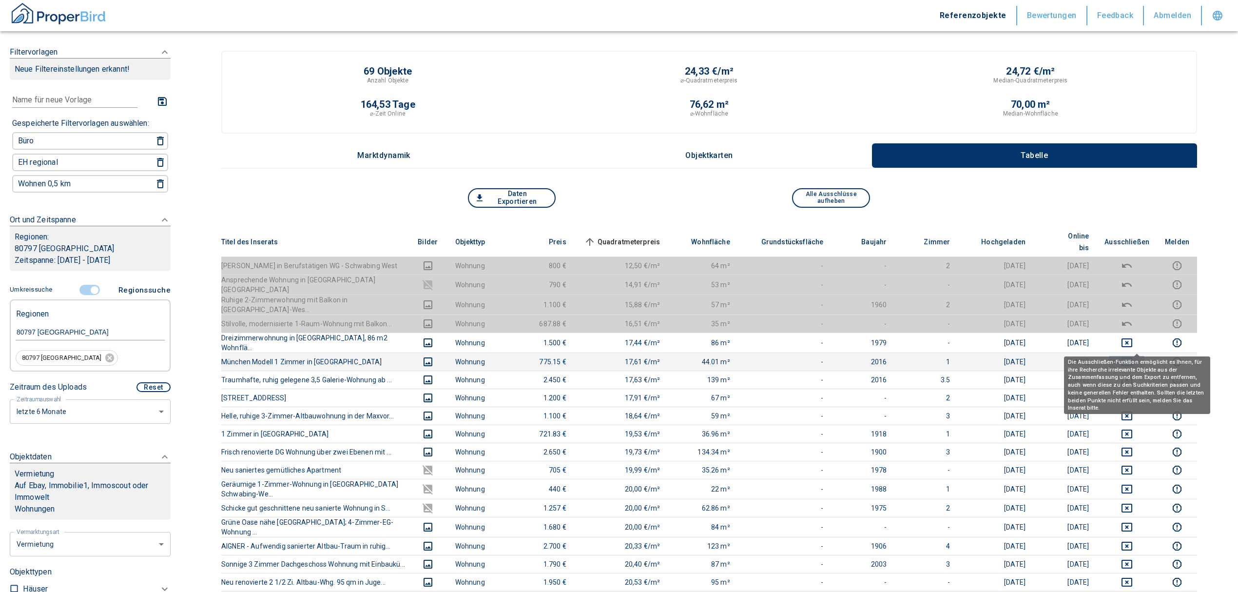
click at [1133, 356] on icon "deselect this listing" at bounding box center [1127, 362] width 12 height 12
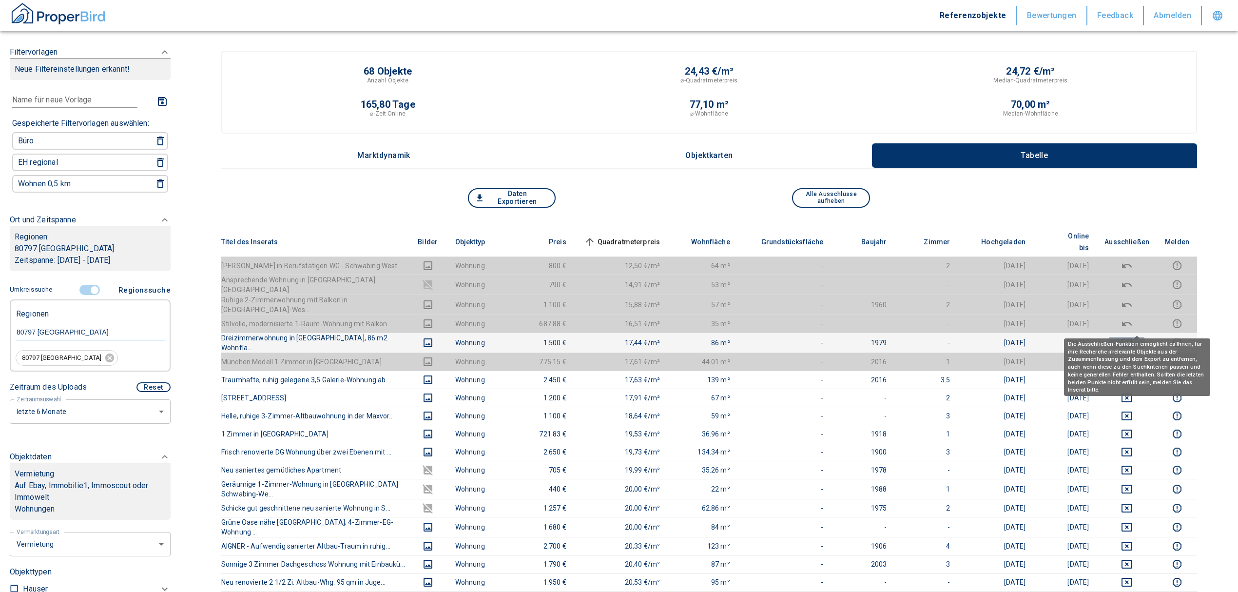
click at [1132, 338] on icon "deselect this listing" at bounding box center [1126, 342] width 11 height 9
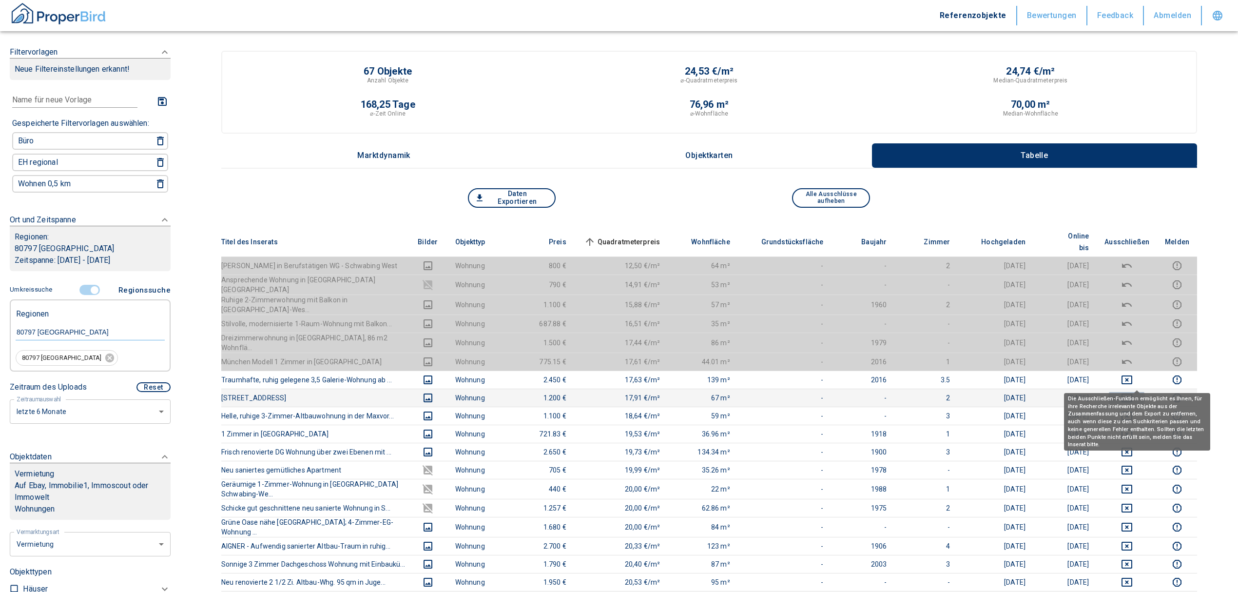
drag, startPoint x: 1135, startPoint y: 377, endPoint x: 1135, endPoint y: 371, distance: 5.4
click at [1132, 393] on icon "deselect this listing" at bounding box center [1126, 397] width 11 height 9
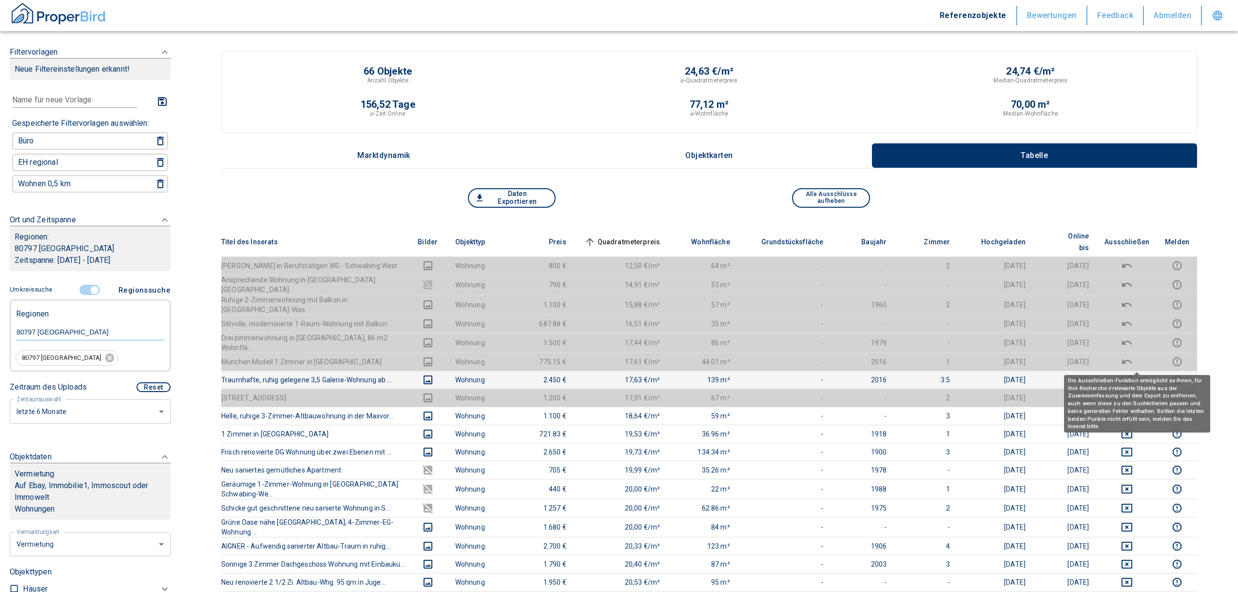
click at [1133, 374] on icon "deselect this listing" at bounding box center [1127, 380] width 12 height 12
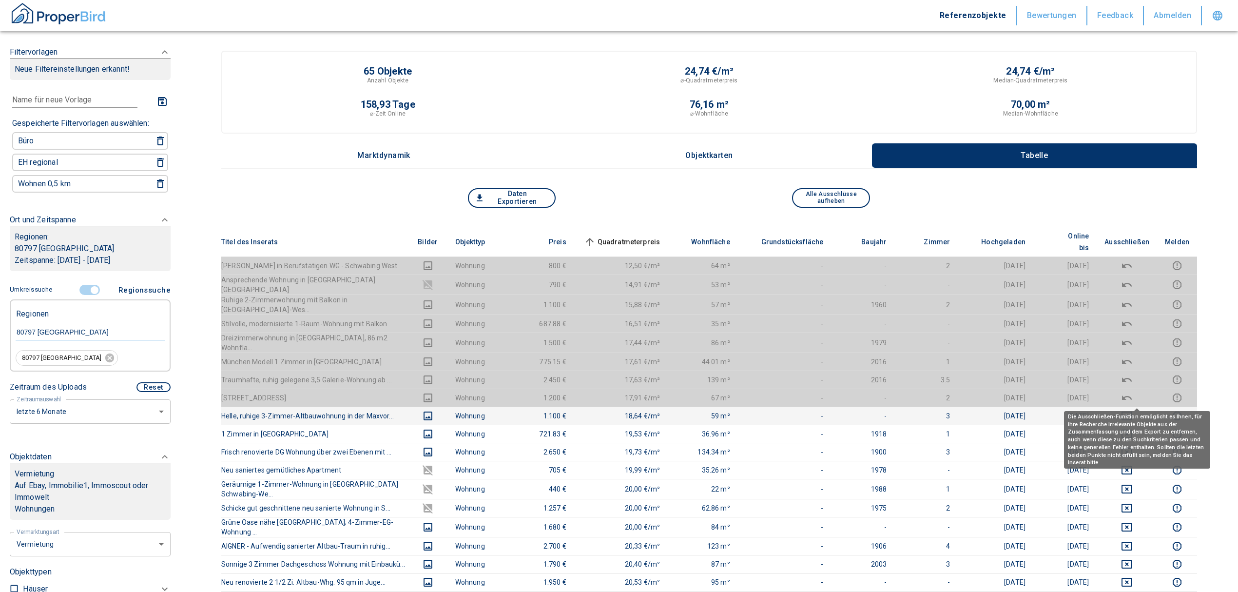
click at [1132, 411] on icon "deselect this listing" at bounding box center [1126, 415] width 11 height 9
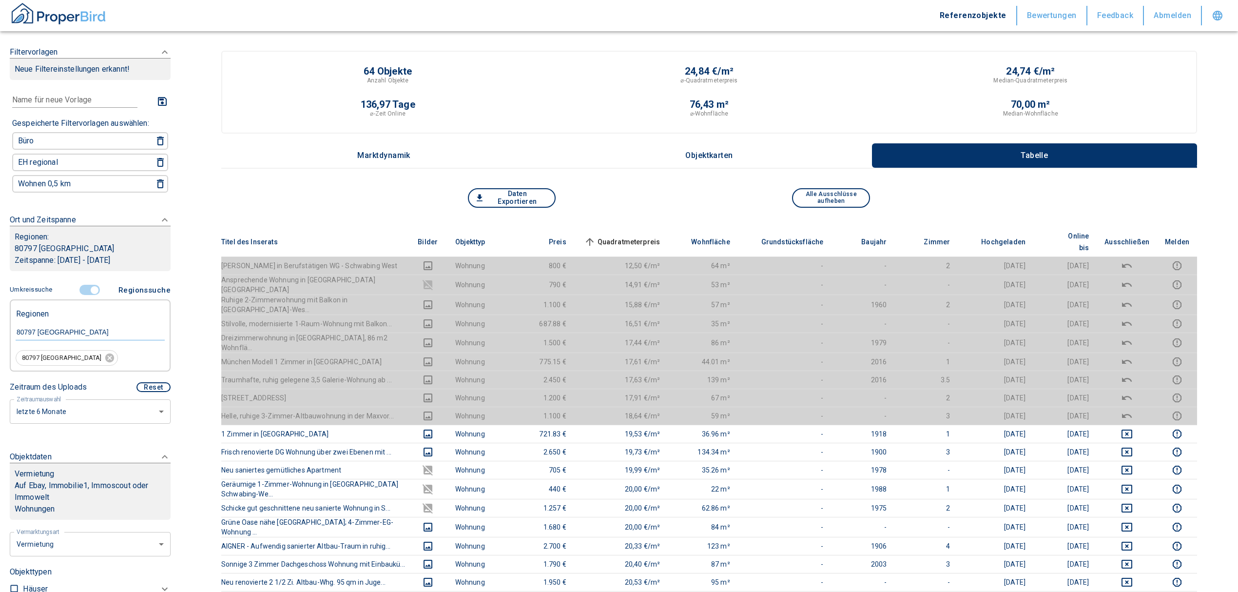
click at [654, 236] on span "Quadratmeterpreis sorted ascending" at bounding box center [621, 242] width 78 height 12
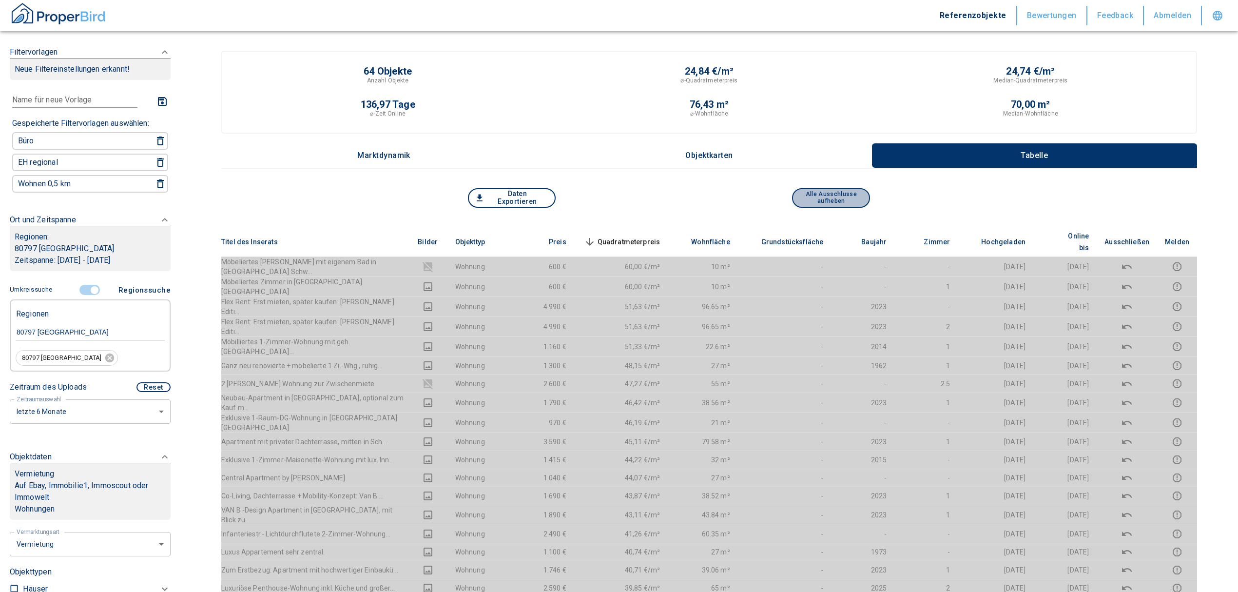
click at [839, 204] on button "Alle Ausschlüsse aufheben" at bounding box center [831, 197] width 78 height 19
click at [641, 227] on th "Quadratmeterpreis sorted descending" at bounding box center [621, 242] width 94 height 30
click at [641, 238] on span "Quadratmeterpreis sorted descending" at bounding box center [621, 242] width 78 height 12
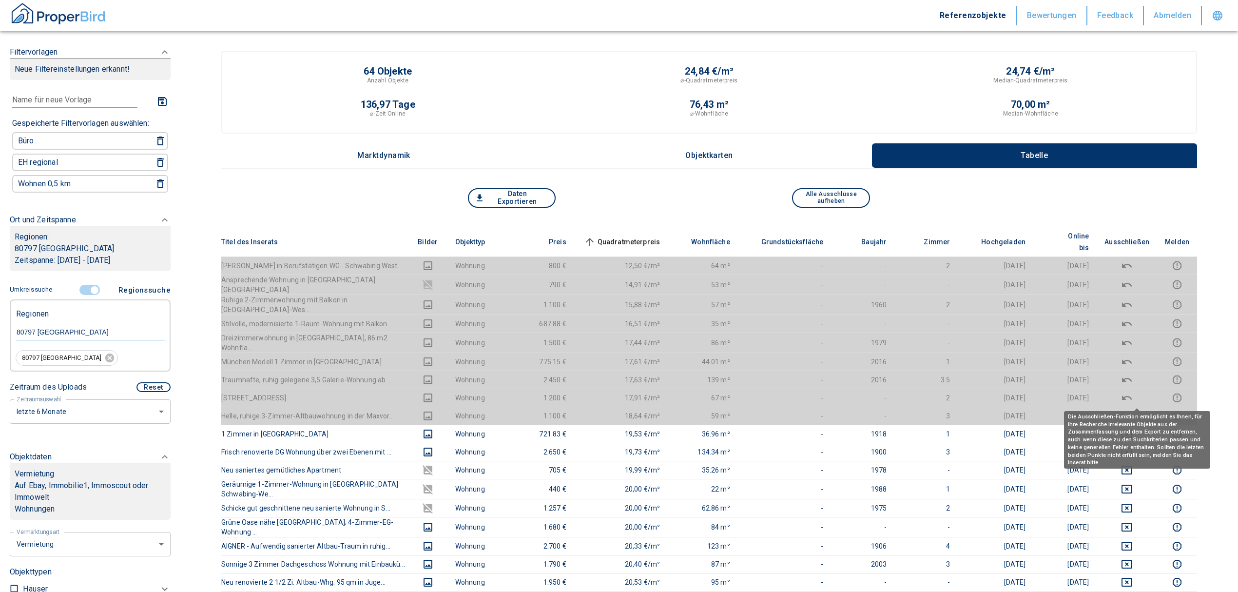
click at [1133, 410] on icon "deselect this listing" at bounding box center [1127, 416] width 12 height 12
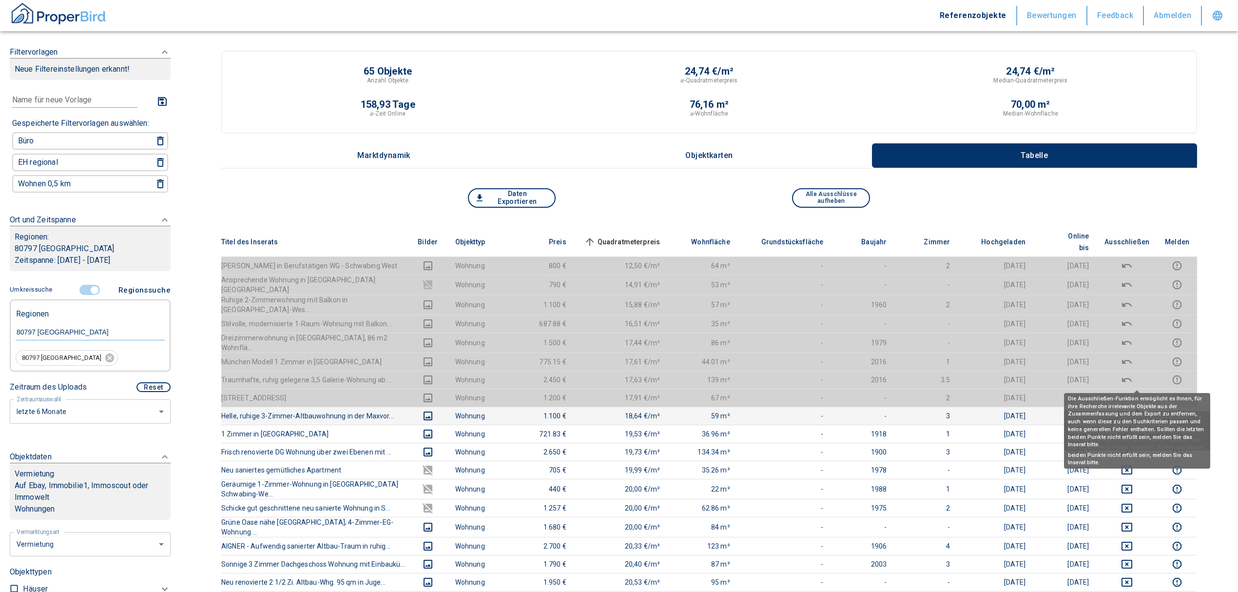
click at [1133, 392] on icon "deselect this listing" at bounding box center [1127, 398] width 12 height 12
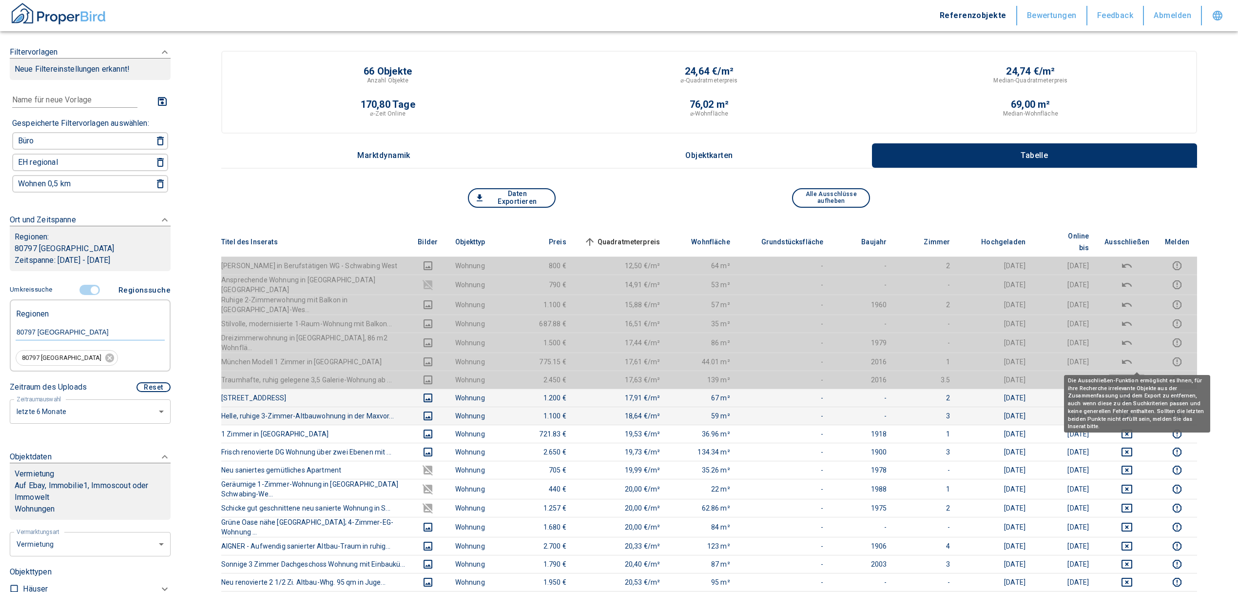
click at [1133, 374] on icon "deselect this listing" at bounding box center [1127, 380] width 12 height 12
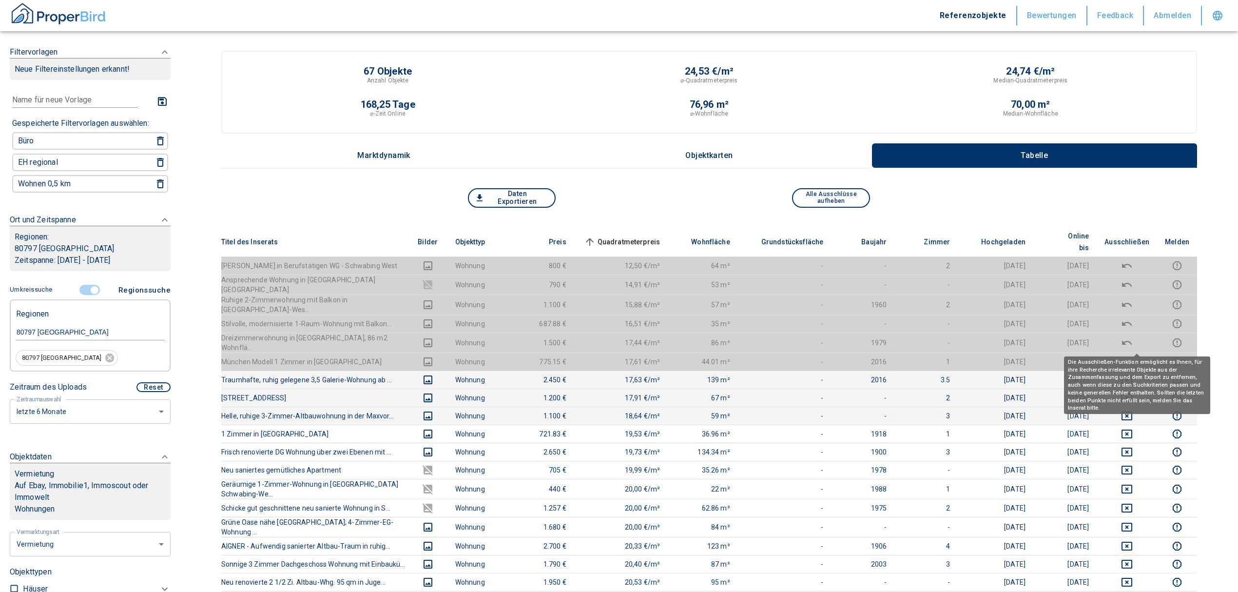
click at [1133, 356] on icon "deselect this listing" at bounding box center [1127, 362] width 12 height 12
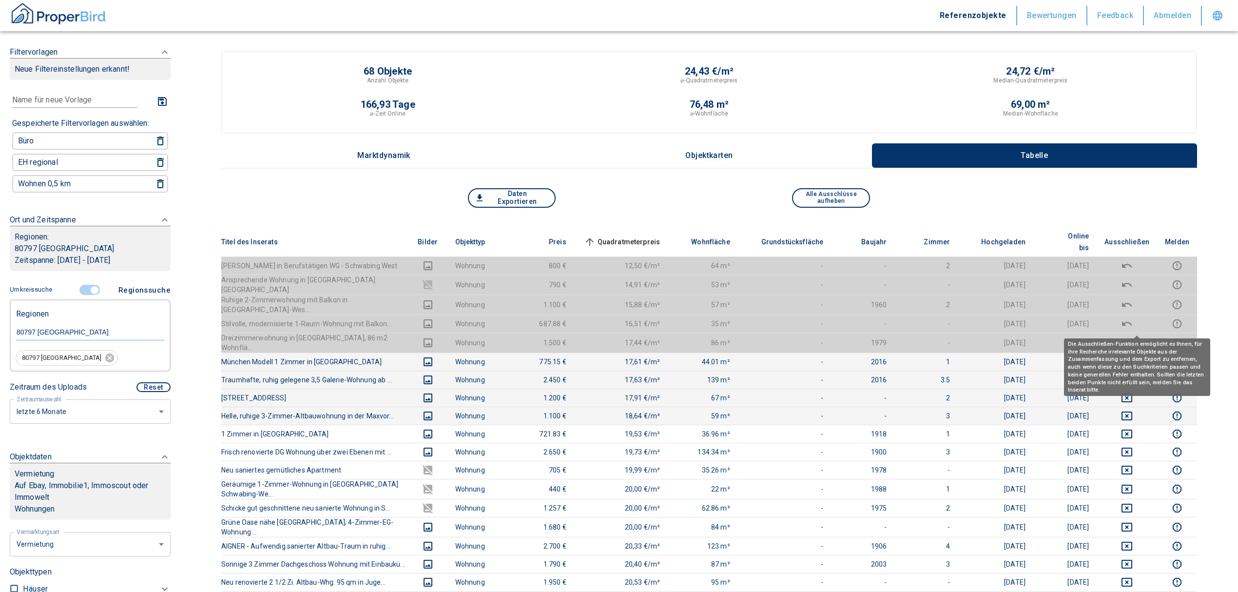
click at [1133, 337] on icon "deselect this listing" at bounding box center [1127, 343] width 12 height 12
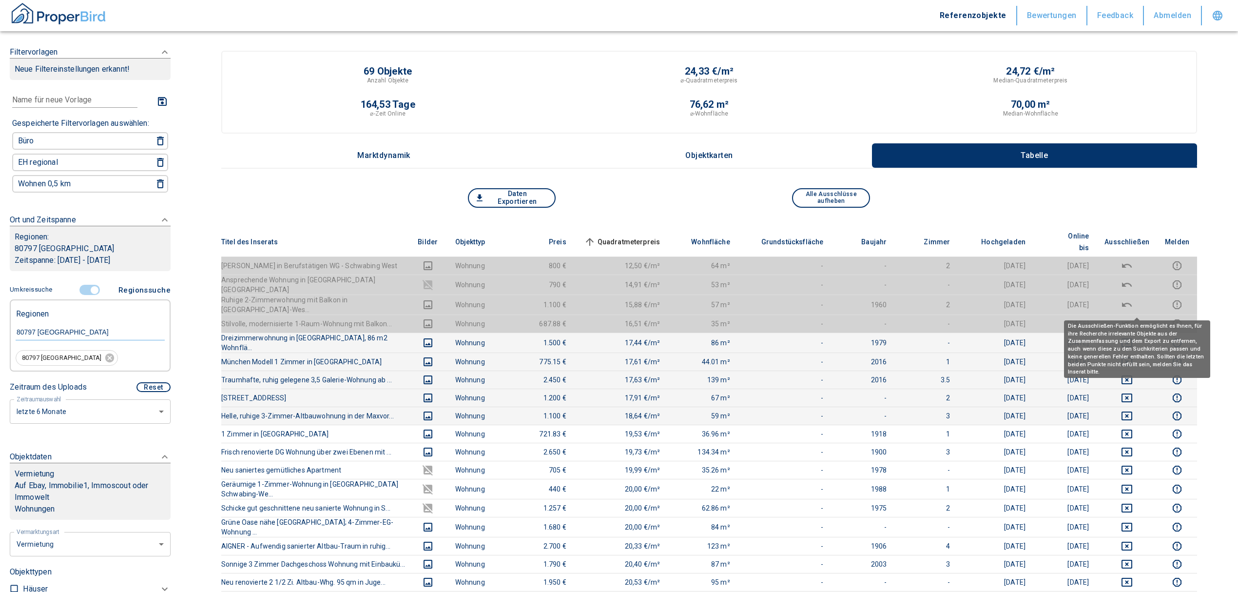
click at [1133, 318] on icon "deselect this listing" at bounding box center [1127, 324] width 12 height 12
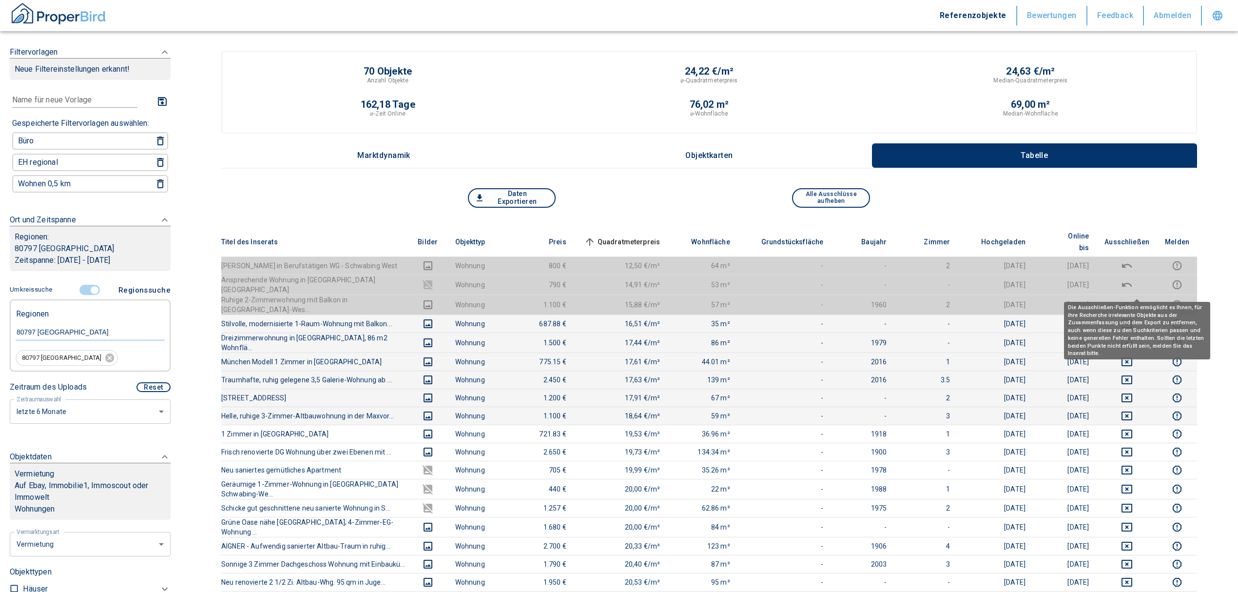
click at [1132, 302] on icon "deselect this listing" at bounding box center [1127, 304] width 10 height 4
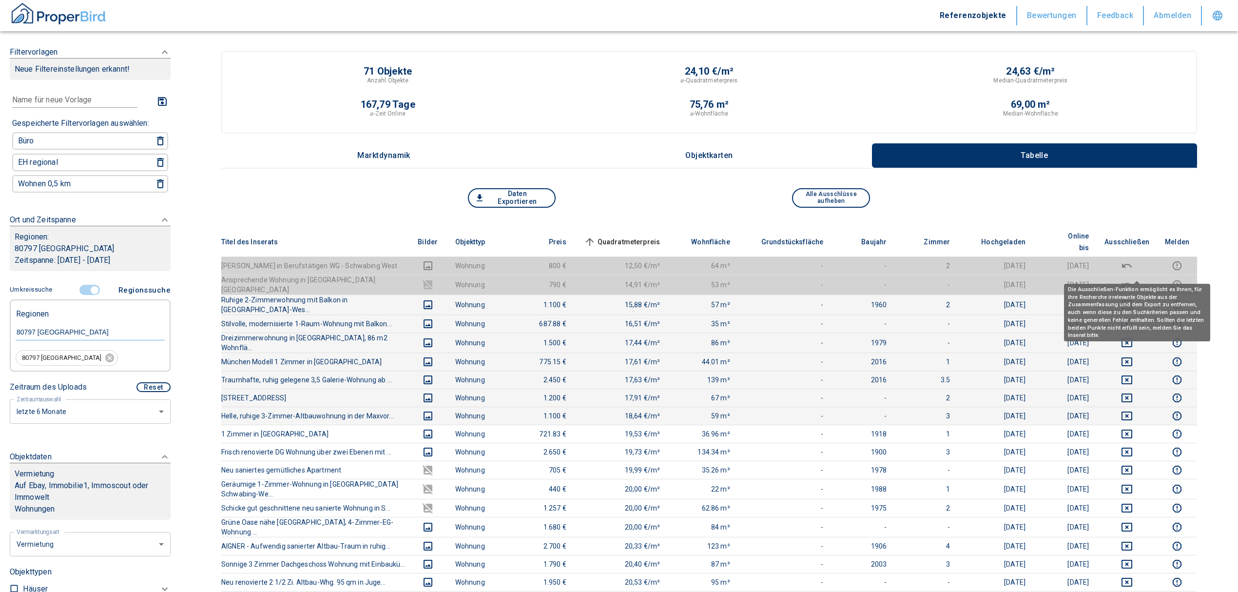
click at [1133, 279] on icon "deselect this listing" at bounding box center [1127, 285] width 12 height 12
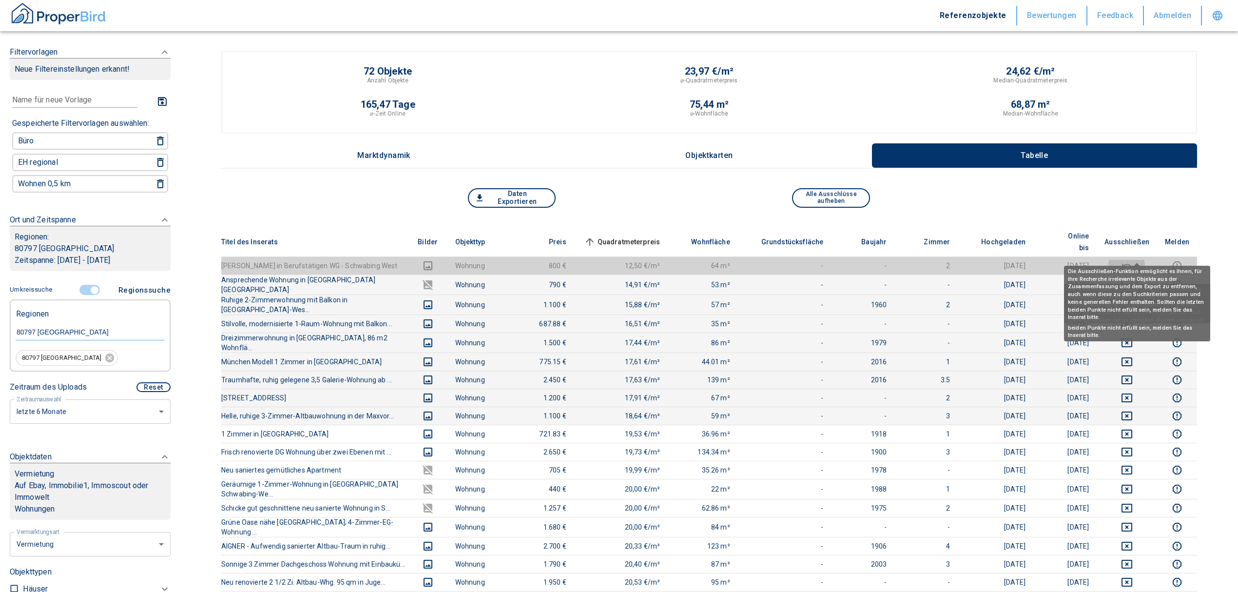
click at [1133, 260] on icon "deselect this listing" at bounding box center [1127, 266] width 12 height 12
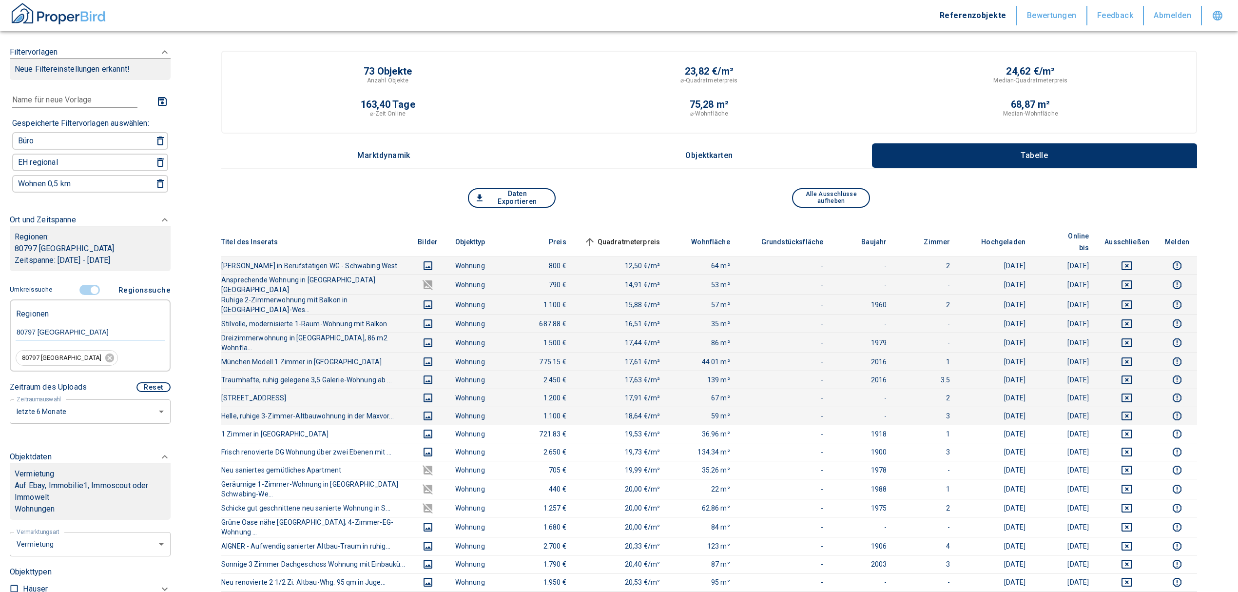
click at [490, 193] on button "Daten Exportieren" at bounding box center [512, 197] width 88 height 19
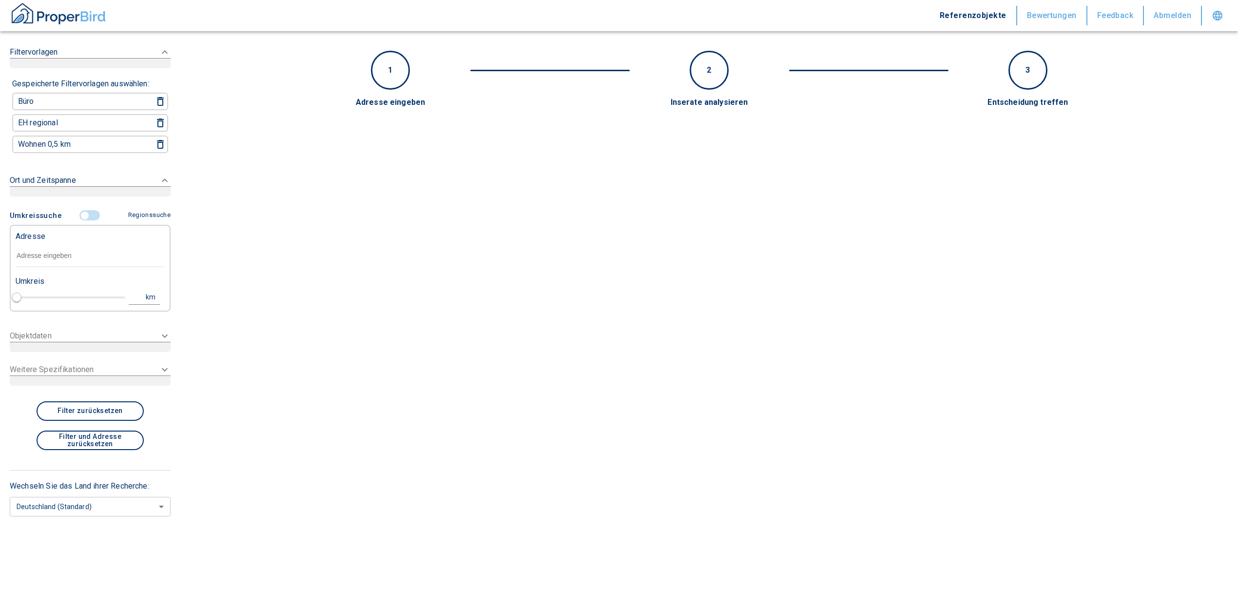
click at [32, 270] on div "Umkreis" at bounding box center [86, 279] width 149 height 19
click at [32, 257] on input "text" at bounding box center [90, 256] width 149 height 22
paste input "München, Adams-Lehmann-Straße 83"
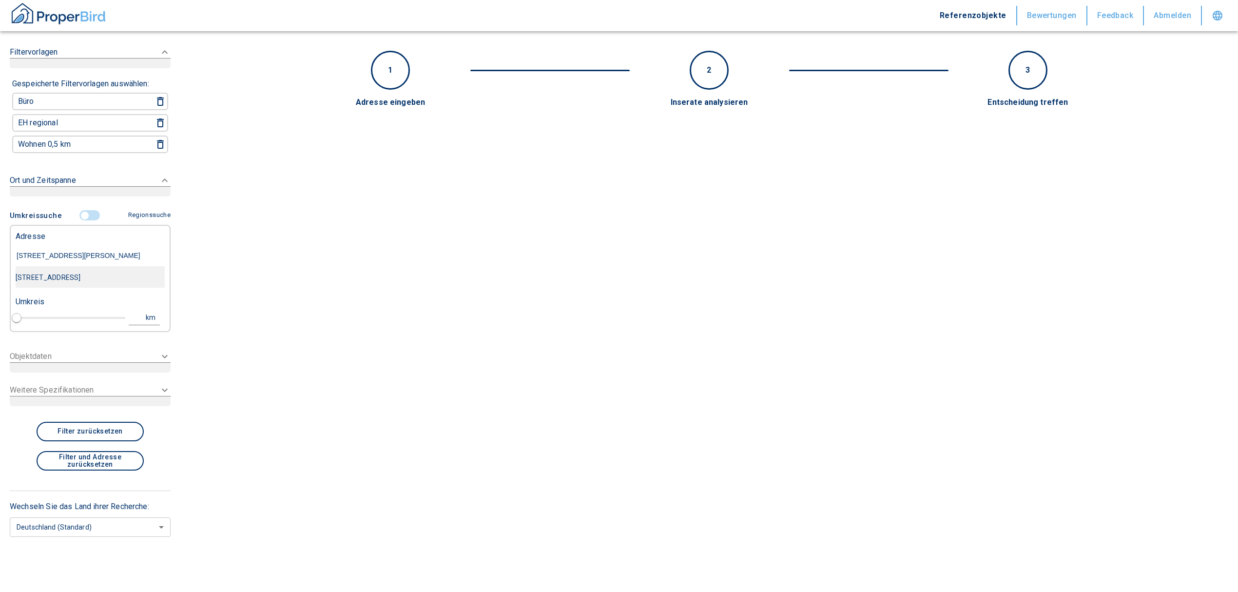
click at [102, 281] on div "Adams-Lehmann-Straße 83, München-Schwabing-West" at bounding box center [90, 277] width 149 height 20
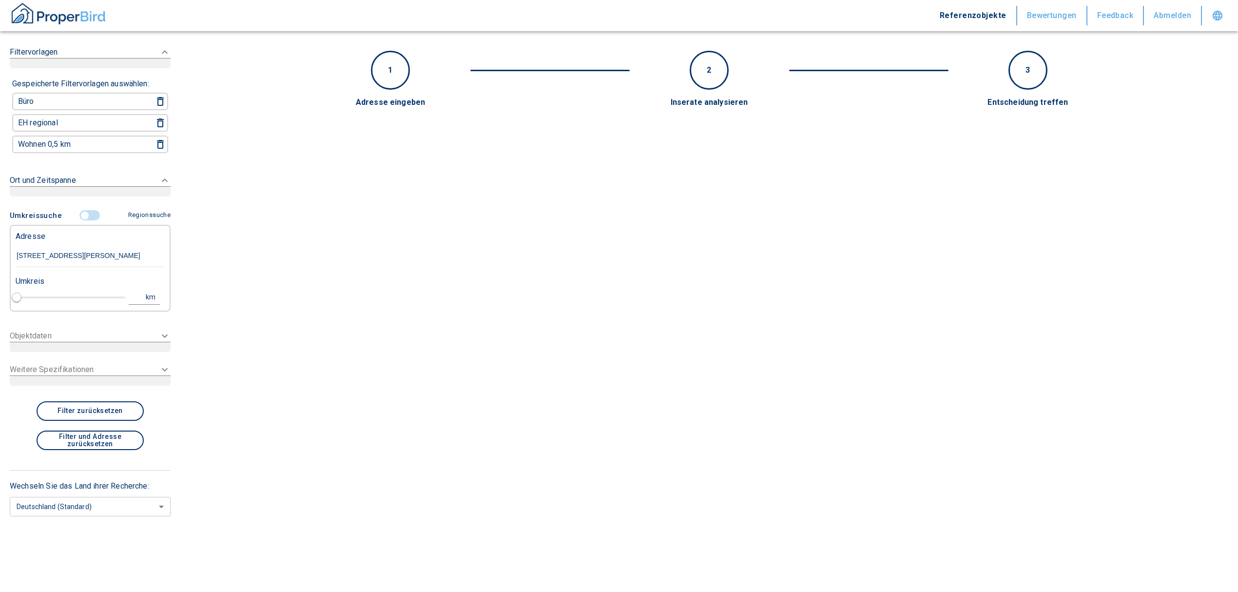
type input "Adams-Lehmann-Straße 83, München-Schwabing-West"
type input "1"
type input "2020"
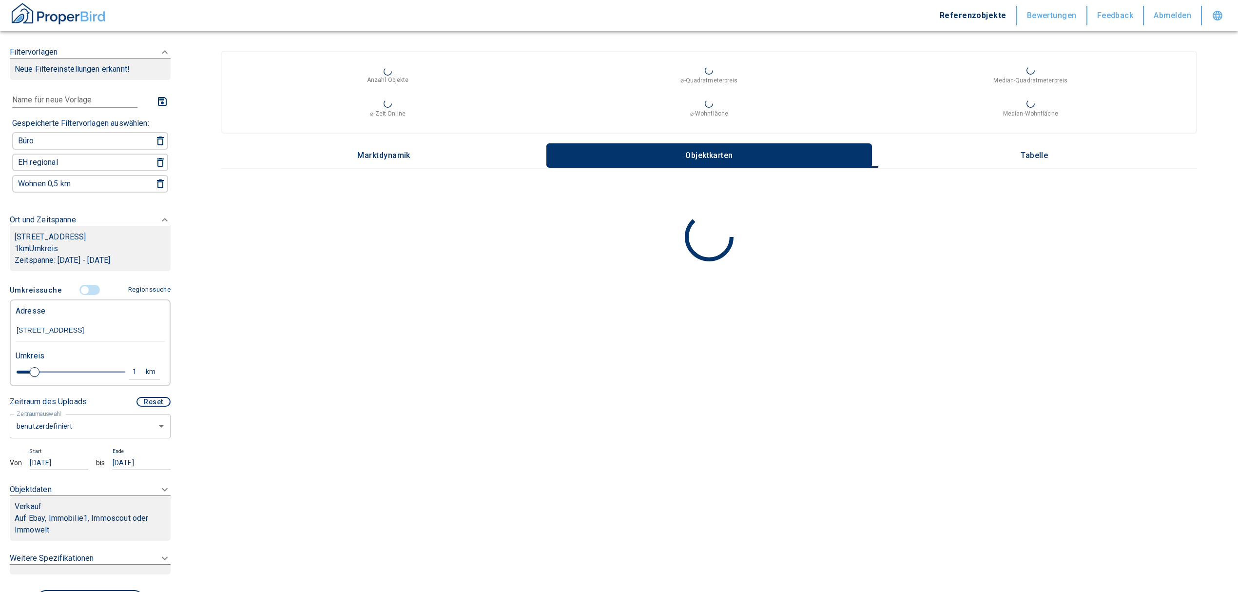
type input "Adams-Lehmann-Straße 83, München-Schwabing-West"
click at [94, 437] on body "Referenzobjekte Bewertungen Feedback Abmelden Filtervorlagen Neue Filtereinstel…" at bounding box center [619, 296] width 1238 height 592
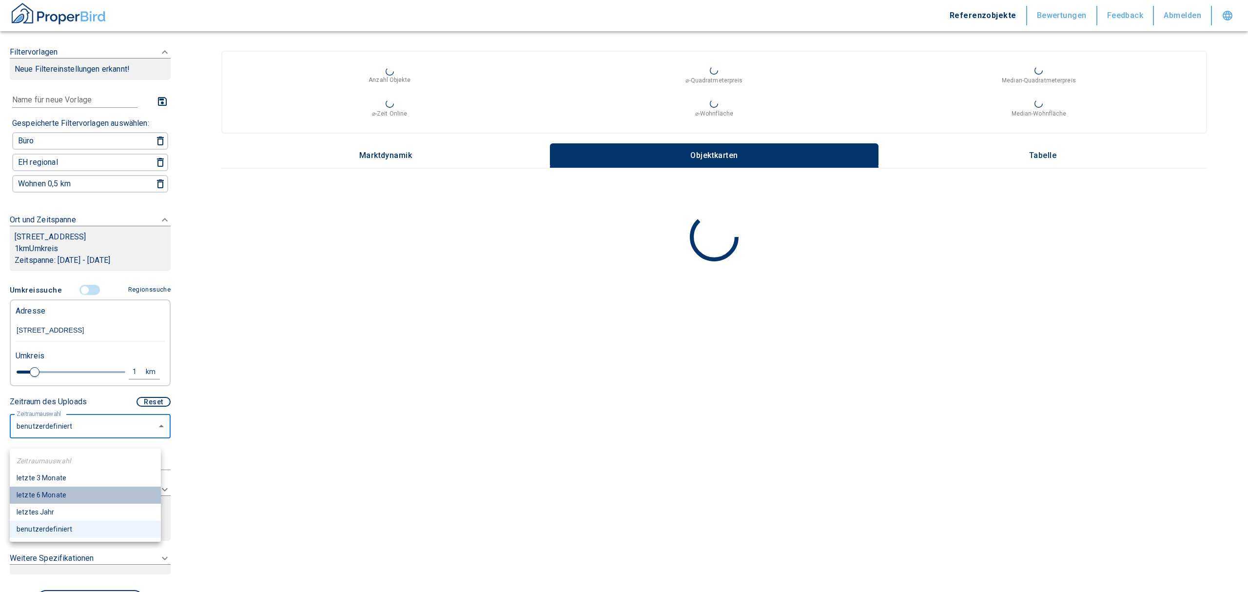
click at [49, 494] on li "letzte 6 Monate" at bounding box center [85, 494] width 151 height 17
type input "2020"
type input "6"
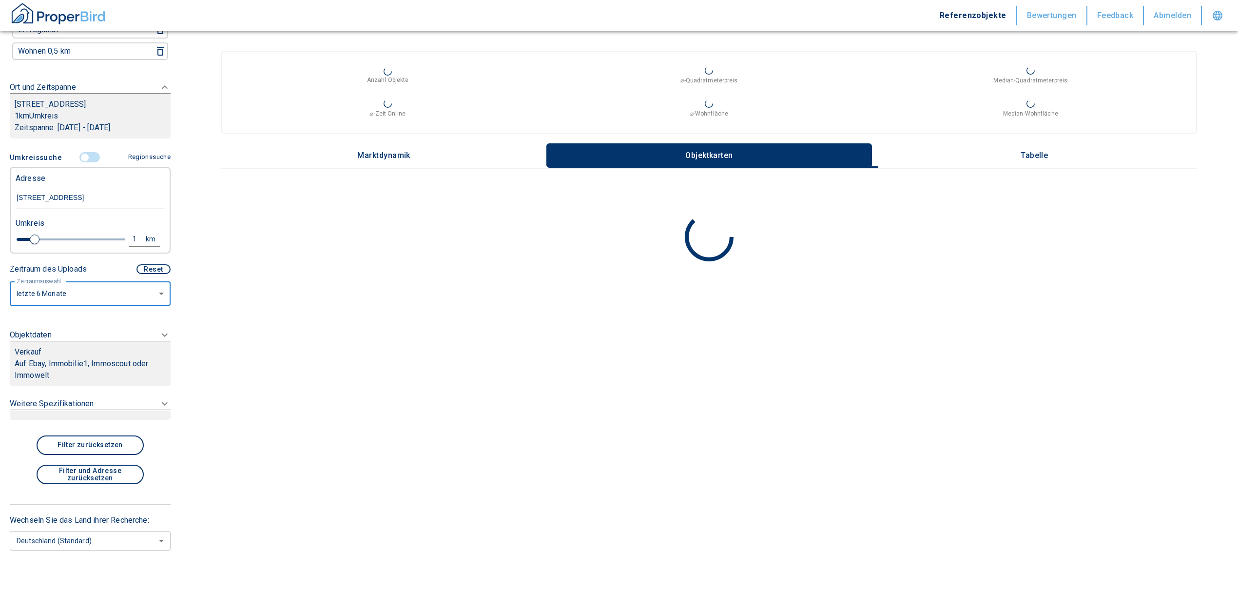
click at [99, 365] on p "Auf Ebay, Immobilie1, Immoscout oder Immowelt" at bounding box center [90, 369] width 151 height 23
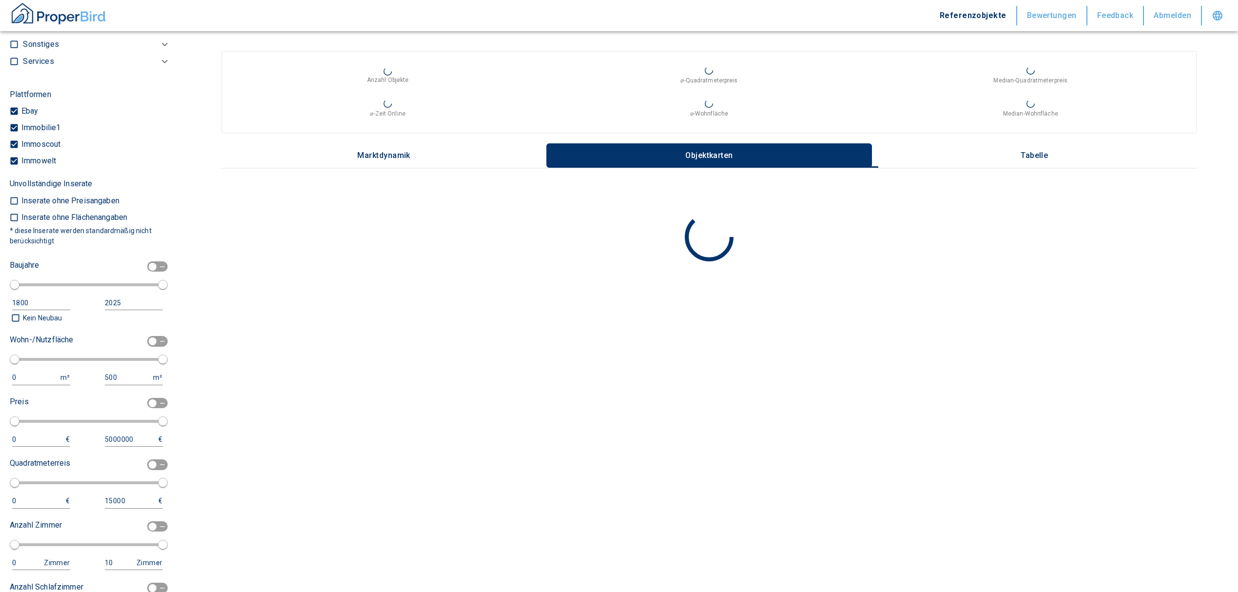
scroll to position [380, 0]
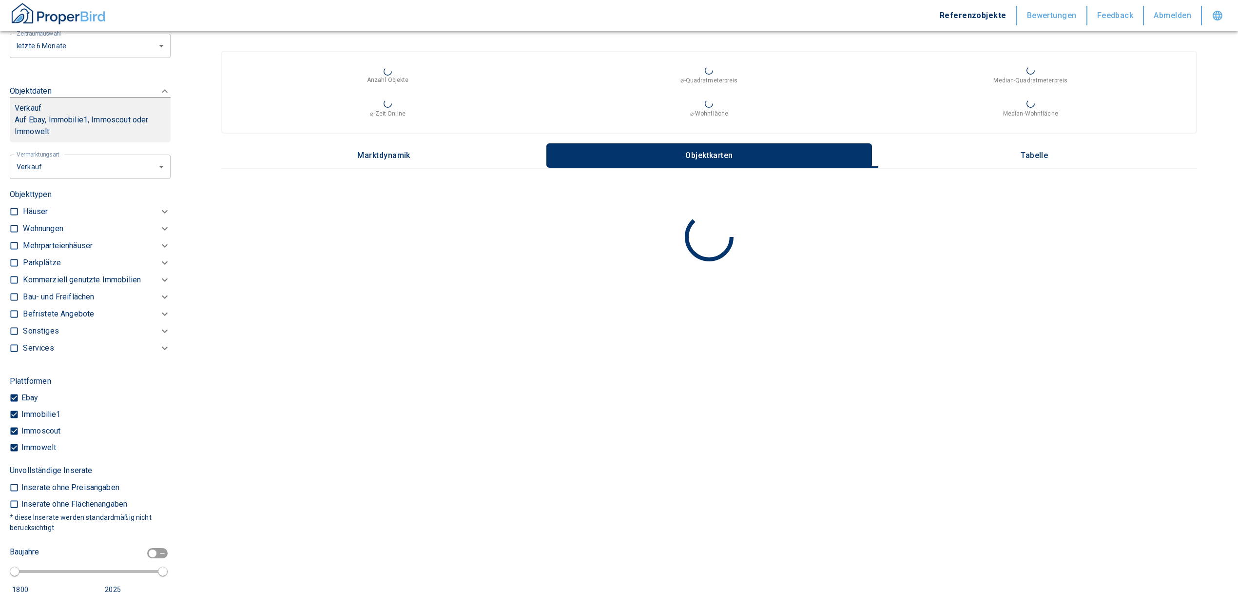
click at [41, 234] on p "Wohnungen" at bounding box center [43, 229] width 40 height 12
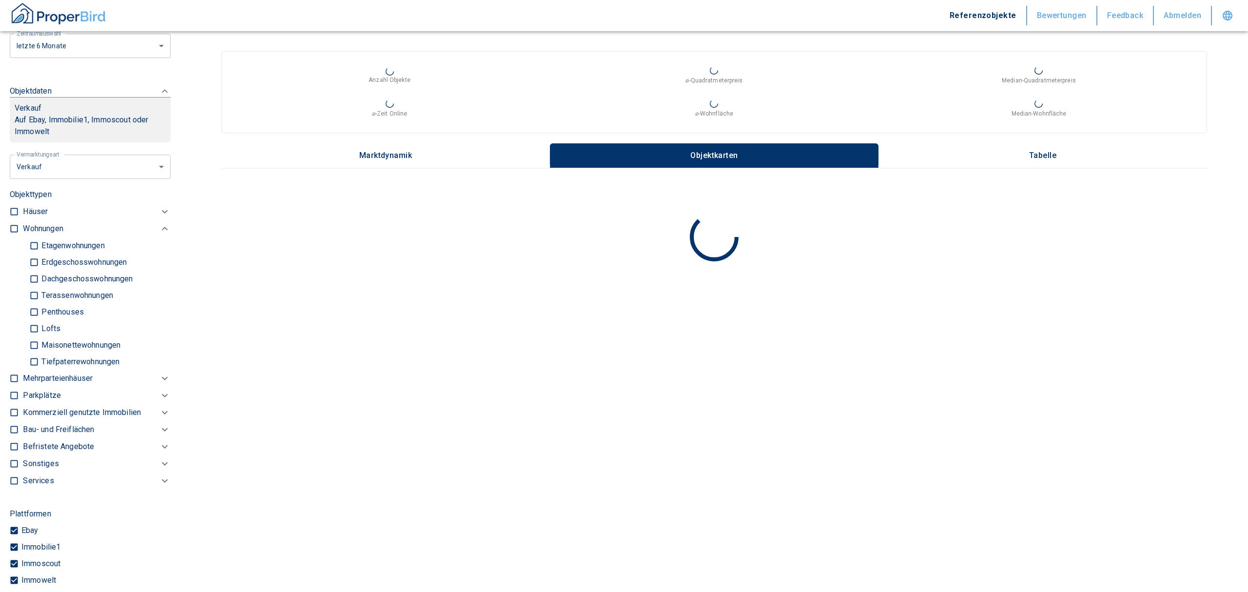
click at [59, 180] on body "Referenzobjekte Bewertungen Feedback Abmelden Filtervorlagen Neue Filtereinstel…" at bounding box center [624, 296] width 1248 height 592
click at [43, 233] on li "Vermietung" at bounding box center [86, 235] width 156 height 17
type input "rent"
type input "2020"
click at [15, 233] on input "checkbox" at bounding box center [14, 229] width 10 height 10
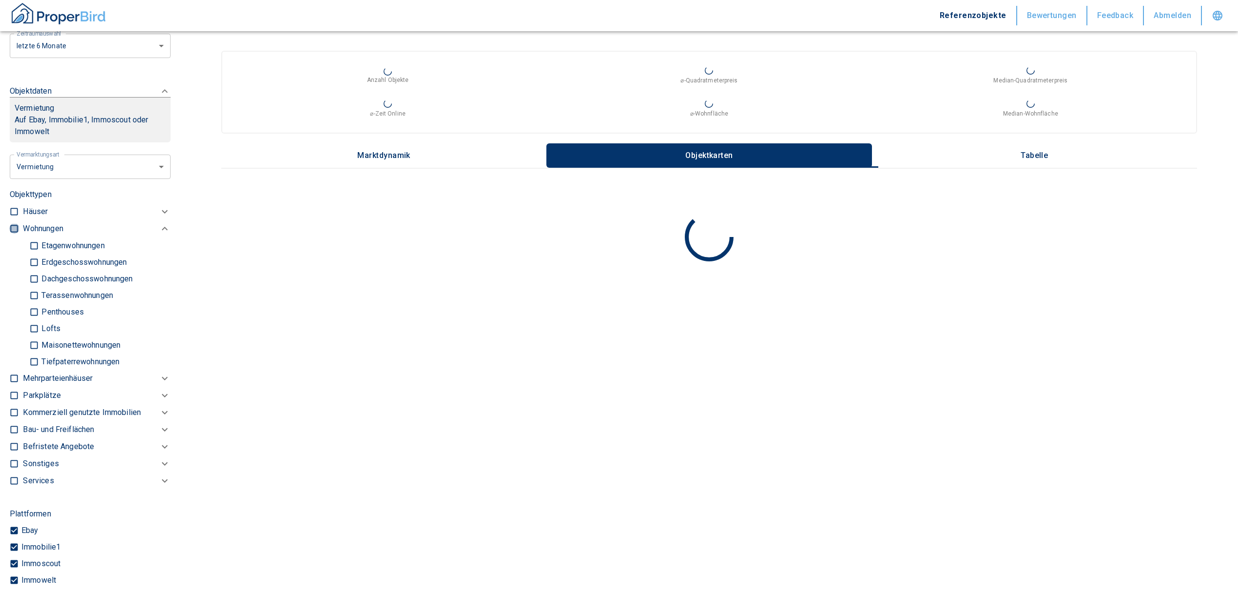
checkbox input "true"
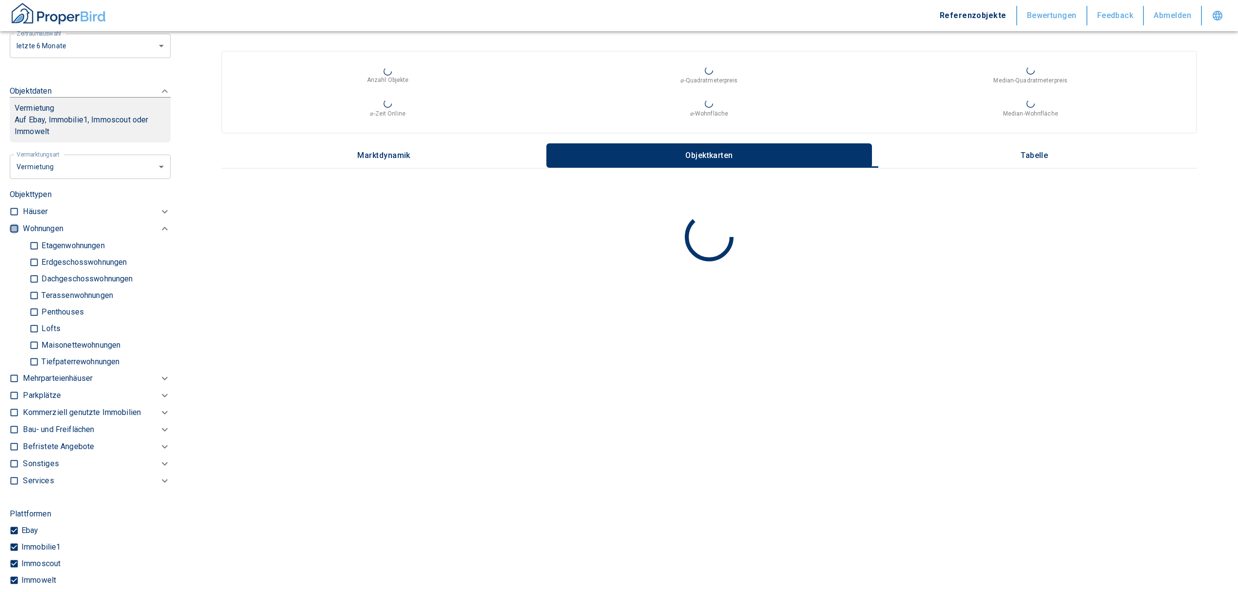
checkbox input "true"
type input "2020"
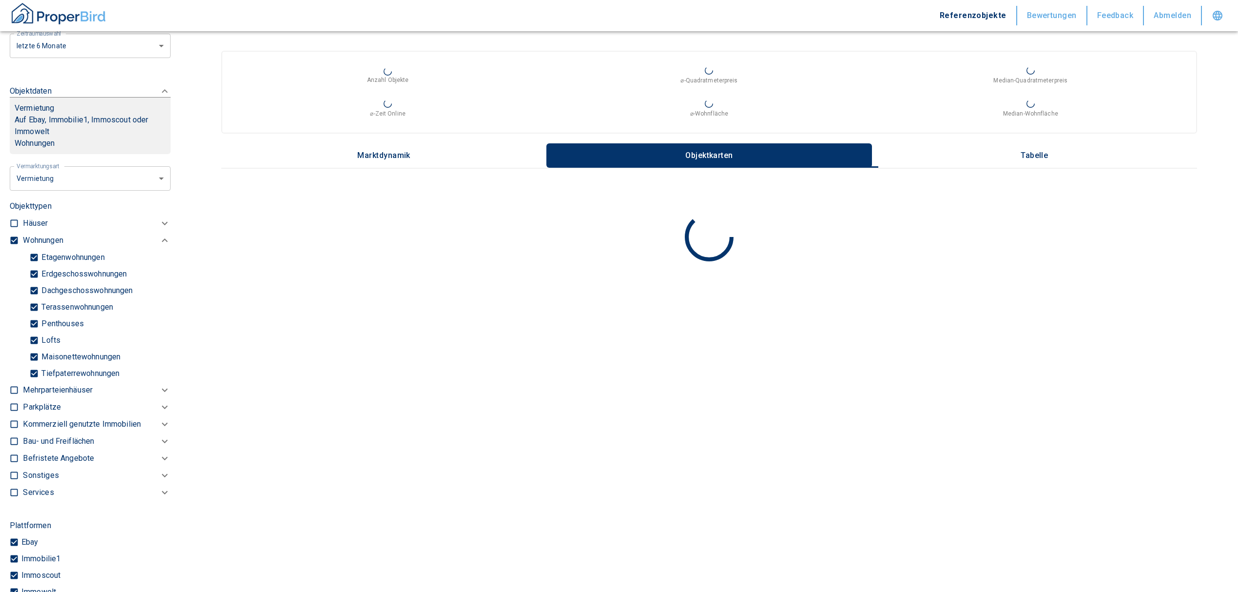
click at [35, 382] on input "Tiefpaterrewohnungen" at bounding box center [34, 373] width 10 height 17
checkbox input "false"
type input "2020"
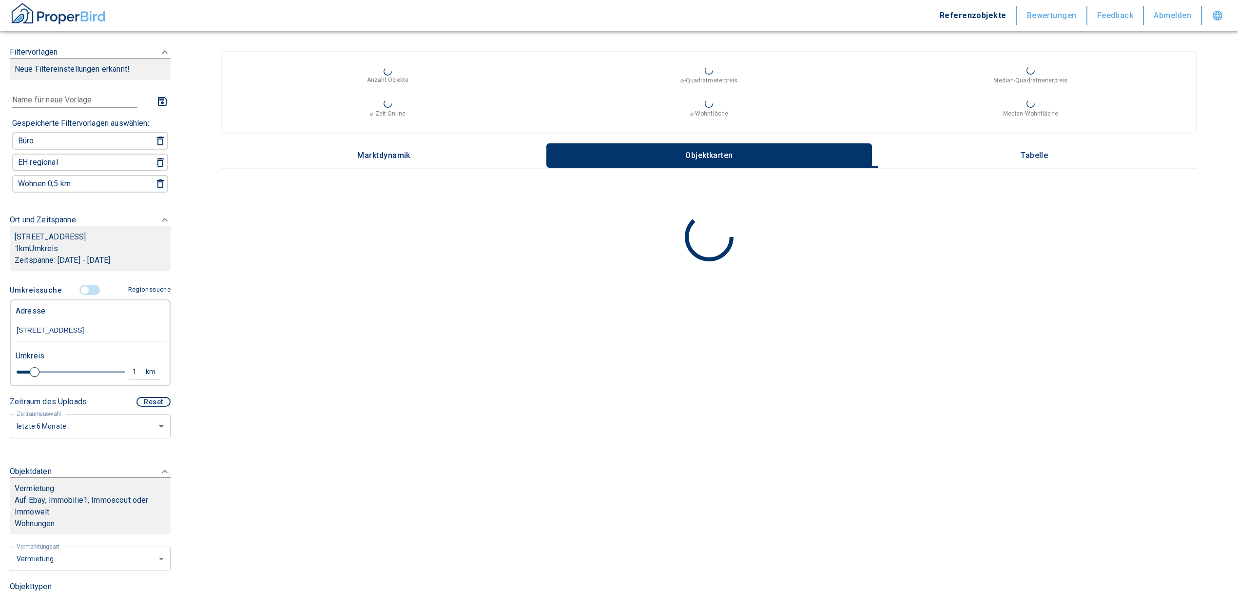
click at [131, 376] on div "1" at bounding box center [140, 372] width 18 height 12
click at [117, 378] on button "Neue Suchen" at bounding box center [130, 372] width 54 height 14
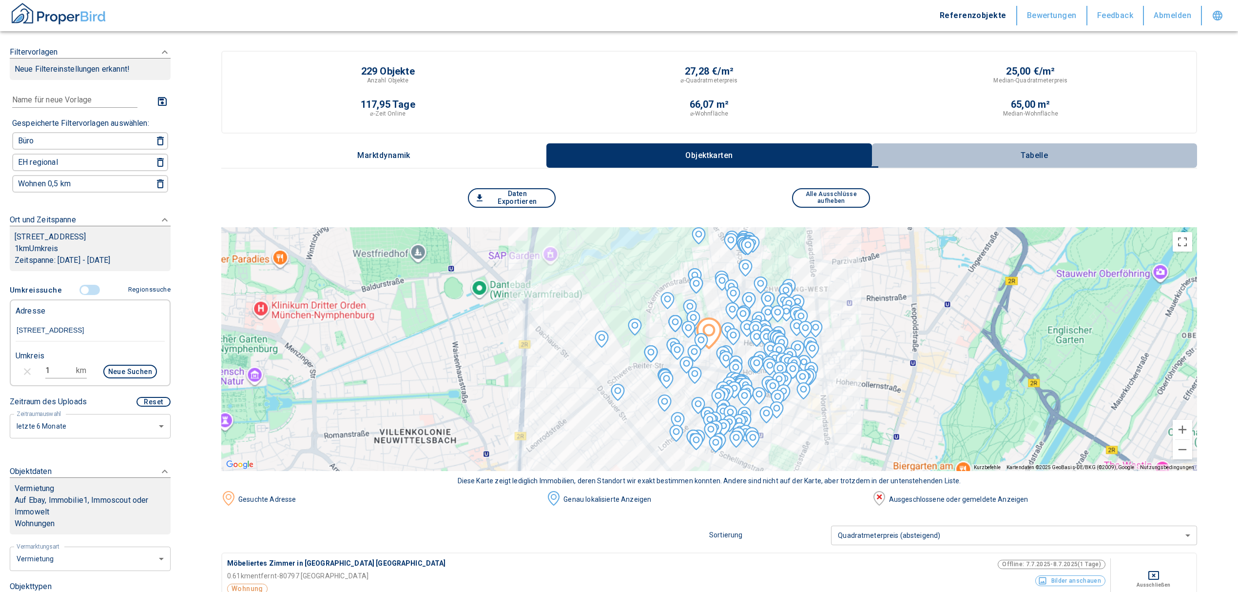
click at [1046, 152] on p "Tabelle" at bounding box center [1034, 155] width 49 height 9
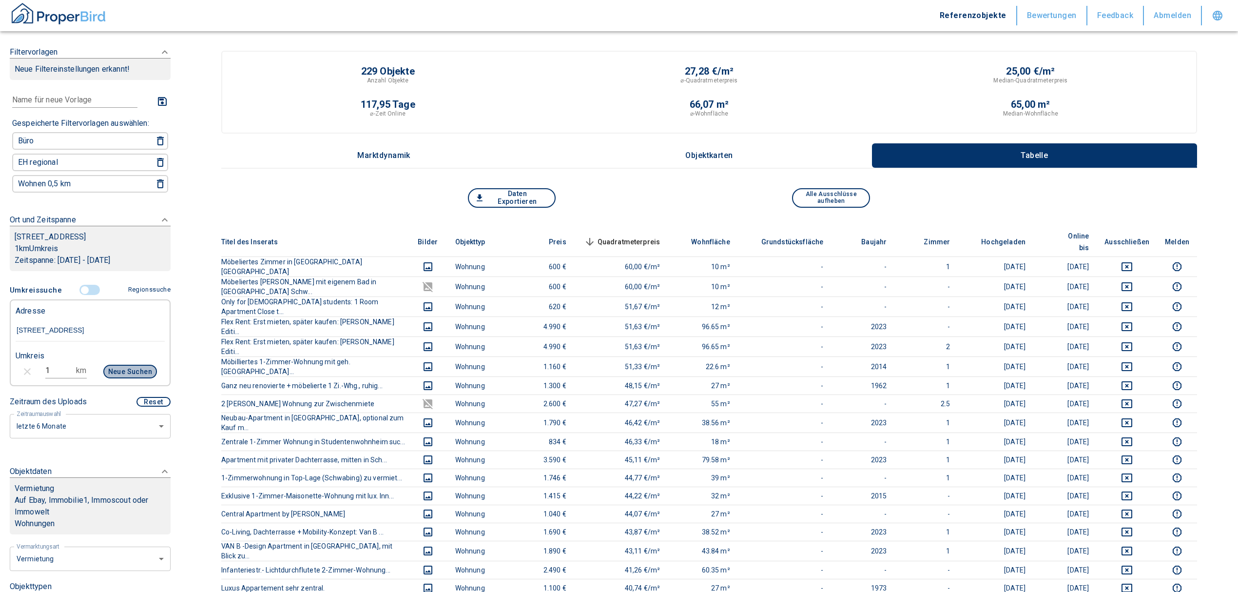
click at [121, 378] on button "Neue Suchen" at bounding box center [130, 372] width 54 height 14
drag, startPoint x: 56, startPoint y: 383, endPoint x: 9, endPoint y: 381, distance: 46.8
click at [9, 381] on div "1 km Neue Suchen" at bounding box center [82, 372] width 149 height 23
type input "0,5"
click at [136, 376] on button "Neue Suchen" at bounding box center [130, 372] width 54 height 14
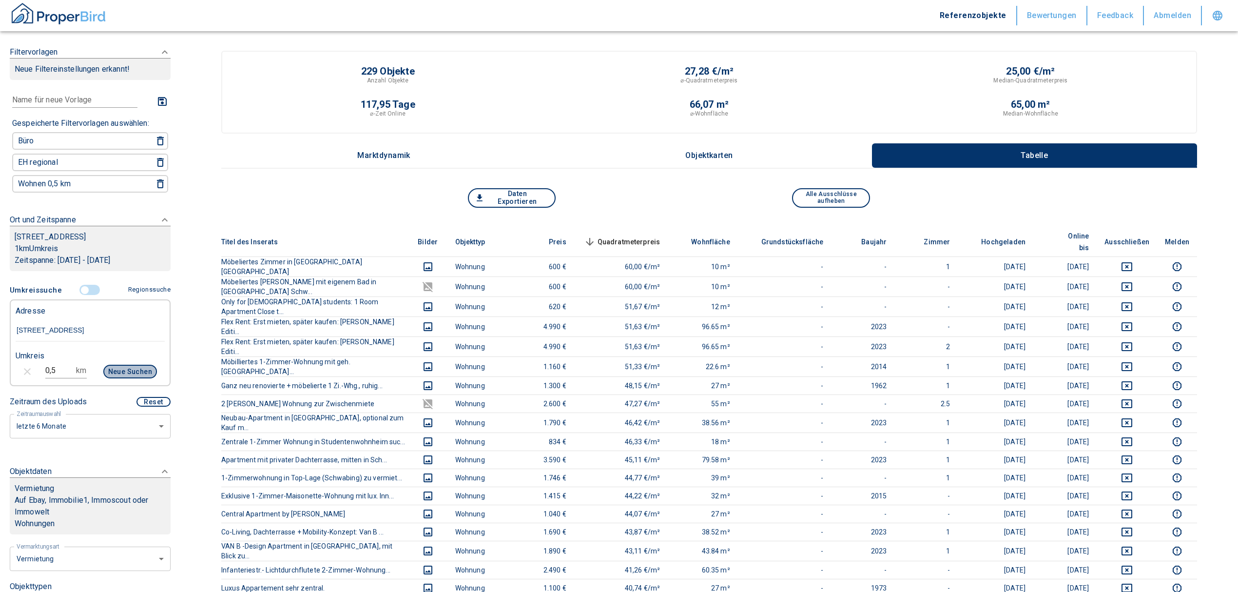
type input "2020"
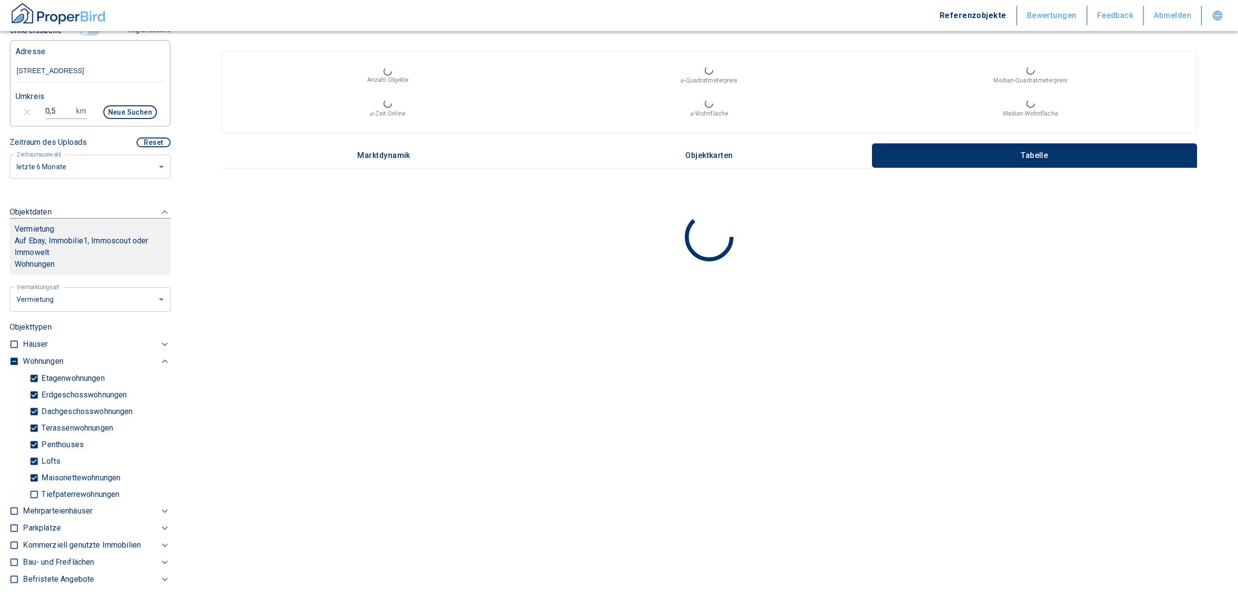
scroll to position [260, 0]
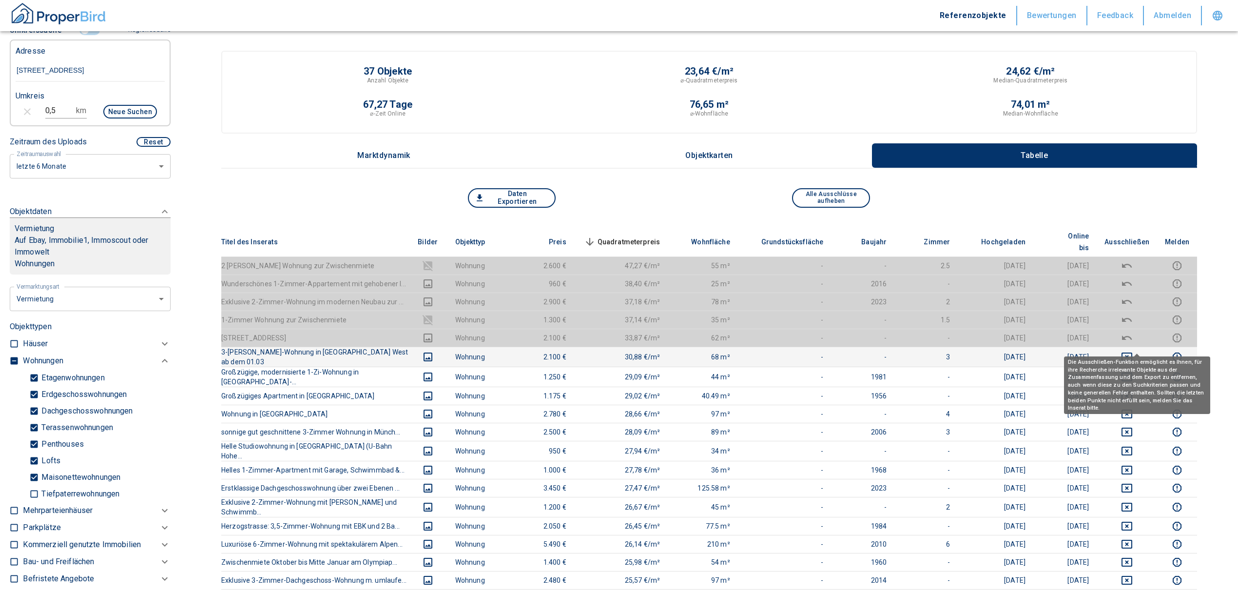
click at [1133, 351] on icon "deselect this listing" at bounding box center [1127, 357] width 12 height 12
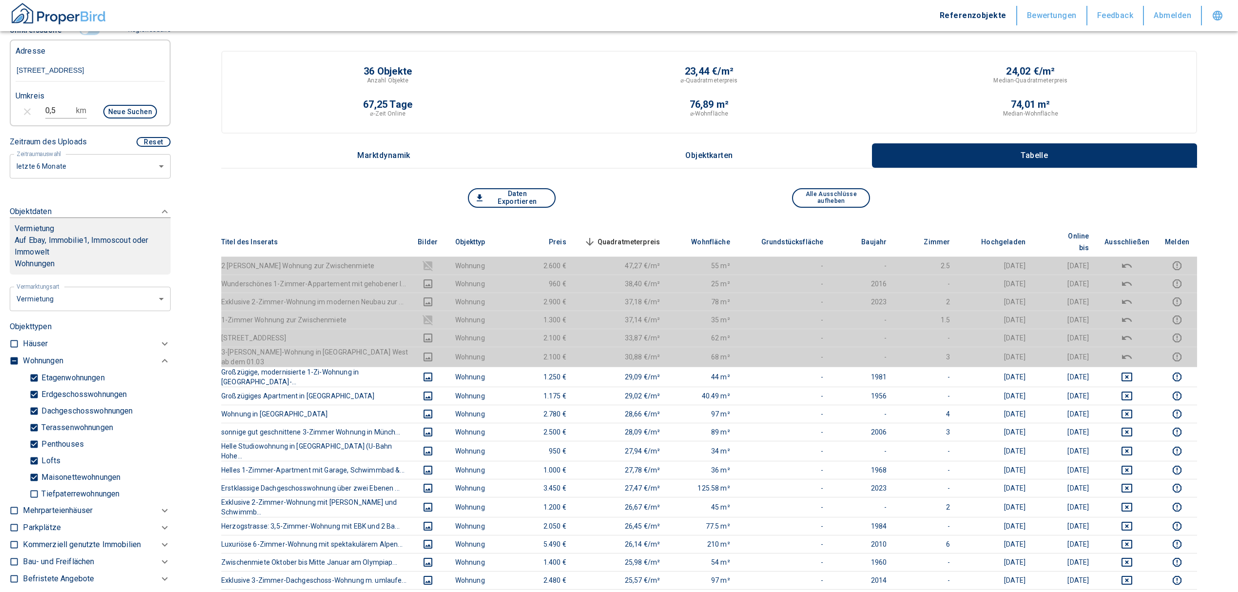
click at [640, 236] on span "Quadratmeterpreis sorted descending" at bounding box center [621, 242] width 78 height 12
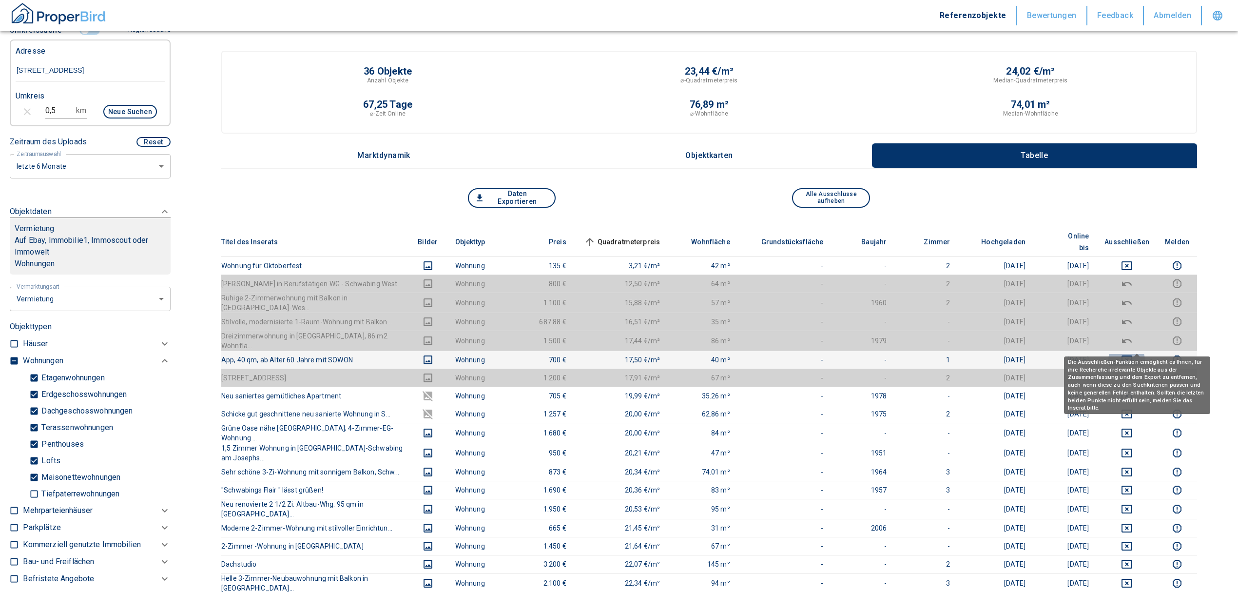
click at [1144, 354] on button "deselect this listing" at bounding box center [1126, 360] width 45 height 12
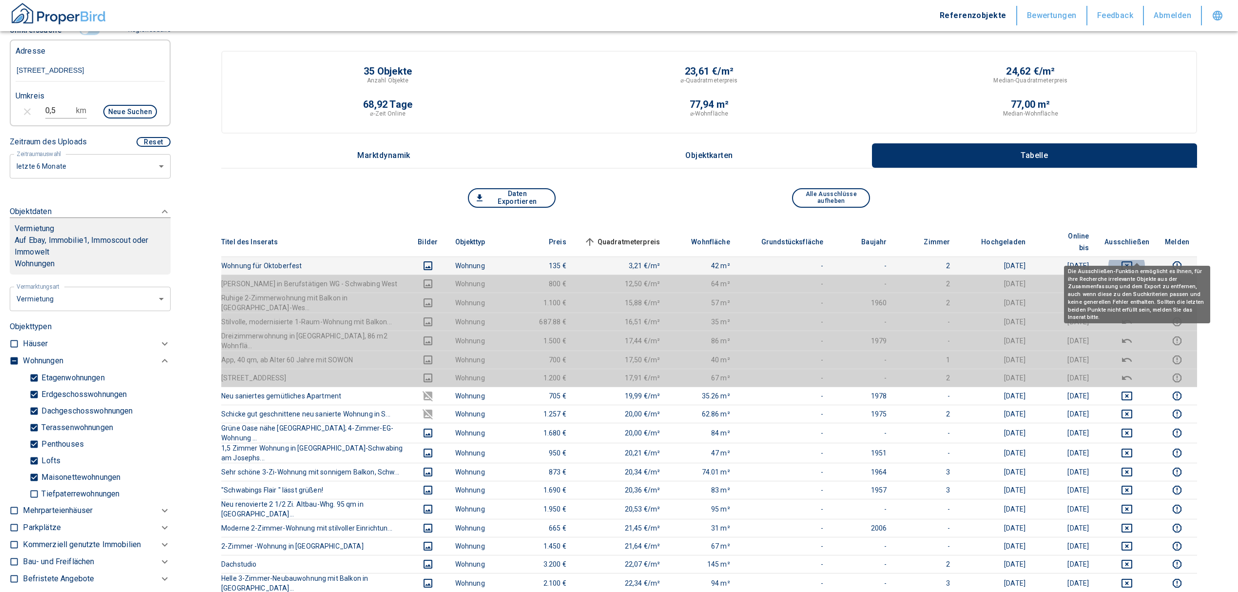
click at [1133, 260] on icon "deselect this listing" at bounding box center [1127, 266] width 12 height 12
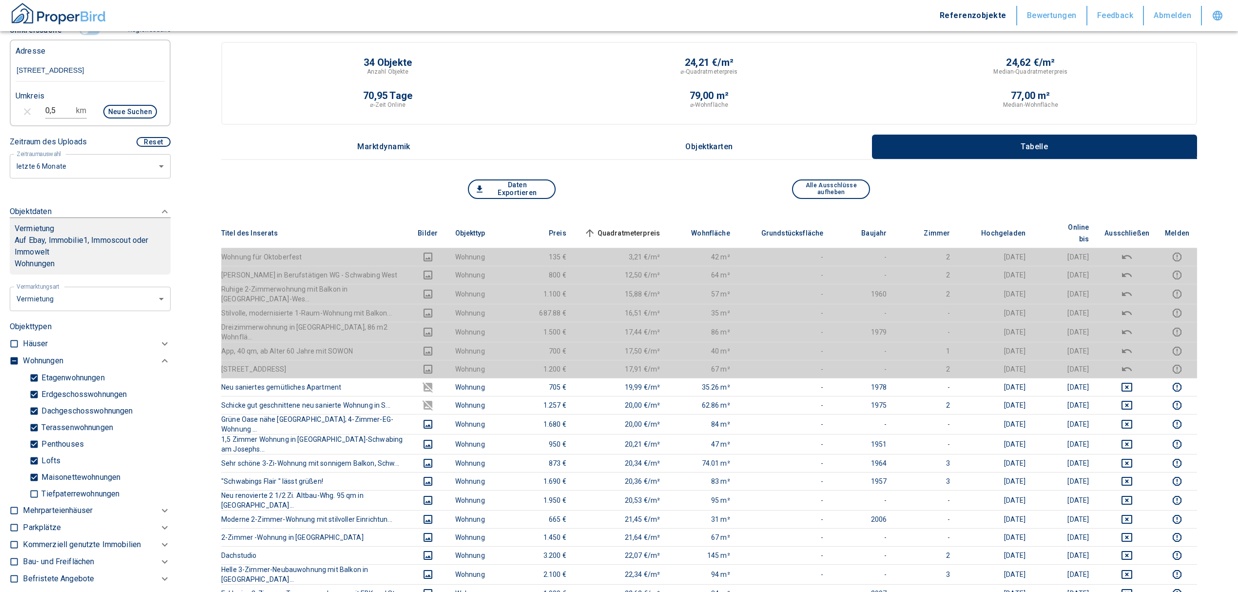
scroll to position [0, 0]
